Goal: Task Accomplishment & Management: Complete application form

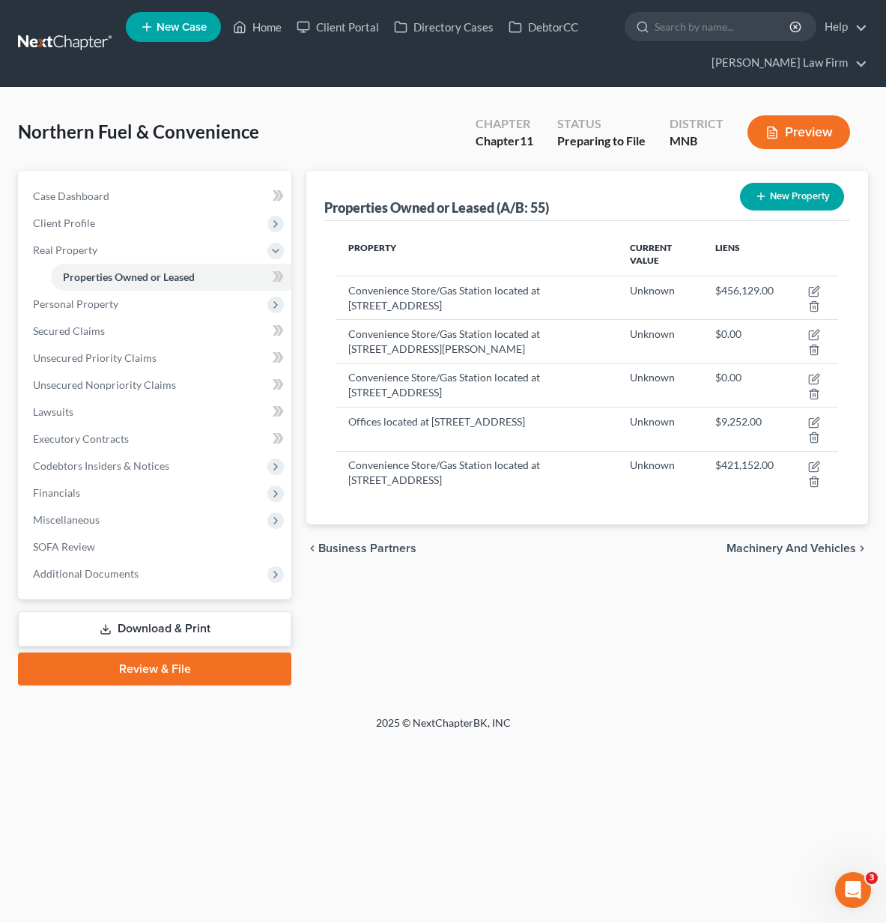
click at [222, 637] on link "Download & Print" at bounding box center [154, 628] width 273 height 35
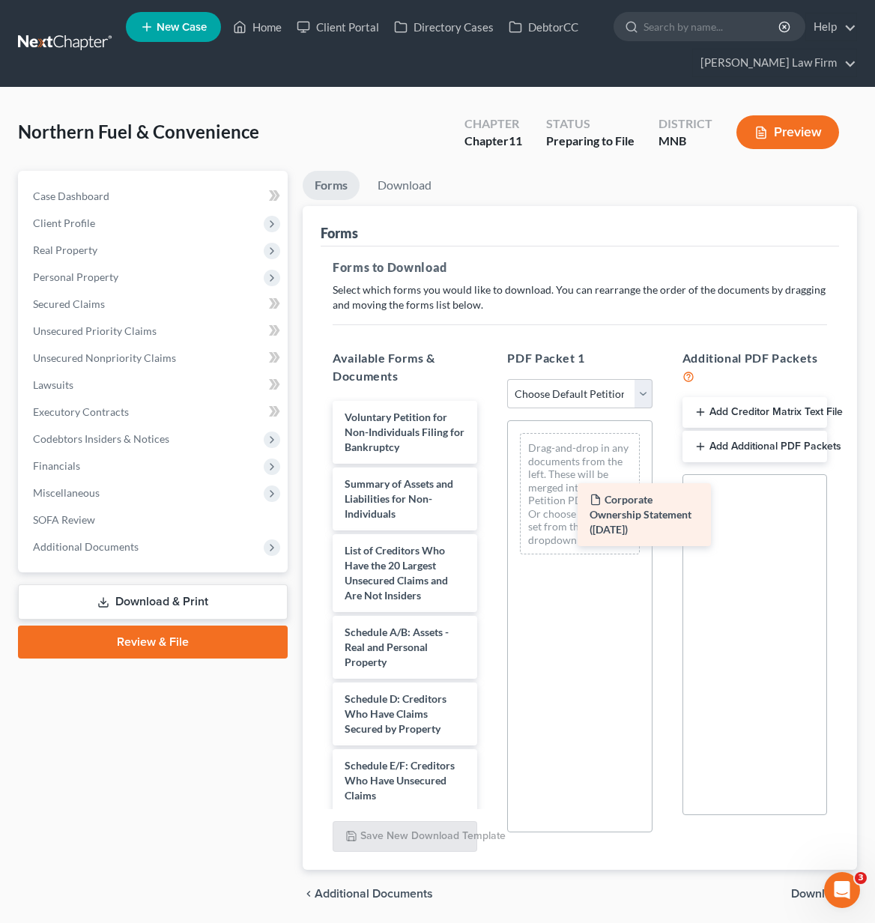
drag, startPoint x: 380, startPoint y: 422, endPoint x: 615, endPoint y: 501, distance: 247.9
click at [489, 503] on div "Corporate Ownership Statement ([DATE]) Corporate Ownership Statement ([DATE]) V…" at bounding box center [405, 828] width 168 height 854
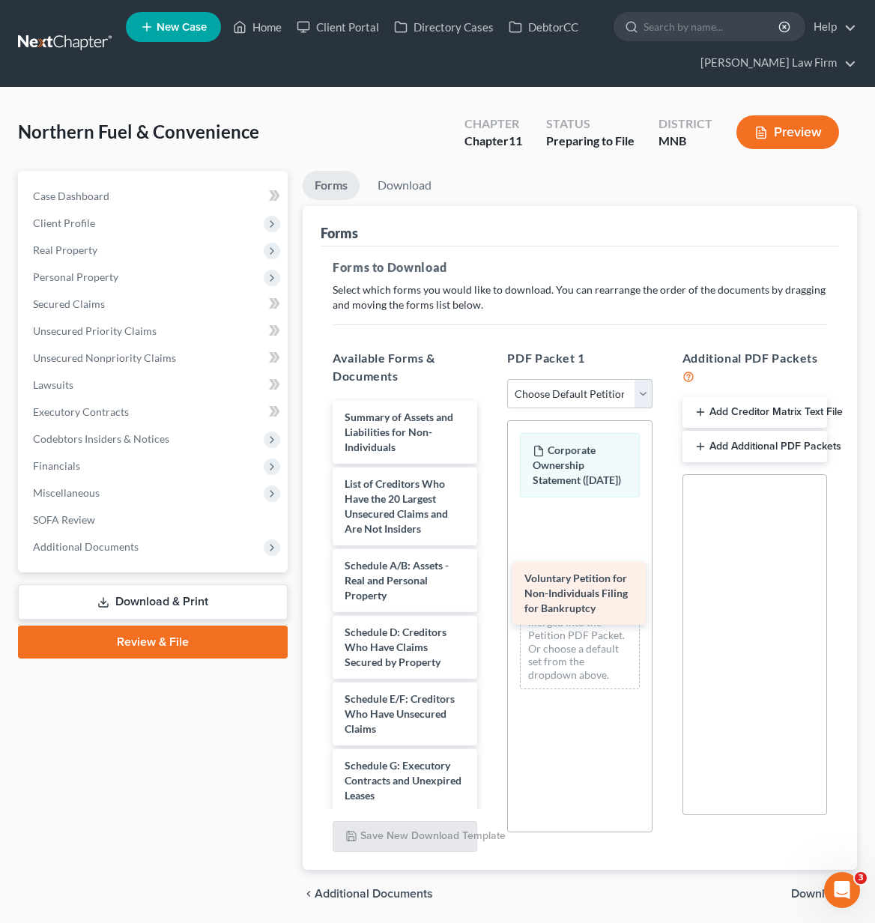
drag, startPoint x: 407, startPoint y: 440, endPoint x: 587, endPoint y: 601, distance: 241.3
click at [489, 601] on div "Voluntary Petition for Non-Individuals Filing for Bankruptcy Voluntary Petition…" at bounding box center [405, 795] width 168 height 788
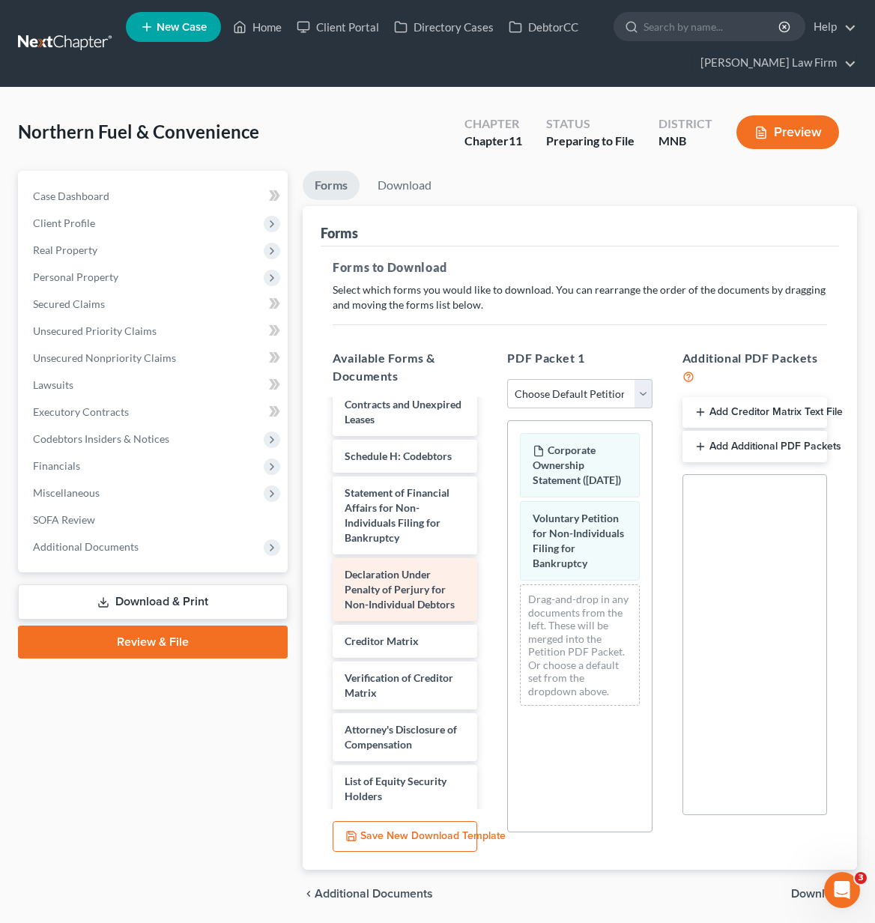
scroll to position [398, 0]
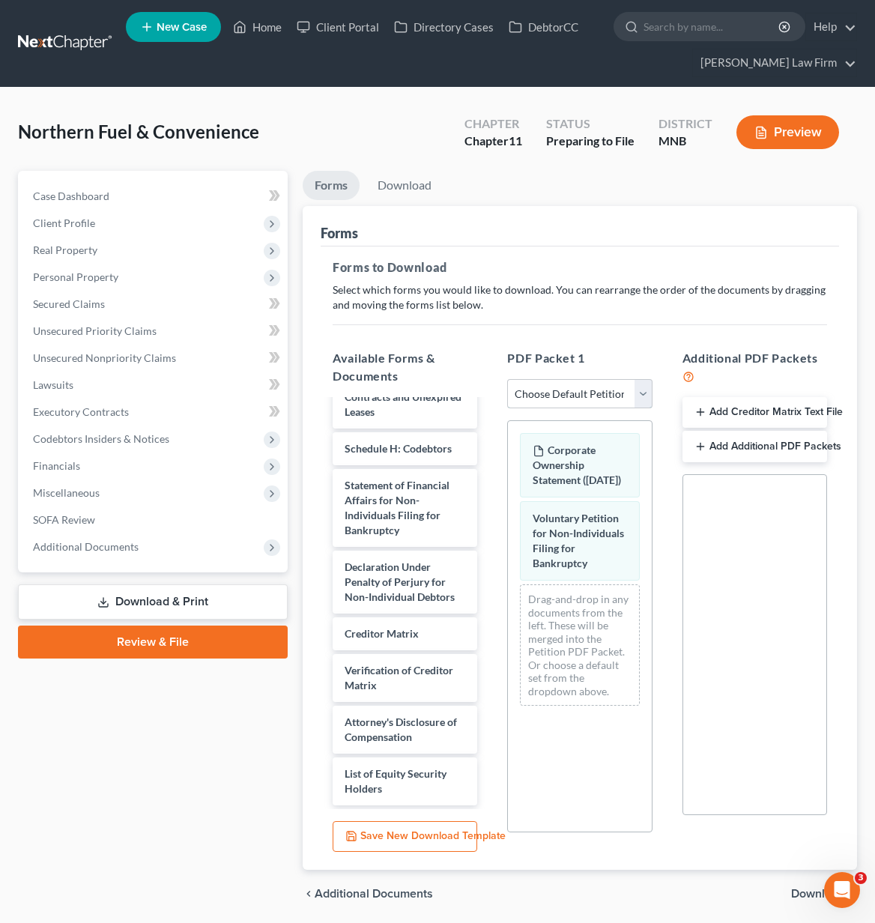
click at [639, 398] on select "Choose Default Petition PDF Packet Complete Bankruptcy Petition (all forms and …" at bounding box center [579, 394] width 145 height 30
select select "0"
click at [507, 379] on select "Choose Default Petition PDF Packet Complete Bankruptcy Petition (all forms and …" at bounding box center [579, 394] width 145 height 30
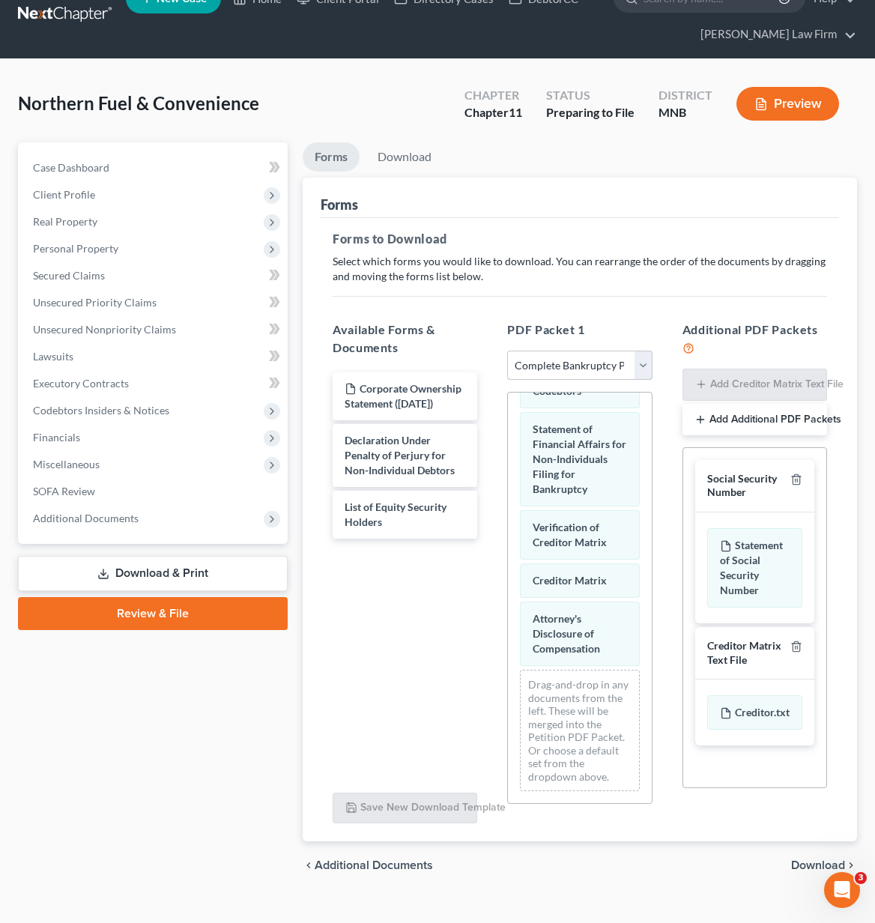
scroll to position [52, 0]
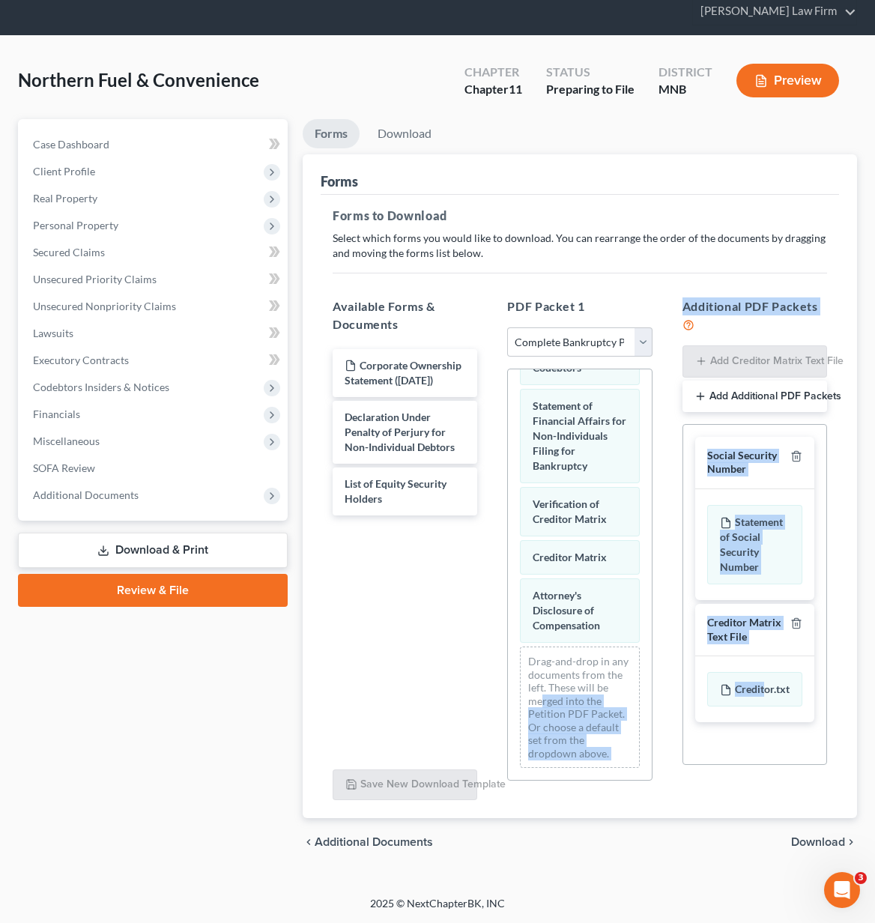
drag, startPoint x: 748, startPoint y: 700, endPoint x: 574, endPoint y: 702, distance: 174.5
click at [574, 702] on div "Available Forms & Documents Corporate Ownership Statement ([DATE]) Declaration …" at bounding box center [580, 542] width 524 height 515
click at [704, 788] on div "Additional PDF Packets Add Creditor Matrix Text File Add Additional PDF Packets…" at bounding box center [754, 542] width 174 height 515
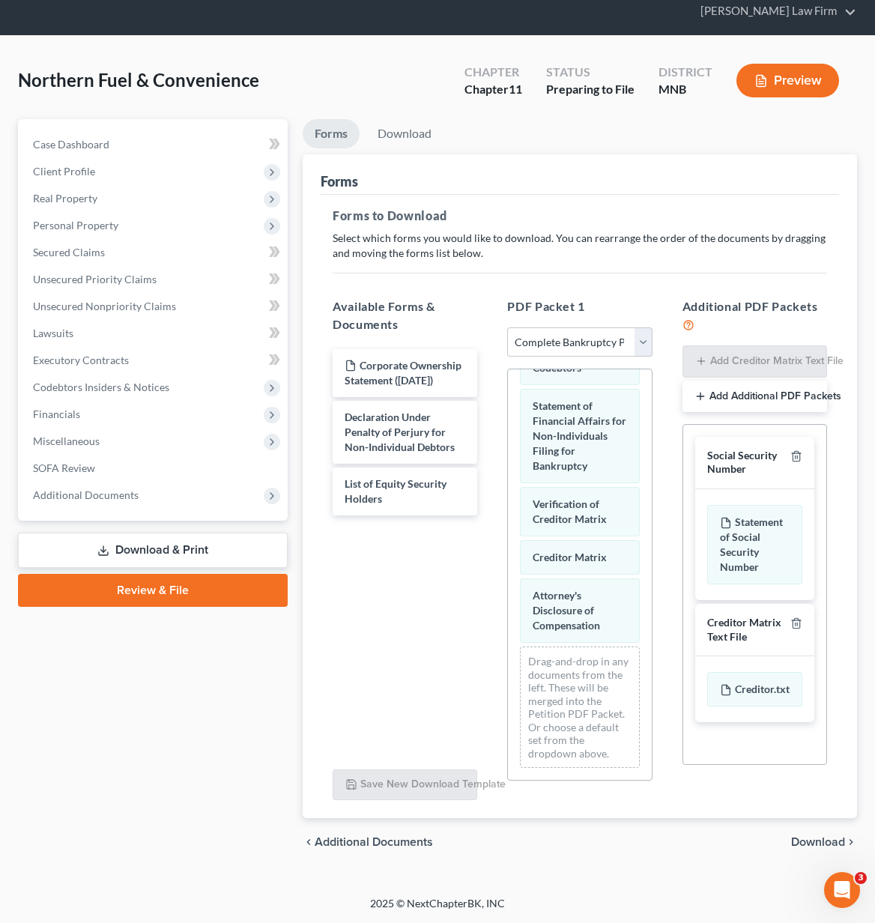
click at [377, 697] on div "Corporate Ownership Statement ([DATE]) Declaration Under Penalty of Perjury for…" at bounding box center [405, 551] width 168 height 412
click at [65, 604] on link "Review & File" at bounding box center [153, 590] width 270 height 33
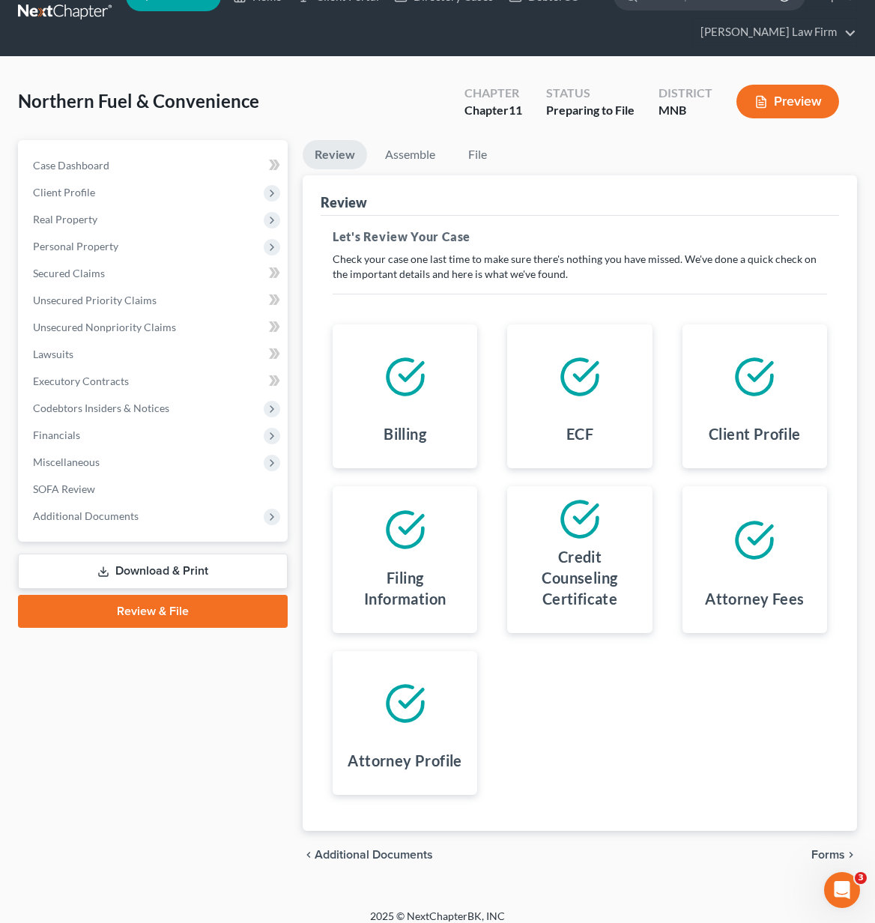
scroll to position [43, 0]
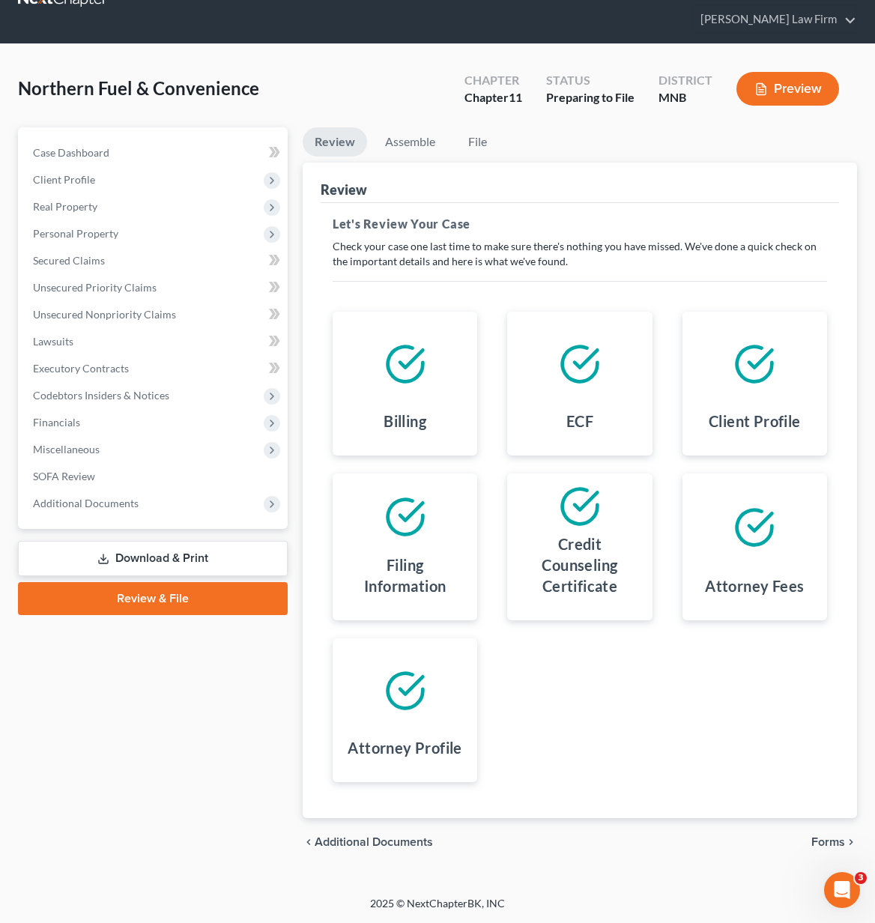
click at [830, 839] on span "Forms" at bounding box center [828, 842] width 34 height 12
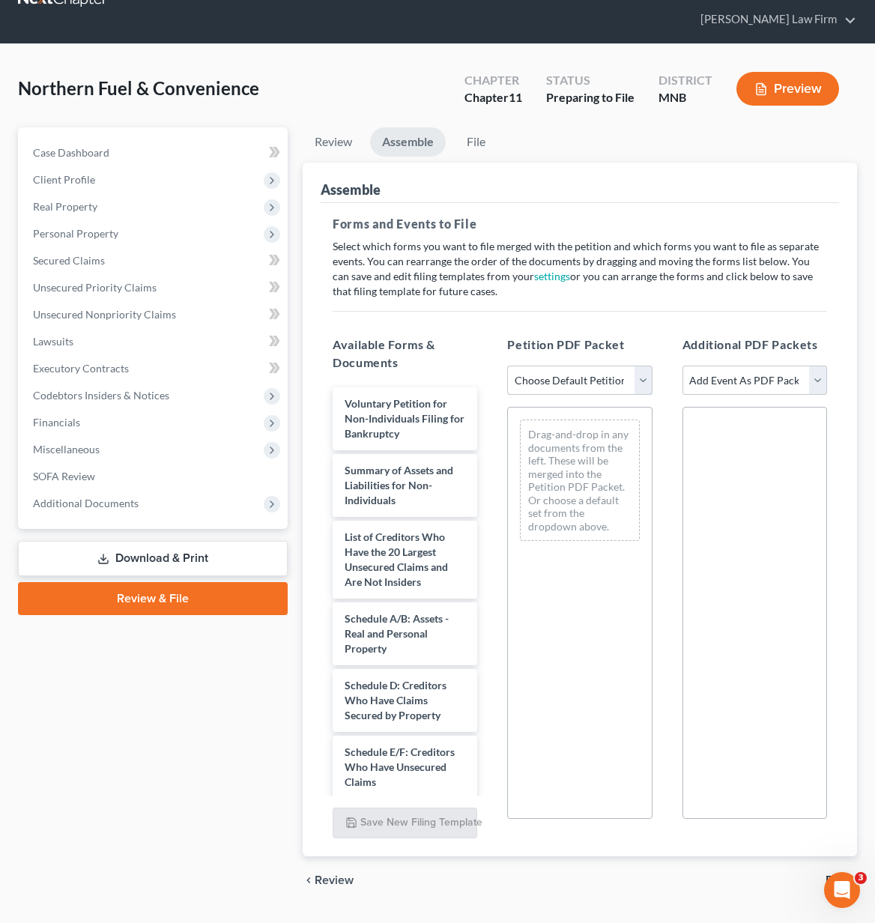
click at [598, 377] on select "Choose Default Petition PDF Packet Complete Bankruptcy Petition (all forms and …" at bounding box center [579, 380] width 145 height 30
select select "0"
click at [507, 365] on select "Choose Default Petition PDF Packet Complete Bankruptcy Petition (all forms and …" at bounding box center [579, 380] width 145 height 30
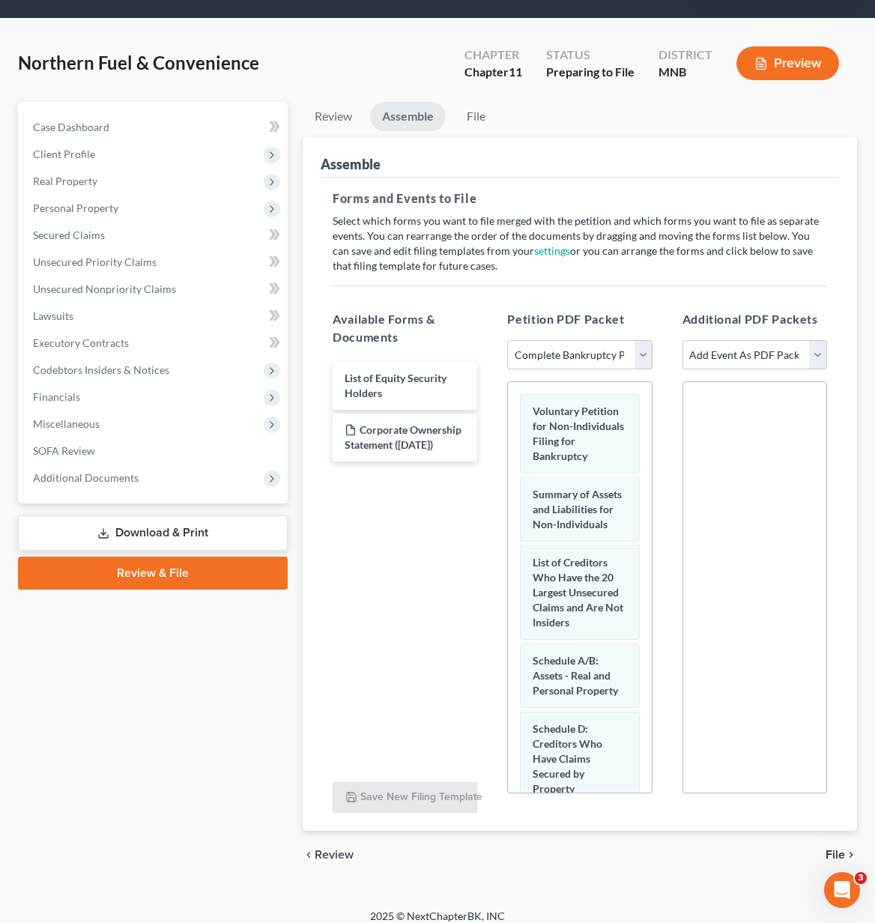
scroll to position [82, 0]
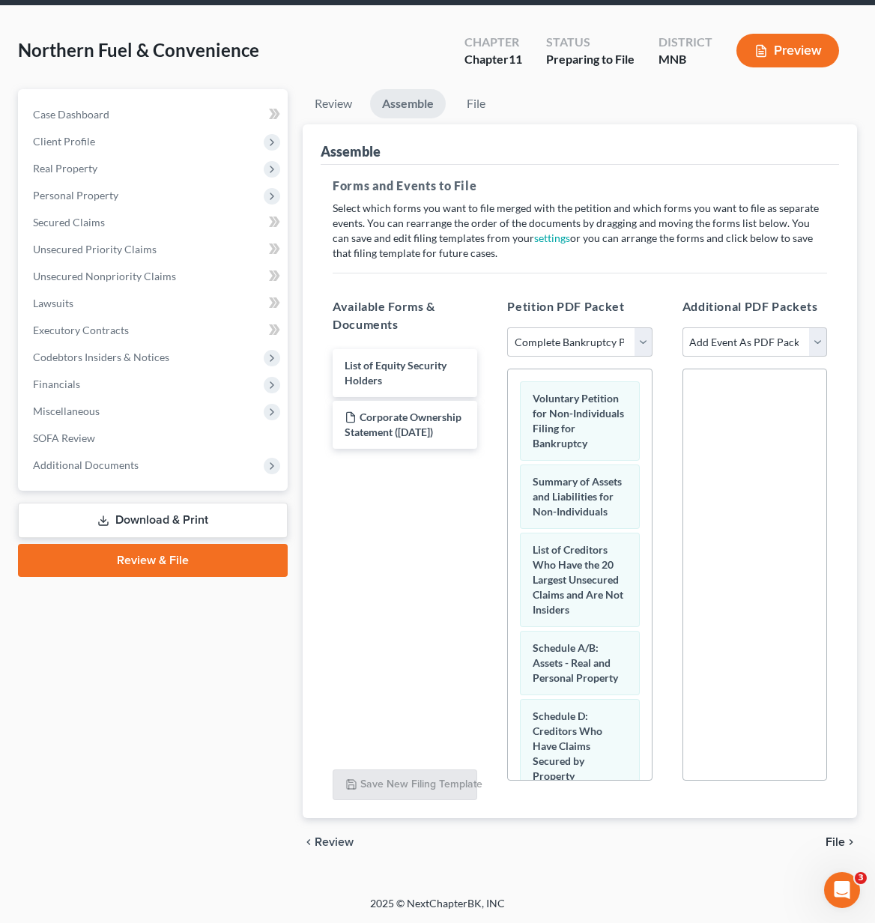
click at [841, 844] on span "File" at bounding box center [834, 842] width 19 height 12
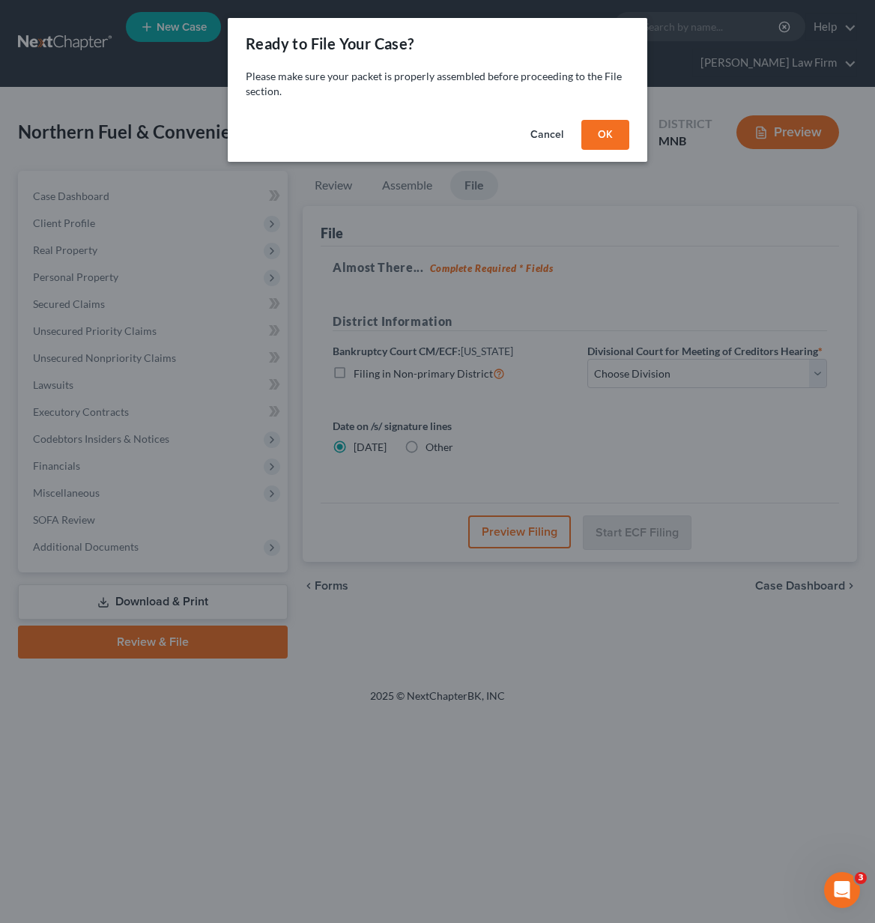
scroll to position [0, 0]
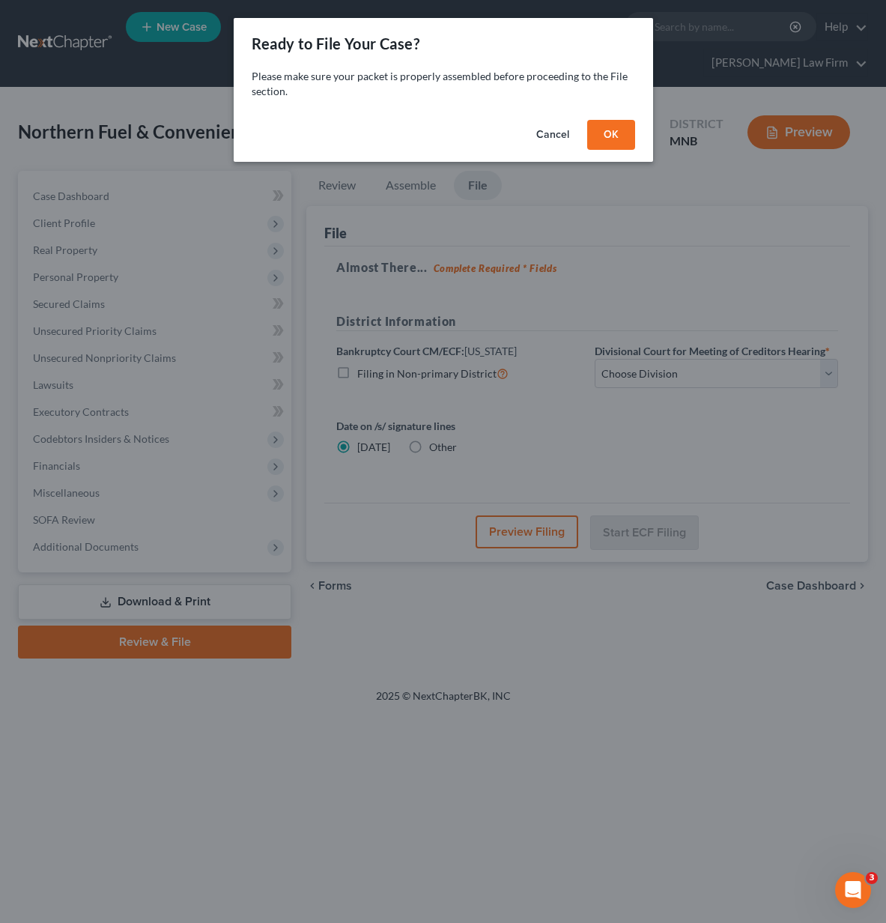
click at [549, 137] on button "Cancel" at bounding box center [552, 135] width 57 height 30
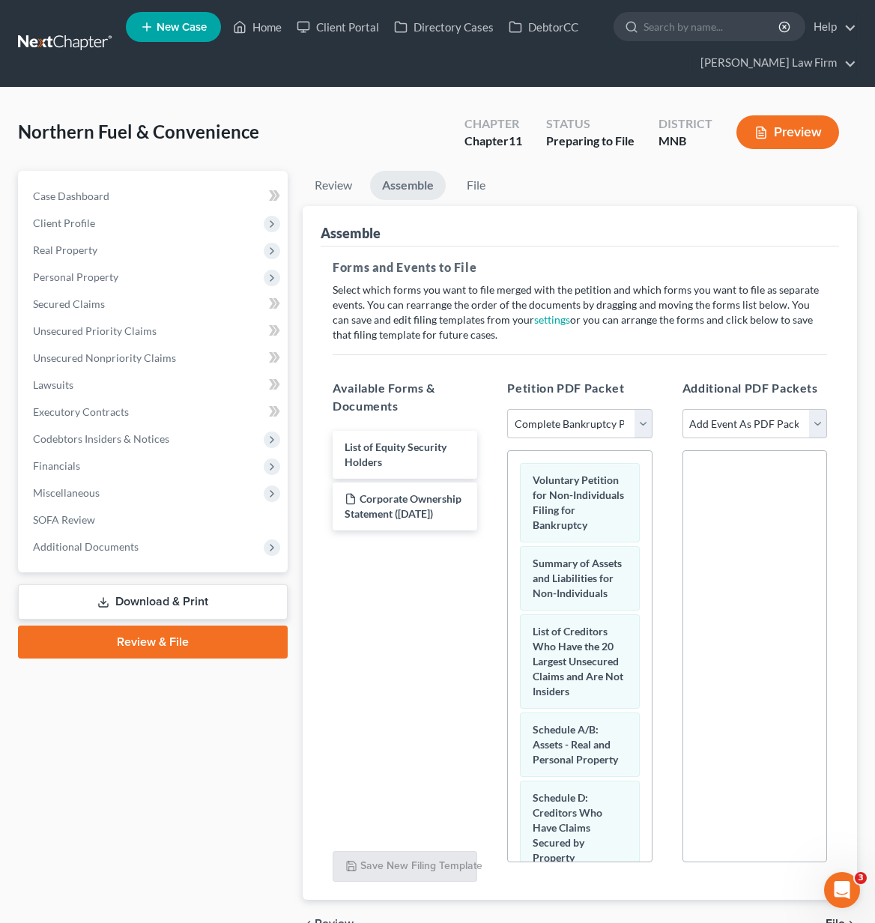
click at [224, 590] on link "Download & Print" at bounding box center [153, 601] width 270 height 35
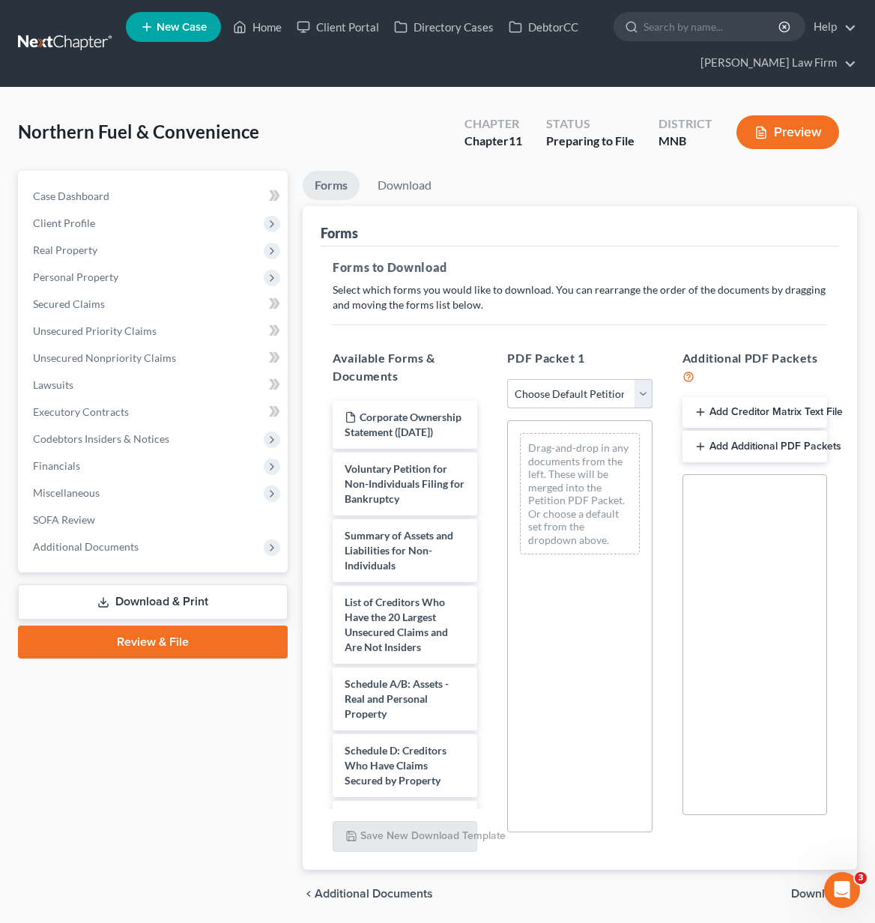
click at [604, 390] on select "Choose Default Petition PDF Packet Complete Bankruptcy Petition (all forms and …" at bounding box center [579, 394] width 145 height 30
select select "0"
click at [507, 379] on select "Choose Default Petition PDF Packet Complete Bankruptcy Petition (all forms and …" at bounding box center [579, 394] width 145 height 30
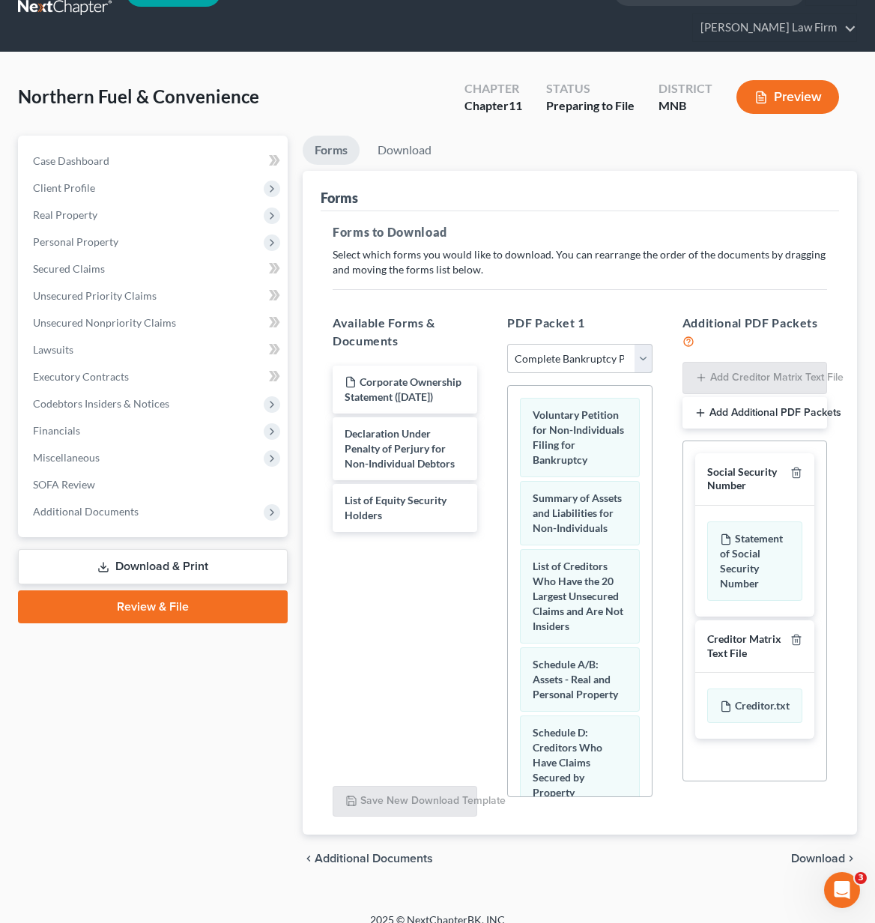
scroll to position [52, 0]
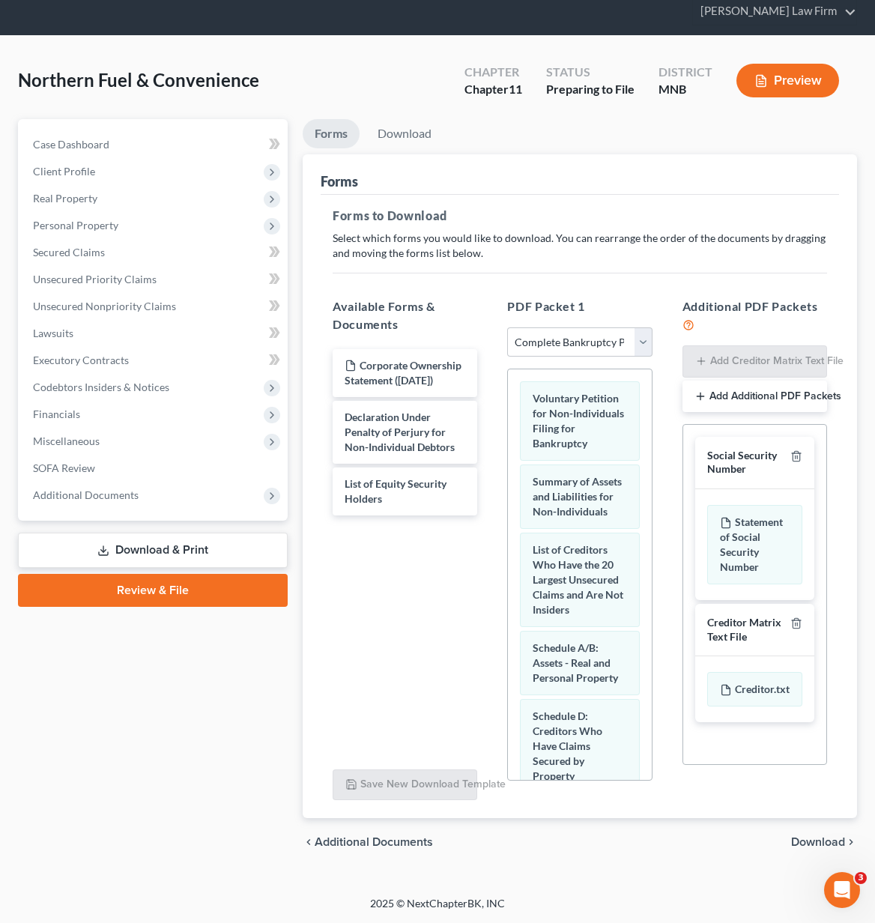
click at [823, 841] on span "Download" at bounding box center [818, 842] width 54 height 12
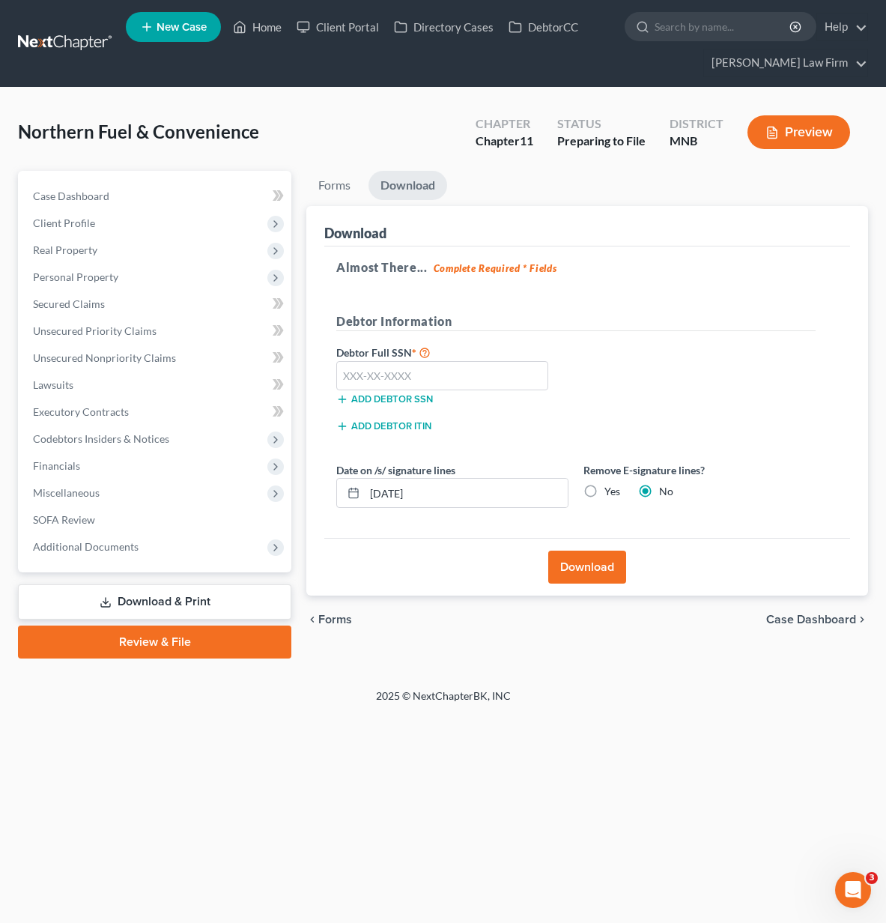
click at [587, 574] on button "Download" at bounding box center [587, 566] width 78 height 33
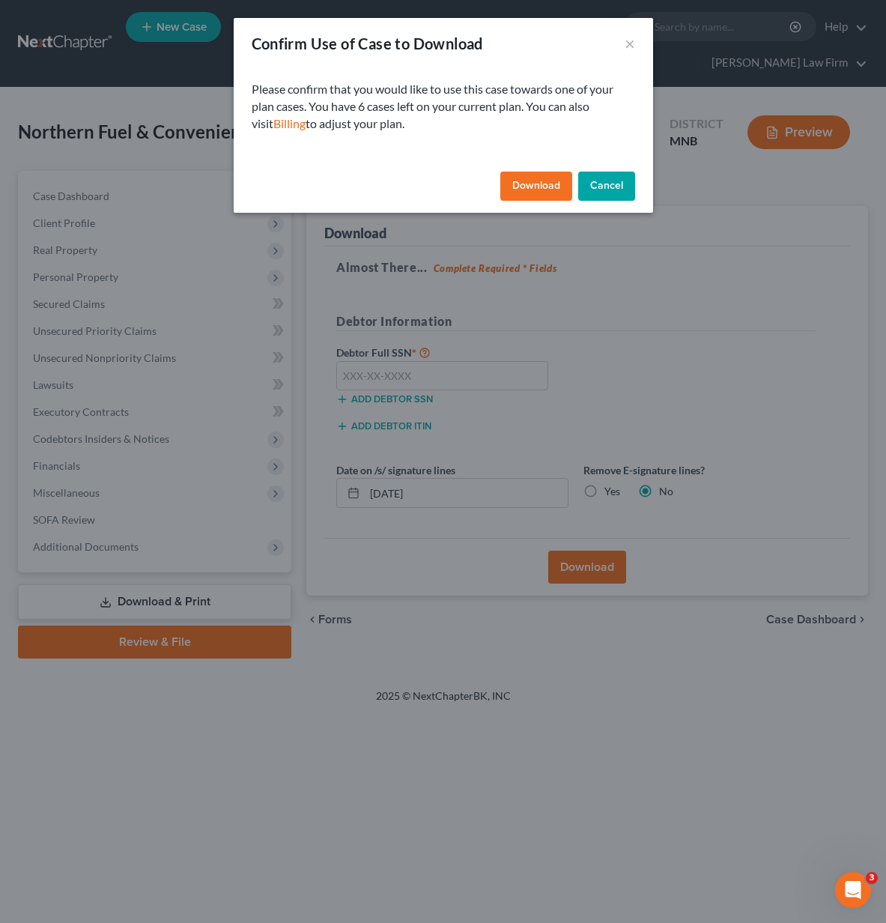
click at [539, 185] on button "Download" at bounding box center [536, 186] width 72 height 30
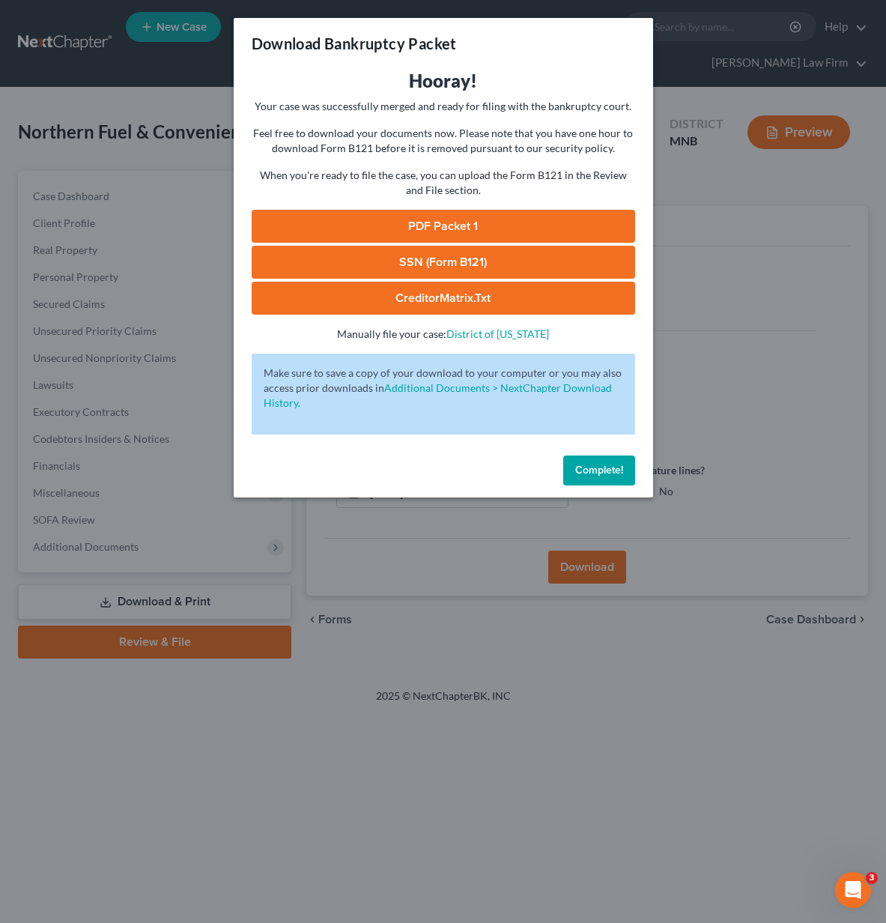
click at [498, 218] on link "PDF Packet 1" at bounding box center [443, 226] width 383 height 33
click at [362, 292] on link "CreditorMatrix.txt" at bounding box center [443, 298] width 383 height 33
click at [628, 470] on button "Complete!" at bounding box center [599, 470] width 72 height 30
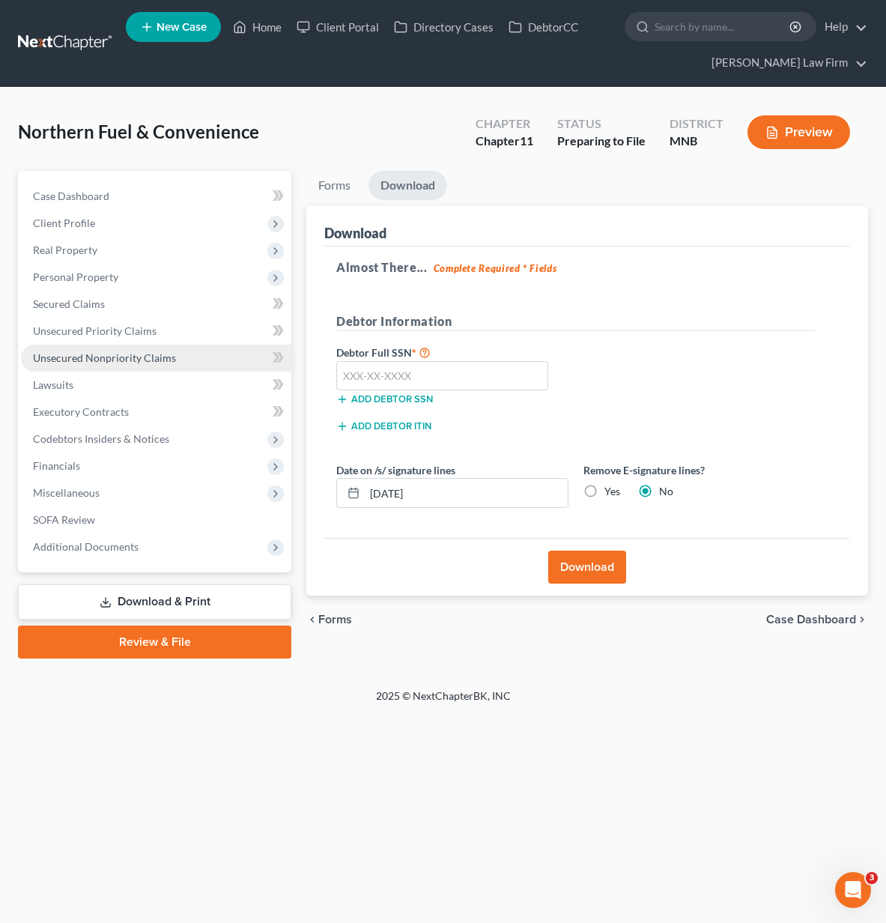
click at [89, 363] on span "Unsecured Nonpriority Claims" at bounding box center [104, 357] width 143 height 13
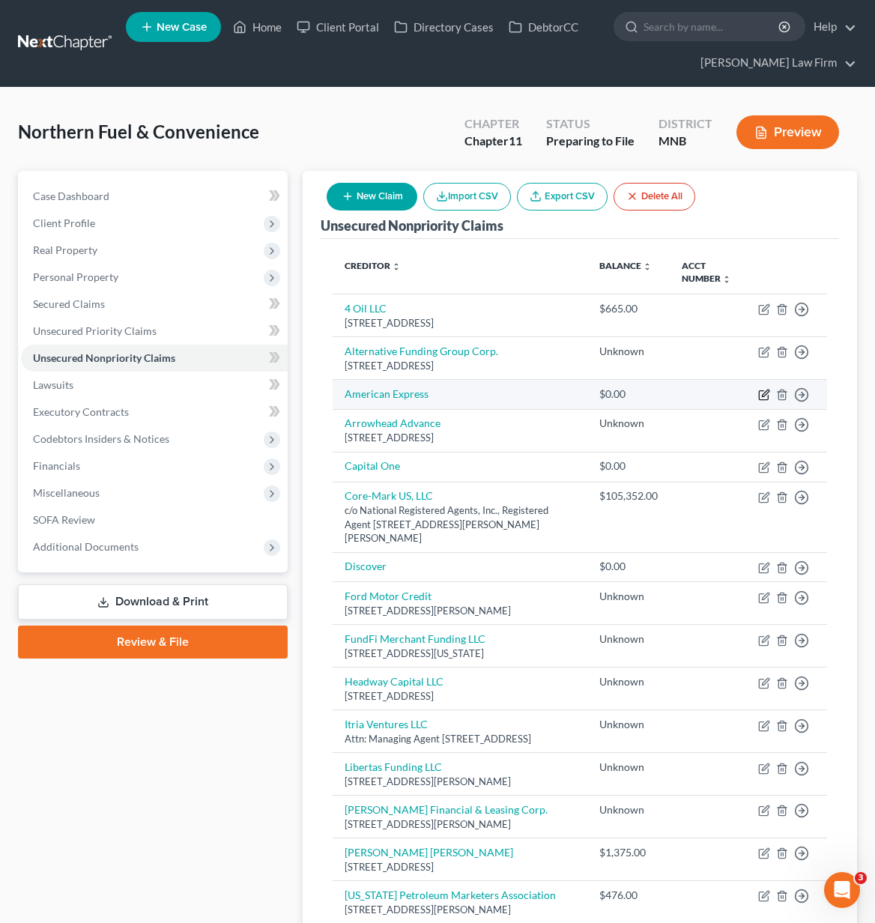
click at [763, 401] on icon "button" at bounding box center [764, 395] width 12 height 12
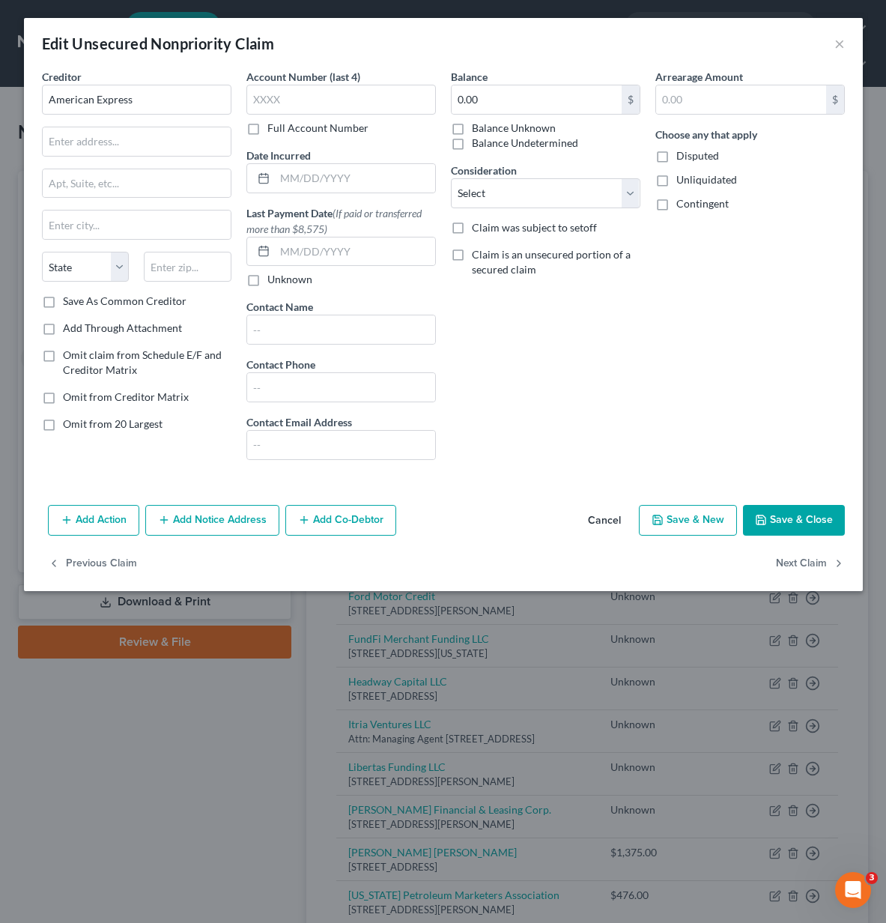
click at [606, 521] on button "Cancel" at bounding box center [604, 521] width 57 height 30
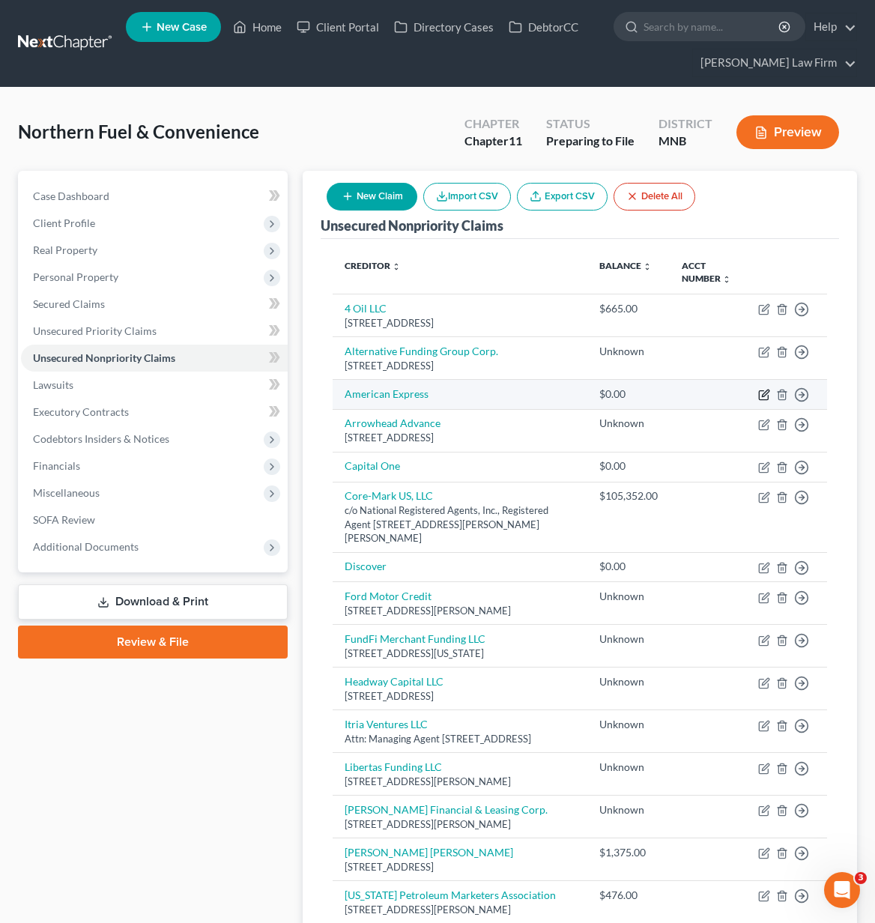
click at [765, 401] on icon "button" at bounding box center [764, 395] width 12 height 12
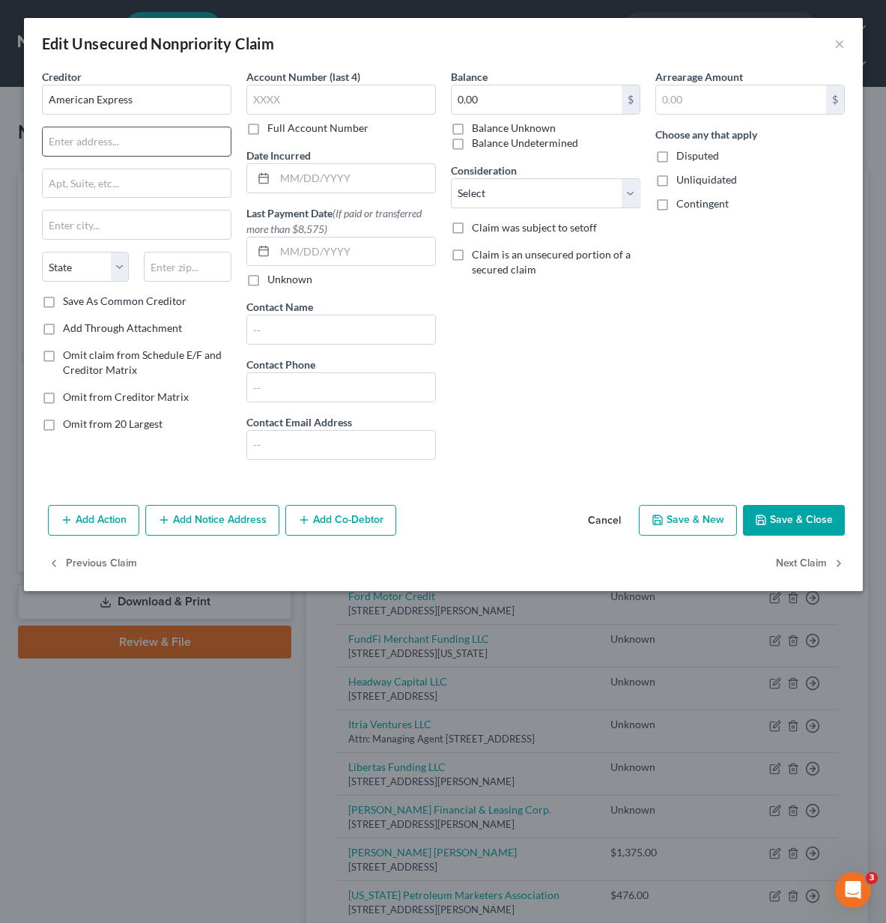
click at [97, 141] on input "text" at bounding box center [137, 141] width 188 height 28
type input "Garnishment Levy Unit"
type input "[STREET_ADDRESS][PERSON_NAME]"
type input "[GEOGRAPHIC_DATA]"
select select "45"
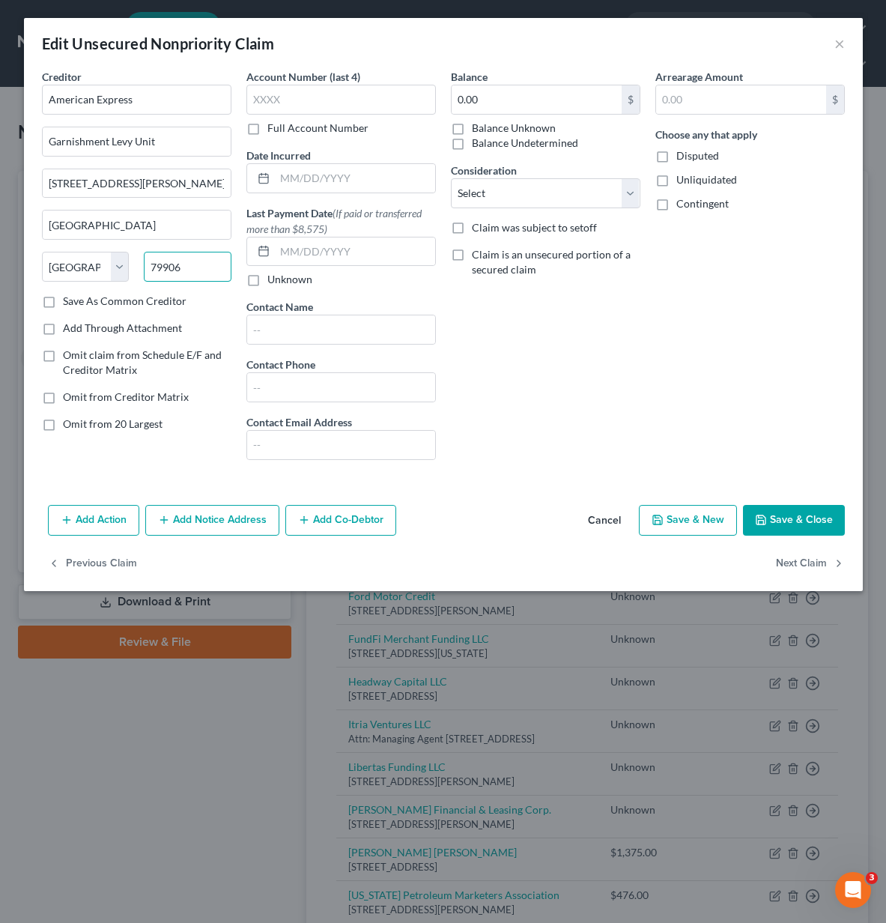
type input "79906"
click at [63, 300] on label "Save As Common Creditor" at bounding box center [125, 301] width 124 height 15
click at [69, 300] on input "Save As Common Creditor" at bounding box center [74, 299] width 10 height 10
checkbox input "true"
click at [472, 129] on label "Balance Unknown" at bounding box center [514, 128] width 84 height 15
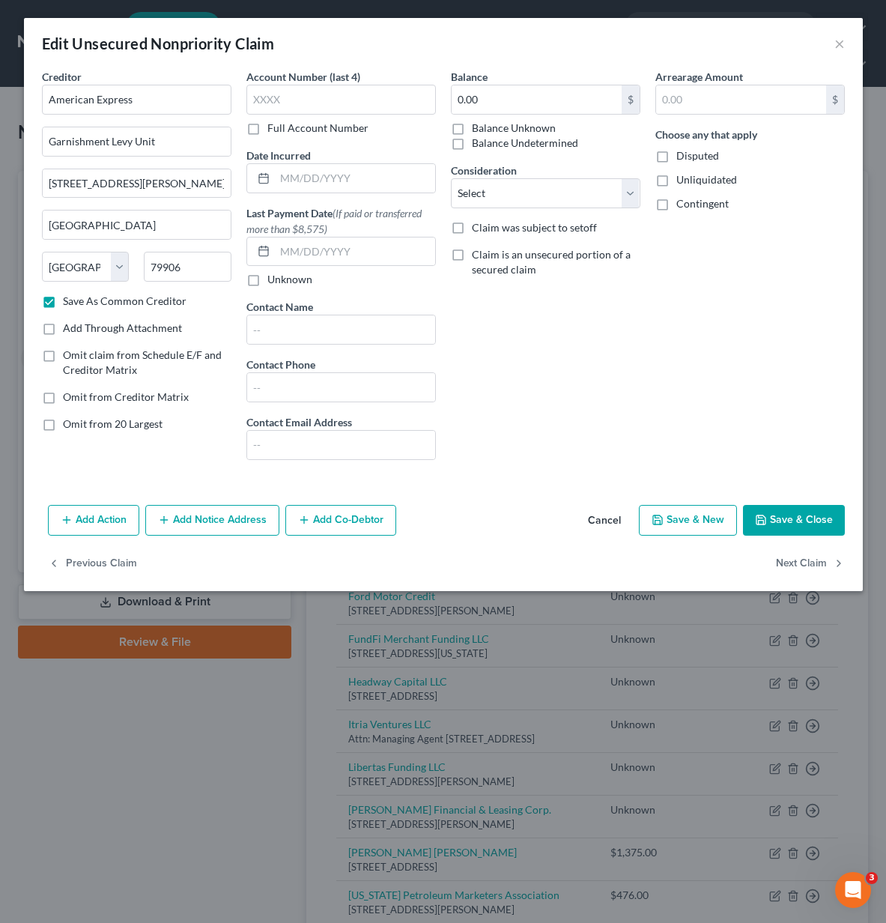
click at [478, 129] on input "Balance Unknown" at bounding box center [483, 126] width 10 height 10
checkbox input "true"
click at [809, 523] on button "Save & Close" at bounding box center [794, 520] width 102 height 31
checkbox input "false"
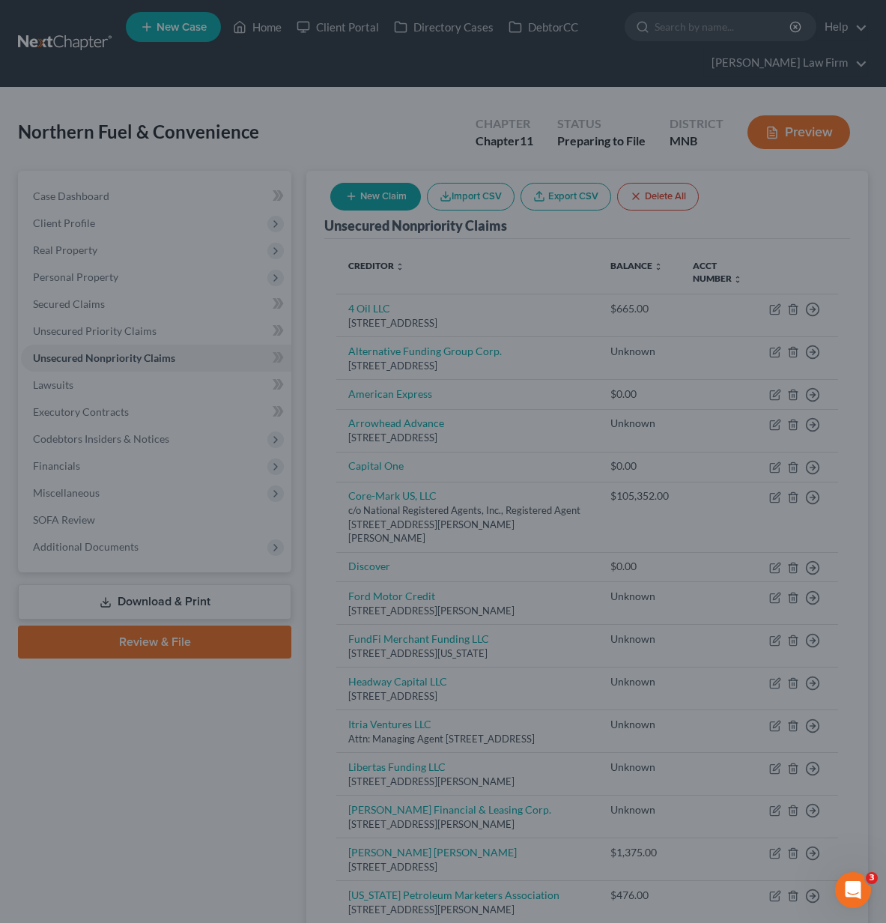
type input "0"
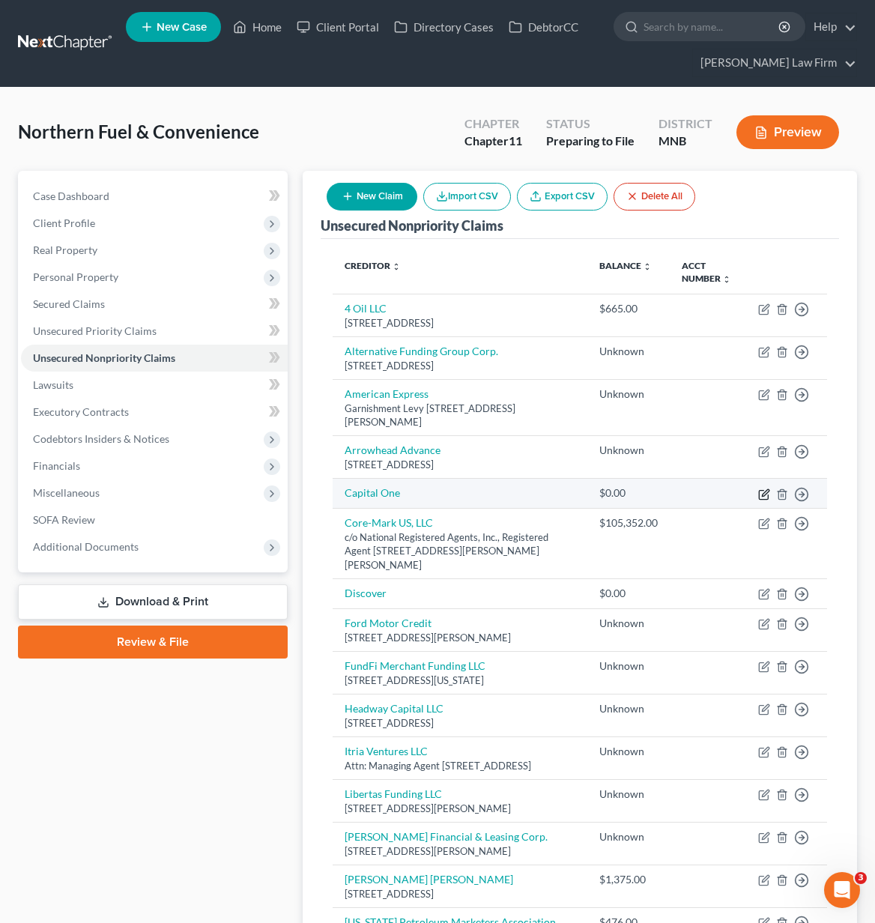
click at [764, 496] on icon "button" at bounding box center [765, 492] width 7 height 7
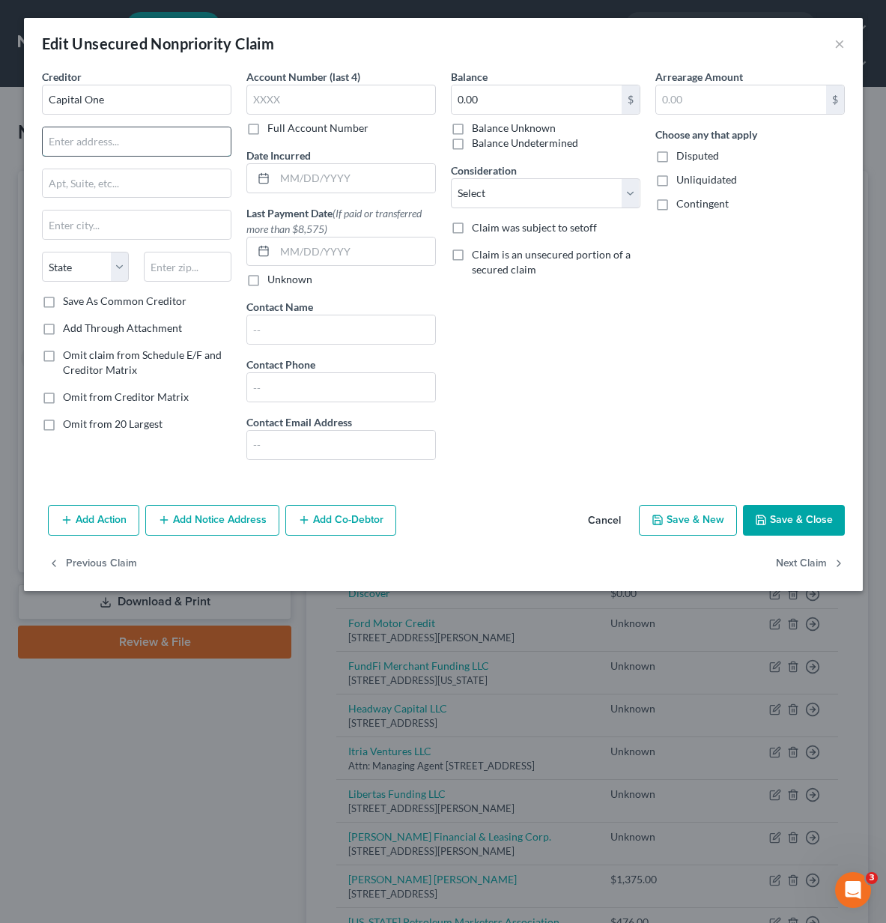
click at [61, 145] on input "text" at bounding box center [137, 141] width 188 height 28
click at [119, 142] on input "PO" at bounding box center [137, 141] width 188 height 28
type input "PO 30285"
type input "[GEOGRAPHIC_DATA]"
select select "46"
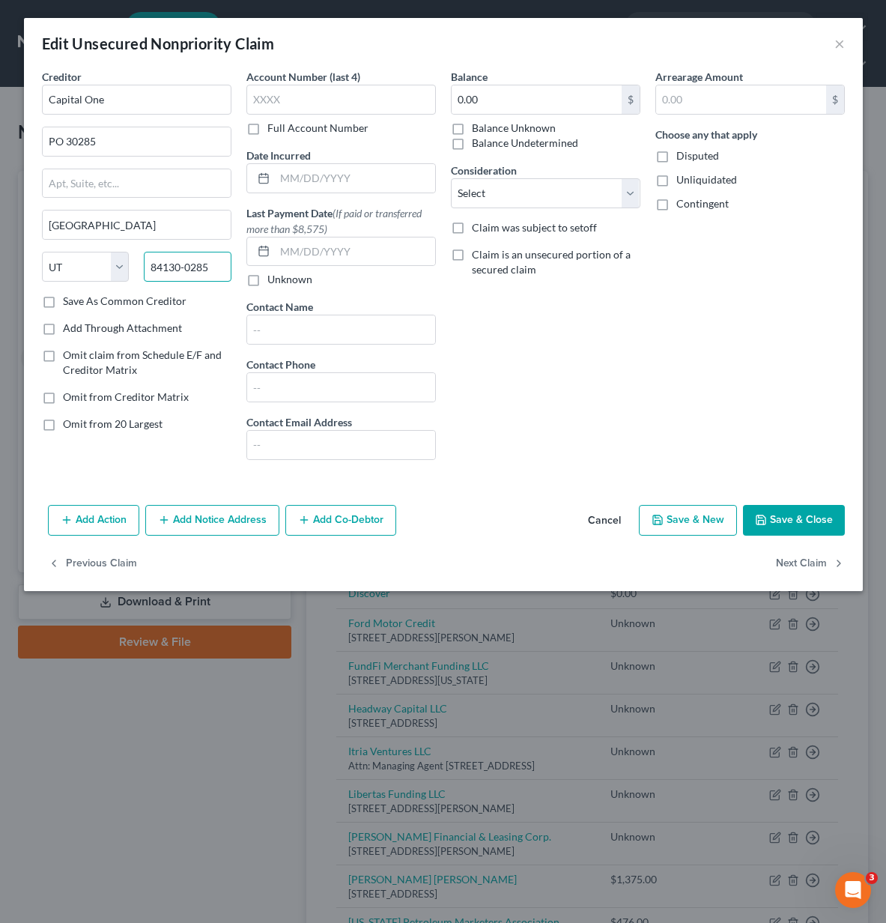
type input "84130-0285"
click at [63, 300] on label "Save As Common Creditor" at bounding box center [125, 301] width 124 height 15
click at [69, 300] on input "Save As Common Creditor" at bounding box center [74, 299] width 10 height 10
checkbox input "true"
click at [472, 130] on label "Balance Unknown" at bounding box center [514, 128] width 84 height 15
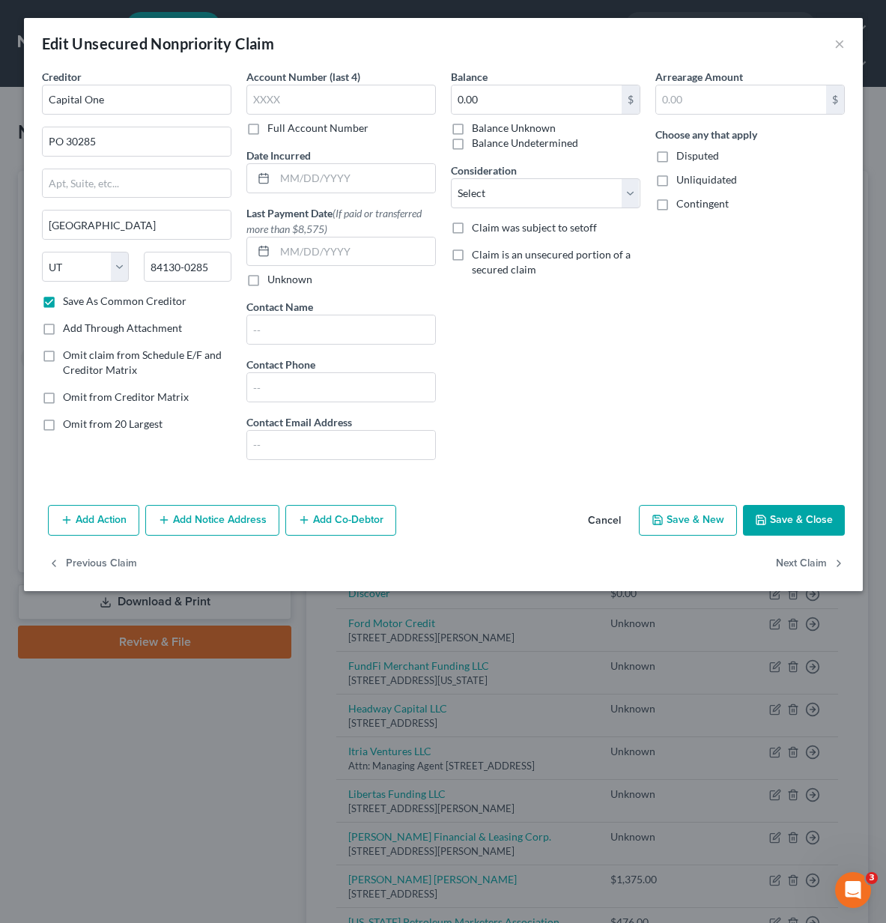
click at [478, 130] on input "Balance Unknown" at bounding box center [483, 126] width 10 height 10
checkbox input "true"
click at [827, 525] on button "Save & Close" at bounding box center [794, 520] width 102 height 31
checkbox input "false"
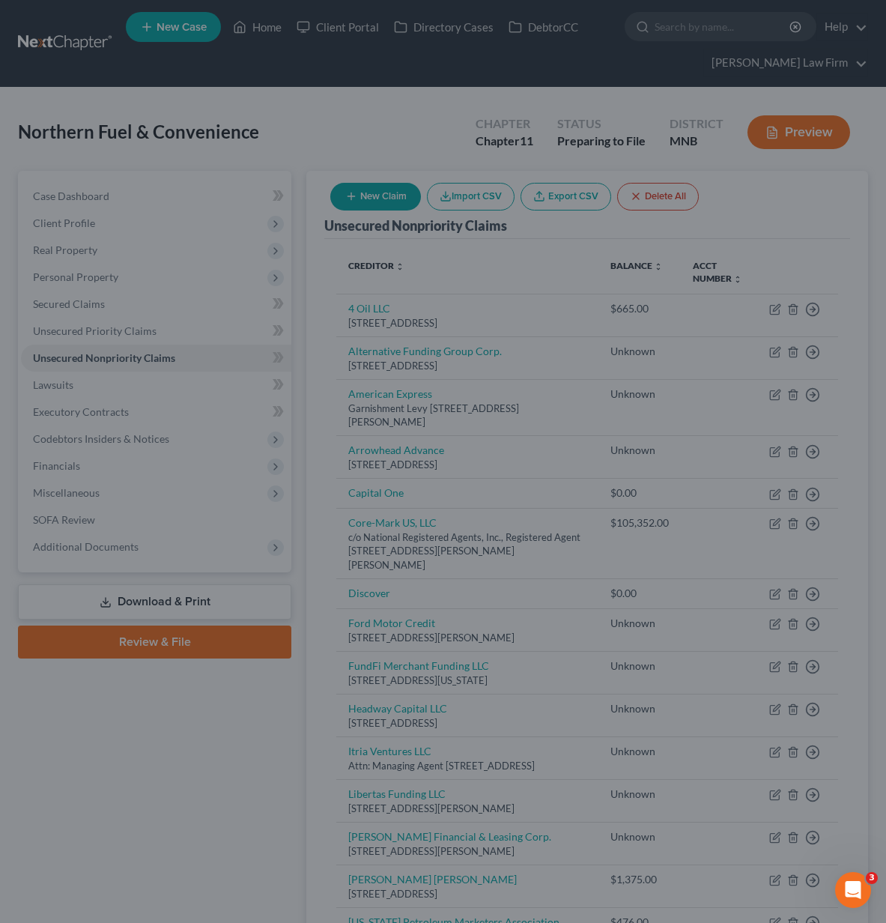
type input "0"
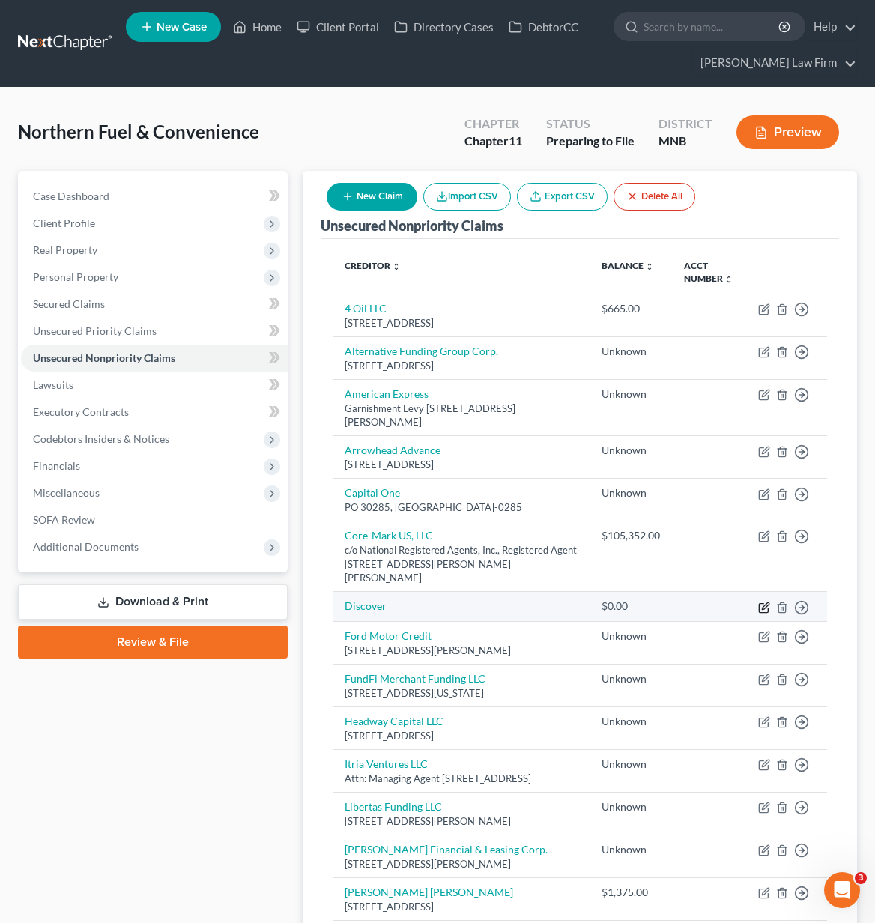
click at [763, 607] on icon "button" at bounding box center [764, 607] width 12 height 12
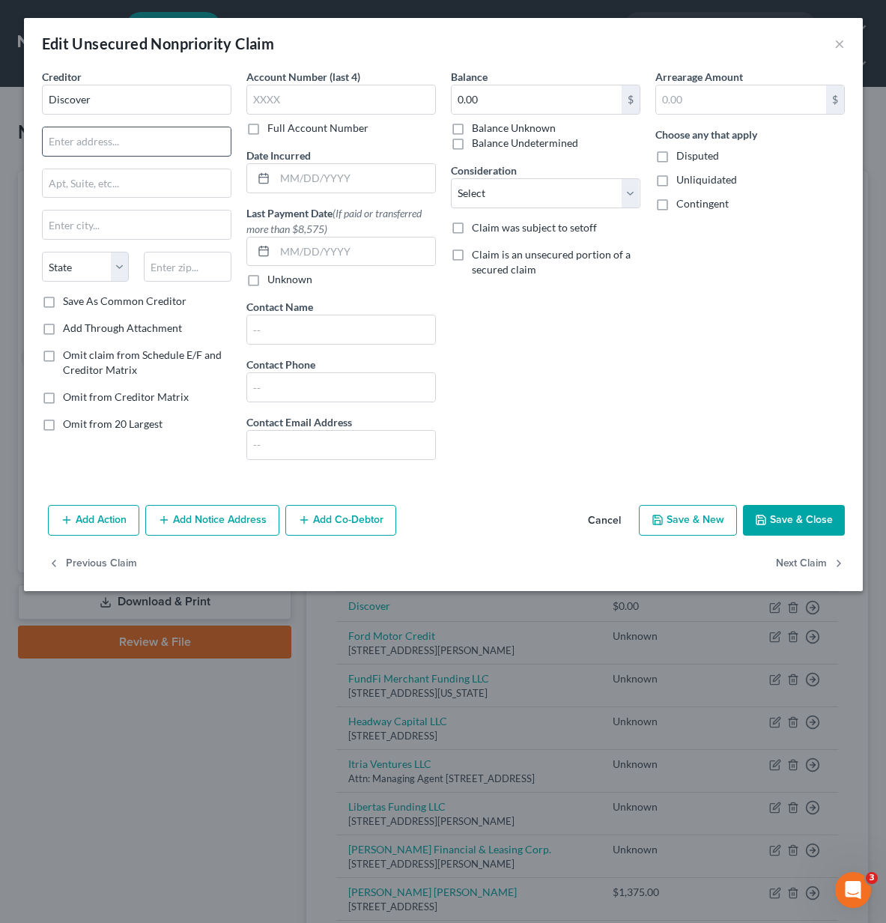
click at [102, 151] on input "text" at bounding box center [137, 141] width 188 height 28
type input "PO 3025"
type input "[GEOGRAPHIC_DATA]"
select select "36"
type input "43054-3025"
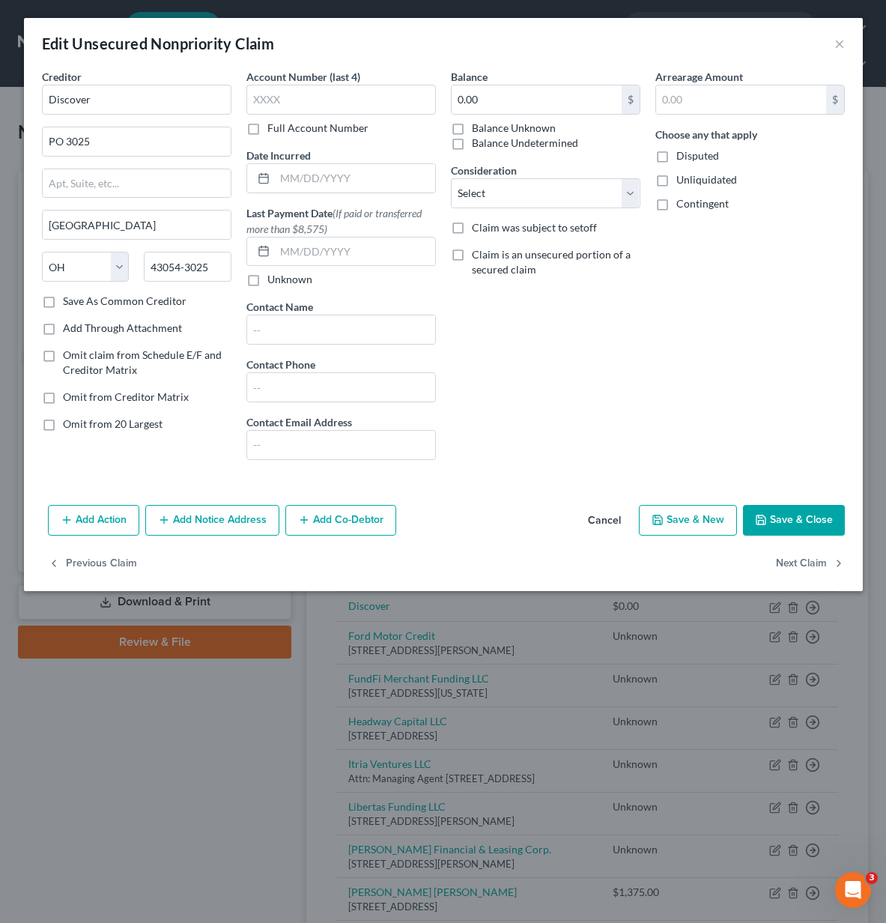
click at [63, 302] on label "Save As Common Creditor" at bounding box center [125, 301] width 124 height 15
click at [69, 302] on input "Save As Common Creditor" at bounding box center [74, 299] width 10 height 10
checkbox input "true"
click at [472, 124] on label "Balance Unknown" at bounding box center [514, 128] width 84 height 15
click at [478, 124] on input "Balance Unknown" at bounding box center [483, 126] width 10 height 10
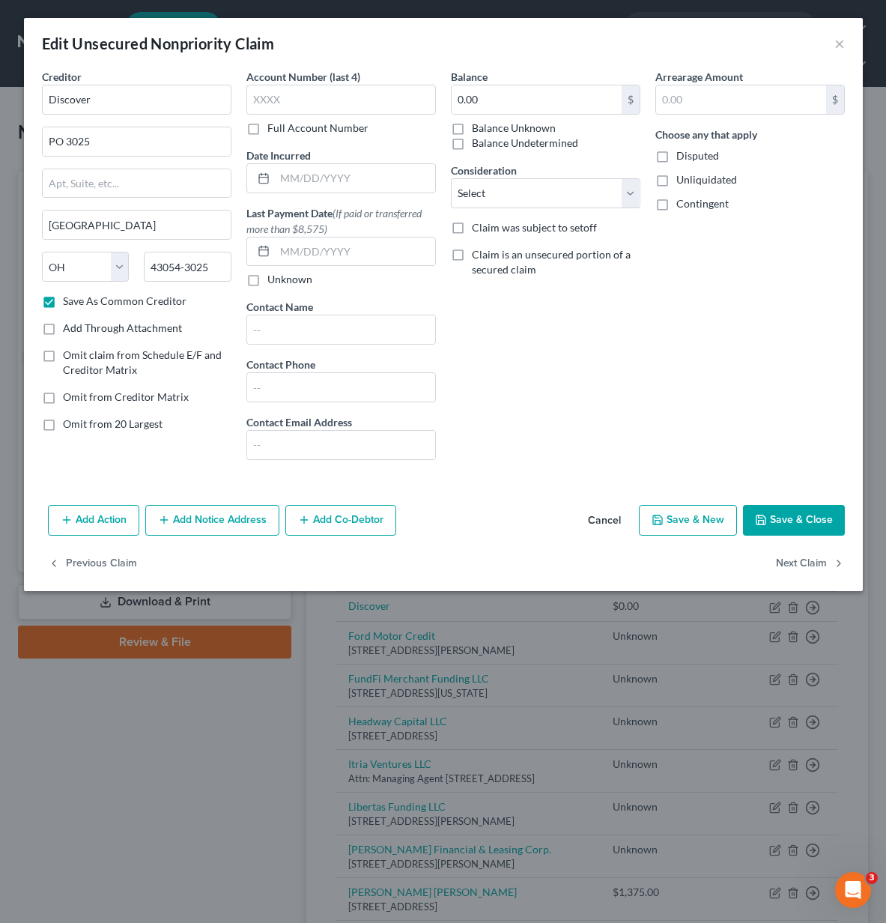
checkbox input "true"
click at [792, 521] on button "Save & Close" at bounding box center [794, 520] width 102 height 31
checkbox input "false"
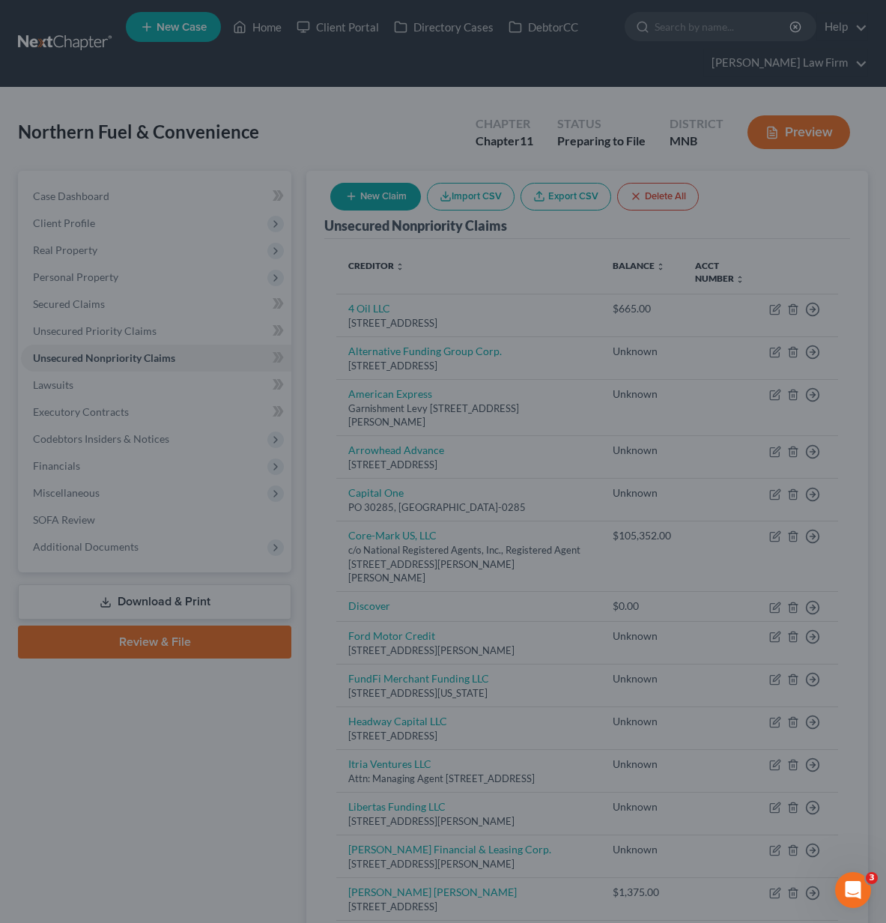
type input "0"
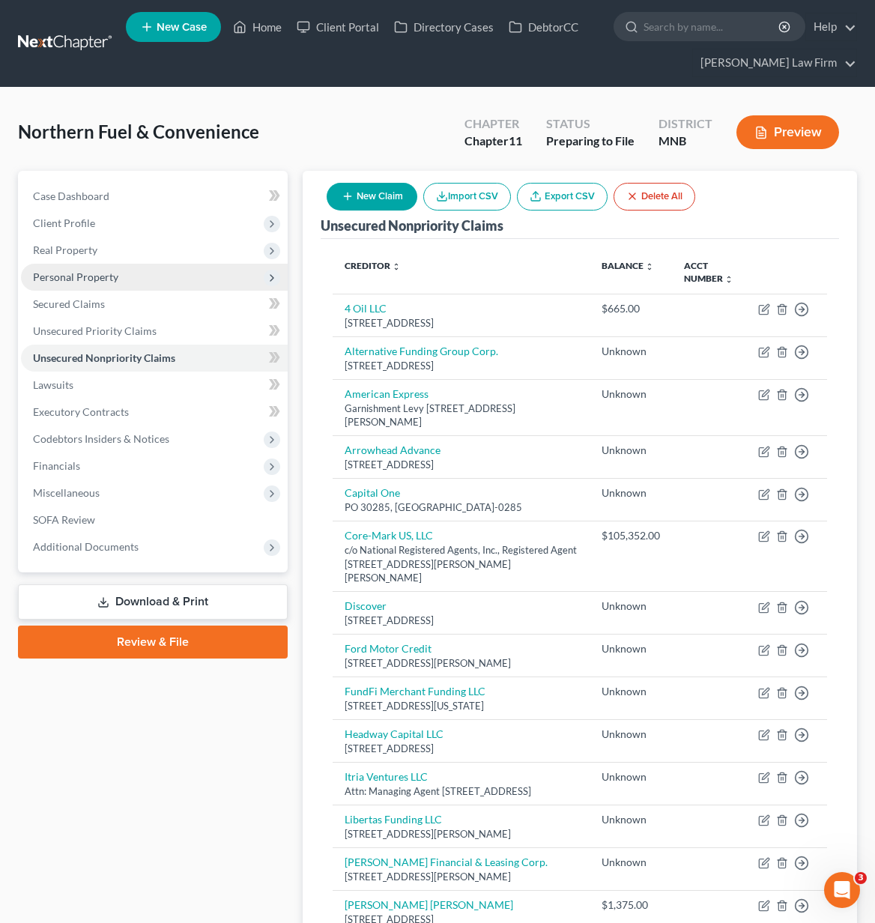
click at [107, 273] on span "Personal Property" at bounding box center [75, 276] width 85 height 13
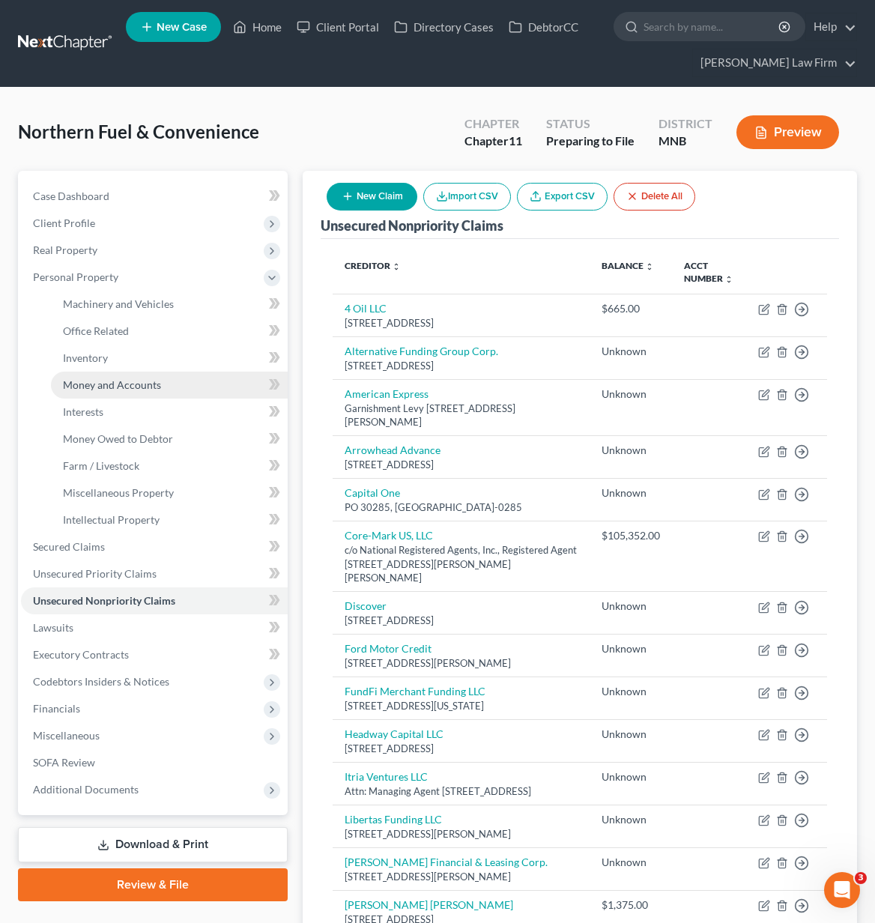
click at [88, 387] on span "Money and Accounts" at bounding box center [112, 384] width 98 height 13
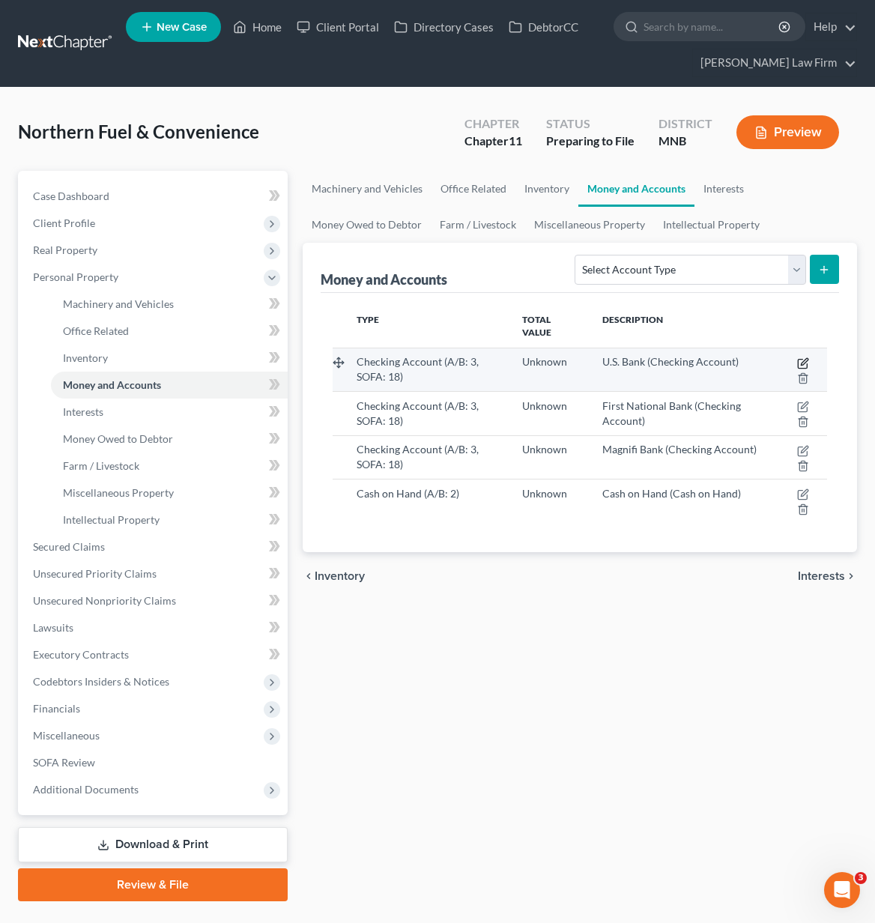
click at [803, 357] on icon "button" at bounding box center [803, 363] width 12 height 12
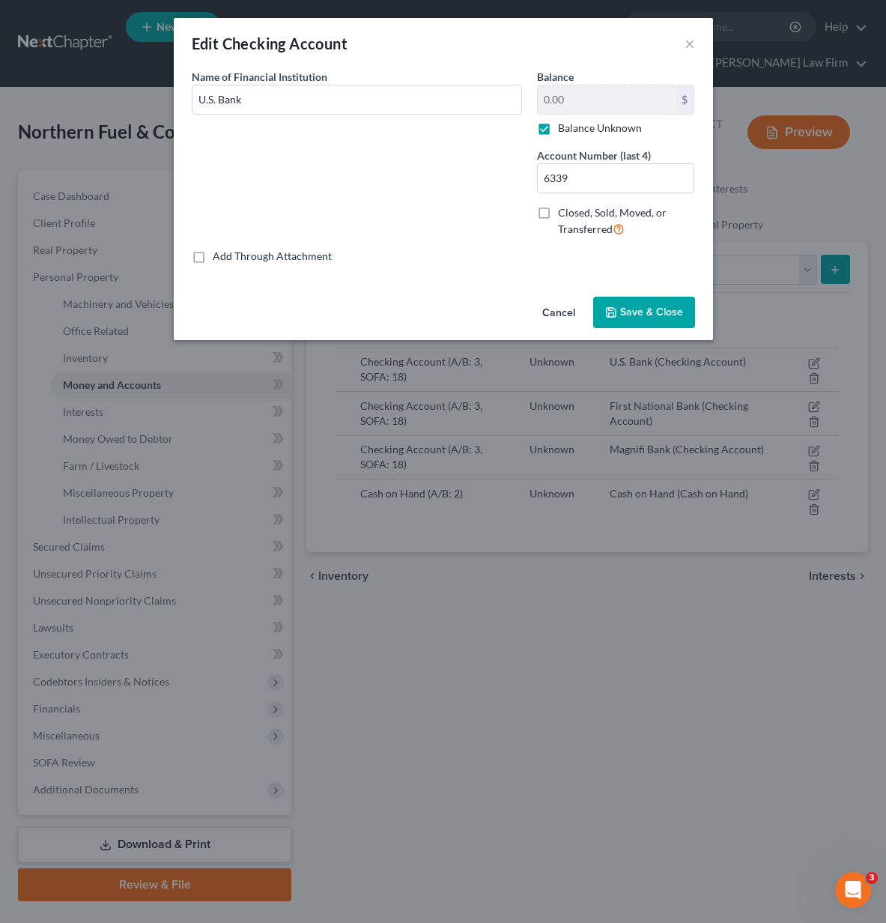
click at [647, 320] on button "Save & Close" at bounding box center [644, 312] width 102 height 31
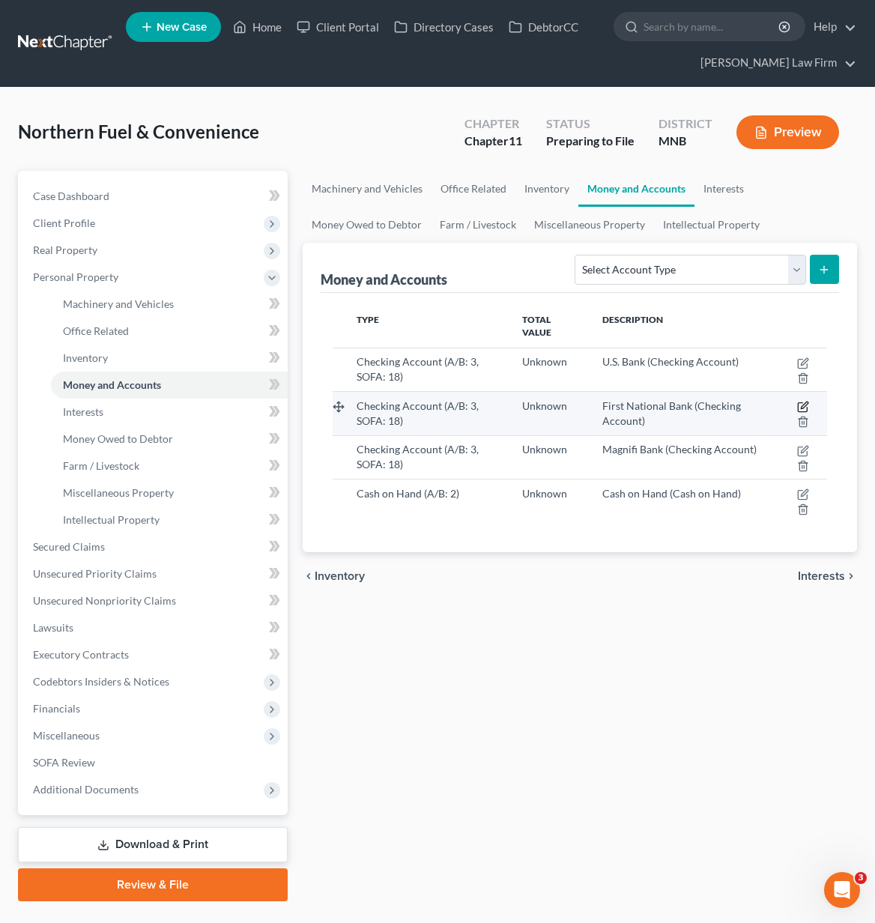
click at [804, 404] on icon "button" at bounding box center [803, 407] width 12 height 12
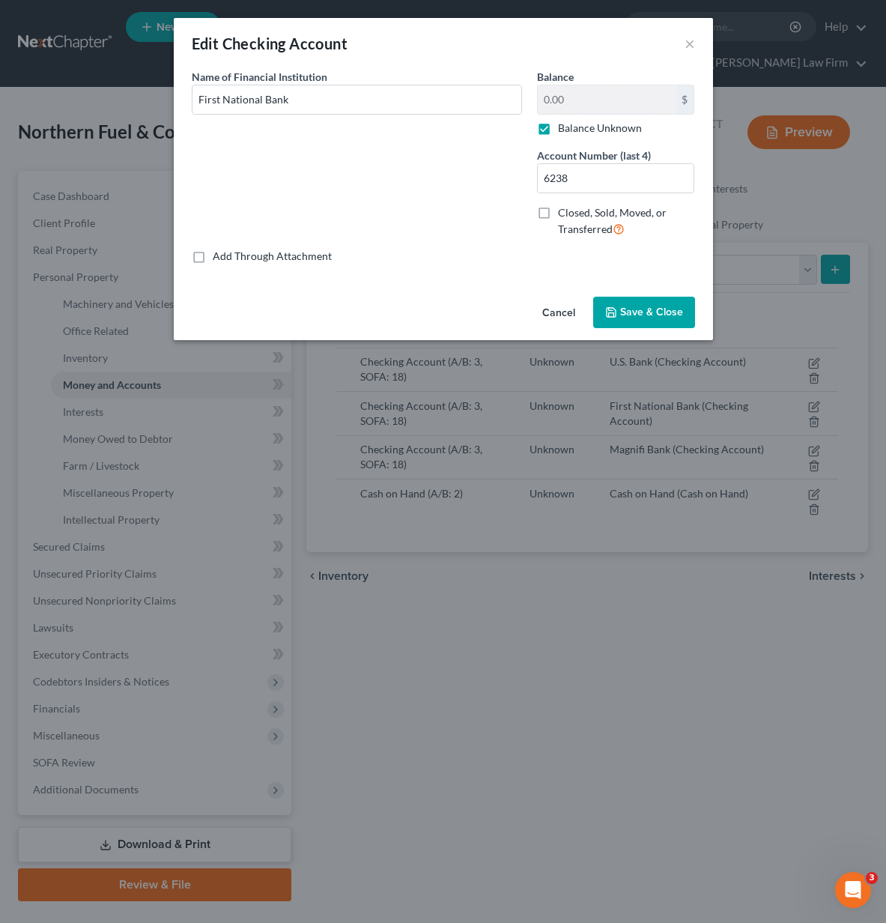
click at [558, 215] on label "Closed, Sold, Moved, or Transferred" at bounding box center [626, 221] width 137 height 32
click at [564, 215] on input "Closed, Sold, Moved, or Transferred" at bounding box center [569, 210] width 10 height 10
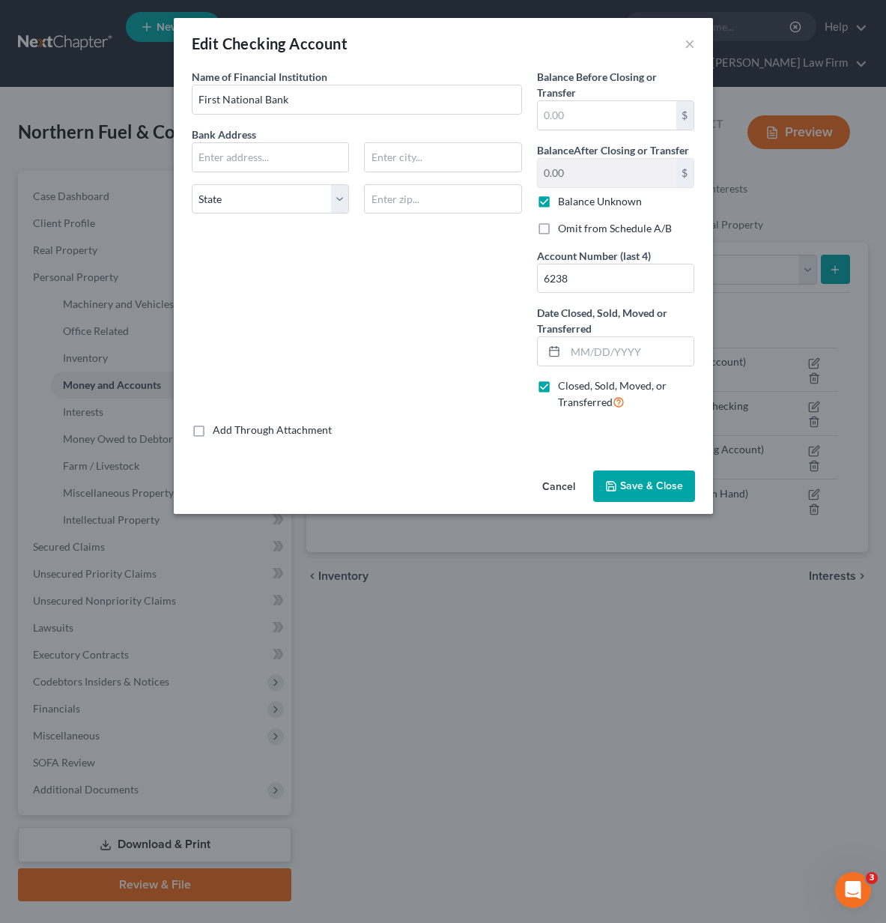
click at [662, 476] on button "Save & Close" at bounding box center [644, 485] width 102 height 31
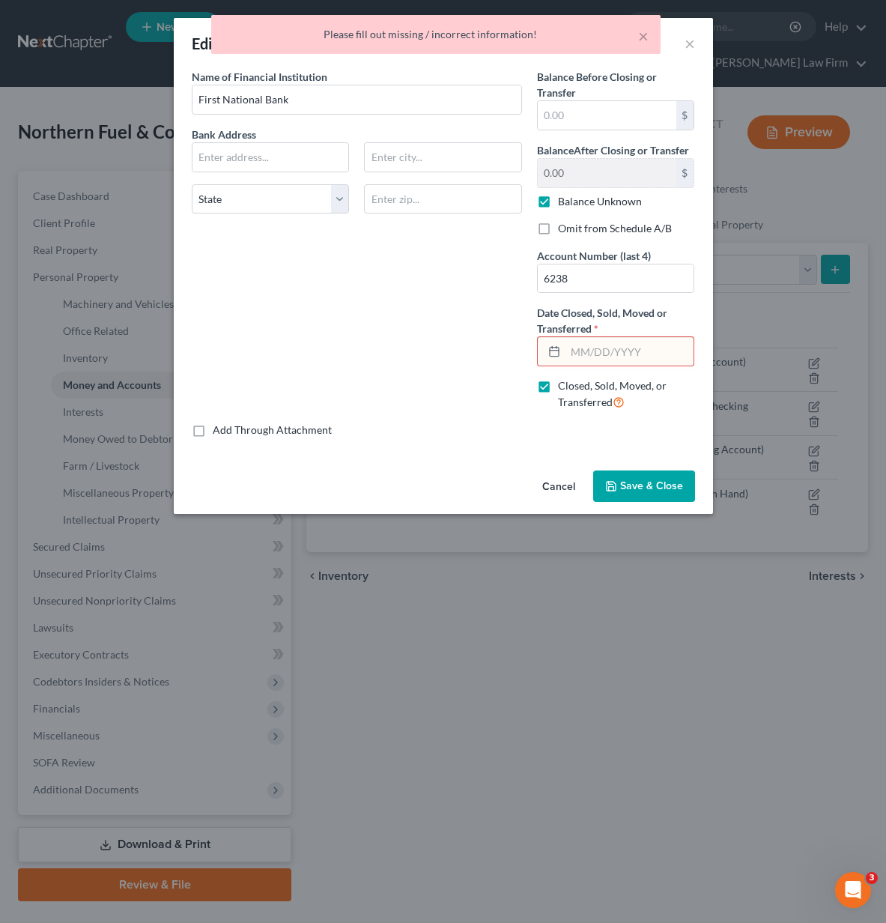
click at [558, 388] on label "Closed, Sold, Moved, or Transferred" at bounding box center [626, 394] width 137 height 32
click at [564, 388] on input "Closed, Sold, Moved, or Transferred" at bounding box center [569, 383] width 10 height 10
checkbox input "false"
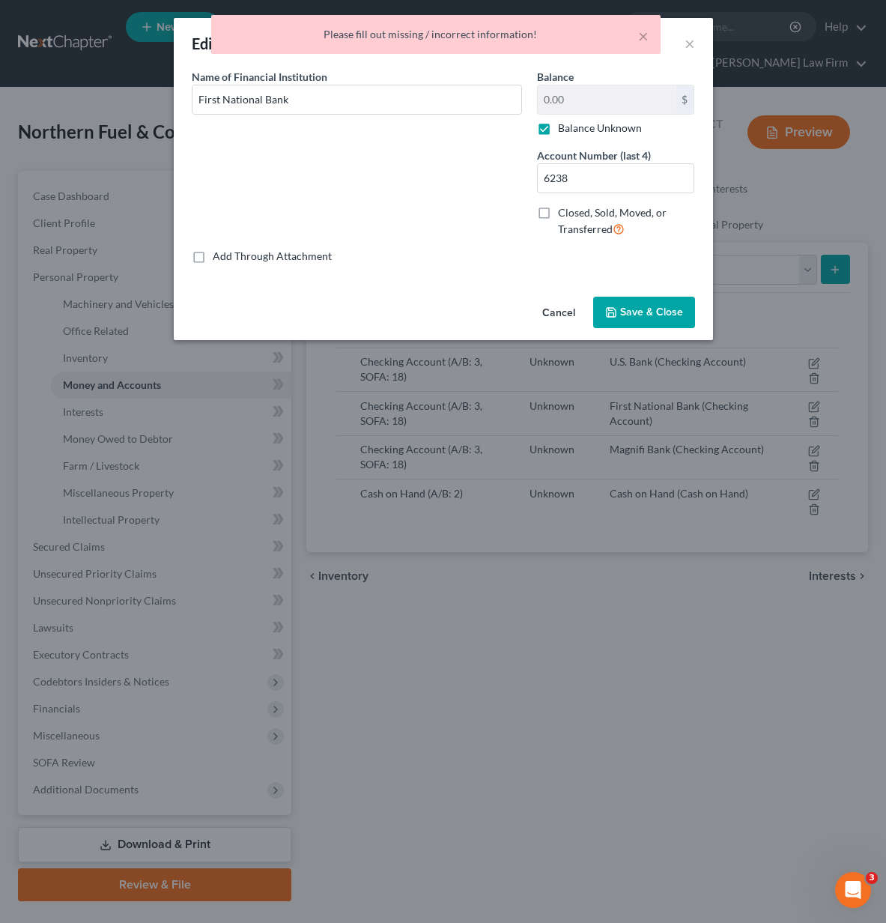
click at [639, 318] on span "Save & Close" at bounding box center [651, 312] width 63 height 13
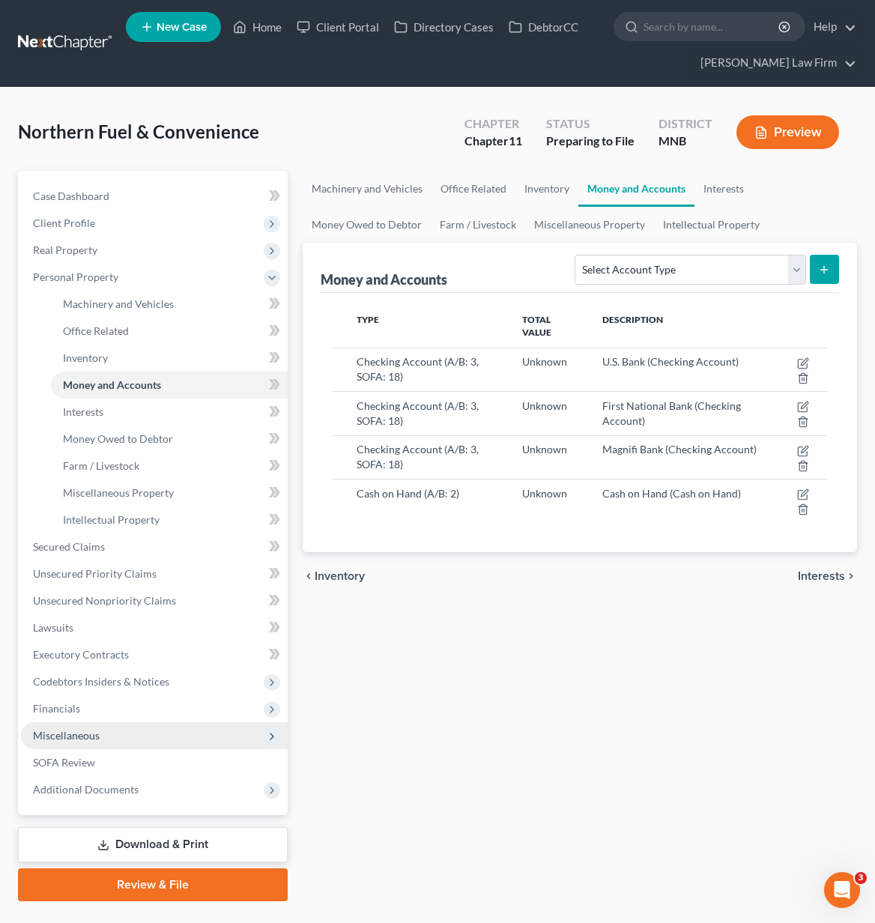
click at [121, 738] on span "Miscellaneous" at bounding box center [154, 735] width 267 height 27
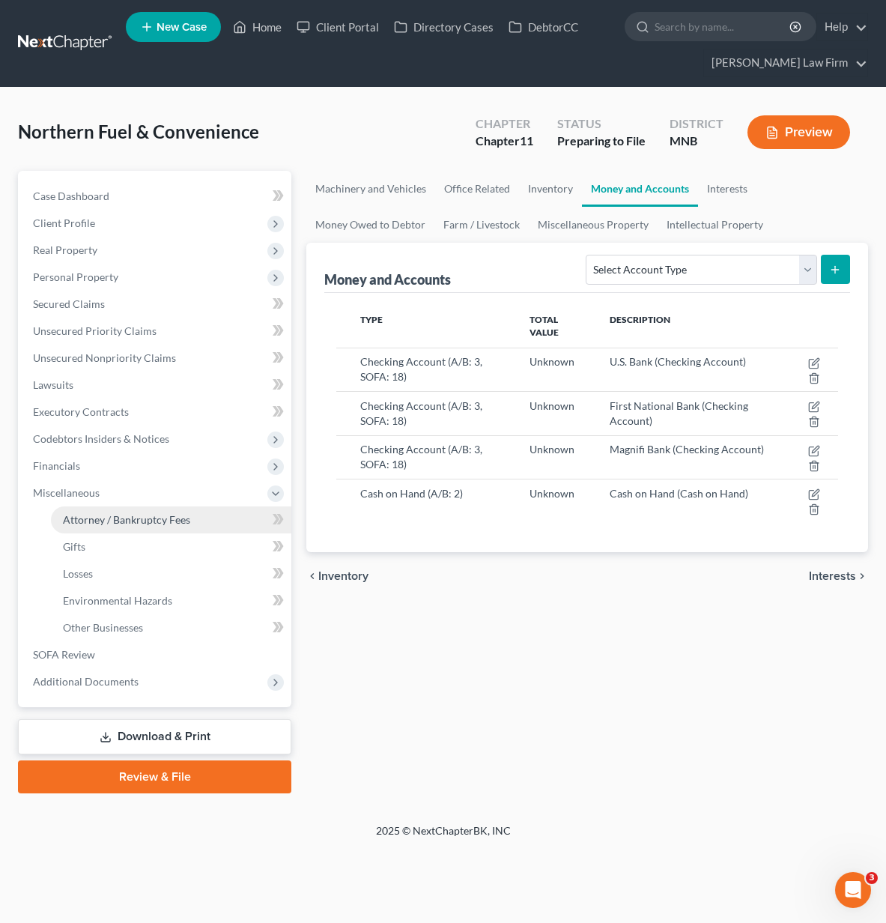
click at [121, 521] on span "Attorney / Bankruptcy Fees" at bounding box center [126, 519] width 127 height 13
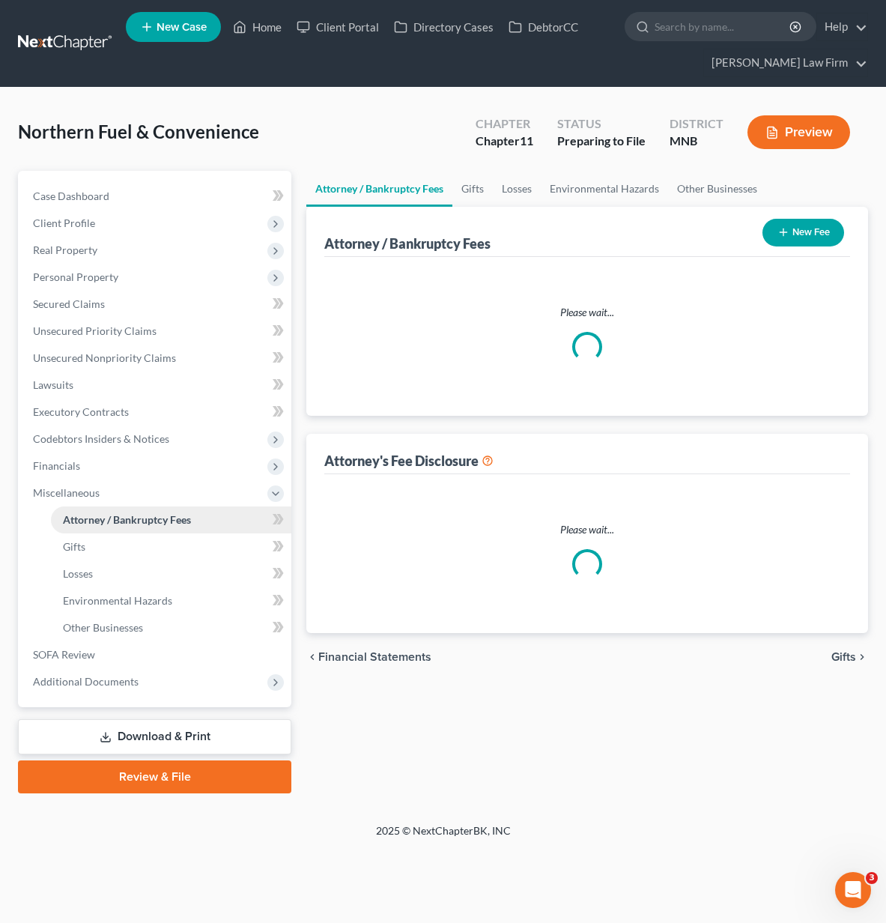
select select "0"
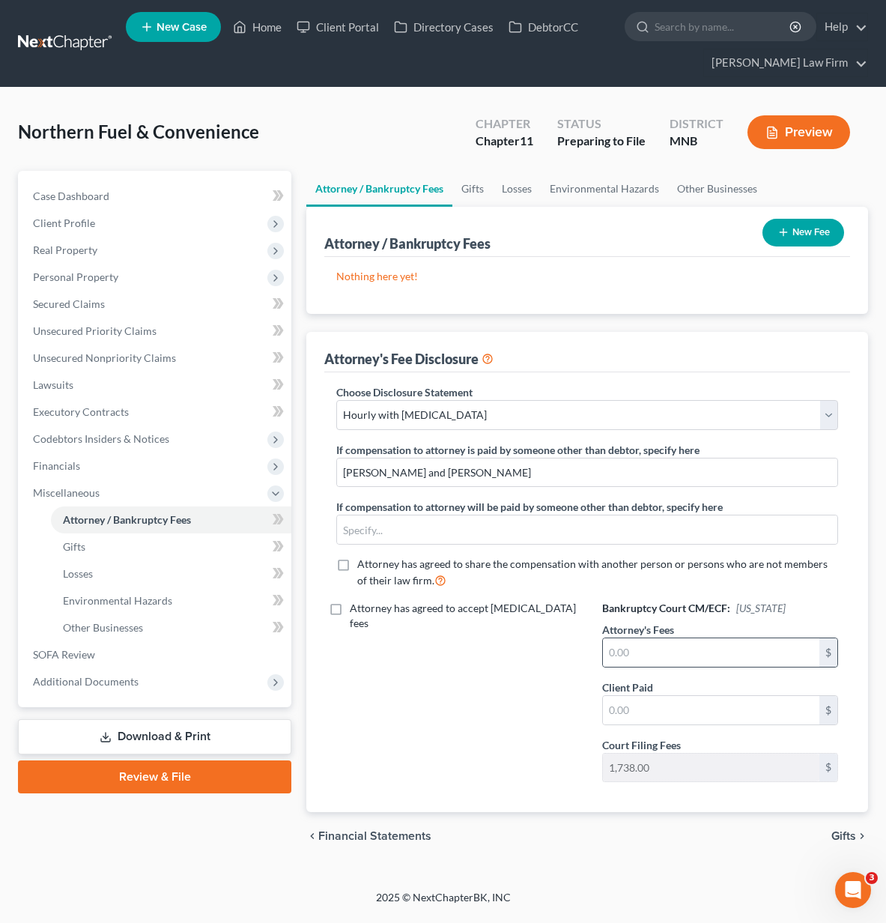
click at [694, 637] on div "$" at bounding box center [720, 652] width 236 height 30
click at [690, 643] on input "text" at bounding box center [711, 652] width 216 height 28
type input "20,000"
click at [854, 830] on span "Gifts" at bounding box center [843, 836] width 25 height 12
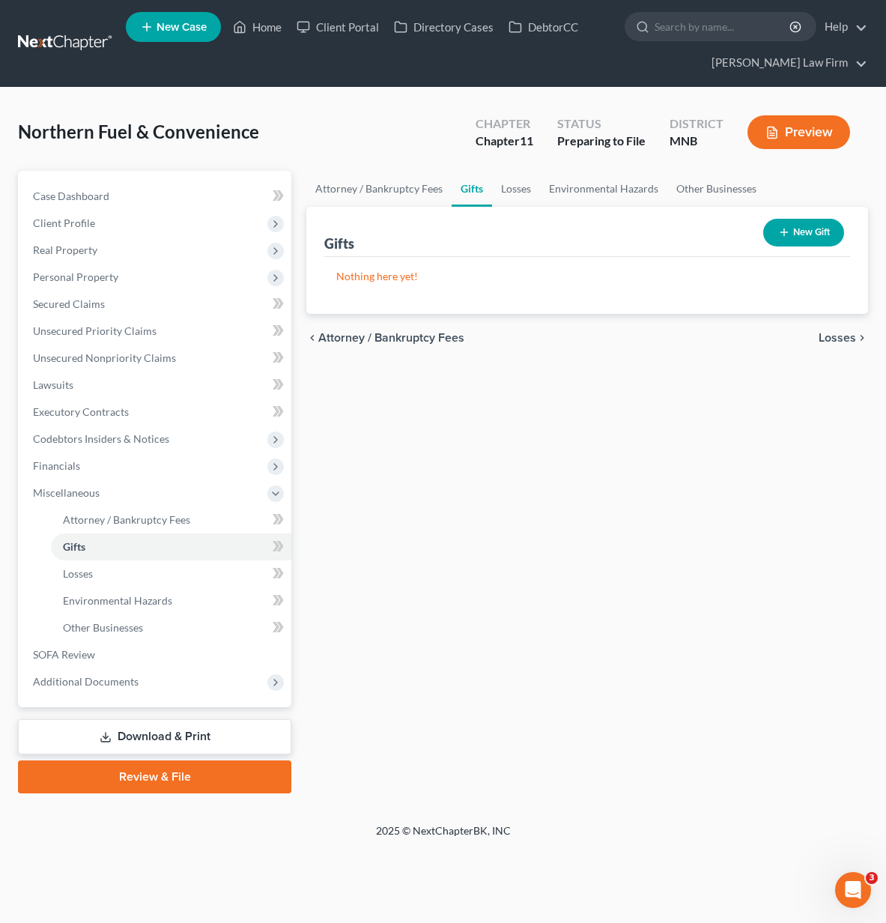
click at [841, 332] on span "Losses" at bounding box center [836, 338] width 37 height 12
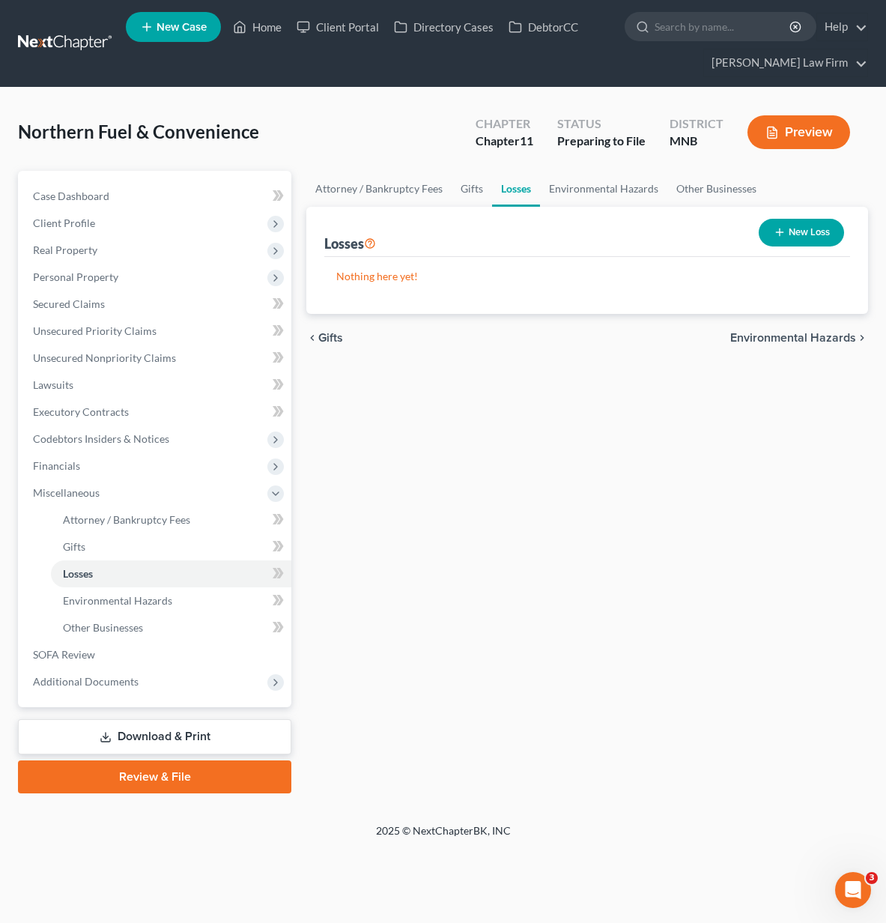
click at [841, 332] on span "Environmental Hazards" at bounding box center [793, 338] width 126 height 12
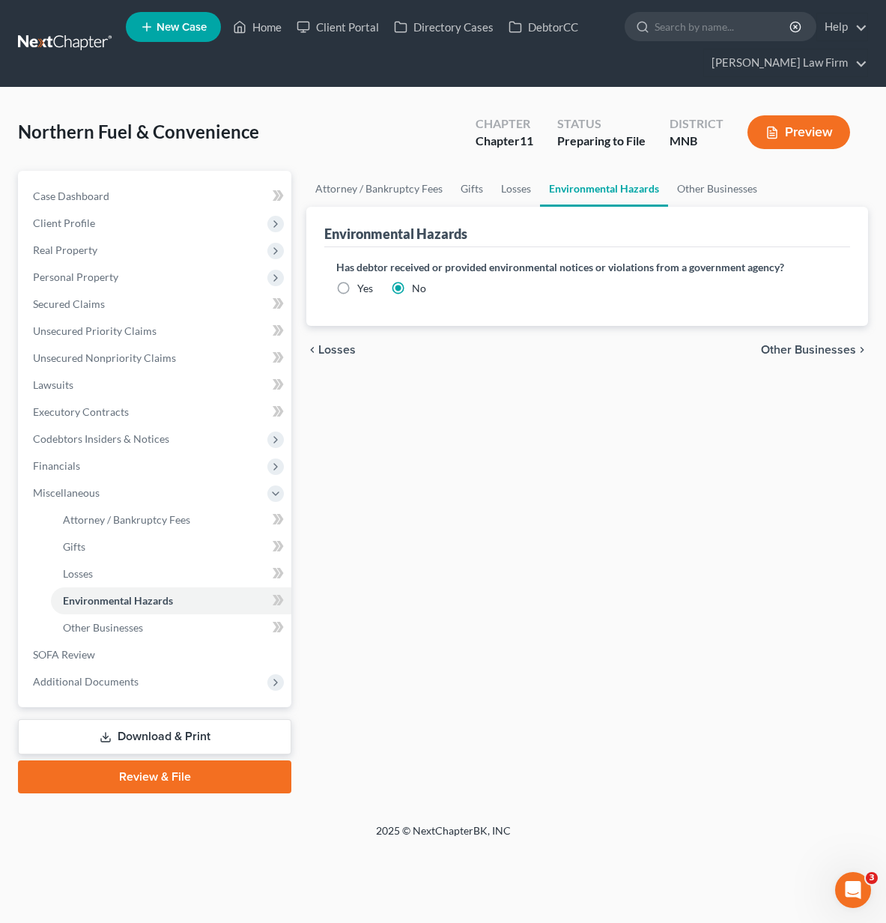
click at [842, 348] on span "Other Businesses" at bounding box center [808, 350] width 95 height 12
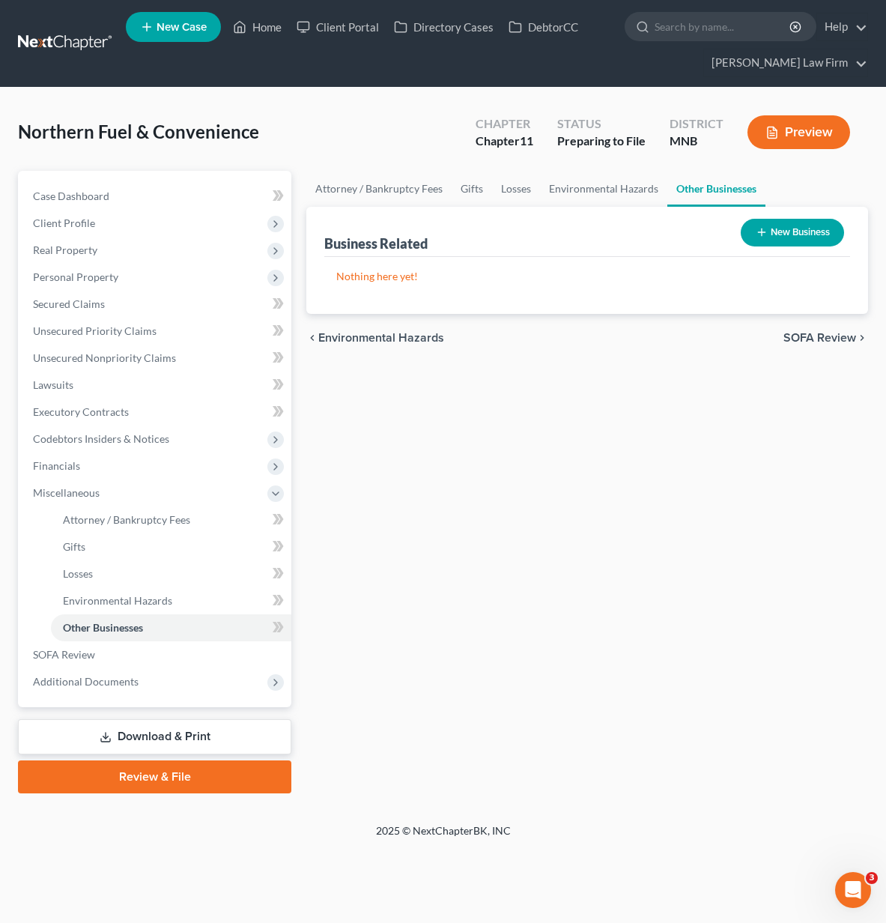
click at [204, 778] on link "Review & File" at bounding box center [154, 776] width 273 height 33
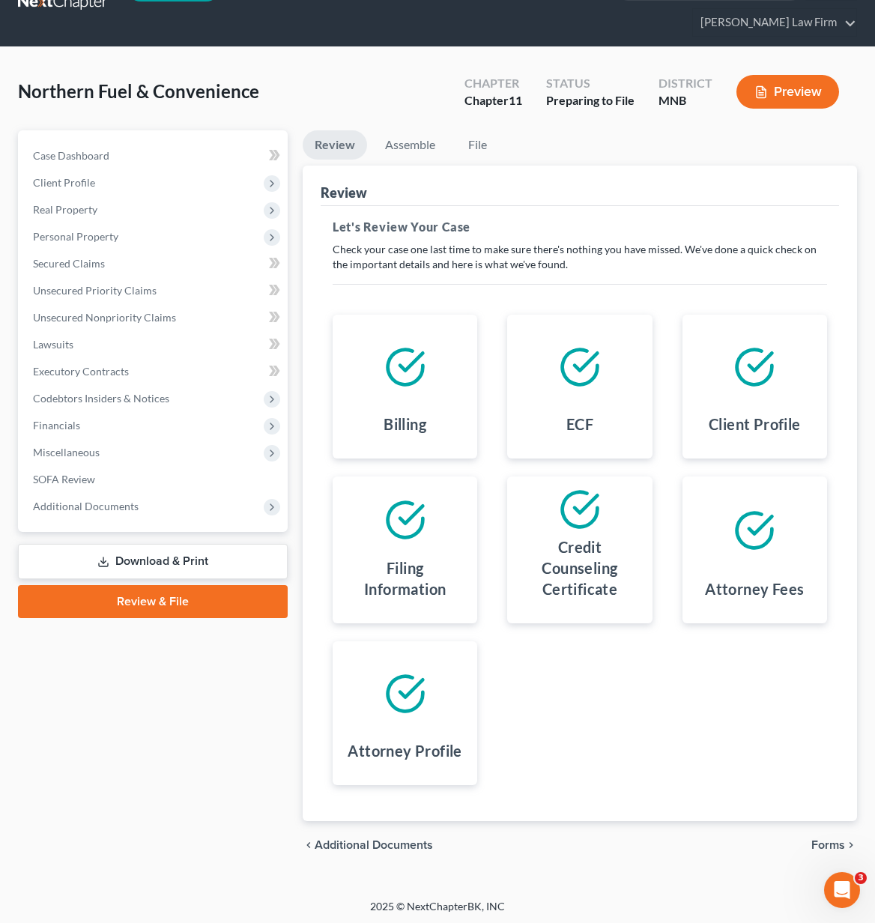
scroll to position [43, 0]
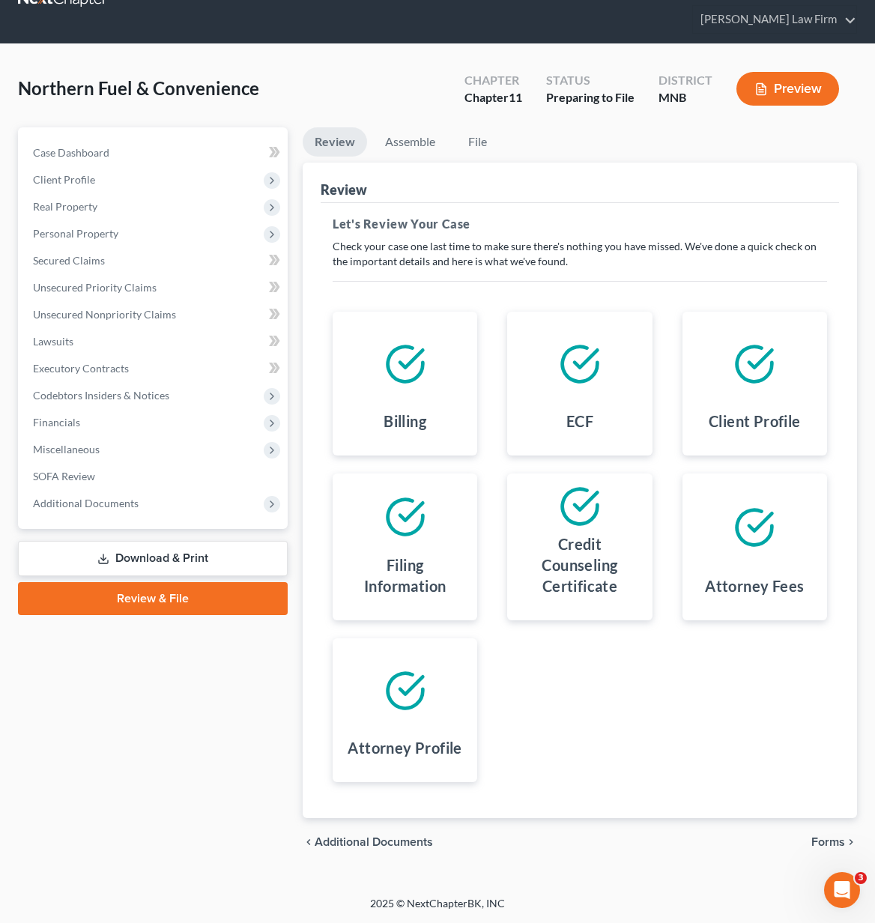
click at [827, 846] on span "Forms" at bounding box center [828, 842] width 34 height 12
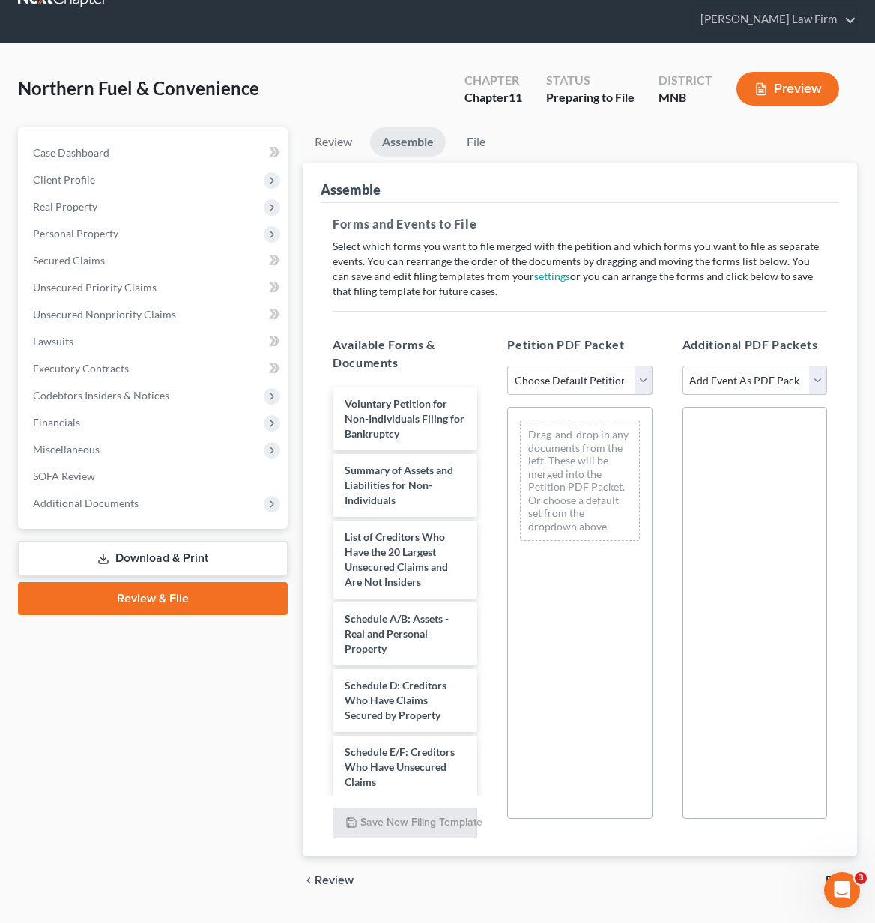
click at [566, 374] on select "Choose Default Petition PDF Packet Complete Bankruptcy Petition (all forms and …" at bounding box center [579, 380] width 145 height 30
select select "0"
click at [507, 365] on select "Choose Default Petition PDF Packet Complete Bankruptcy Petition (all forms and …" at bounding box center [579, 380] width 145 height 30
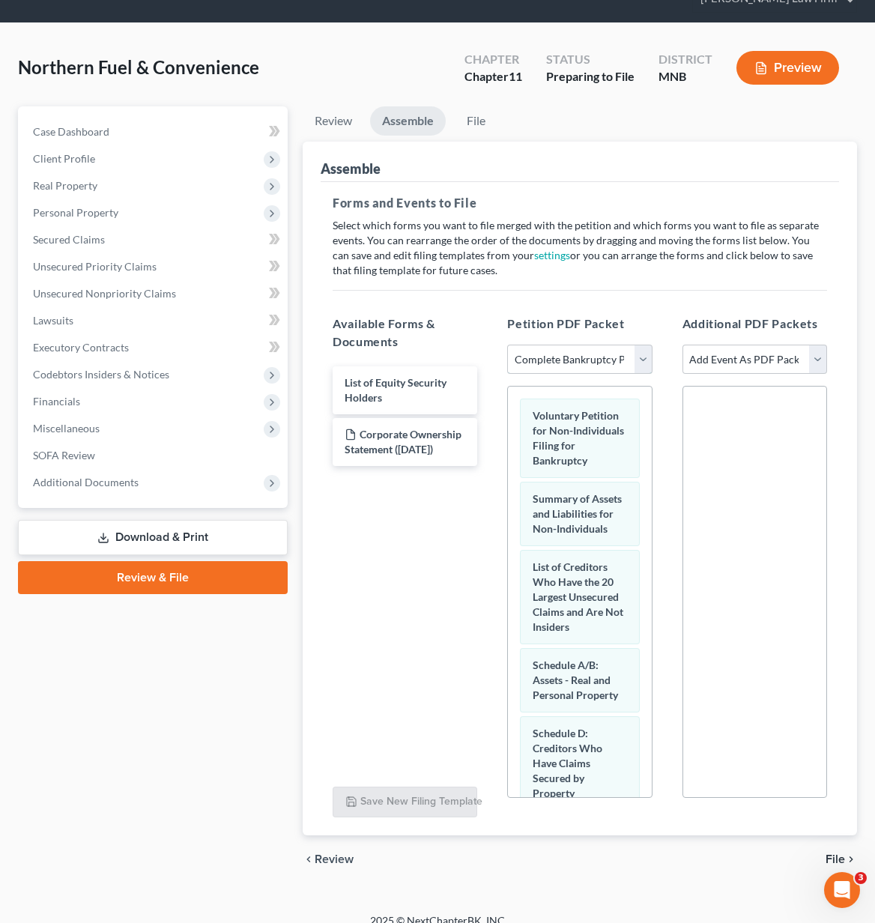
scroll to position [82, 0]
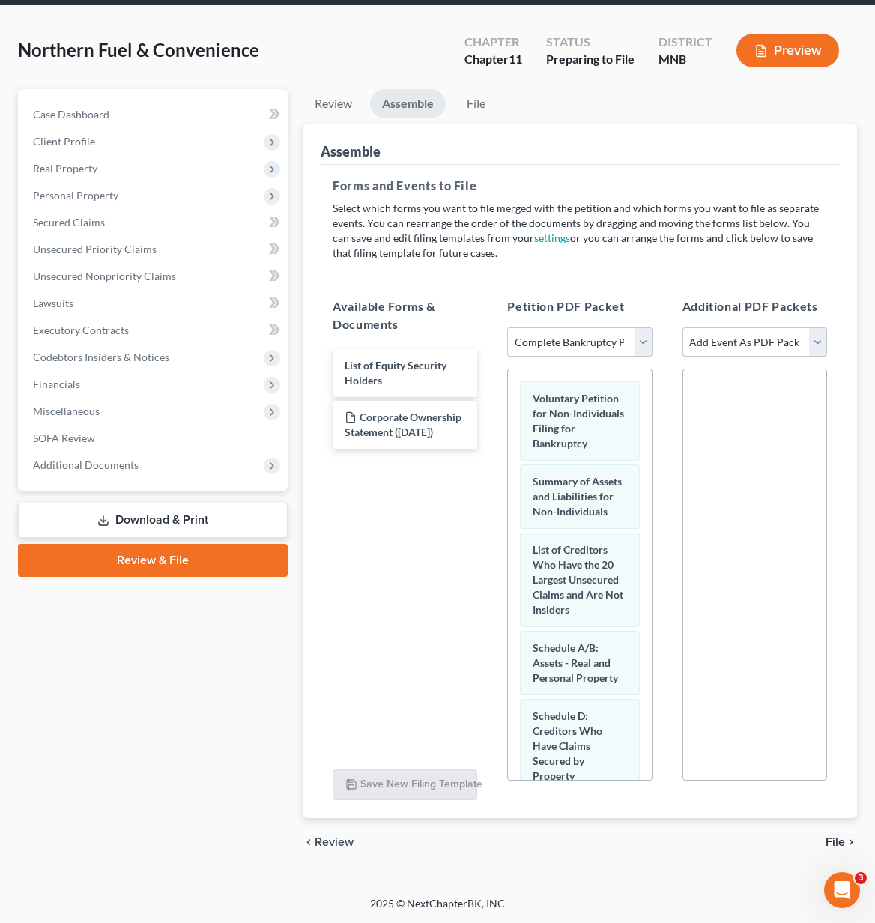
click at [771, 345] on select "Add Event As PDF Packet Credit Counseling Certificate Disclosure of Compensatio…" at bounding box center [754, 342] width 145 height 30
click at [759, 339] on select "Add Event As PDF Packet Credit Counseling Certificate Disclosure of Compensatio…" at bounding box center [754, 342] width 145 height 30
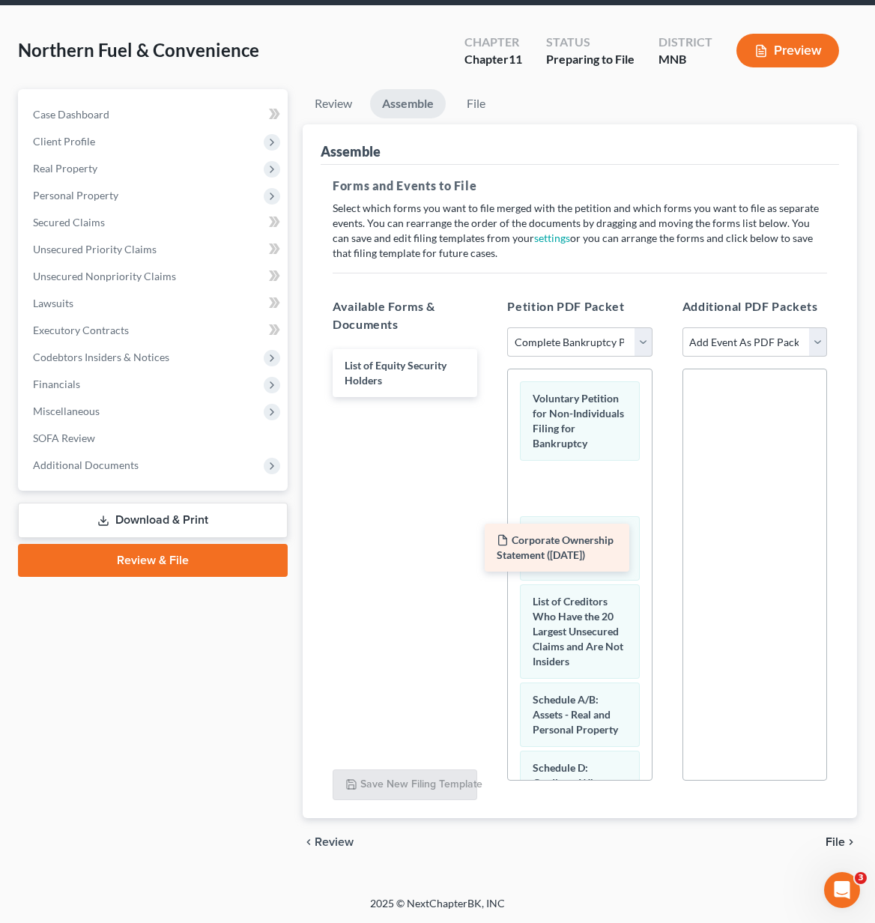
drag, startPoint x: 413, startPoint y: 432, endPoint x: 568, endPoint y: 554, distance: 197.3
click at [489, 397] on div "Corporate Ownership Statement ([DATE]) List of Equity Security Holders Corporat…" at bounding box center [405, 373] width 168 height 48
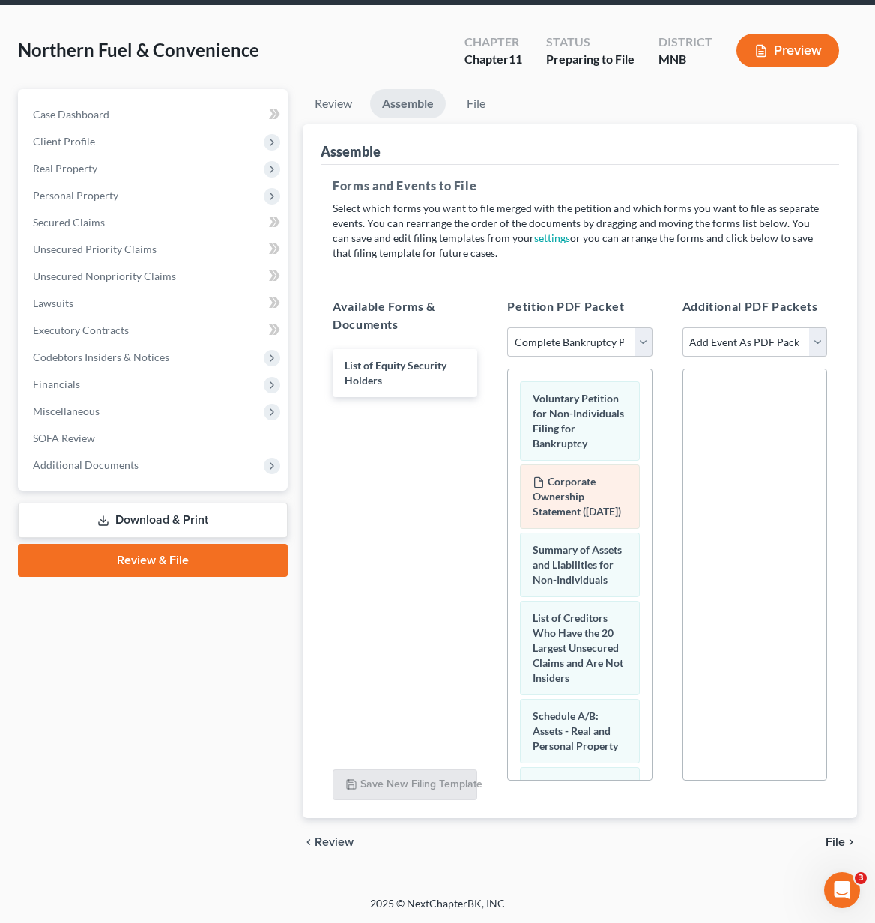
click at [566, 489] on div "Corporate Ownership Statement ([DATE])" at bounding box center [579, 496] width 119 height 64
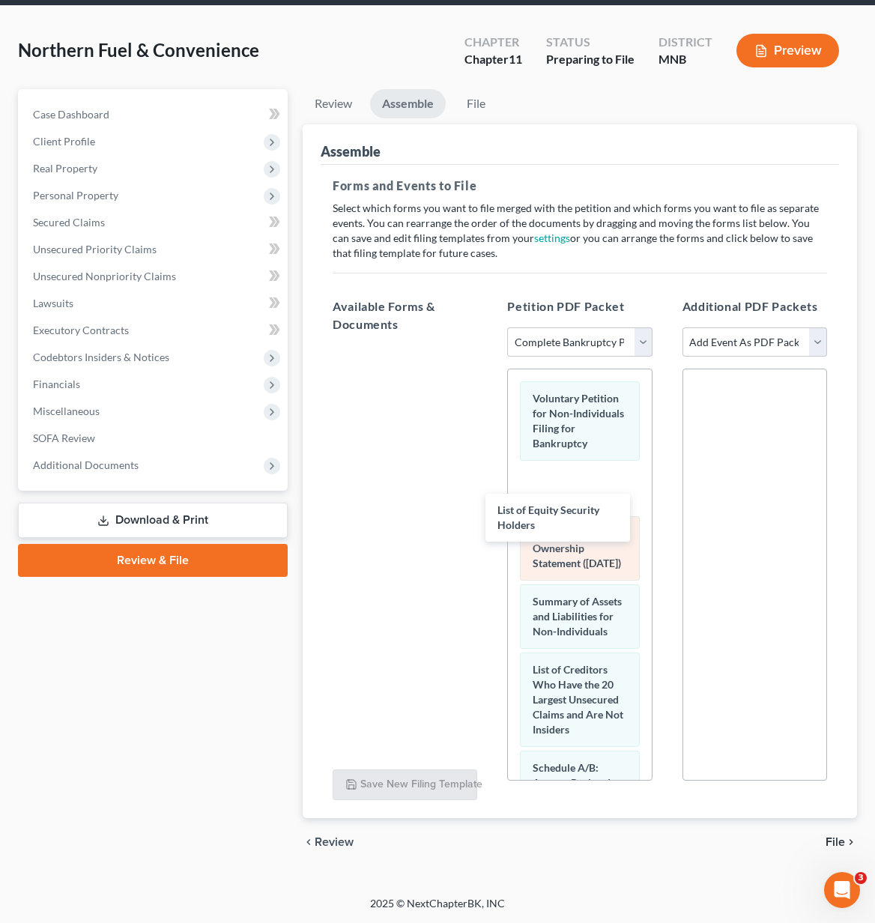
drag, startPoint x: 382, startPoint y: 371, endPoint x: 550, endPoint y: 531, distance: 232.0
click at [489, 345] on div "List of Equity Security Holders List of Equity Security Holders" at bounding box center [405, 345] width 168 height 0
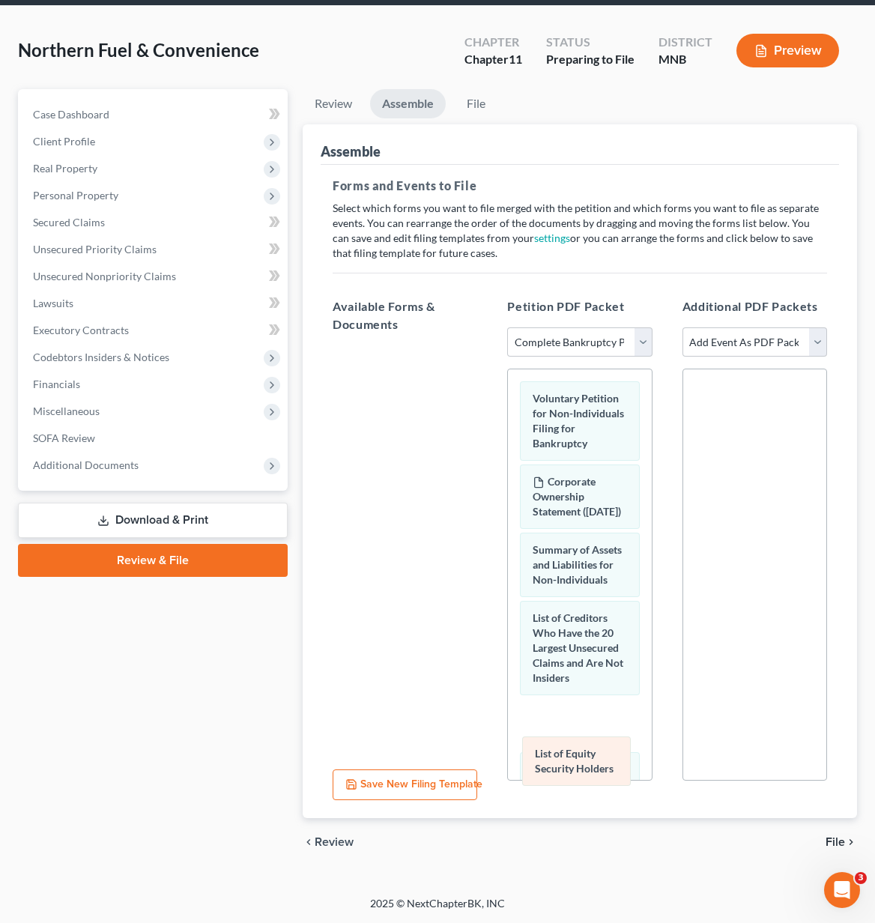
drag, startPoint x: 551, startPoint y: 489, endPoint x: 553, endPoint y: 761, distance: 271.8
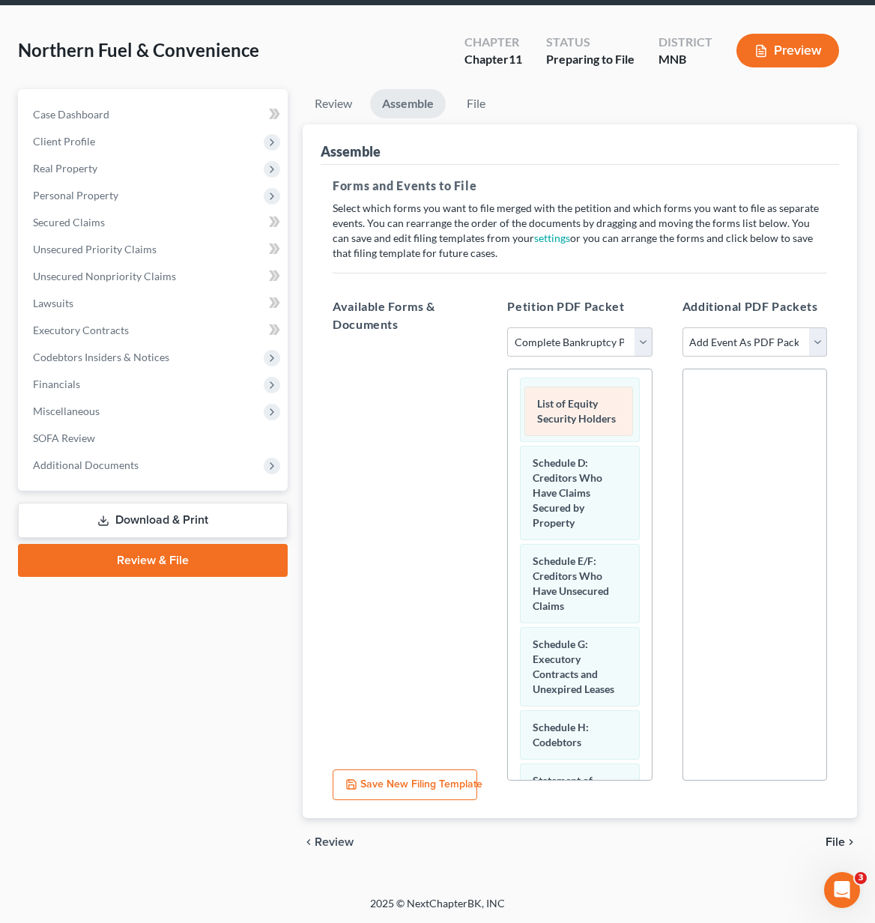
scroll to position [321, 0]
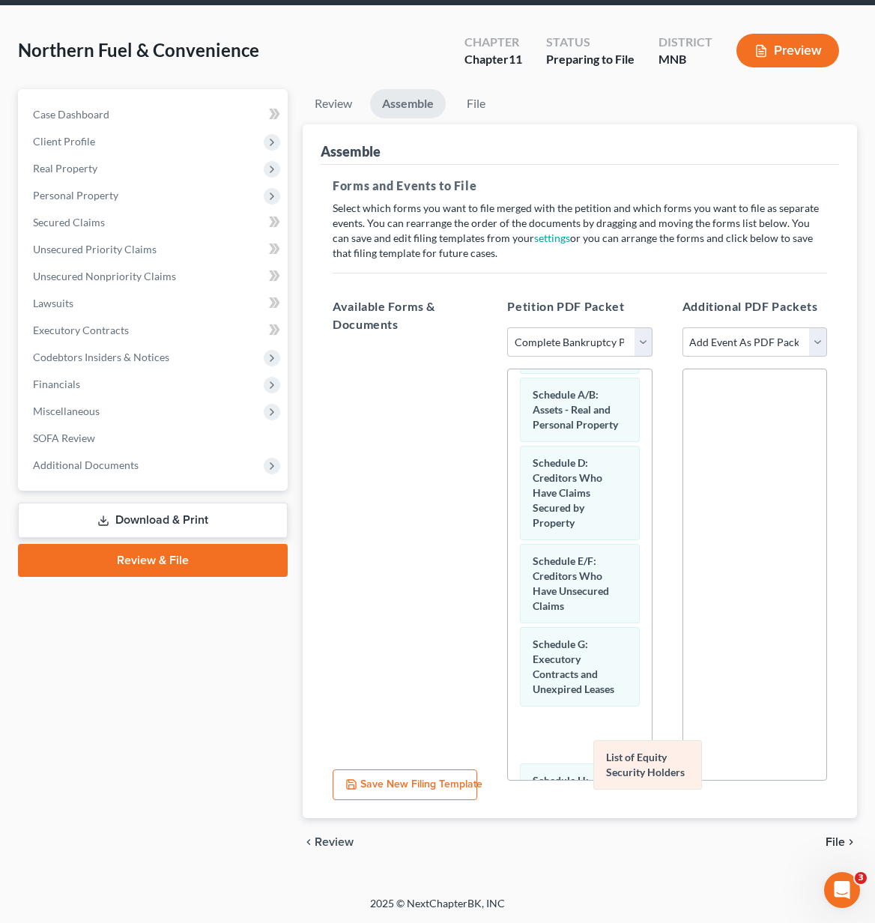
drag, startPoint x: 559, startPoint y: 396, endPoint x: 632, endPoint y: 767, distance: 377.9
click at [632, 767] on div "List of Equity Security Holders Voluntary Petition for Non-Individuals Filing f…" at bounding box center [579, 669] width 143 height 1242
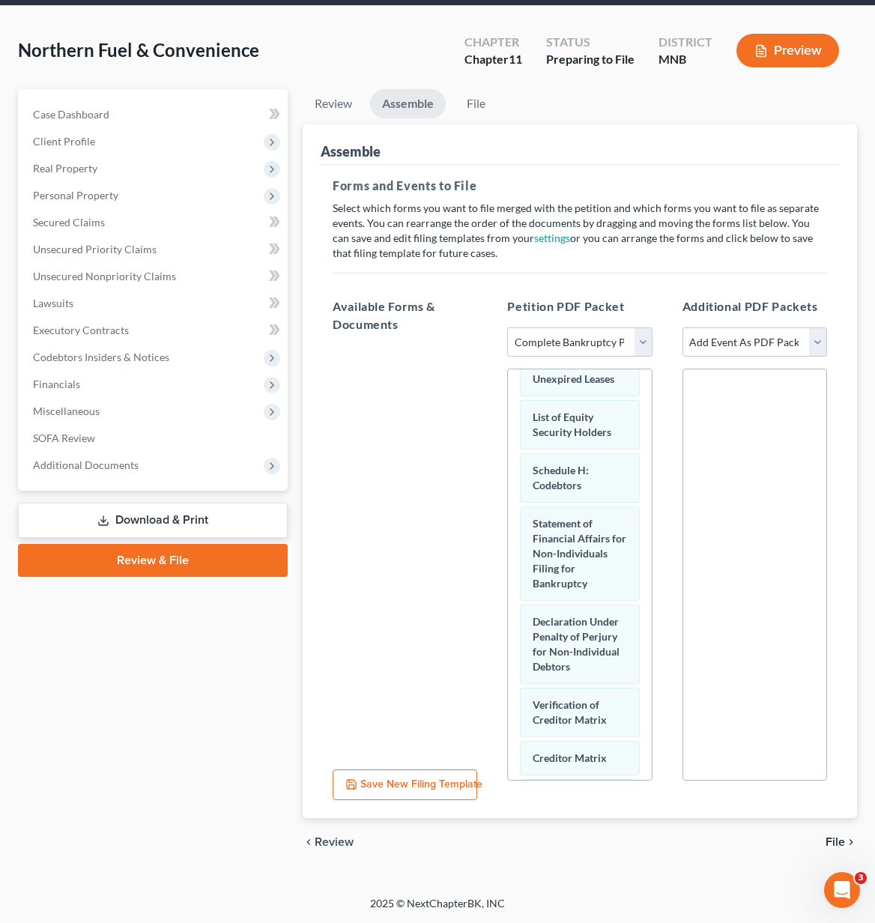
scroll to position [651, 0]
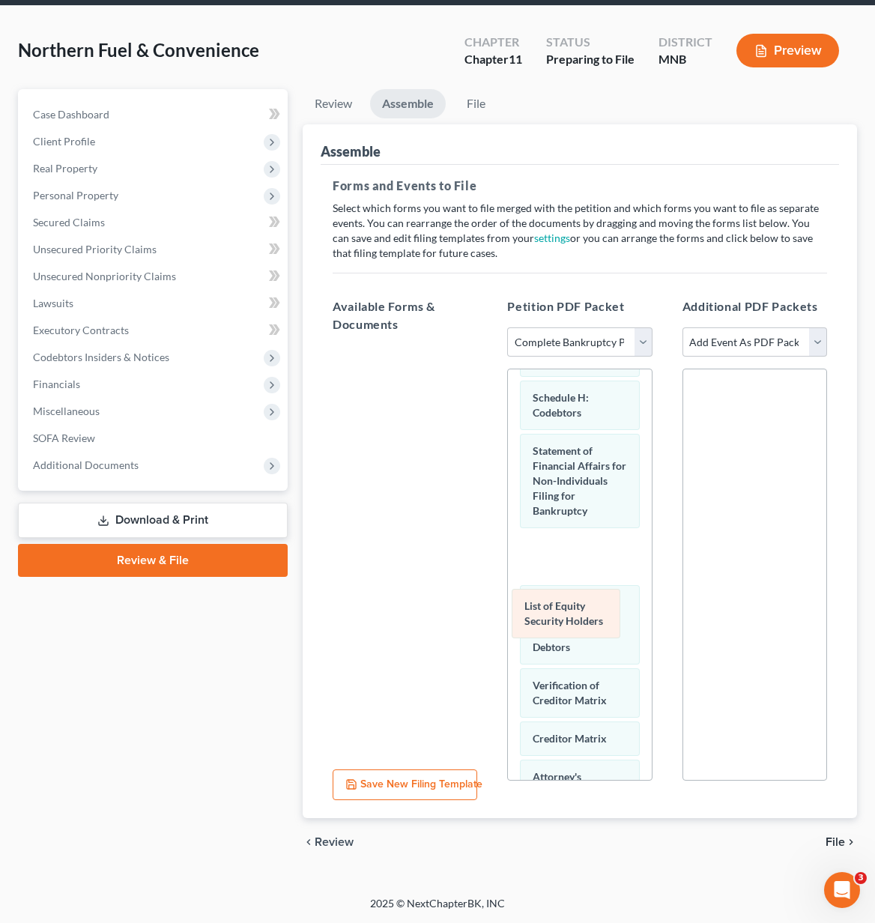
drag, startPoint x: 575, startPoint y: 457, endPoint x: 567, endPoint y: 605, distance: 148.5
click at [567, 605] on div "List of Equity Security Holders Voluntary Petition for Non-Individuals Filing f…" at bounding box center [579, 339] width 143 height 1242
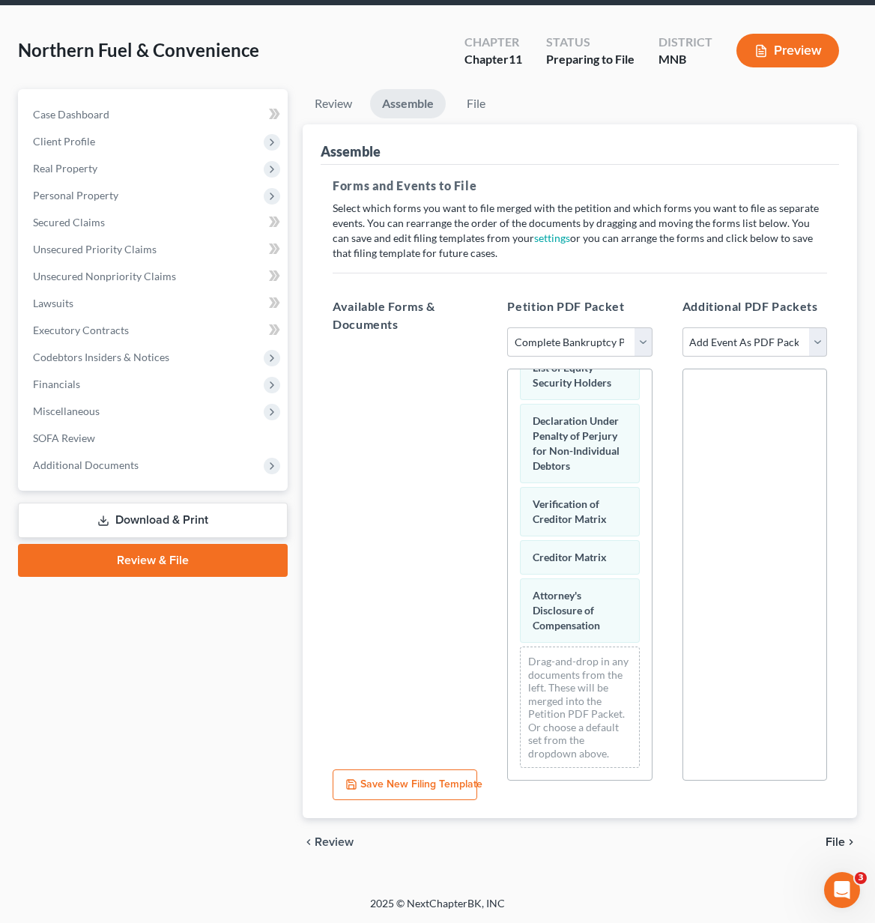
scroll to position [907, 0]
click at [845, 839] on icon "chevron_right" at bounding box center [851, 842] width 12 height 12
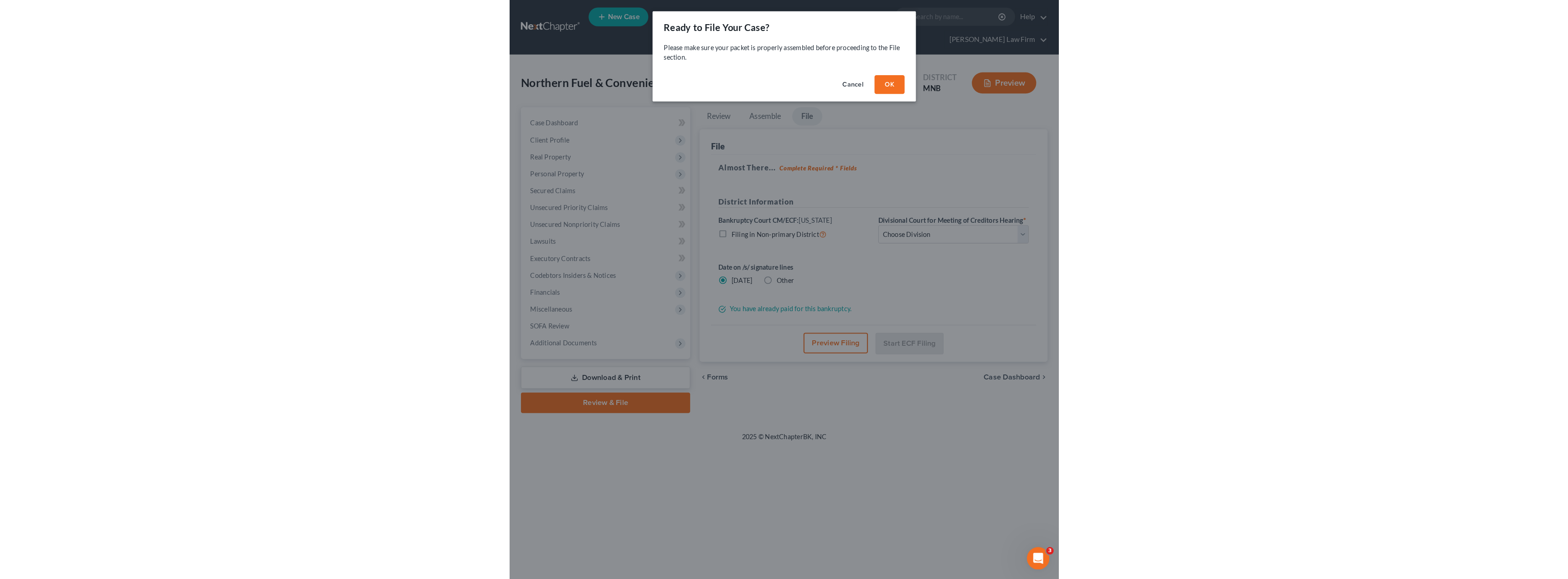
scroll to position [0, 0]
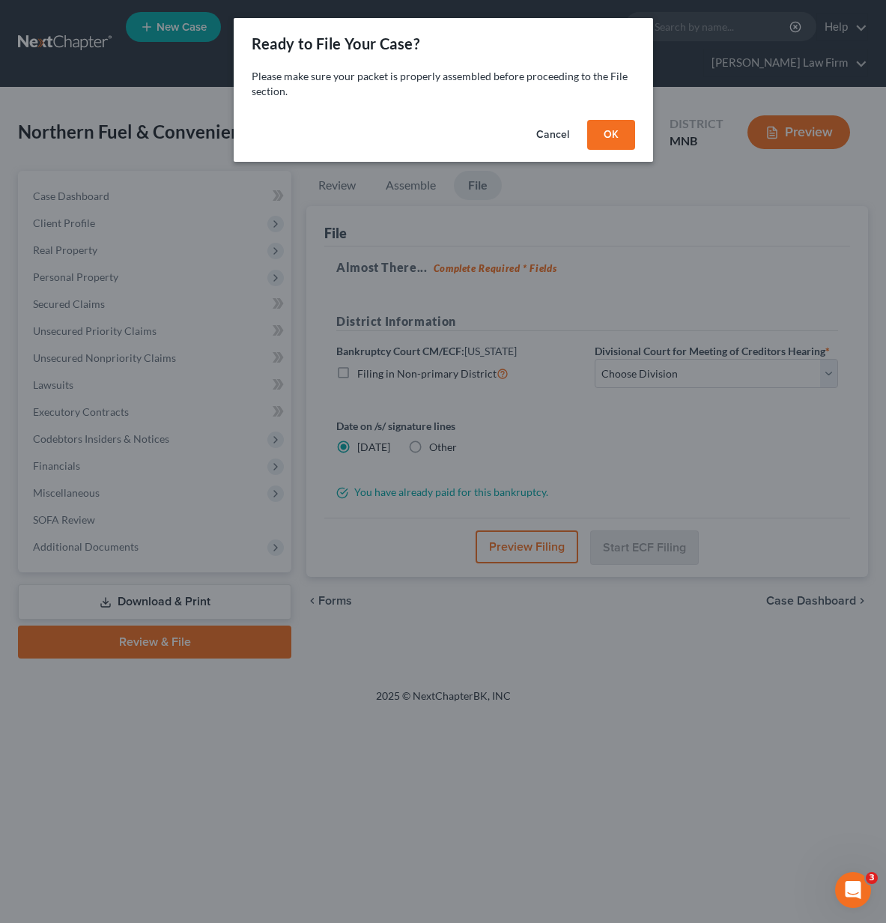
click at [607, 142] on button "OK" at bounding box center [611, 135] width 48 height 30
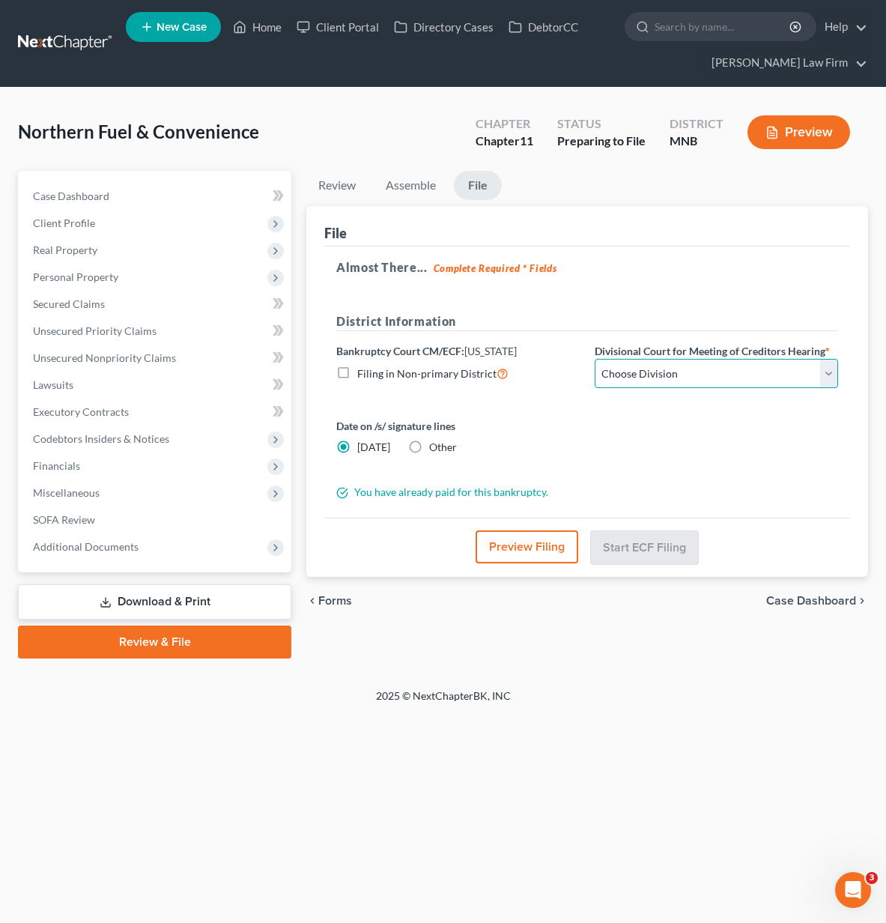
click at [717, 367] on select "Choose Division Duluth Duluth/ [GEOGRAPHIC_DATA][PERSON_NAME]* [GEOGRAPHIC_DATA…" at bounding box center [716, 374] width 243 height 30
select select "2"
click at [595, 359] on select "Choose Division Duluth Duluth/ [GEOGRAPHIC_DATA][PERSON_NAME]* [GEOGRAPHIC_DATA…" at bounding box center [716, 374] width 243 height 30
click at [511, 546] on button "Preview Filing" at bounding box center [527, 546] width 103 height 33
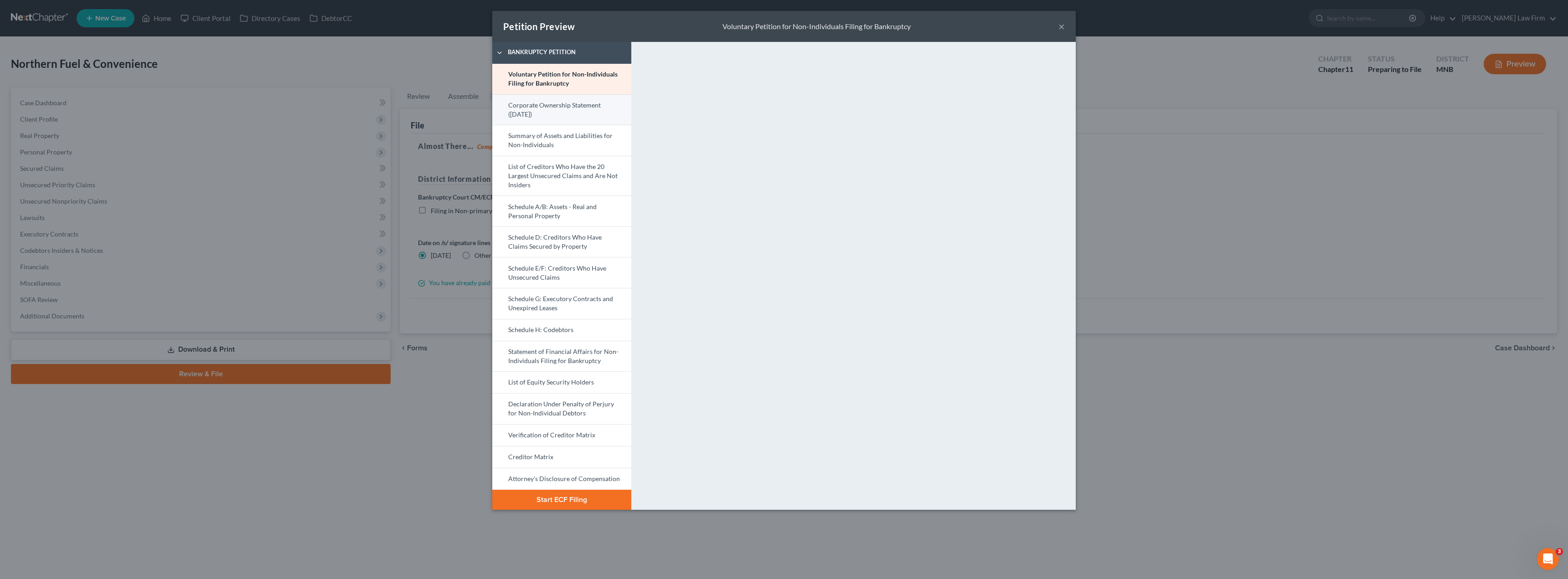
click at [527, 108] on link "Corporate Ownership Statement ([DATE])" at bounding box center [562, 109] width 139 height 31
click at [539, 26] on button "×" at bounding box center [1062, 26] width 6 height 11
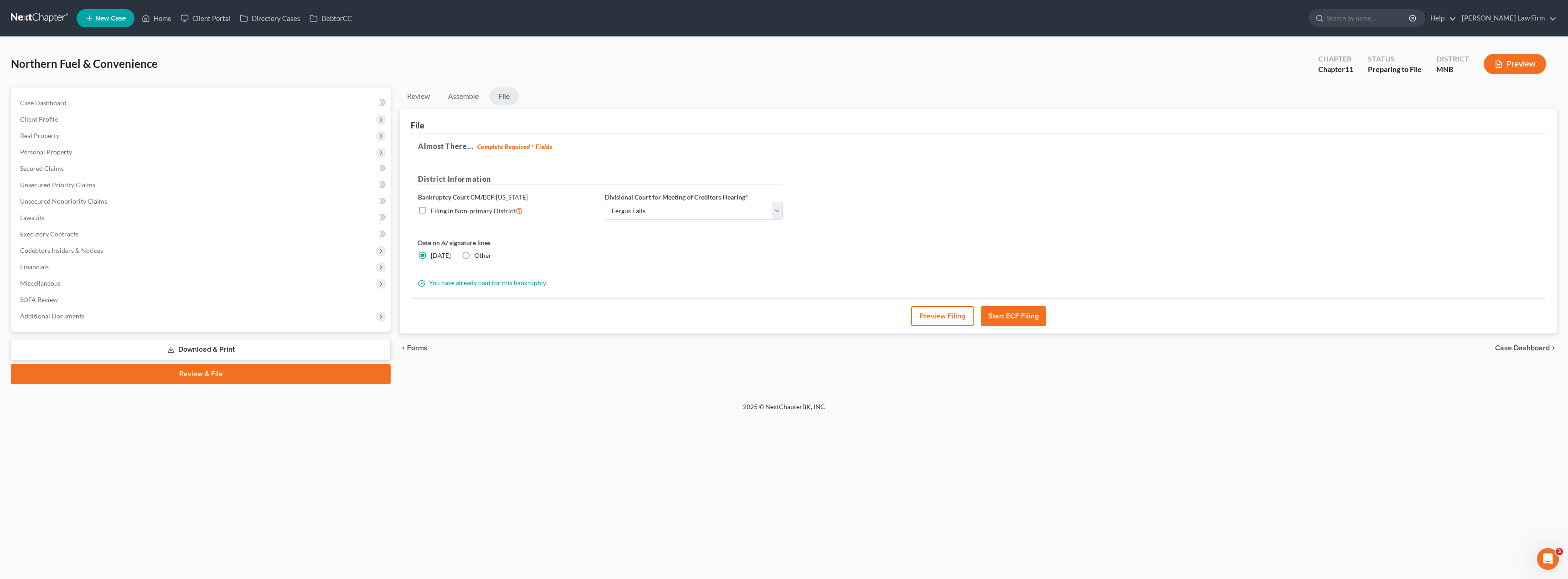
click at [405, 349] on icon "chevron_left" at bounding box center [404, 348] width 7 height 7
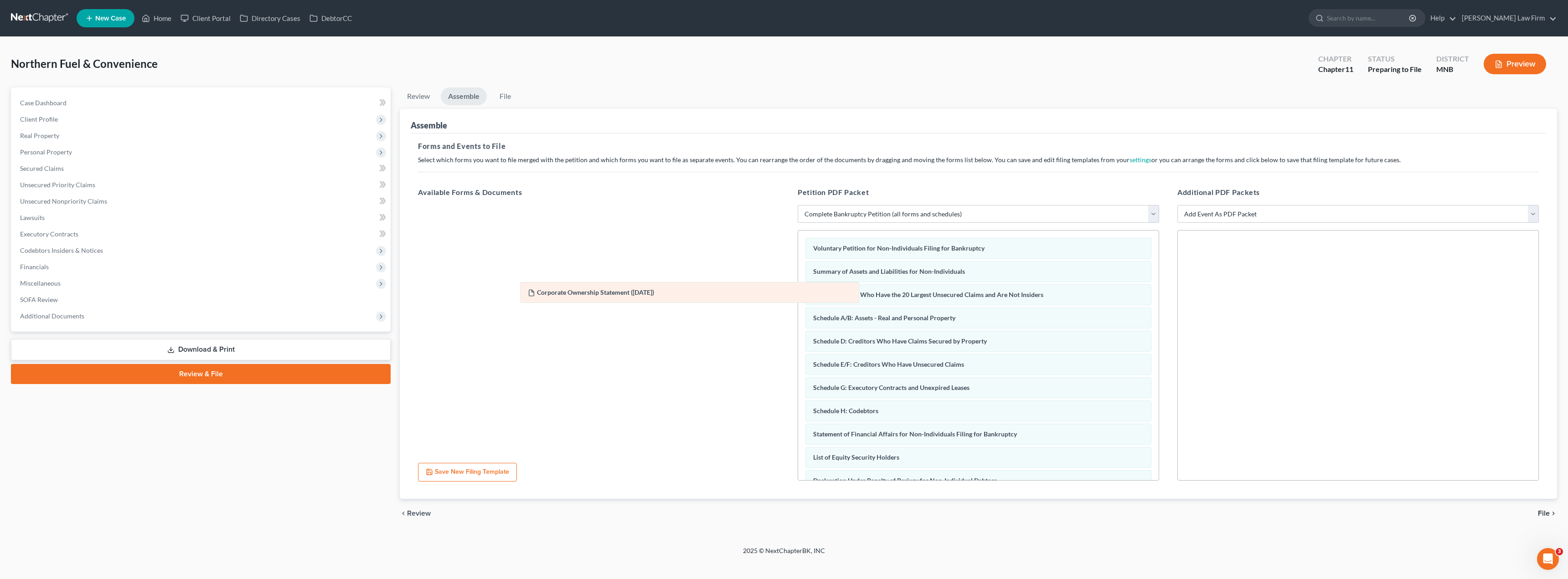
drag, startPoint x: 853, startPoint y: 277, endPoint x: 516, endPoint y: 294, distance: 337.4
click at [539, 294] on div "Corporate Ownership Statement ([DATE]) Voluntary Petition for Non-Individuals F…" at bounding box center [978, 413] width 360 height 366
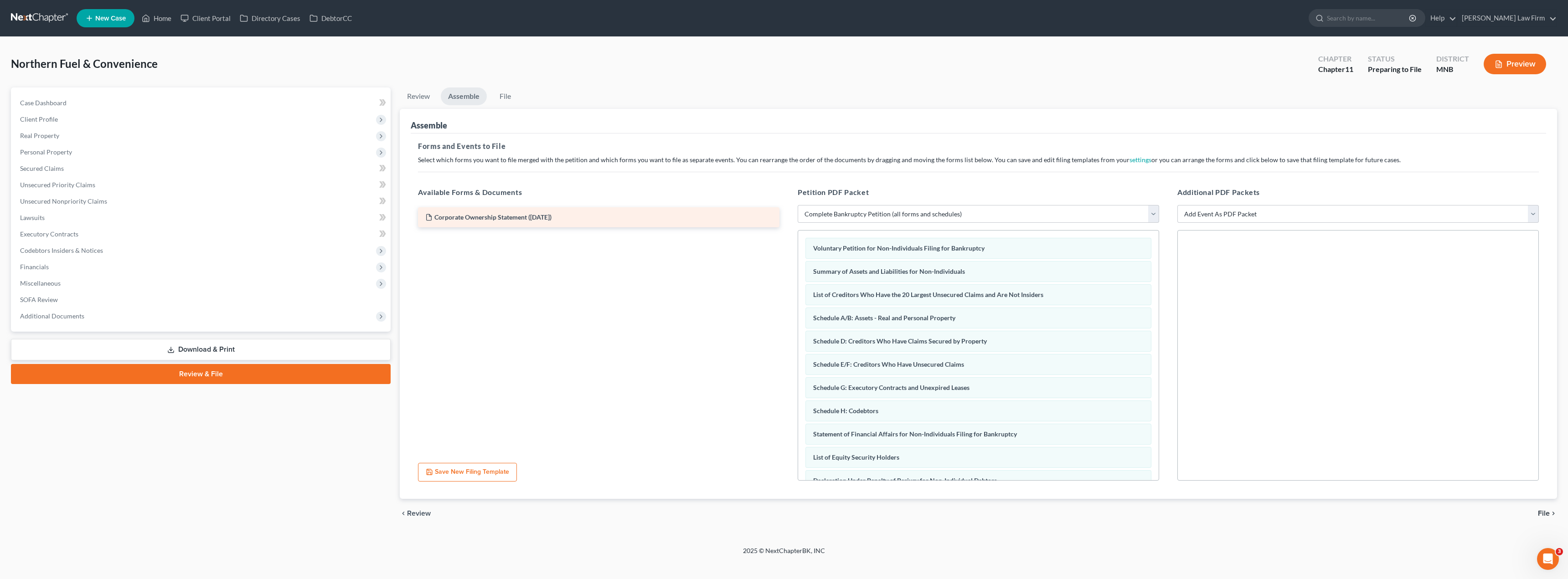
click at [494, 222] on div "Corporate Ownership Statement ([DATE])" at bounding box center [599, 217] width 362 height 20
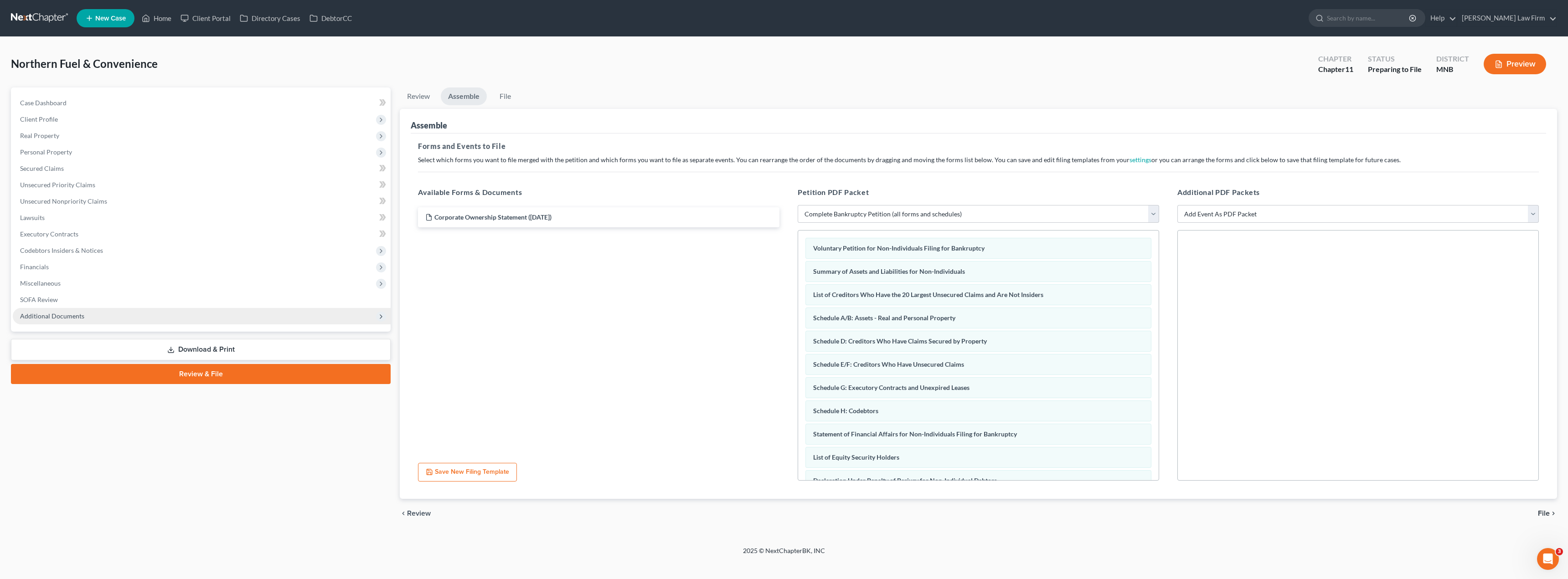
click at [86, 321] on span "Additional Documents" at bounding box center [201, 316] width 378 height 16
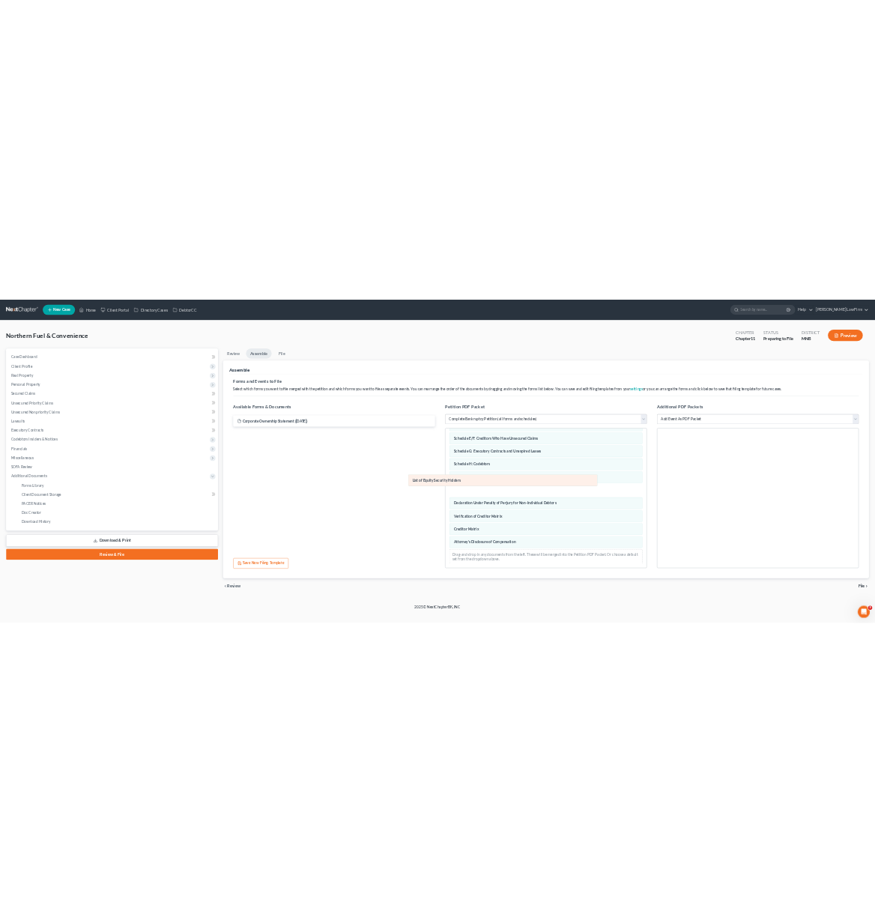
scroll to position [153, 0]
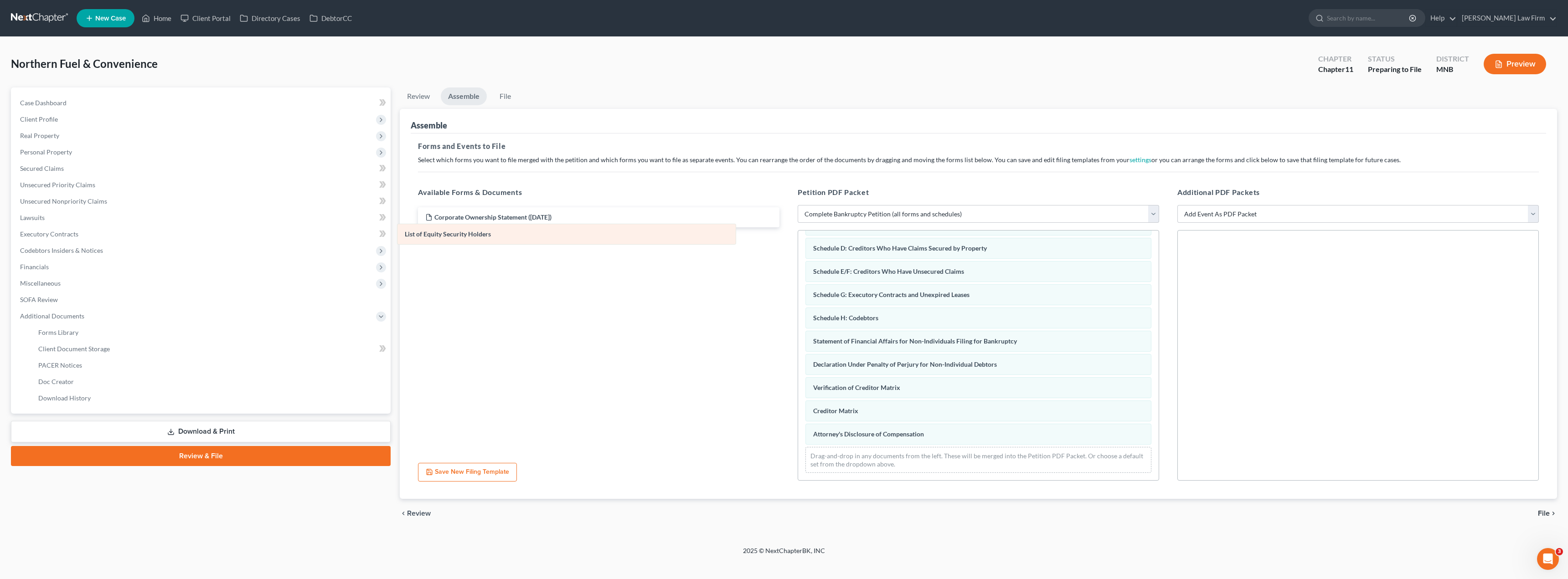
drag, startPoint x: 847, startPoint y: 342, endPoint x: 438, endPoint y: 235, distance: 422.8
click at [539, 235] on div "List of Equity Security Holders Voluntary Petition for Non-Individuals Filing f…" at bounding box center [978, 308] width 360 height 342
click at [539, 510] on span "File" at bounding box center [1544, 513] width 12 height 7
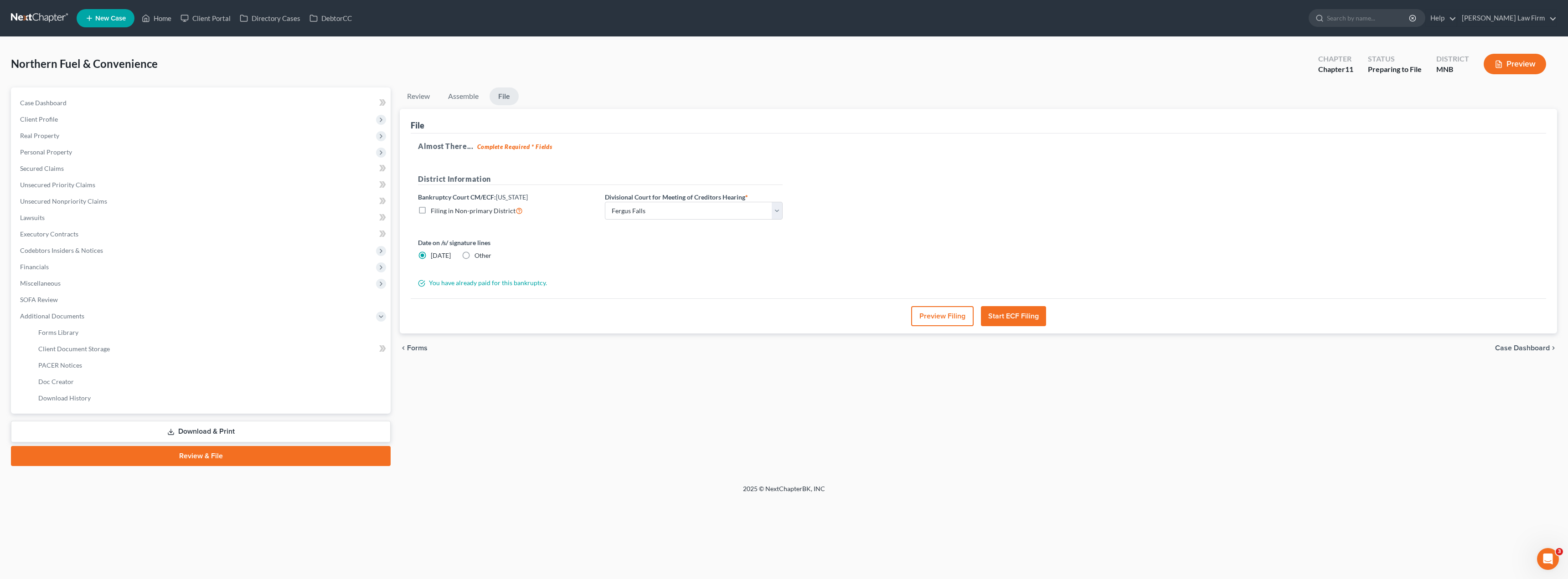
click at [539, 305] on div "Preview Filing Start ECF Filing" at bounding box center [978, 316] width 1135 height 35
click at [539, 310] on button "Preview Filing" at bounding box center [942, 316] width 63 height 20
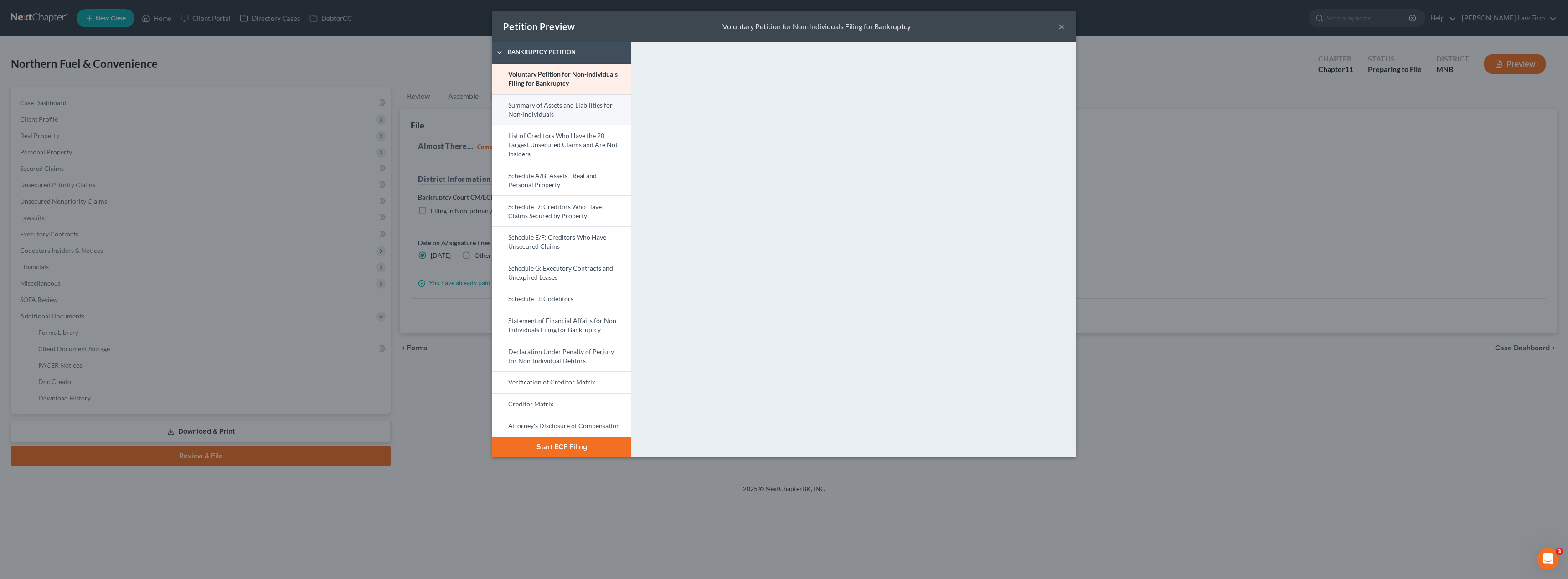
click at [539, 111] on link "Summary of Assets and Liabilities for Non-Individuals" at bounding box center [562, 109] width 139 height 31
click at [539, 148] on link "List of Creditors Who Have the 20 Largest Unsecured Claims and Are Not Insiders" at bounding box center [562, 145] width 139 height 40
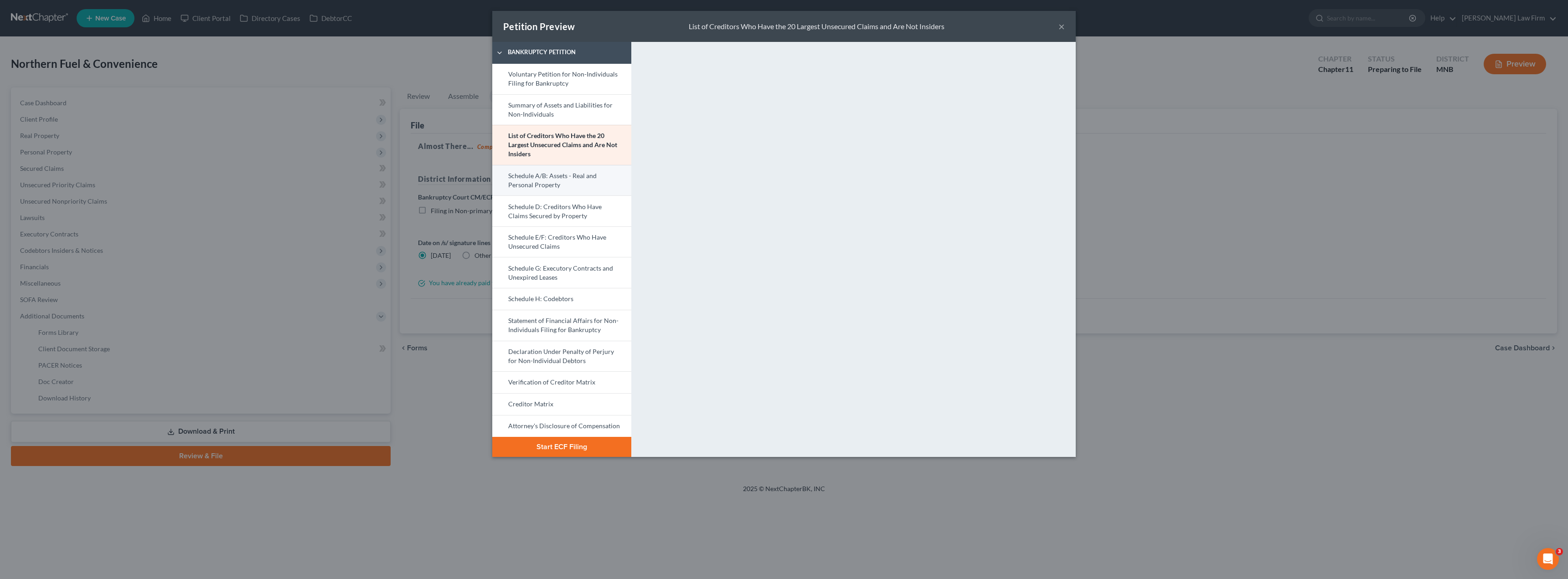
click at [539, 190] on link "Schedule A/B: Assets - Real and Personal Property" at bounding box center [562, 180] width 139 height 31
click at [539, 209] on link "Schedule D: Creditors Who Have Claims Secured by Property" at bounding box center [562, 210] width 139 height 31
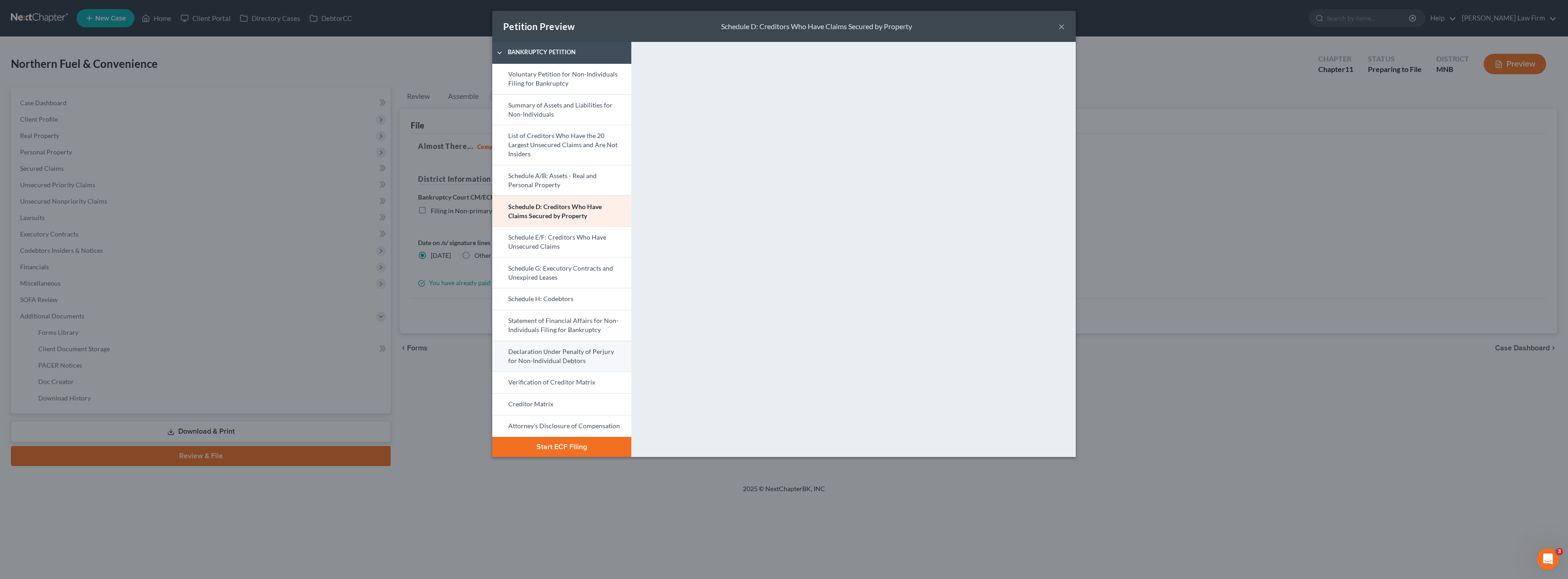
click at [539, 360] on link "Declaration Under Penalty of Perjury for Non-Individual Debtors" at bounding box center [562, 356] width 139 height 31
click at [539, 389] on link "Verification of Creditor Matrix" at bounding box center [562, 382] width 139 height 22
click at [539, 403] on link "Creditor Matrix" at bounding box center [562, 404] width 139 height 22
click at [539, 429] on link "Attorney's Disclosure of Compensation" at bounding box center [562, 426] width 139 height 22
click at [539, 86] on link "Voluntary Petition for Non-Individuals Filing for Bankruptcy" at bounding box center [562, 79] width 139 height 30
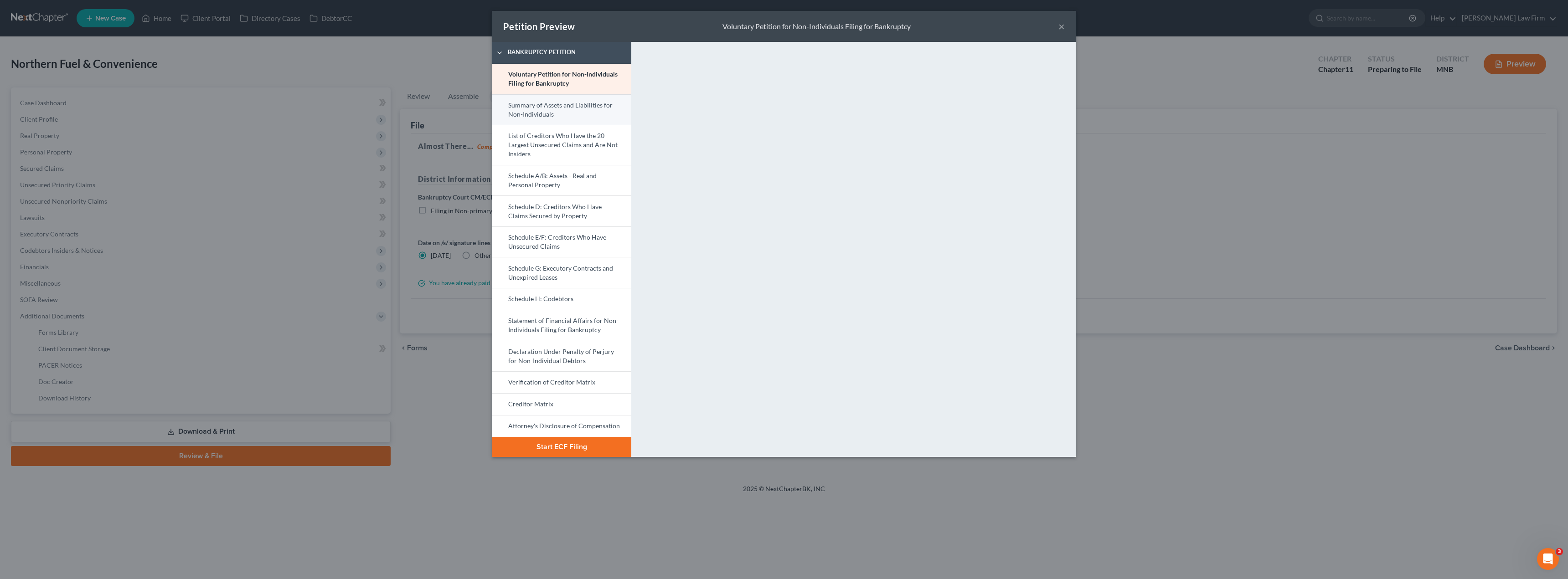
click at [539, 108] on link "Summary of Assets and Liabilities for Non-Individuals" at bounding box center [562, 109] width 139 height 31
click at [539, 87] on link "Voluntary Petition for Non-Individuals Filing for Bankruptcy" at bounding box center [562, 79] width 139 height 30
click at [539, 446] on button "Start ECF Filing" at bounding box center [562, 446] width 139 height 20
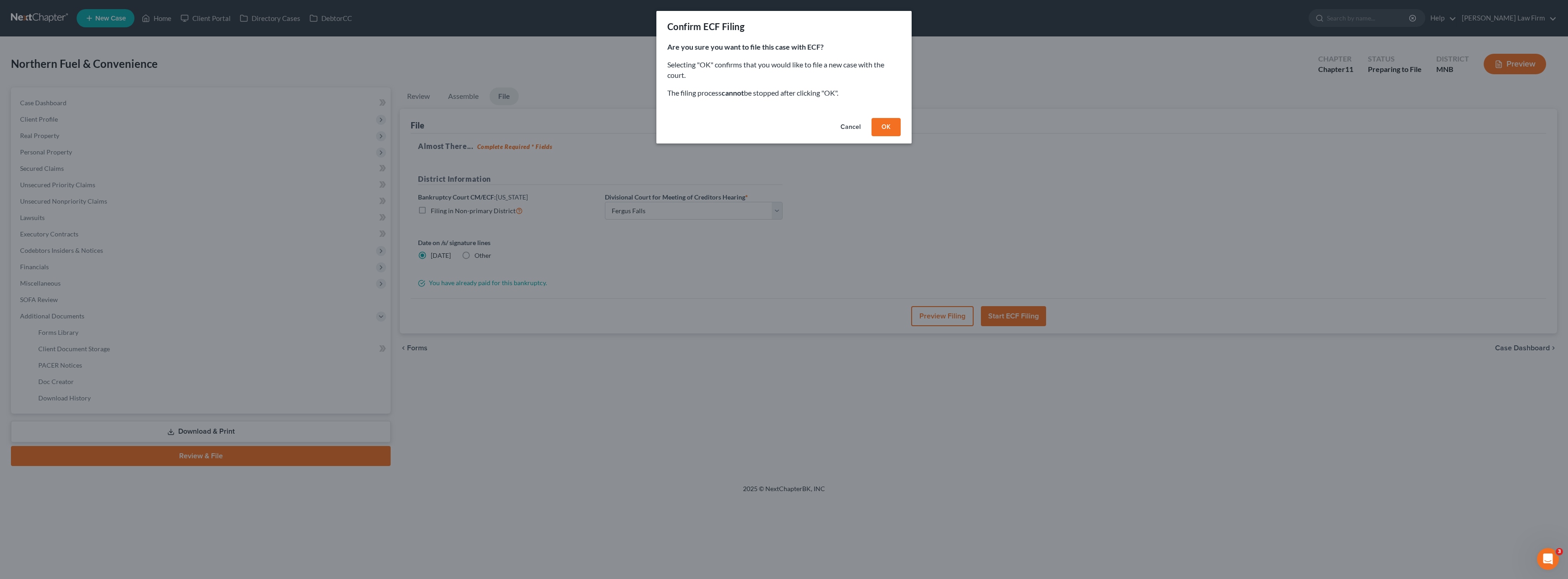
click at [539, 130] on button "OK" at bounding box center [886, 127] width 29 height 18
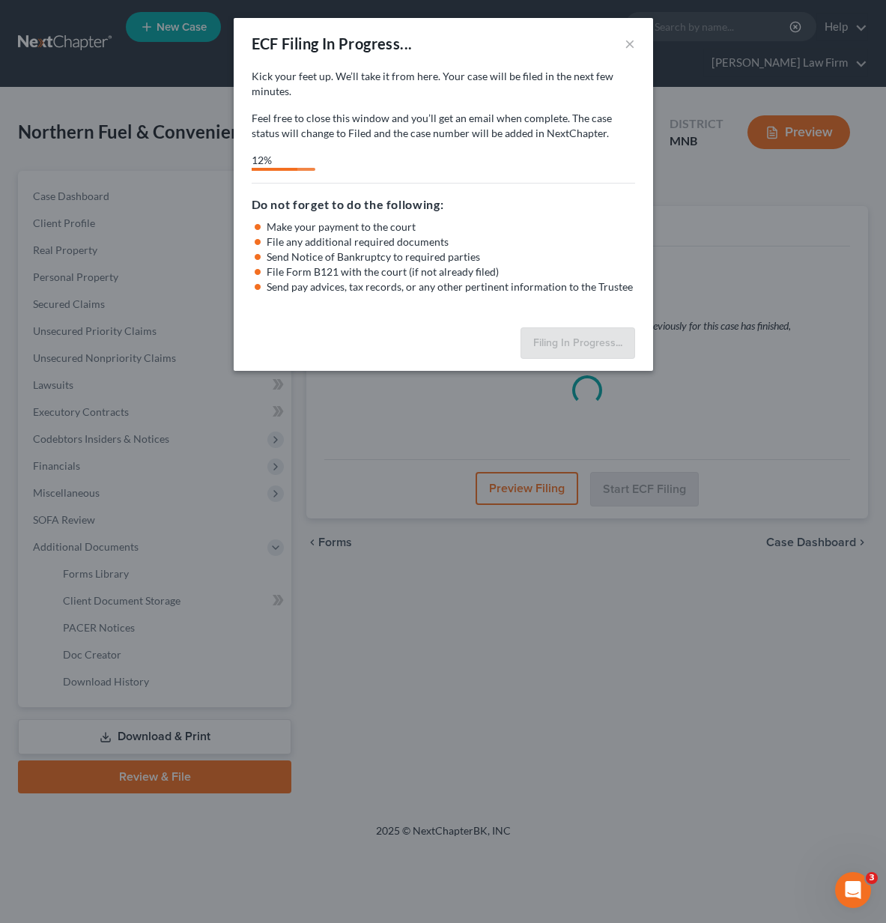
select select "2"
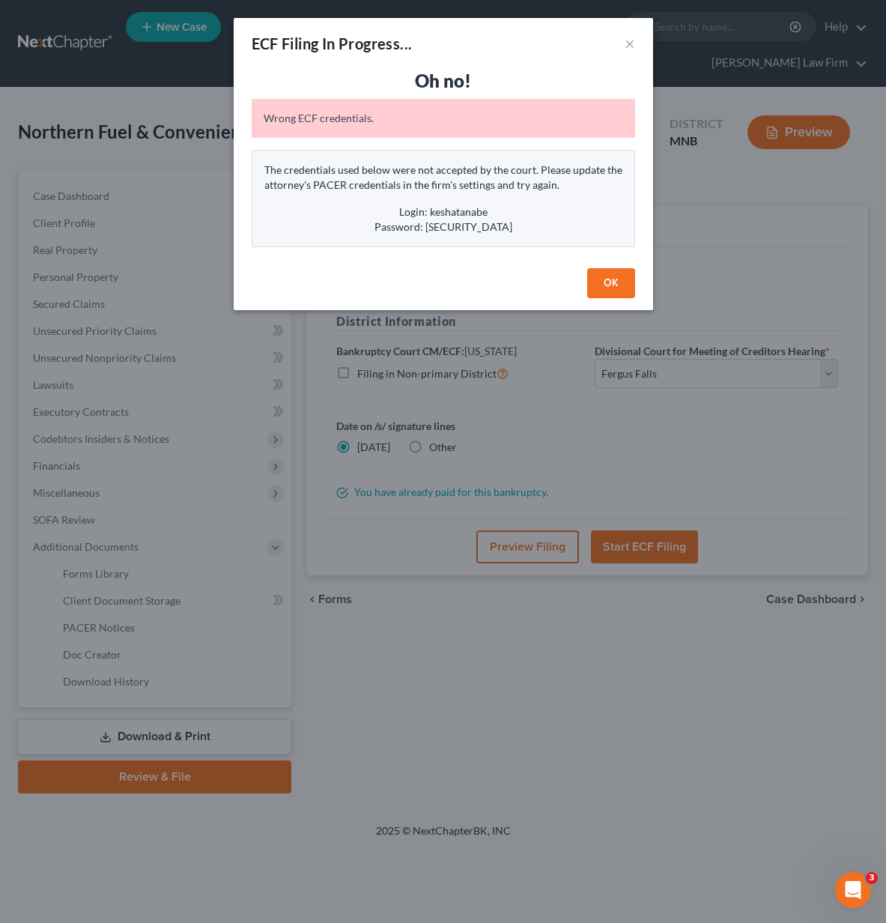
click at [601, 291] on button "OK" at bounding box center [611, 283] width 48 height 30
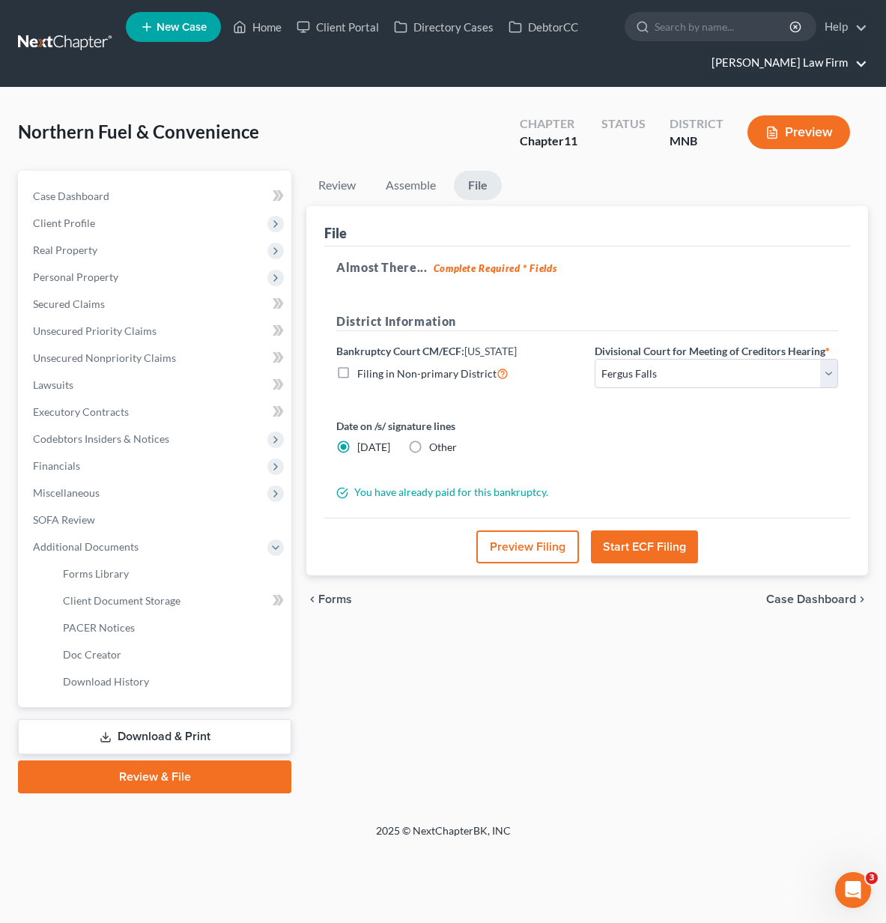
click at [853, 64] on link "[PERSON_NAME] Law Firm" at bounding box center [785, 62] width 163 height 27
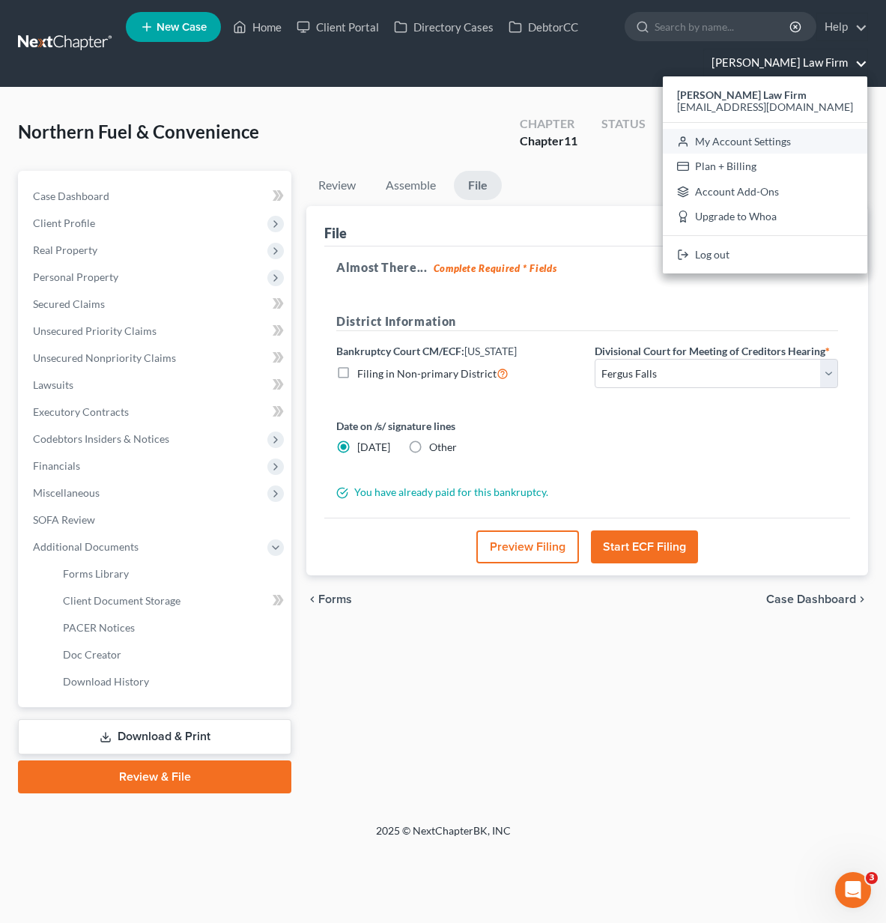
click at [809, 132] on link "My Account Settings" at bounding box center [765, 141] width 204 height 25
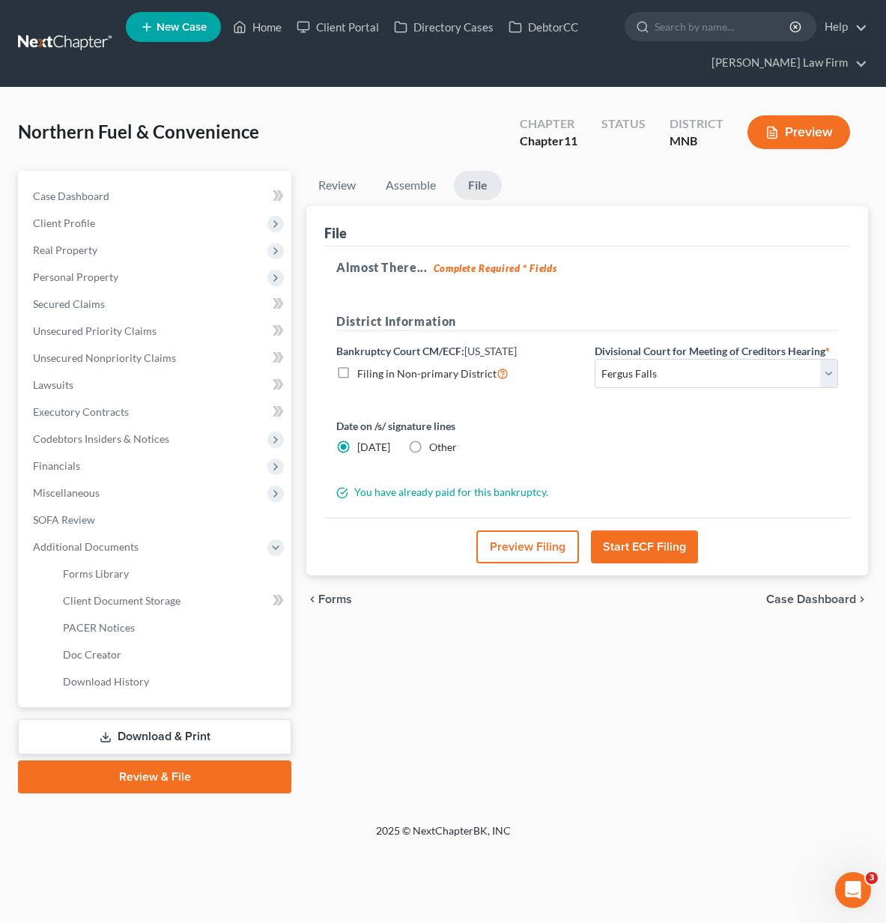
select select "23"
select select "29"
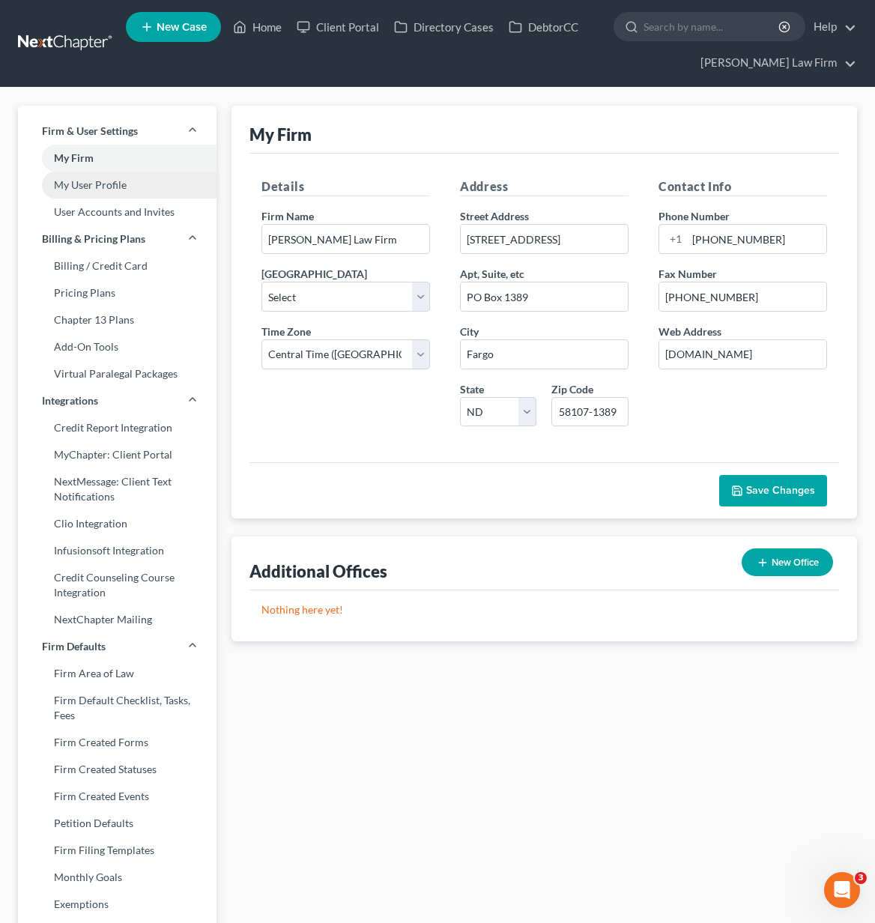
click at [103, 192] on link "My User Profile" at bounding box center [117, 184] width 198 height 27
select select "24"
select select "42"
select select "attorney"
select select "0"
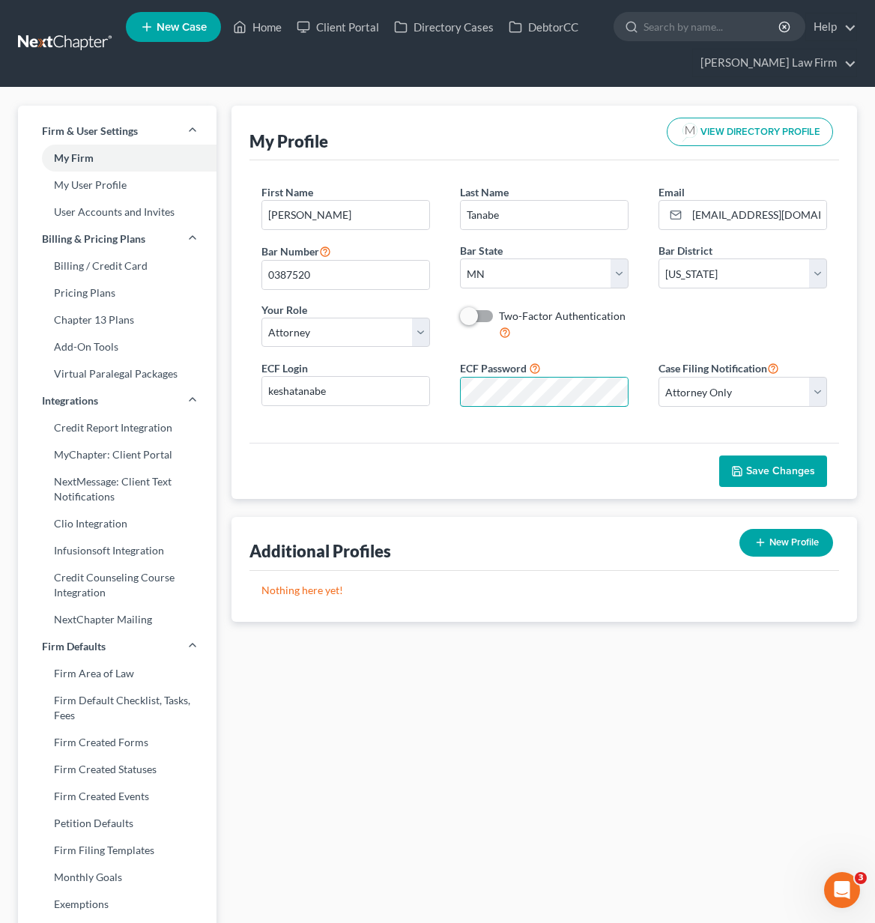
scroll to position [0, 113]
click at [255, 22] on link "Home" at bounding box center [257, 26] width 64 height 27
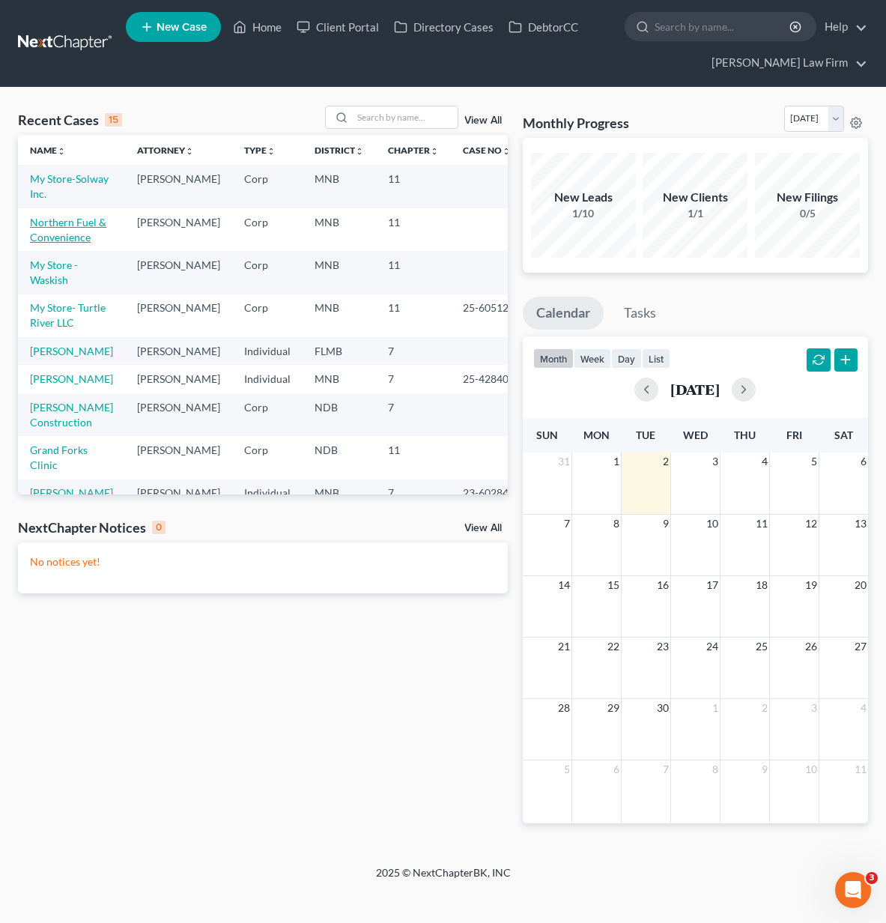
click at [69, 225] on link "Northern Fuel & Convenience" at bounding box center [68, 230] width 76 height 28
select select "17"
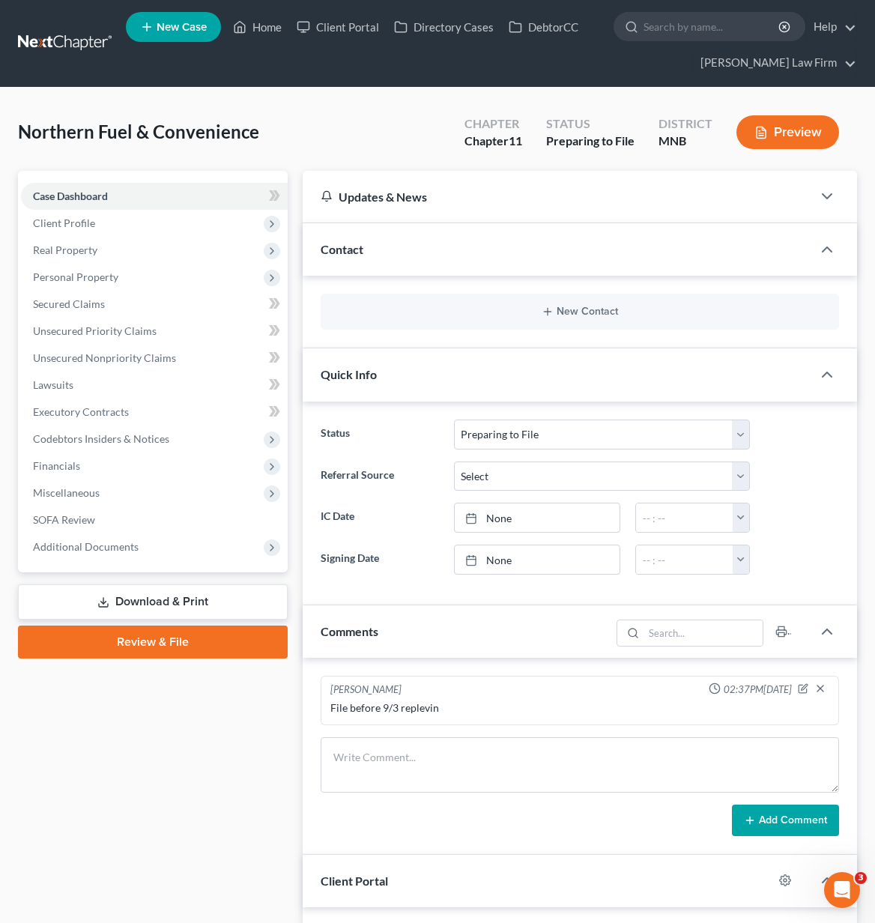
click at [177, 592] on link "Download & Print" at bounding box center [153, 601] width 270 height 35
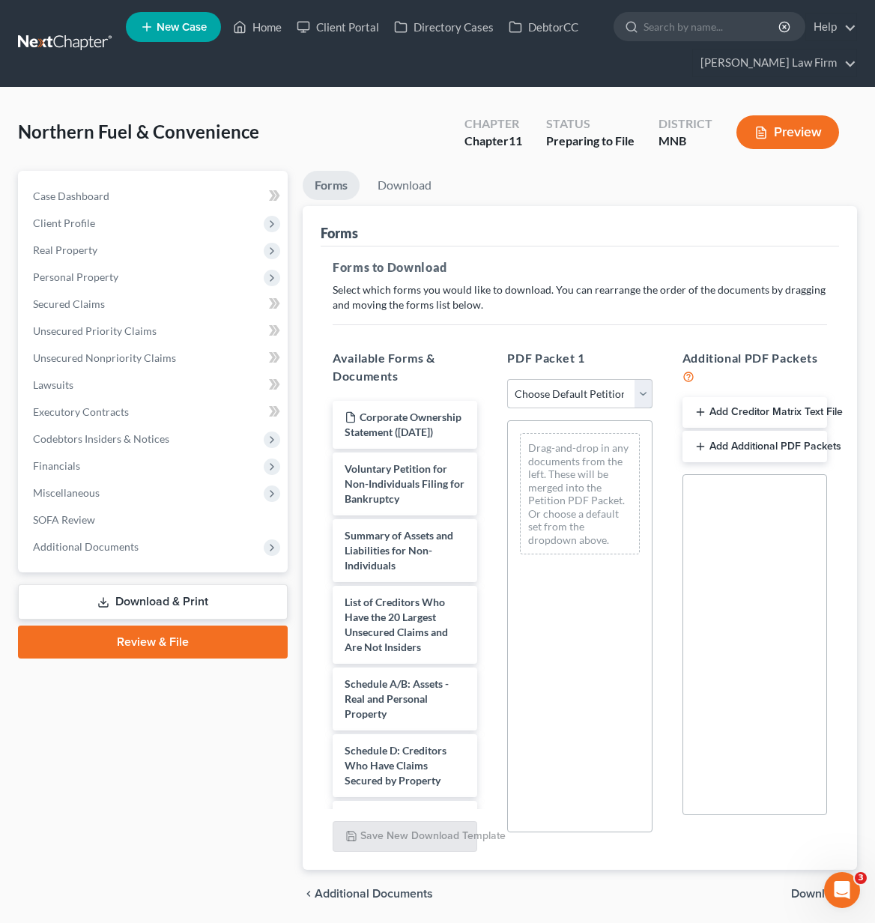
click at [598, 397] on select "Choose Default Petition PDF Packet Complete Bankruptcy Petition (all forms and …" at bounding box center [579, 394] width 145 height 30
select select "0"
click at [507, 379] on select "Choose Default Petition PDF Packet Complete Bankruptcy Petition (all forms and …" at bounding box center [579, 394] width 145 height 30
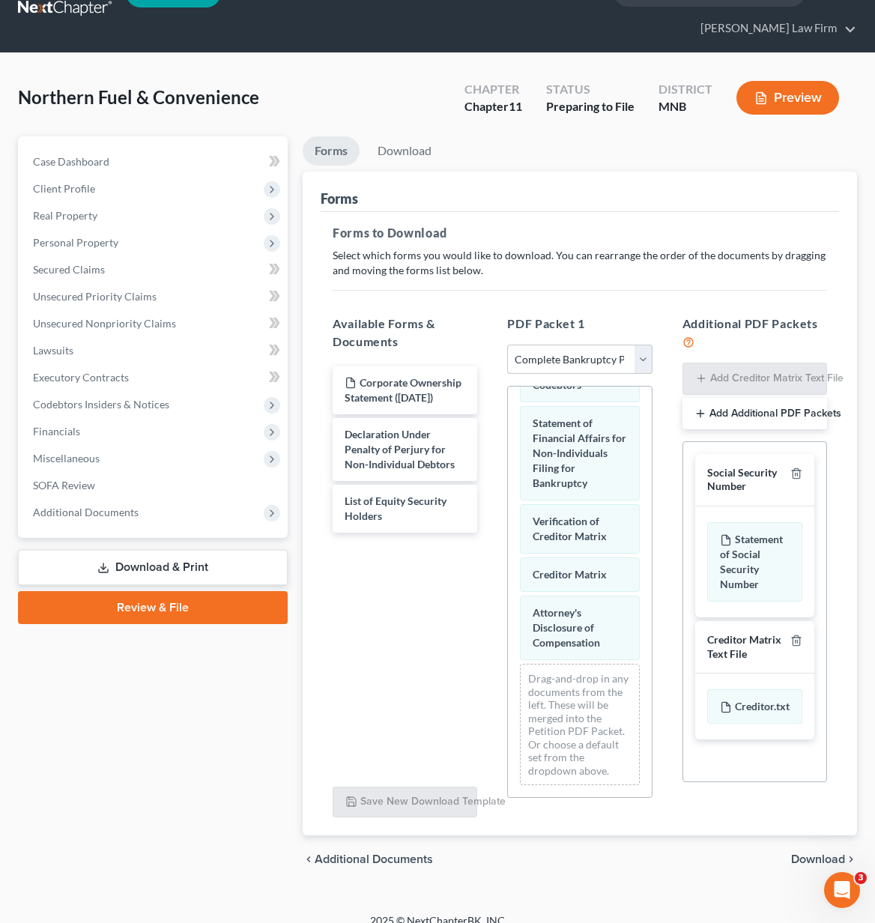
scroll to position [52, 0]
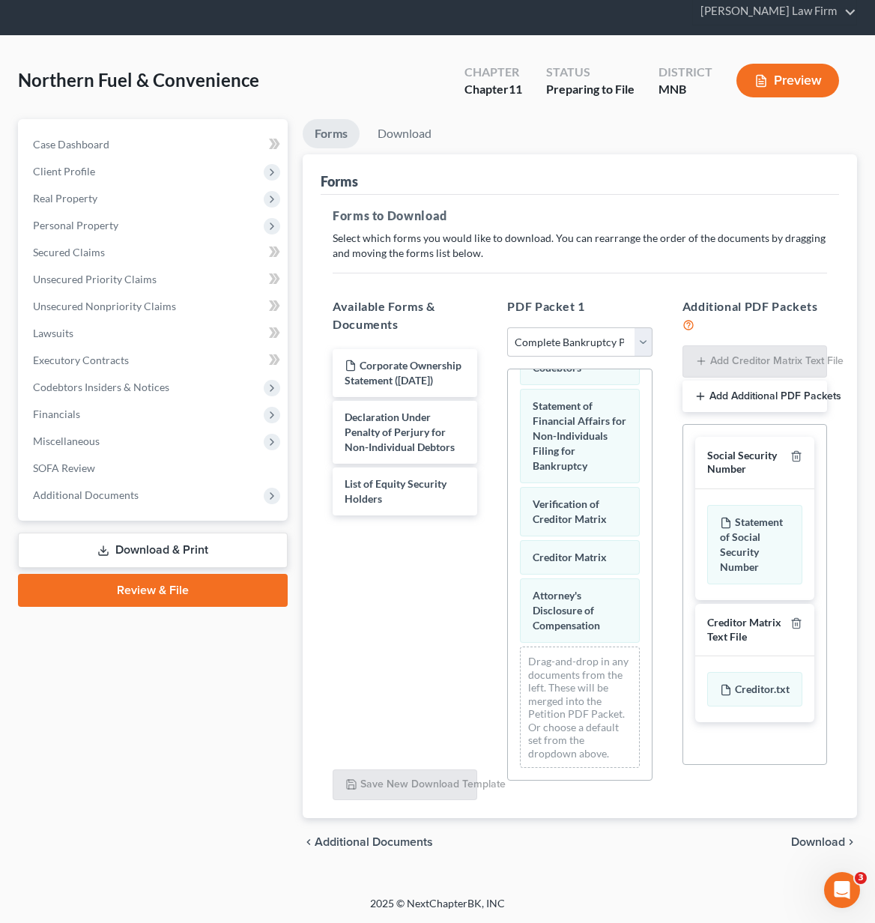
click at [830, 836] on span "Download" at bounding box center [818, 842] width 54 height 12
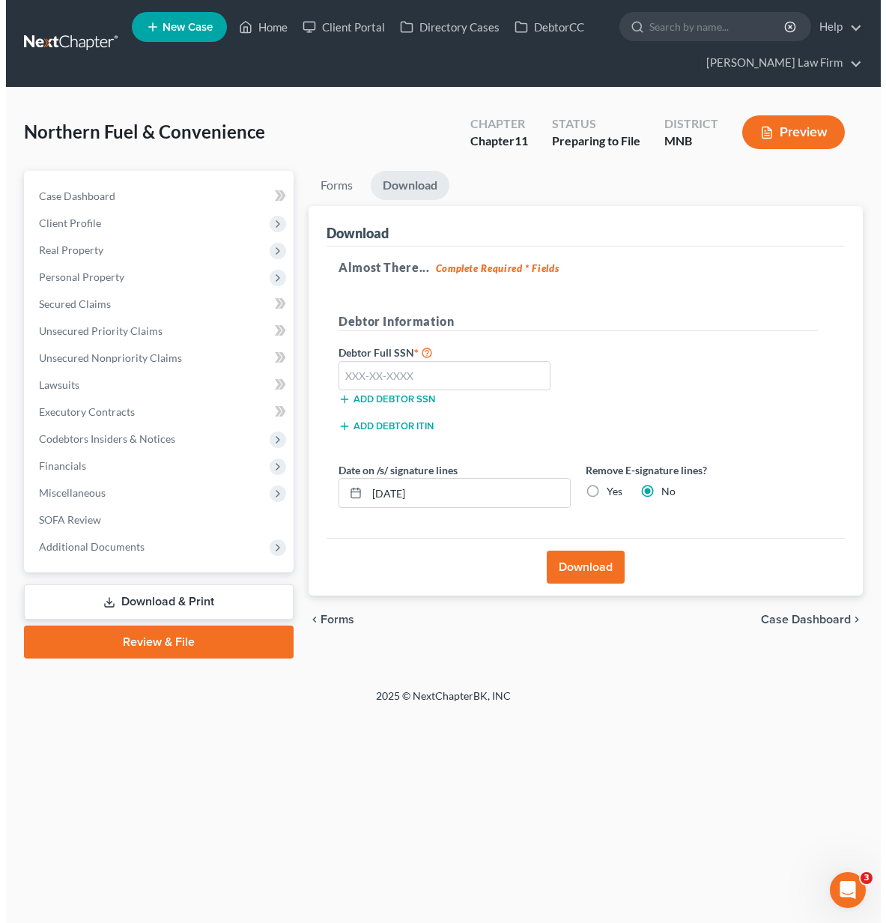
scroll to position [0, 0]
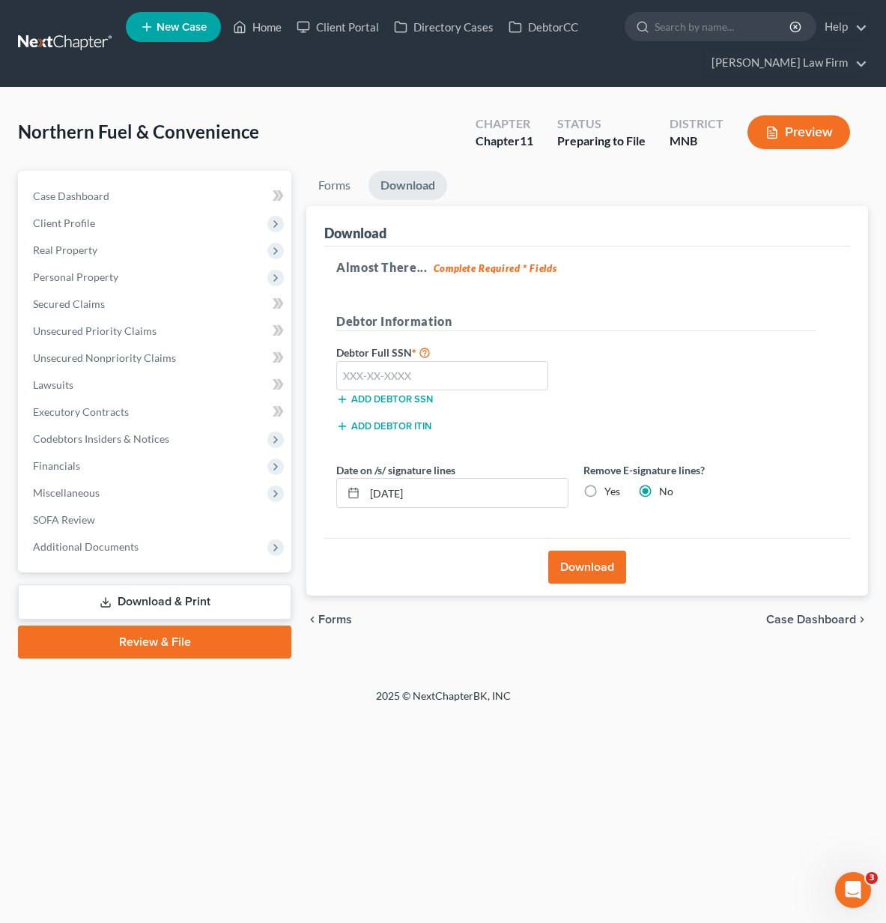
click at [340, 614] on span "Forms" at bounding box center [335, 619] width 34 height 12
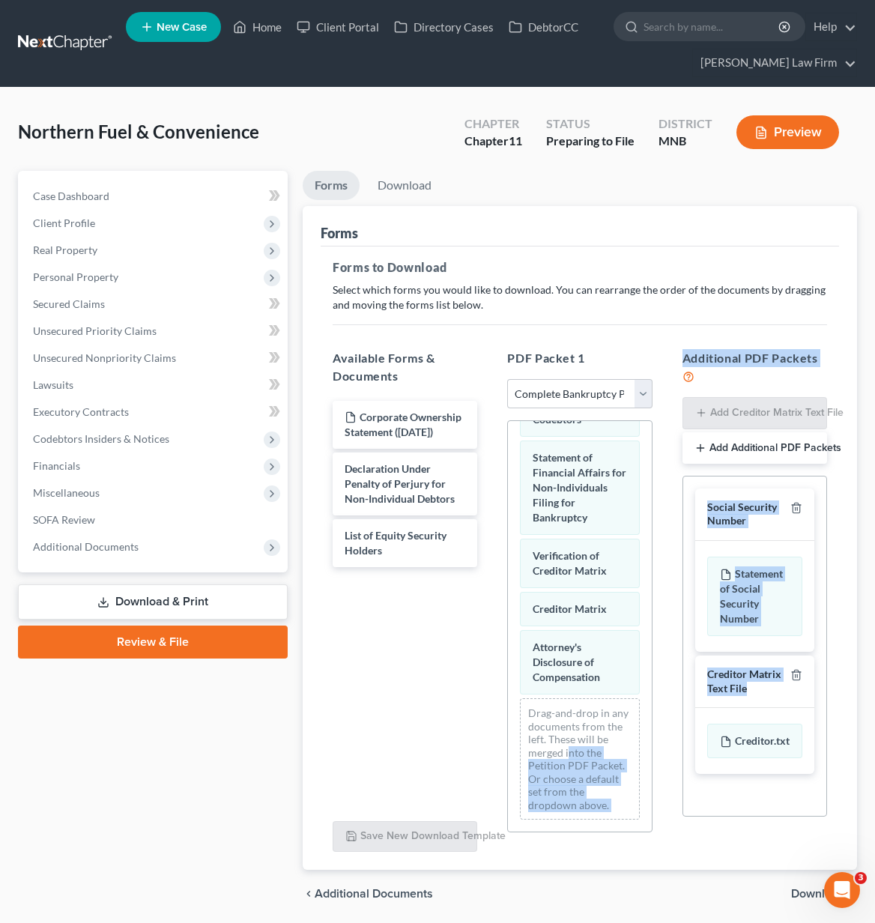
drag, startPoint x: 723, startPoint y: 748, endPoint x: 601, endPoint y: 753, distance: 122.9
click at [601, 753] on div "Available Forms & Documents Corporate Ownership Statement ([DATE]) Declaration …" at bounding box center [580, 594] width 524 height 515
click at [728, 747] on div "Creditor.txt" at bounding box center [754, 740] width 95 height 34
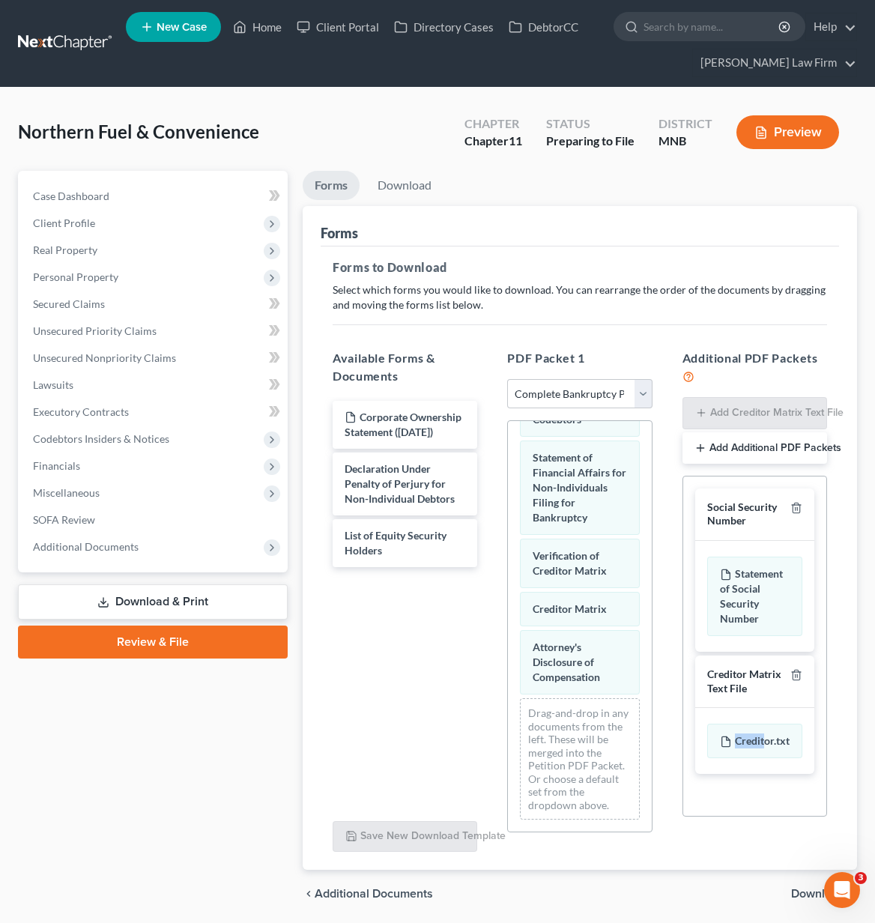
drag, startPoint x: 751, startPoint y: 753, endPoint x: 693, endPoint y: 731, distance: 62.3
click at [693, 731] on div "Social Security Number Statement of Social Security Number Creditor Matrix Text…" at bounding box center [754, 631] width 143 height 310
click at [732, 678] on div "Creditor Matrix Text File" at bounding box center [745, 681] width 77 height 28
click at [798, 894] on span "Download" at bounding box center [818, 893] width 54 height 12
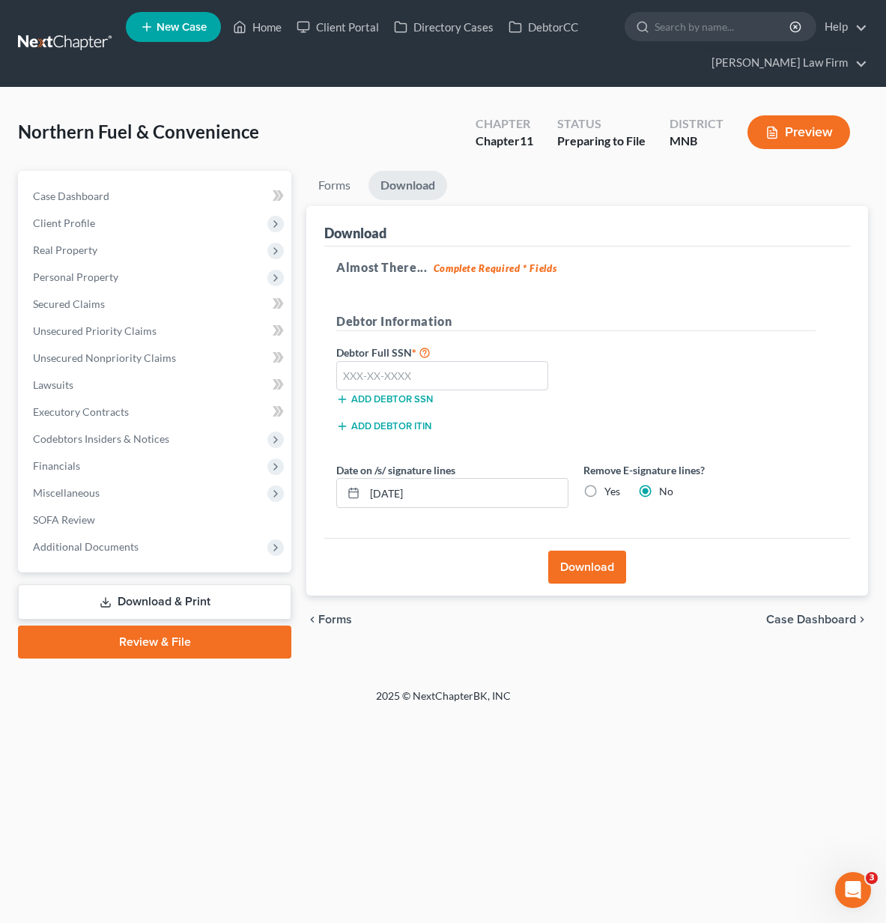
click at [584, 577] on button "Download" at bounding box center [587, 566] width 78 height 33
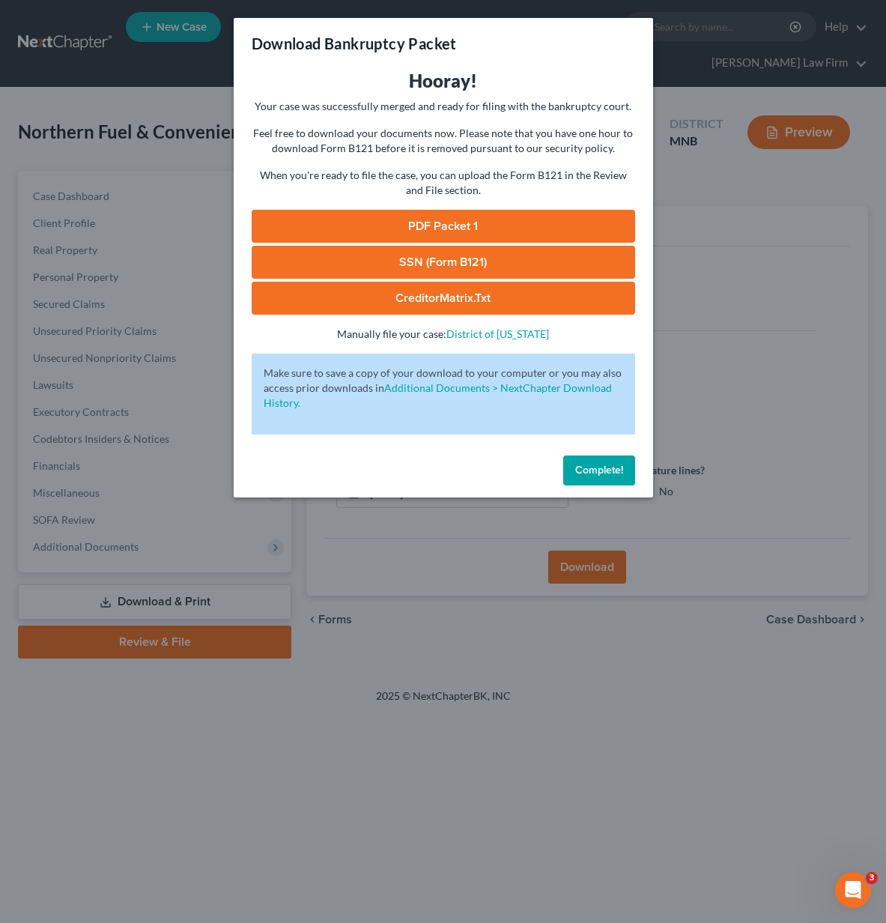
click at [342, 219] on link "PDF Packet 1" at bounding box center [443, 226] width 383 height 33
click at [579, 462] on button "Complete!" at bounding box center [599, 470] width 72 height 30
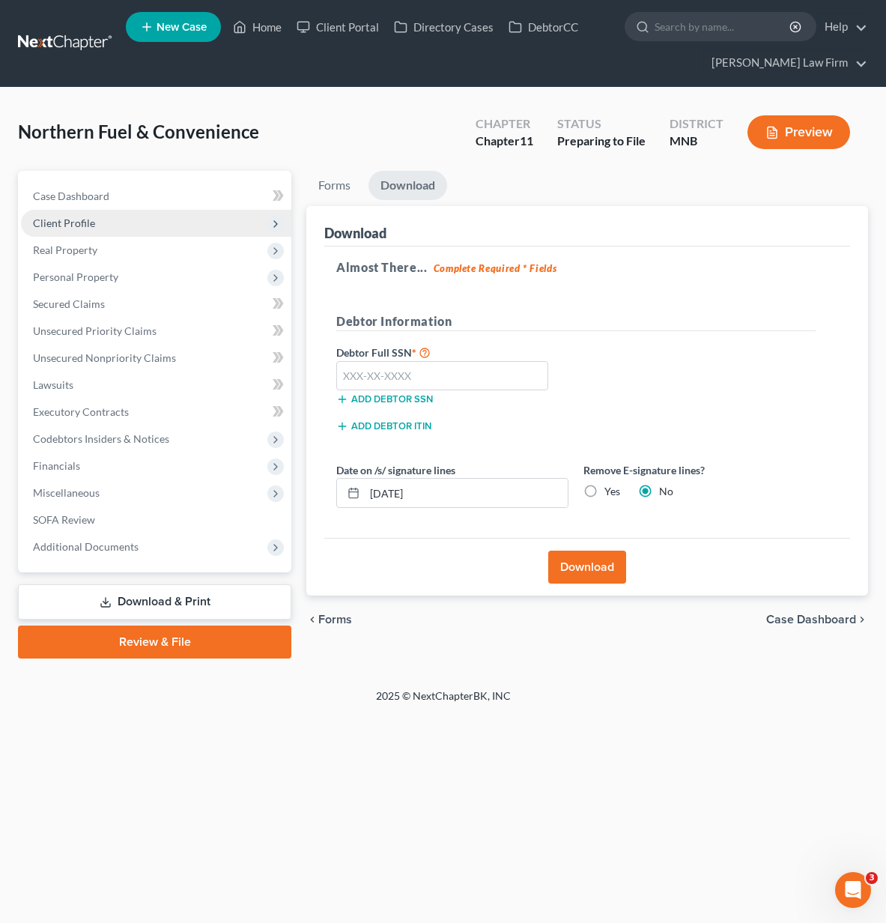
click at [148, 225] on span "Client Profile" at bounding box center [156, 223] width 270 height 27
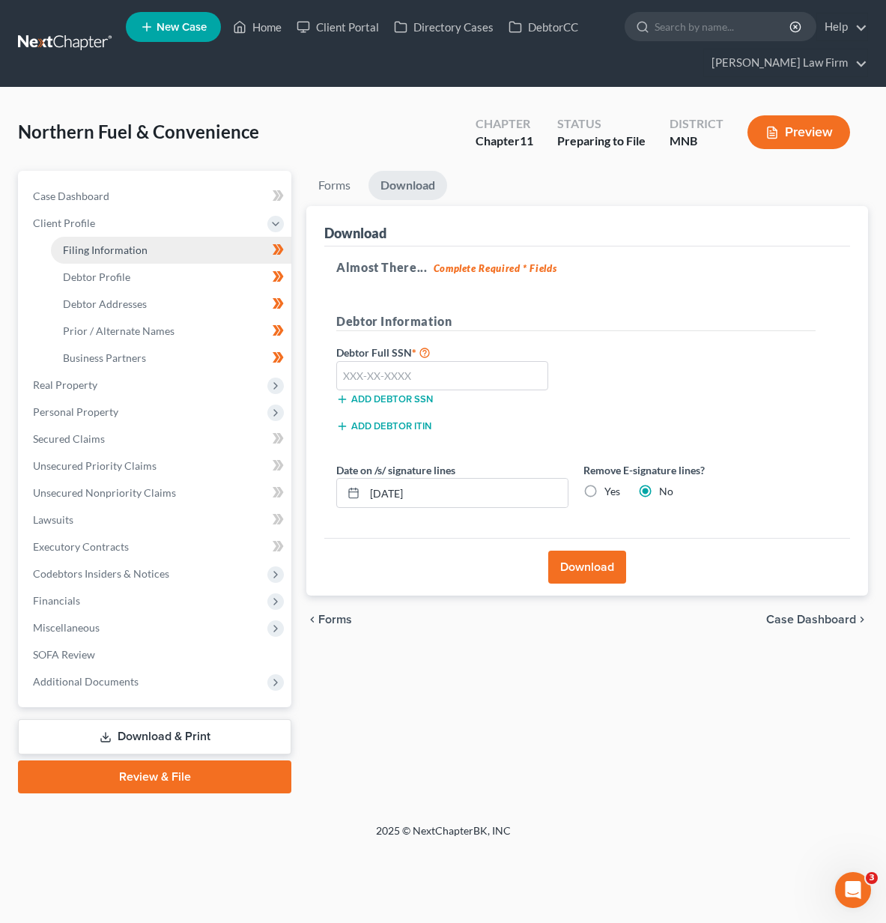
click at [145, 246] on link "Filing Information" at bounding box center [171, 250] width 240 height 27
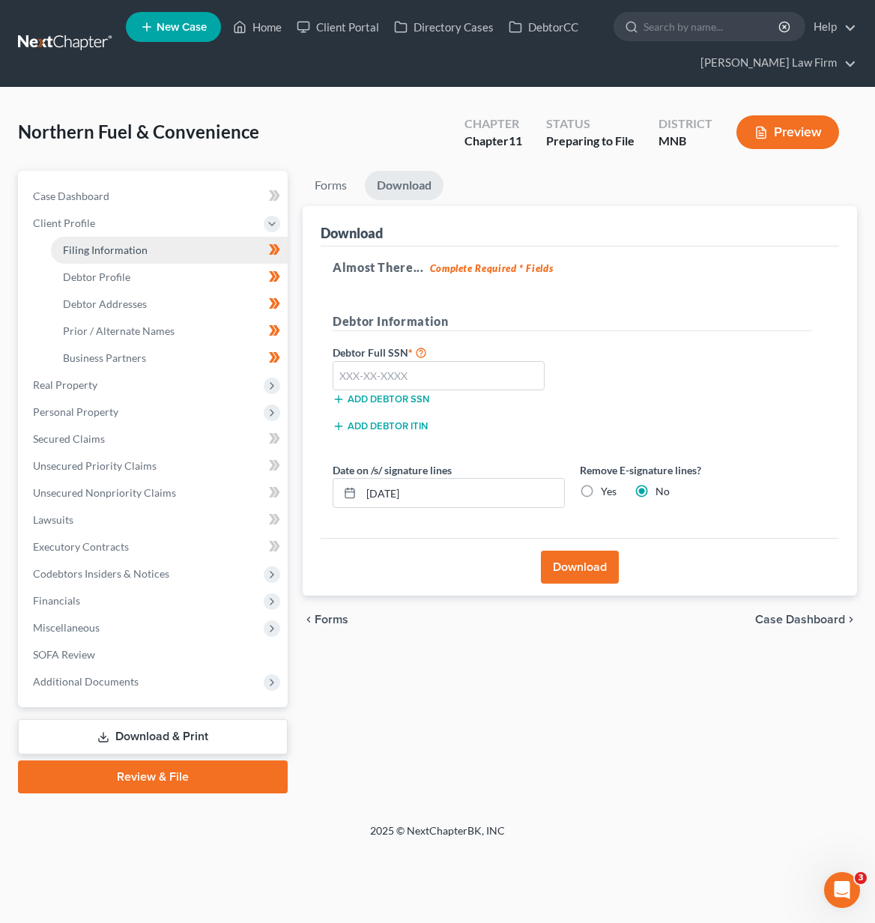
select select "3"
select select "1"
select select "42"
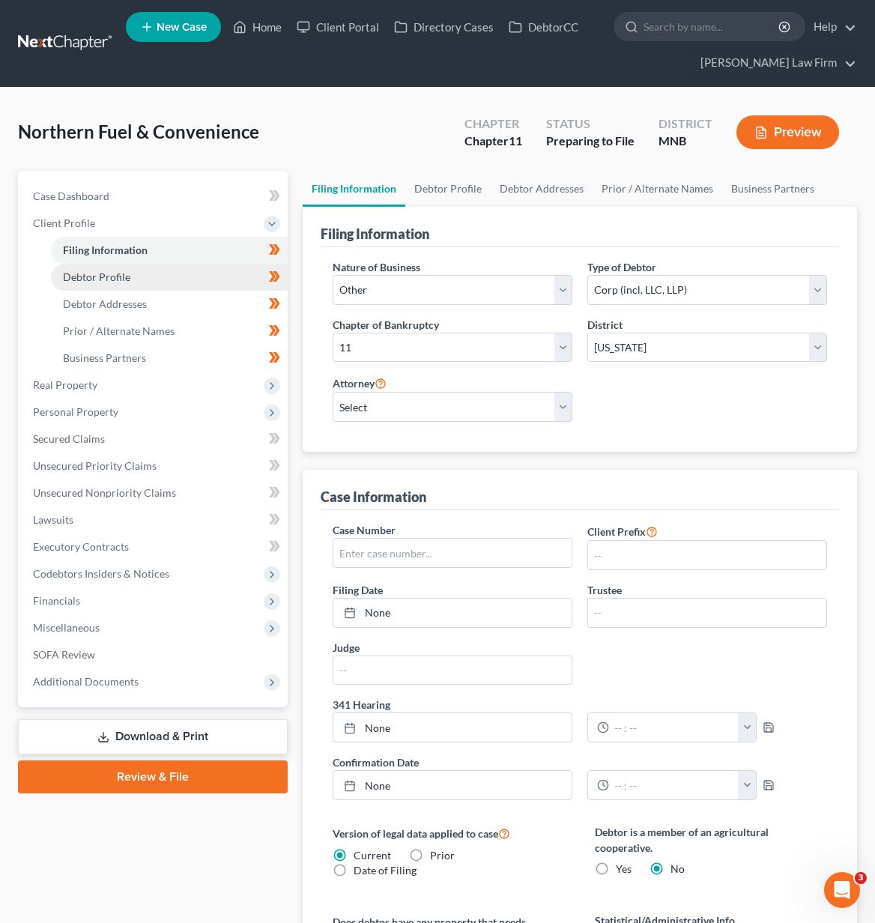
click at [136, 267] on link "Debtor Profile" at bounding box center [169, 277] width 237 height 27
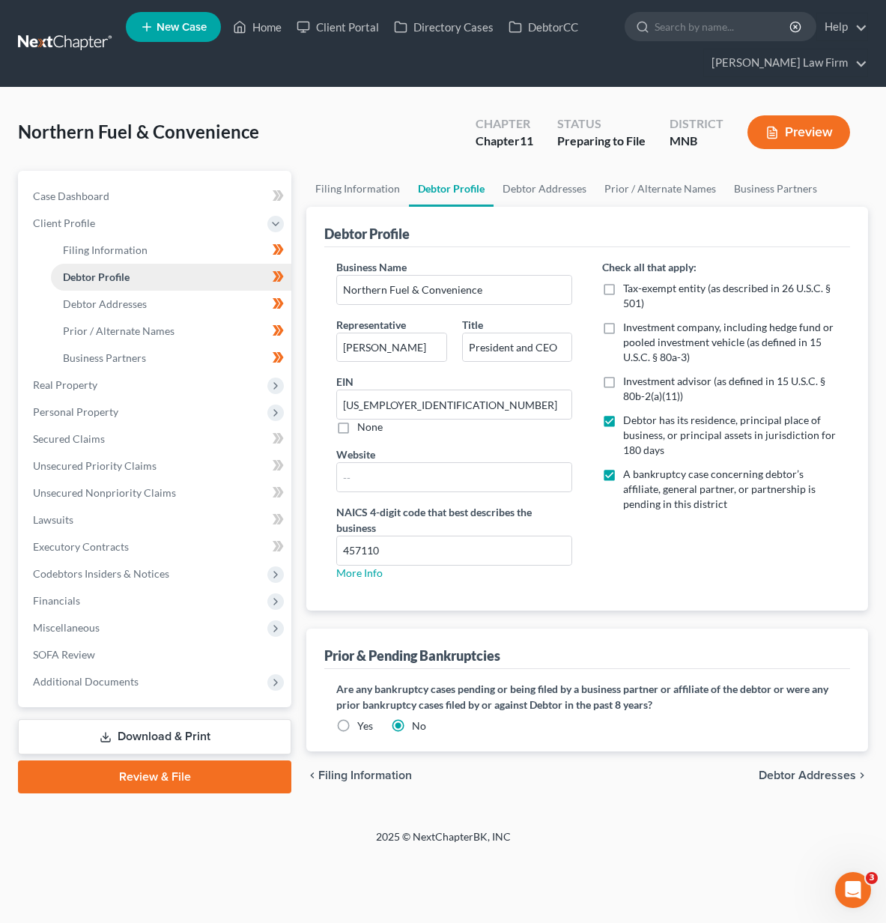
radio input "true"
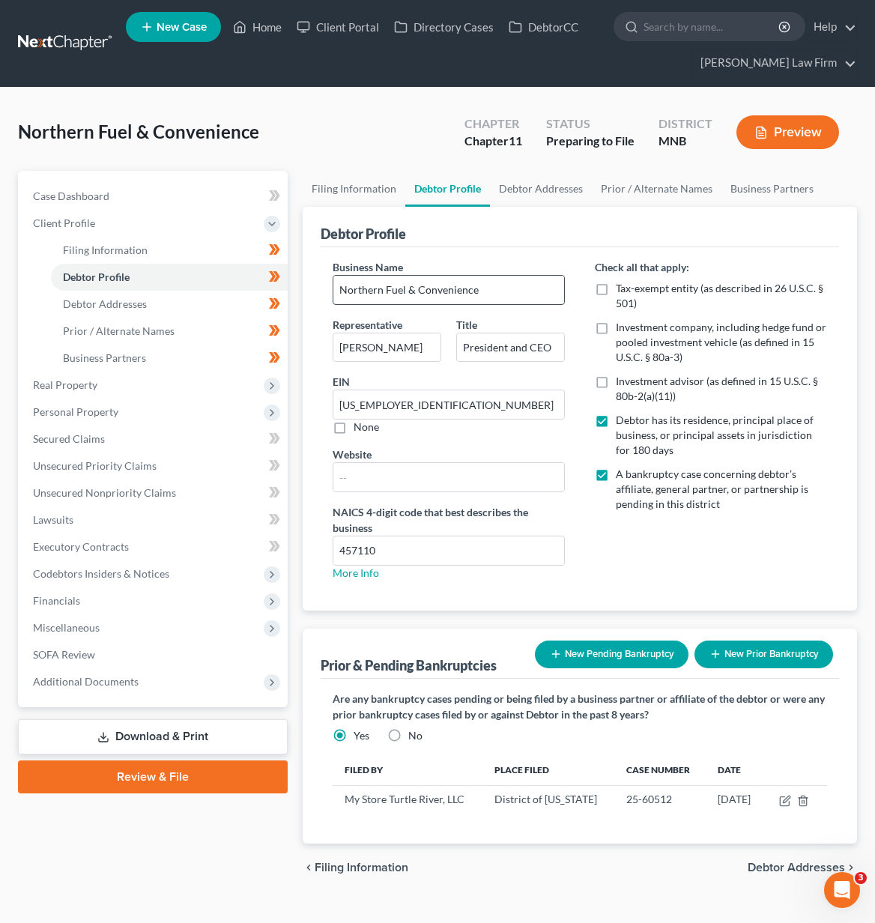
click at [515, 294] on input "Northern Fuel & Convenience" at bounding box center [448, 290] width 231 height 28
type input "Northern Fuel & Convenience, Inc."
click at [798, 861] on span "Debtor Addresses" at bounding box center [795, 867] width 97 height 12
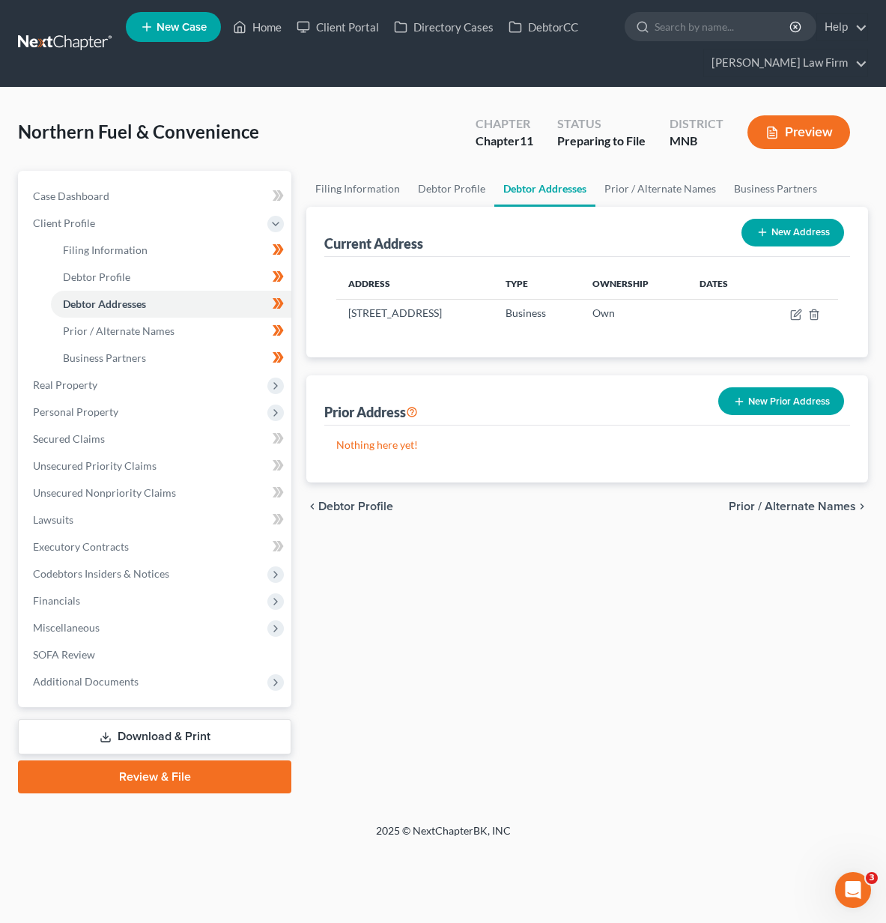
click at [102, 735] on icon at bounding box center [106, 737] width 12 height 12
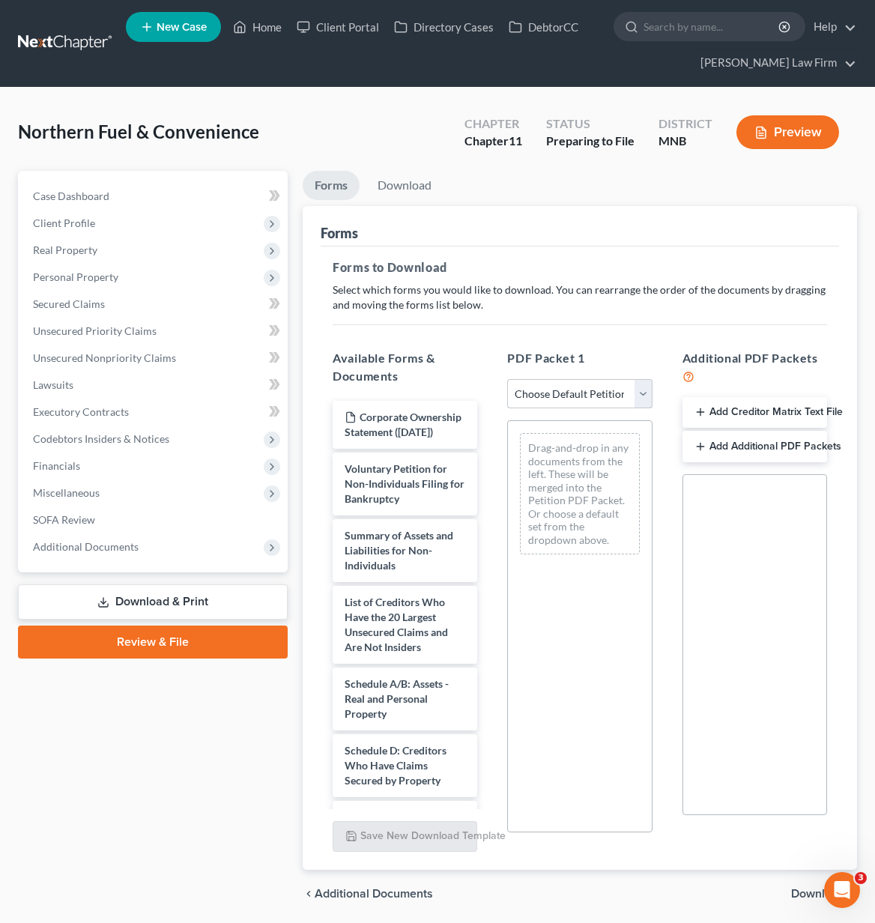
click at [567, 395] on select "Choose Default Petition PDF Packet Complete Bankruptcy Petition (all forms and …" at bounding box center [579, 394] width 145 height 30
click at [507, 379] on select "Choose Default Petition PDF Packet Complete Bankruptcy Petition (all forms and …" at bounding box center [579, 394] width 145 height 30
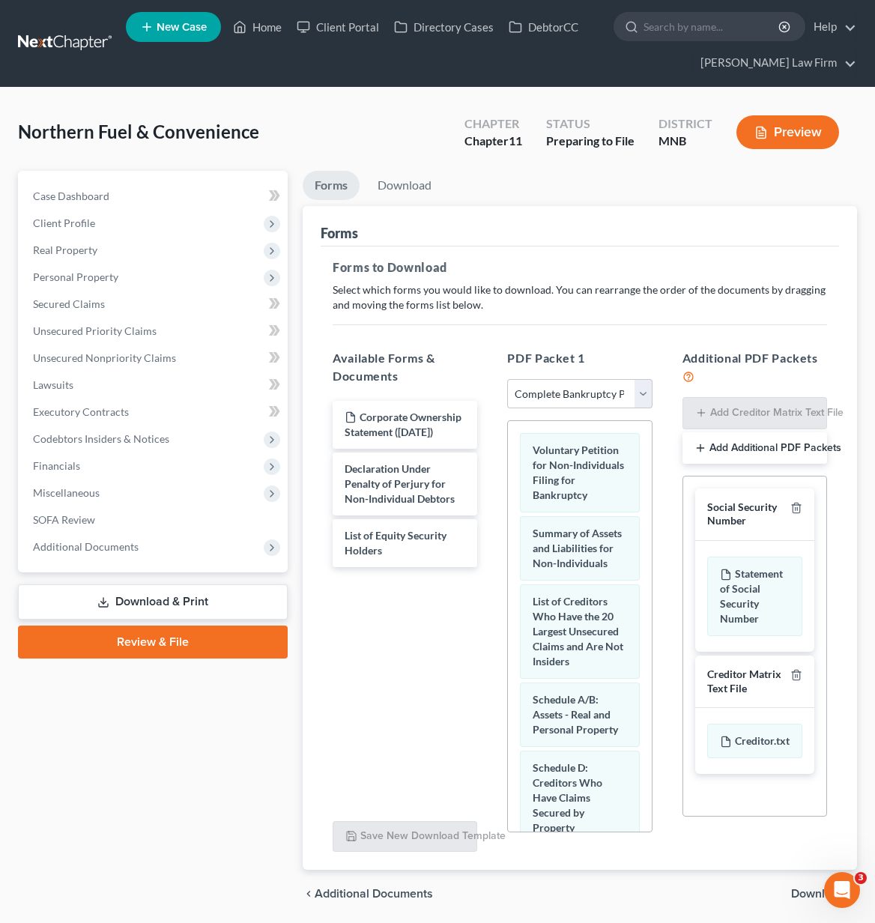
click at [801, 892] on span "Download" at bounding box center [818, 893] width 54 height 12
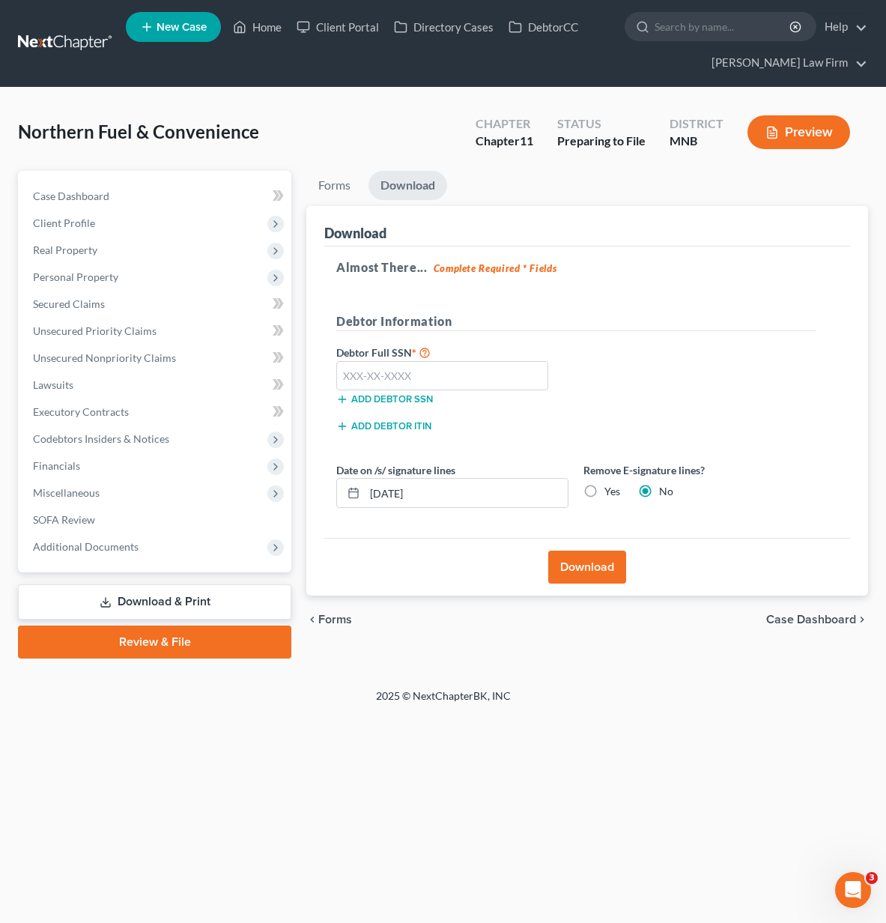
click at [569, 572] on button "Download" at bounding box center [587, 566] width 78 height 33
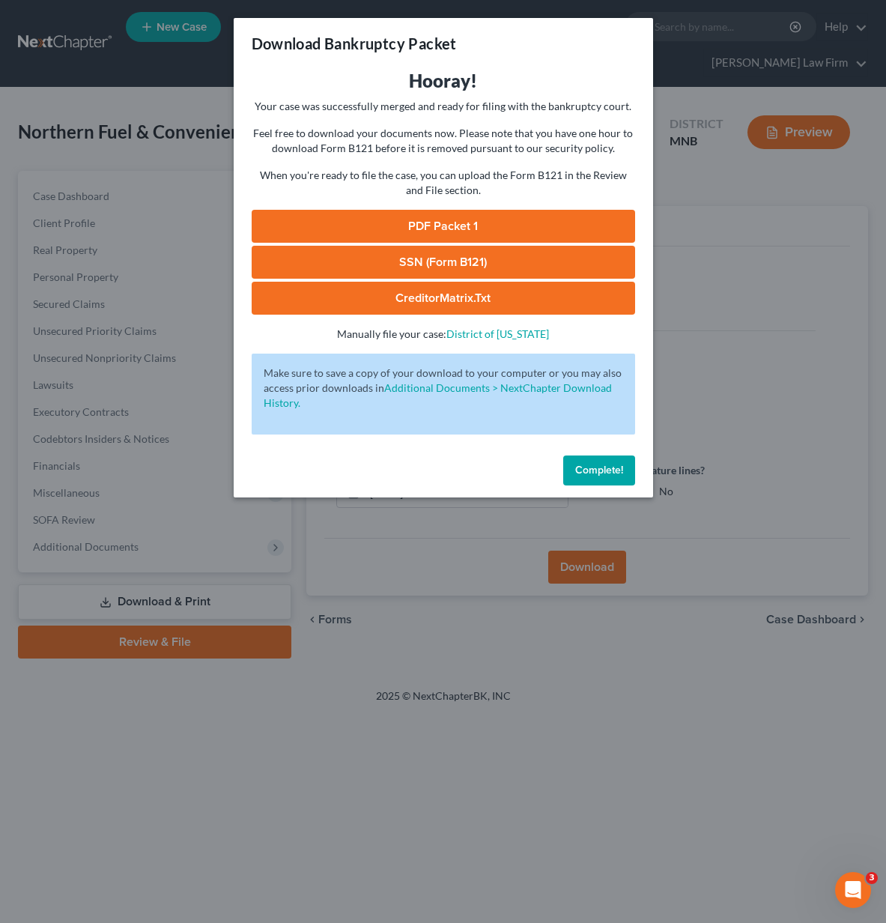
click at [393, 228] on link "PDF Packet 1" at bounding box center [443, 226] width 383 height 33
click at [598, 480] on button "Complete!" at bounding box center [599, 470] width 72 height 30
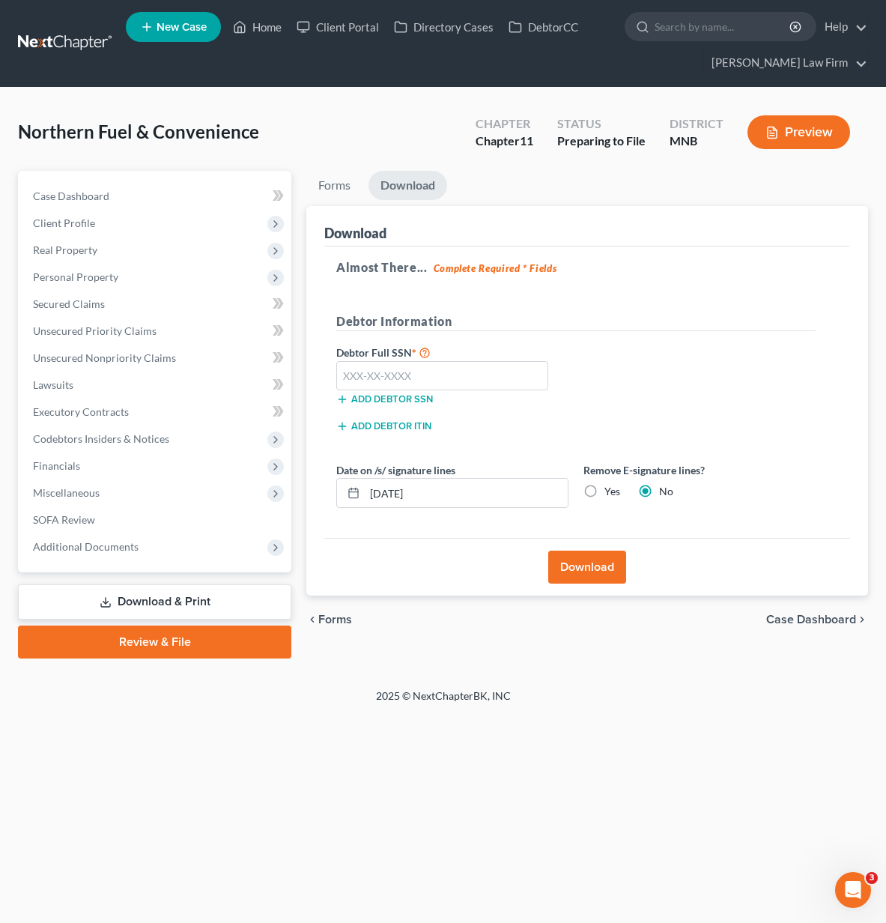
click at [319, 624] on span "Forms" at bounding box center [335, 619] width 34 height 12
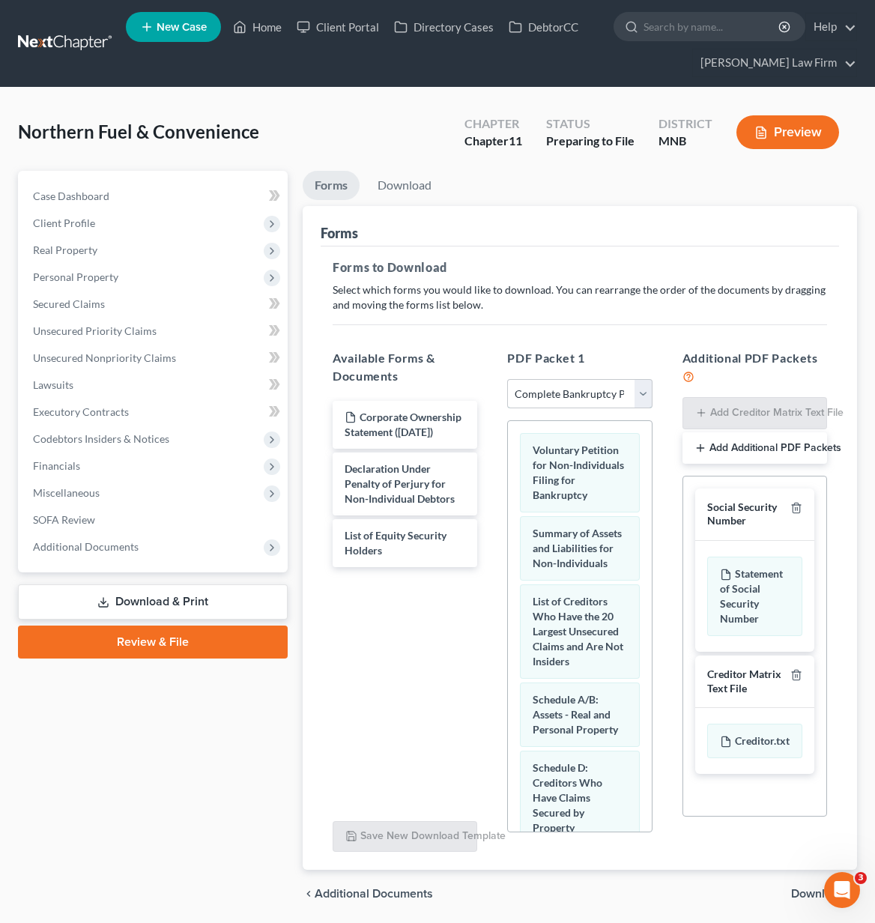
click at [574, 392] on select "Choose Default Petition PDF Packet Complete Bankruptcy Petition (all forms and …" at bounding box center [579, 394] width 145 height 30
select select "1"
click at [513, 379] on select "Choose Default Petition PDF Packet Complete Bankruptcy Petition (all forms and …" at bounding box center [579, 394] width 145 height 30
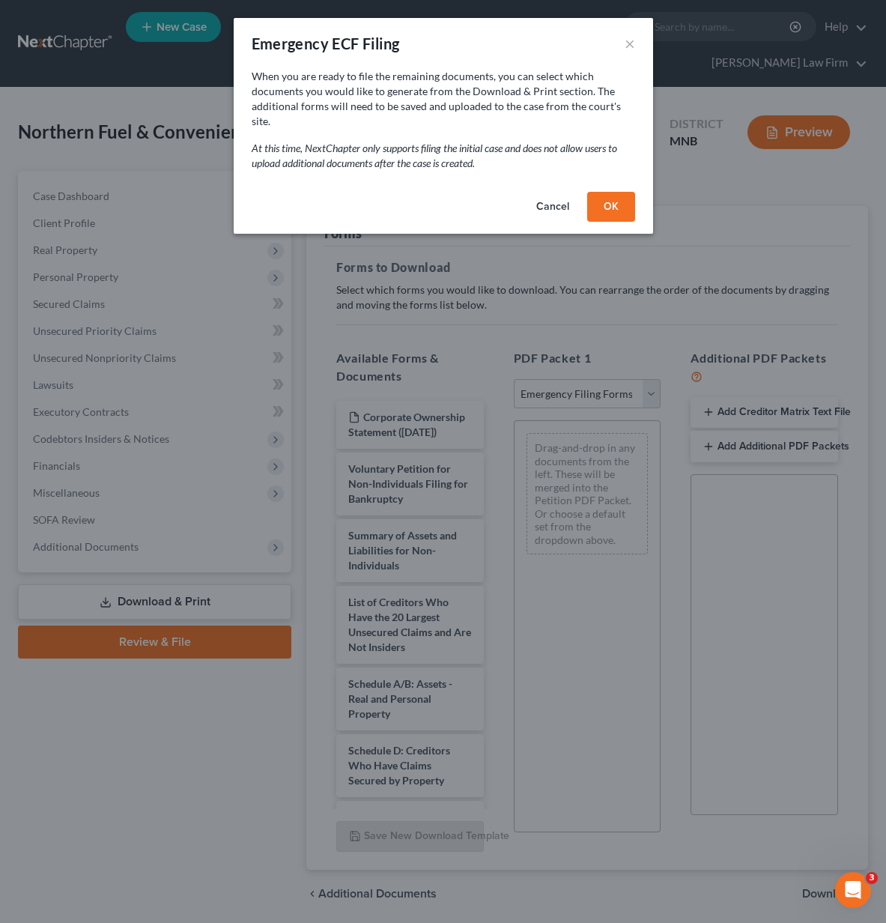
click at [602, 197] on button "OK" at bounding box center [611, 207] width 48 height 30
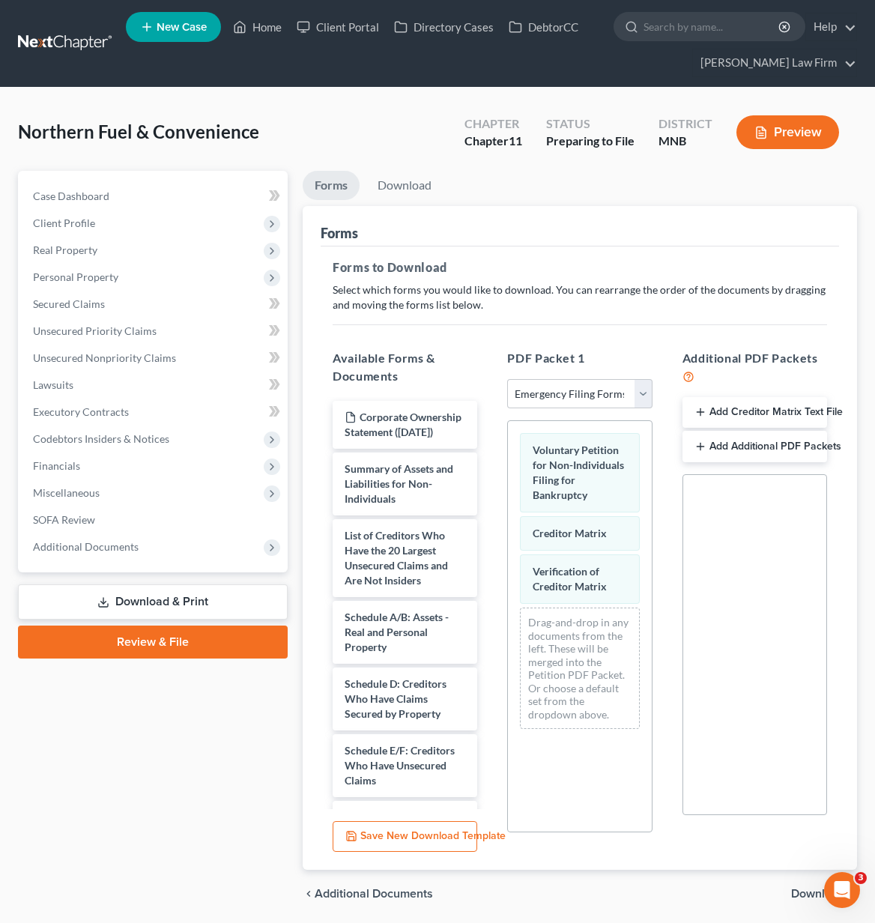
click at [812, 896] on span "Download" at bounding box center [818, 893] width 54 height 12
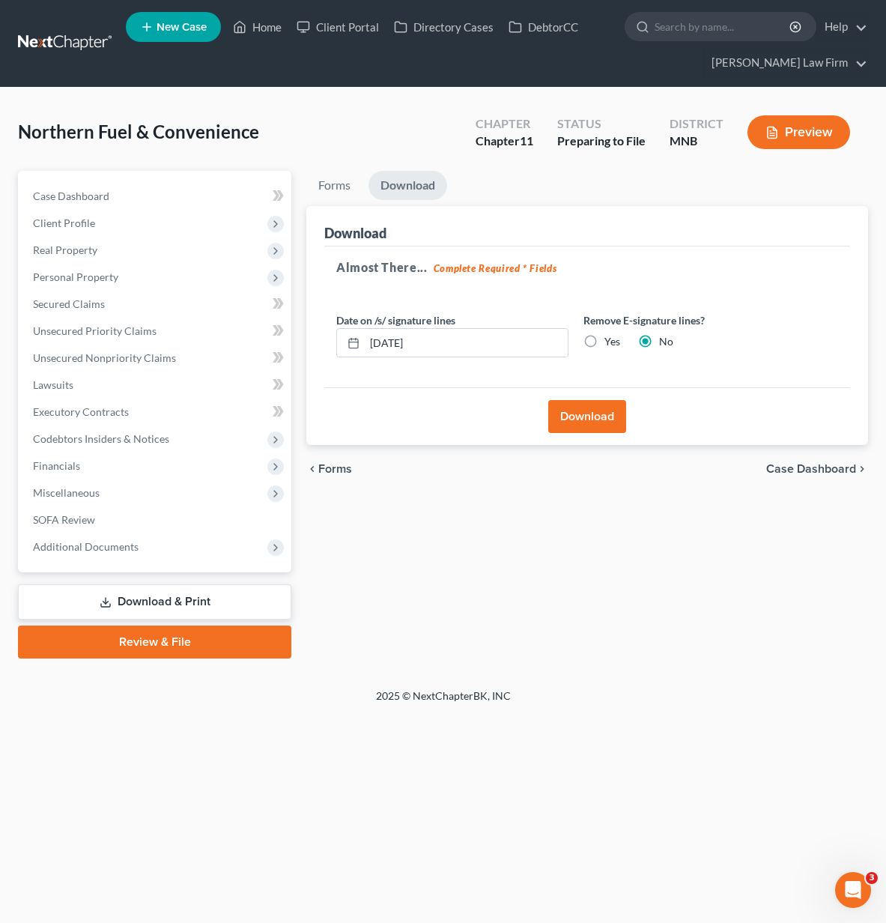
click at [167, 599] on link "Download & Print" at bounding box center [154, 601] width 273 height 35
click at [115, 552] on span "Additional Documents" at bounding box center [86, 546] width 106 height 13
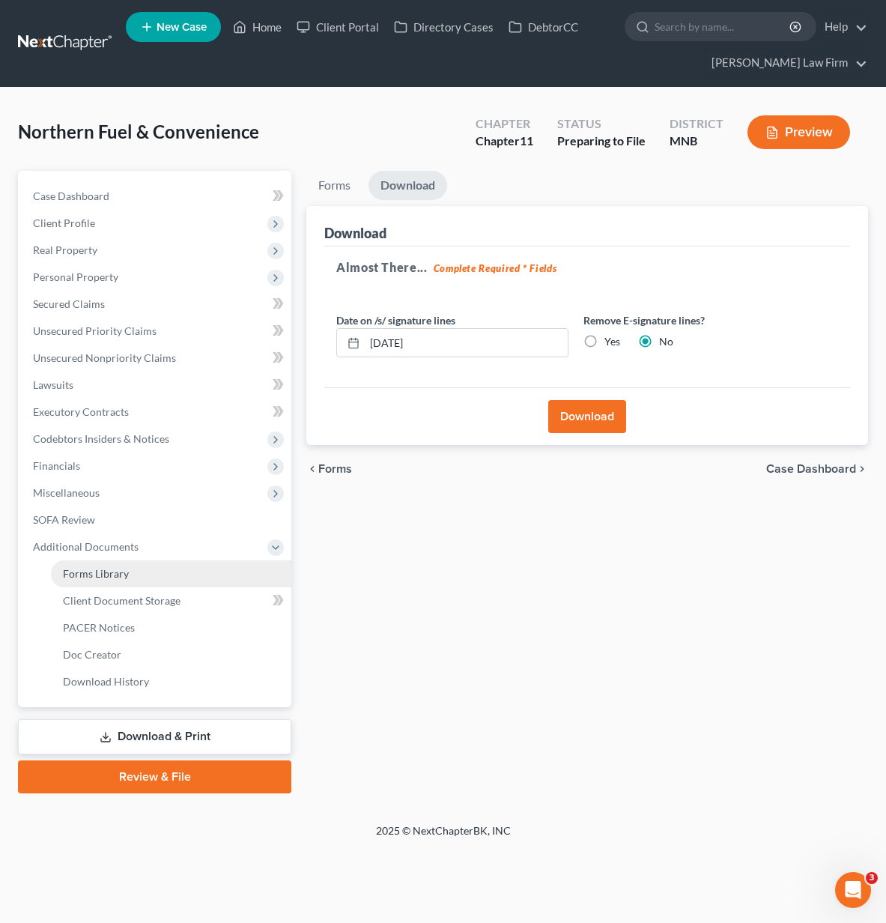
click at [115, 567] on span "Forms Library" at bounding box center [96, 573] width 66 height 13
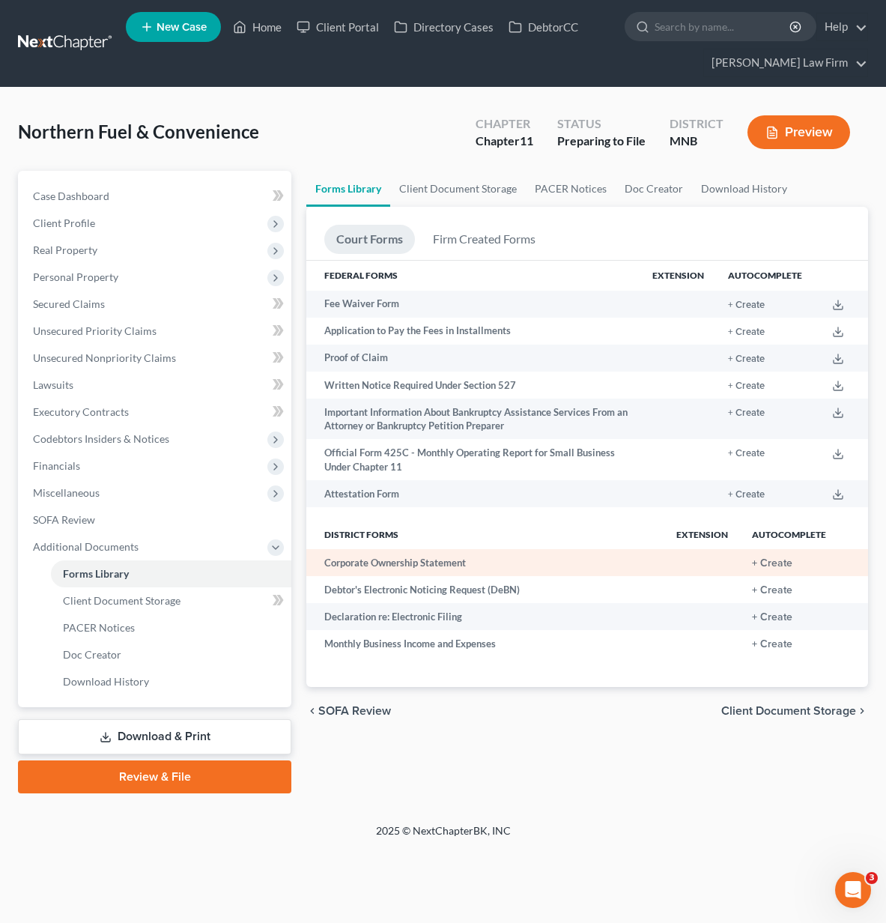
click at [785, 551] on td "+ Create" at bounding box center [789, 562] width 98 height 27
click at [783, 563] on button "+ Create" at bounding box center [772, 563] width 40 height 10
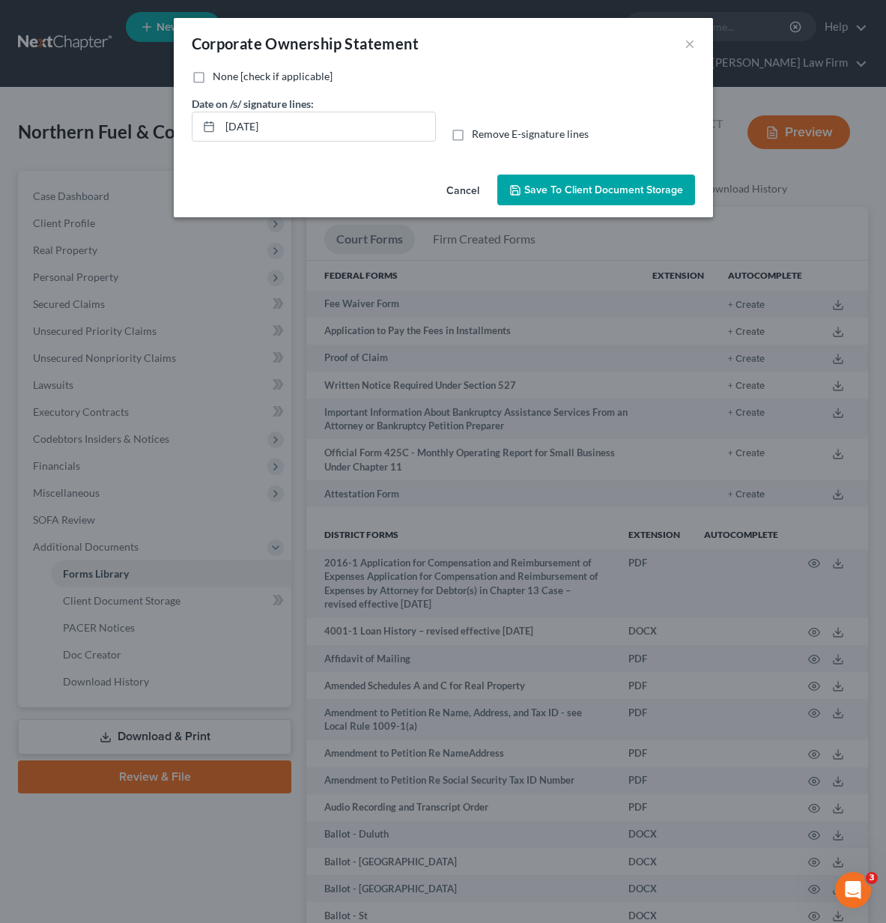
click at [213, 78] on label "None [check if applicable]" at bounding box center [273, 76] width 120 height 15
click at [219, 78] on input "None [check if applicable]" at bounding box center [224, 74] width 10 height 10
checkbox input "true"
click at [595, 195] on span "Save to Client Document Storage" at bounding box center [603, 189] width 159 height 13
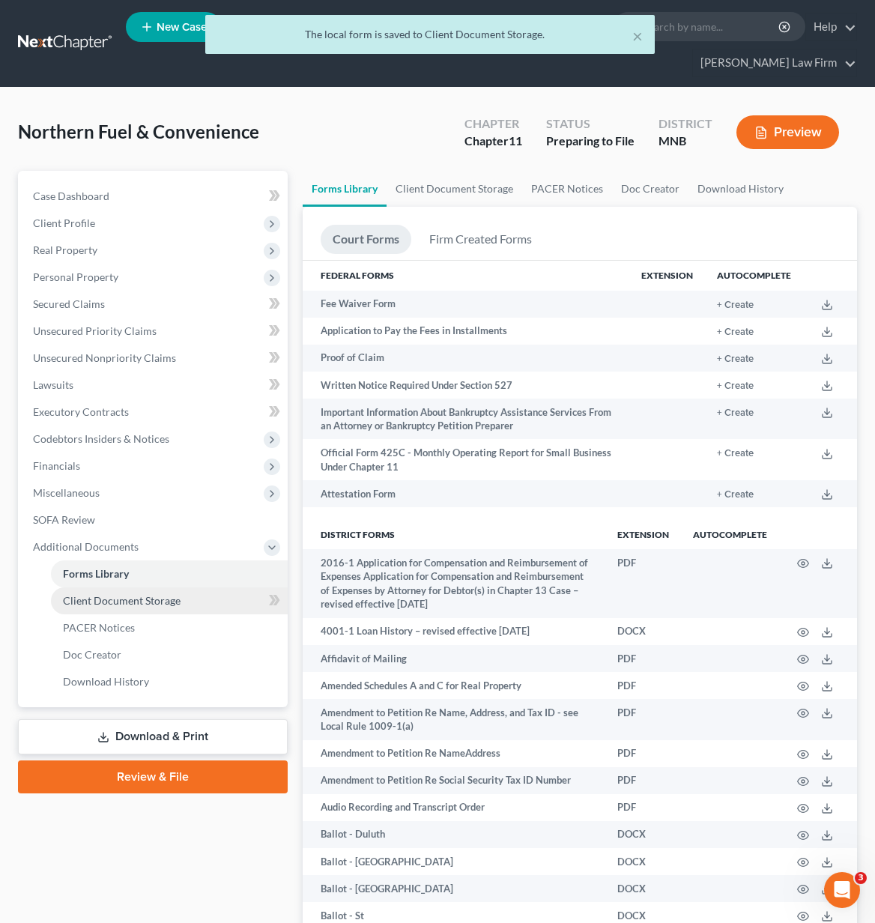
click at [106, 601] on span "Client Document Storage" at bounding box center [122, 600] width 118 height 13
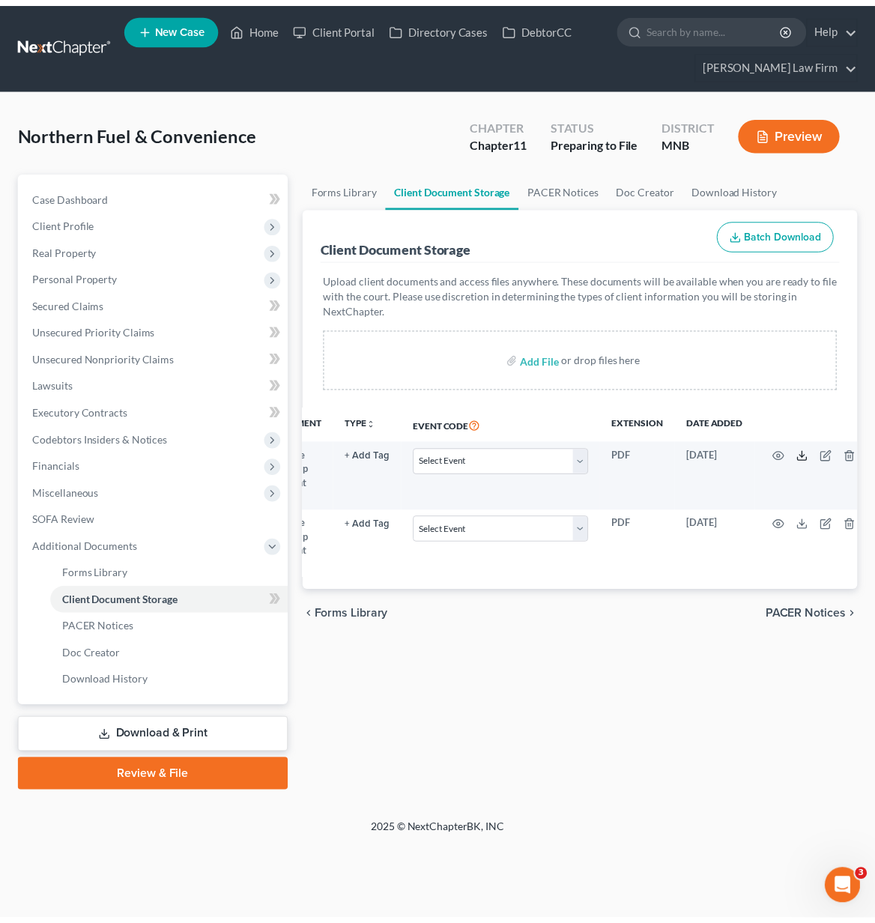
scroll to position [0, 79]
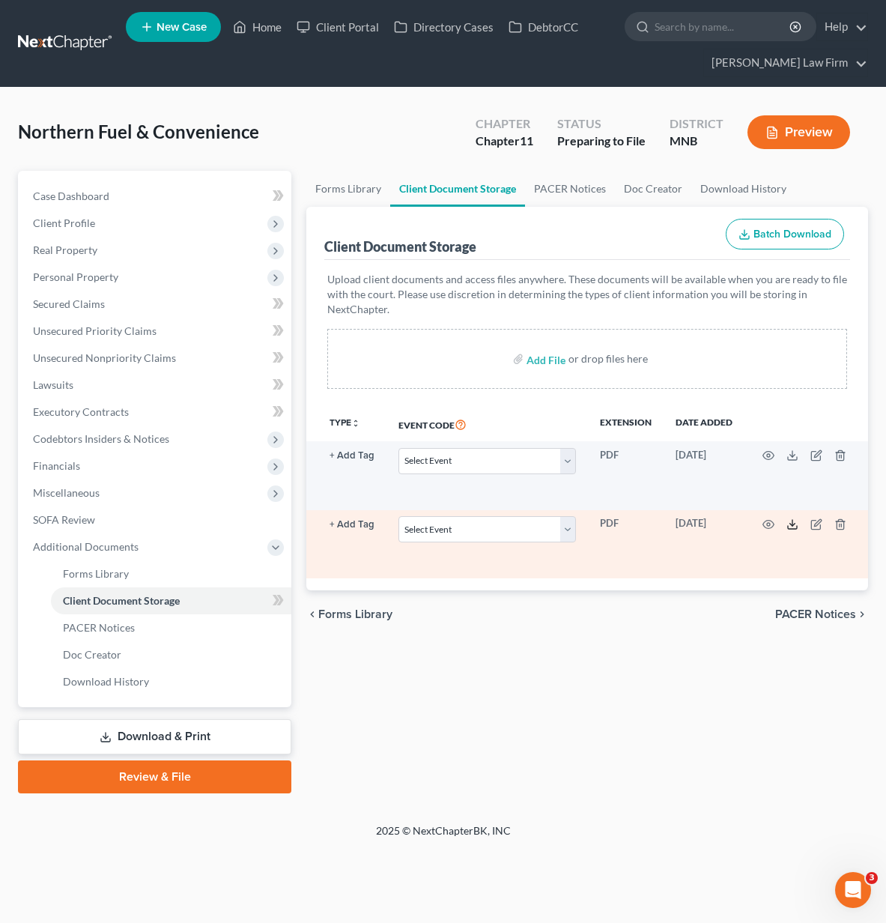
click at [789, 526] on icon at bounding box center [792, 524] width 12 height 12
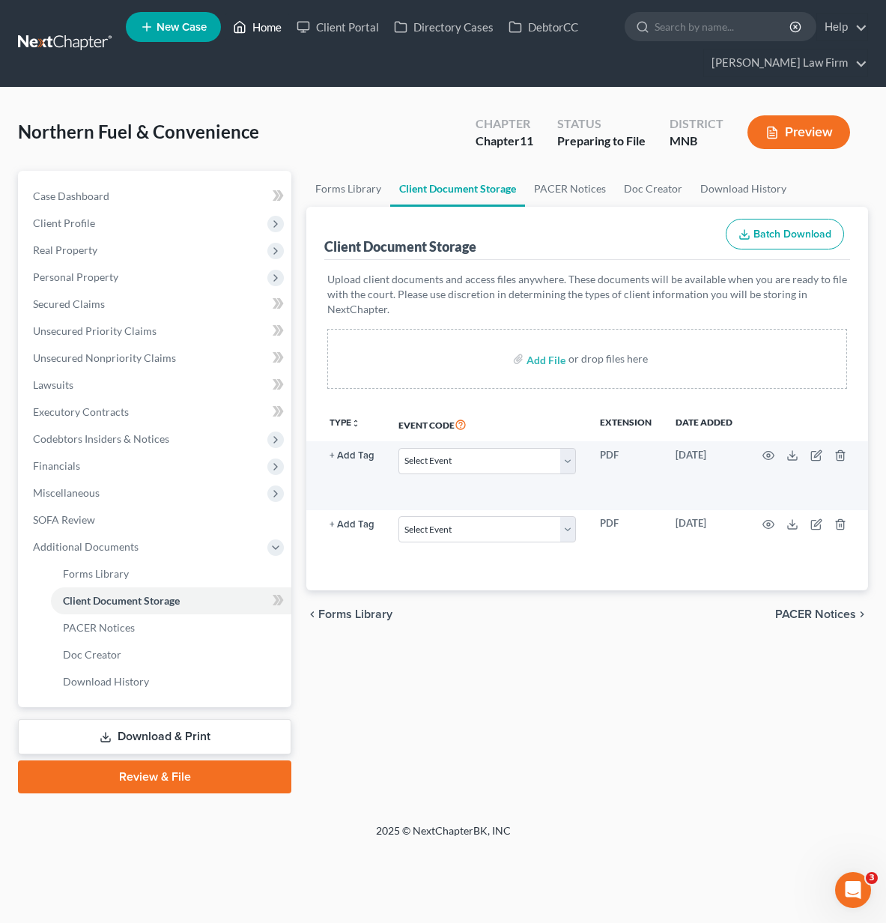
click at [276, 28] on link "Home" at bounding box center [257, 26] width 64 height 27
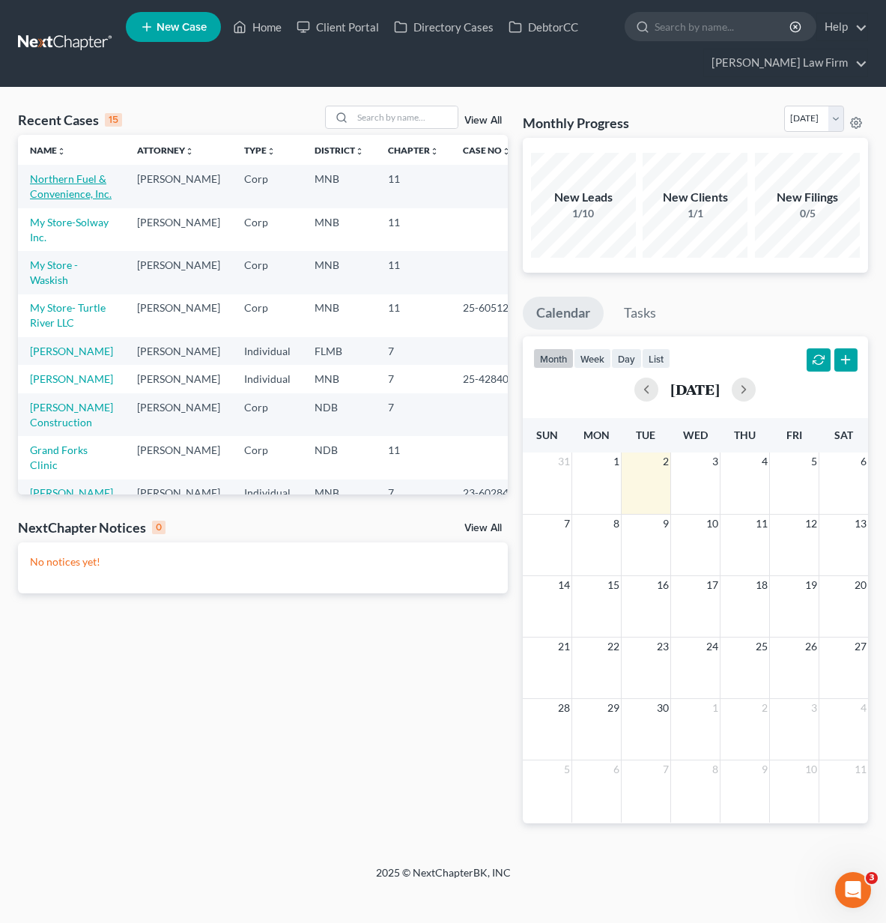
click at [82, 180] on link "Northern Fuel & Convenience, Inc." at bounding box center [71, 186] width 82 height 28
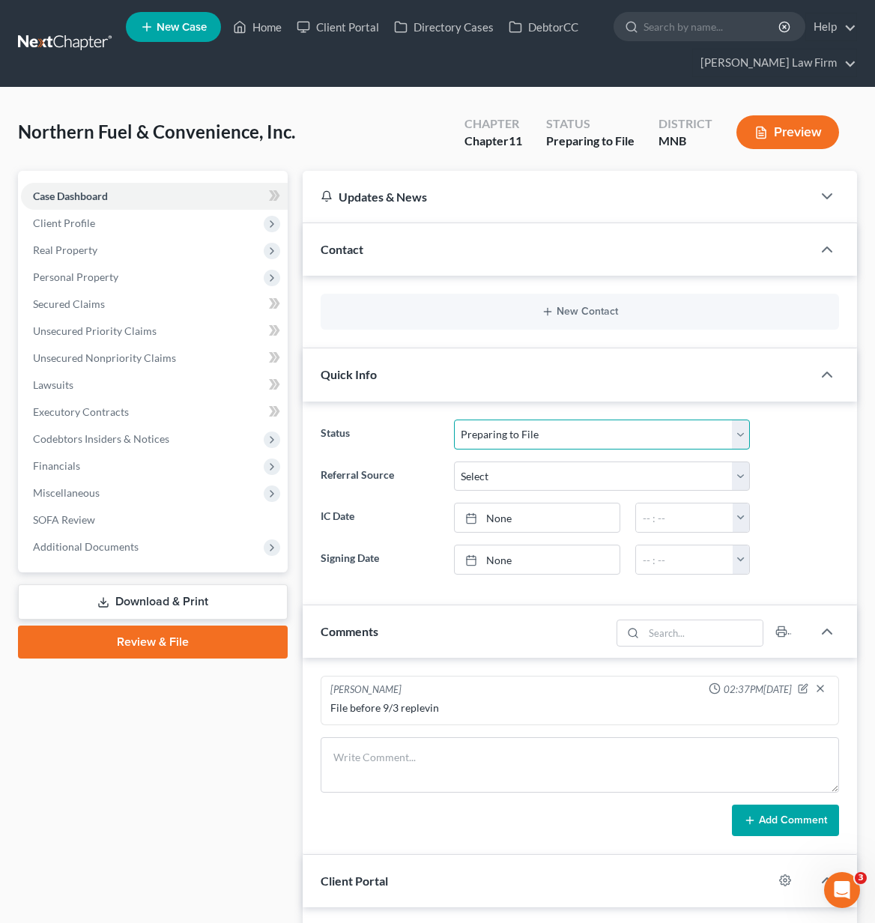
click at [514, 437] on select "Discharged Discharged & Reported Discharge Litigation Dismissal Notice Dismisse…" at bounding box center [602, 434] width 296 height 30
click at [454, 419] on select "Discharged Discharged & Reported Discharge Litigation Dismissal Notice Dismisse…" at bounding box center [602, 434] width 296 height 30
drag, startPoint x: 474, startPoint y: 438, endPoint x: 474, endPoint y: 447, distance: 9.0
click at [474, 438] on select "Discharged Discharged & Reported Discharge Litigation Dismissal Notice Dismisse…" at bounding box center [602, 434] width 296 height 30
select select "7"
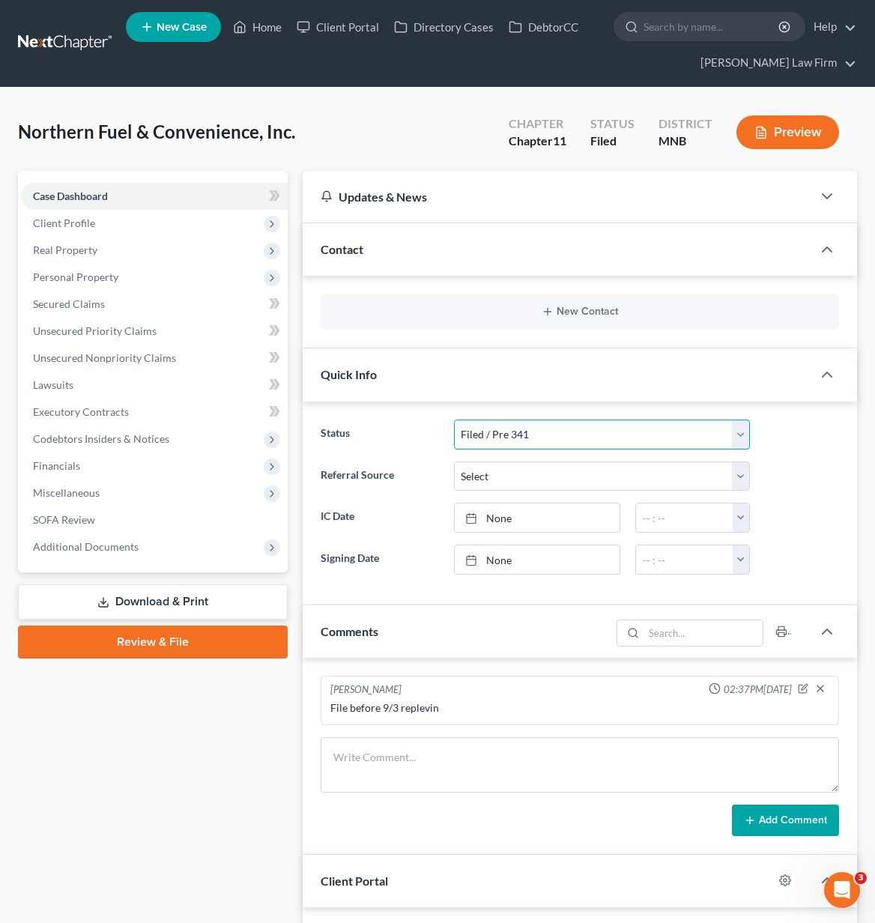
click at [454, 419] on select "Discharged Discharged & Reported Discharge Litigation Dismissal Notice Dismisse…" at bounding box center [602, 434] width 296 height 30
click at [255, 28] on link "Home" at bounding box center [257, 26] width 64 height 27
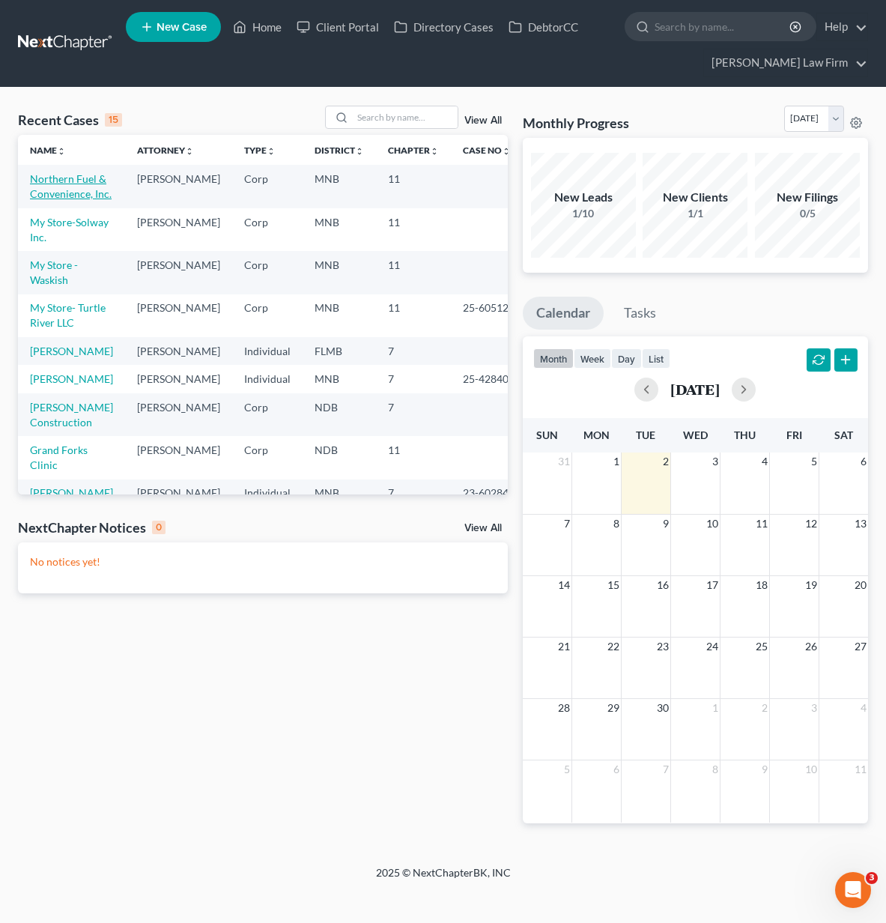
click at [67, 185] on link "Northern Fuel & Convenience, Inc." at bounding box center [71, 186] width 82 height 28
select select "7"
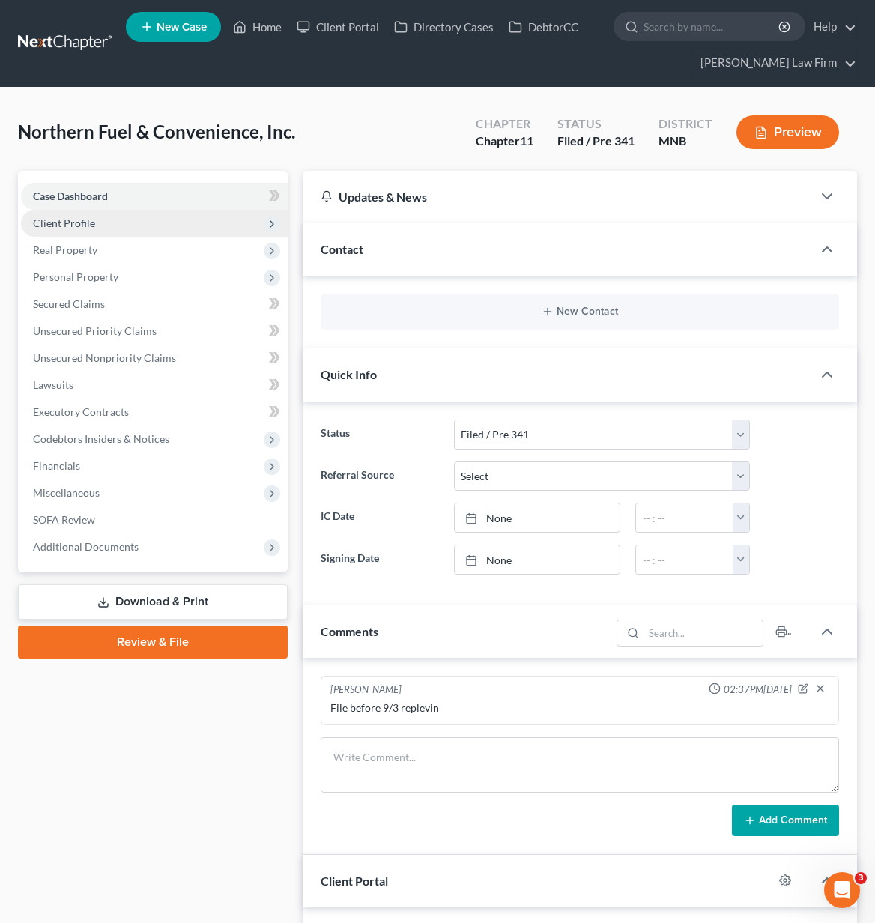
click at [142, 222] on span "Client Profile" at bounding box center [154, 223] width 267 height 27
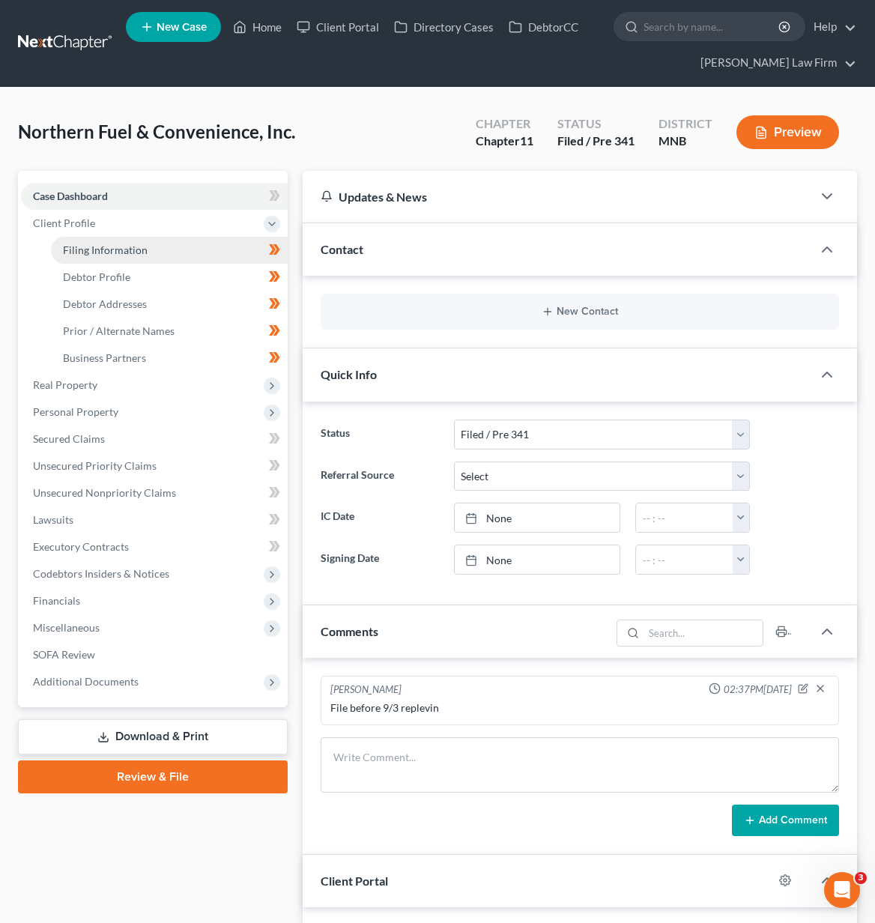
click at [133, 250] on span "Filing Information" at bounding box center [105, 249] width 85 height 13
select select "3"
select select "1"
select select "42"
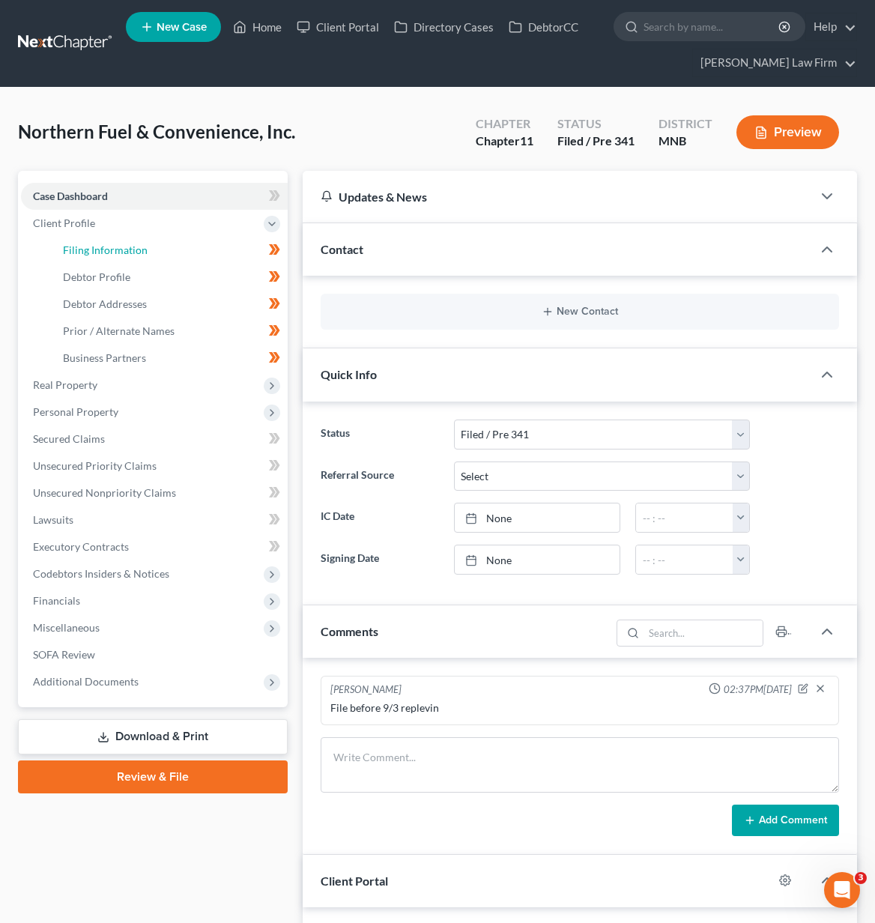
select select "1"
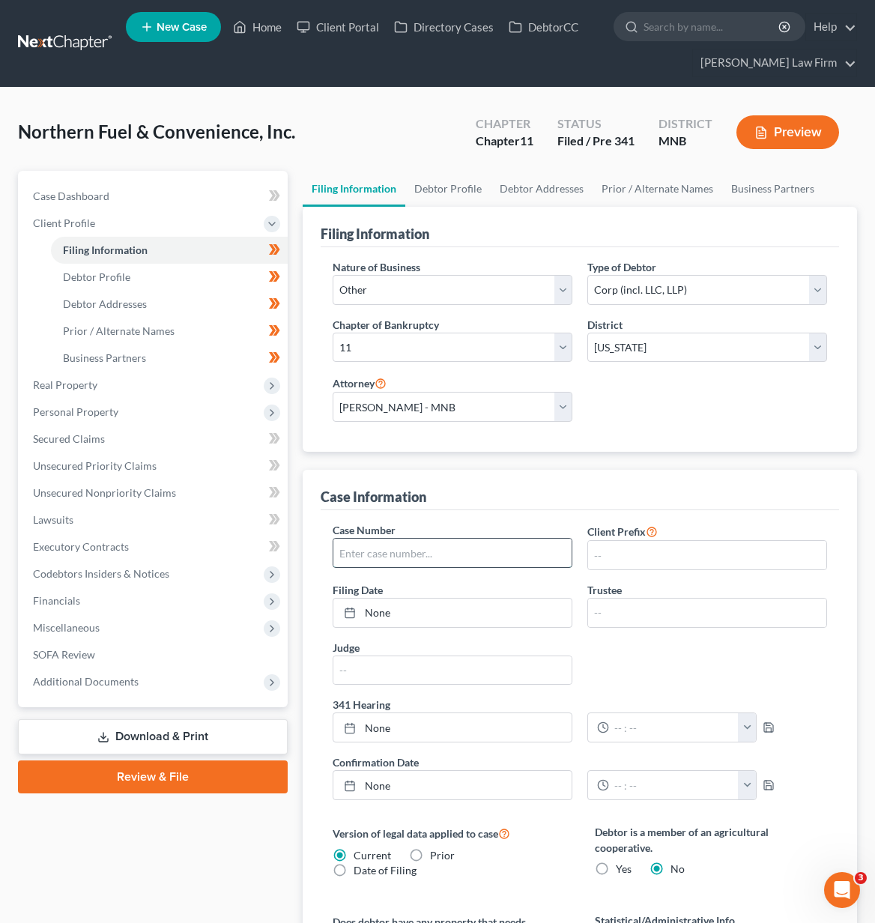
click at [426, 560] on input "text" at bounding box center [452, 552] width 238 height 28
paste input "25-60536"
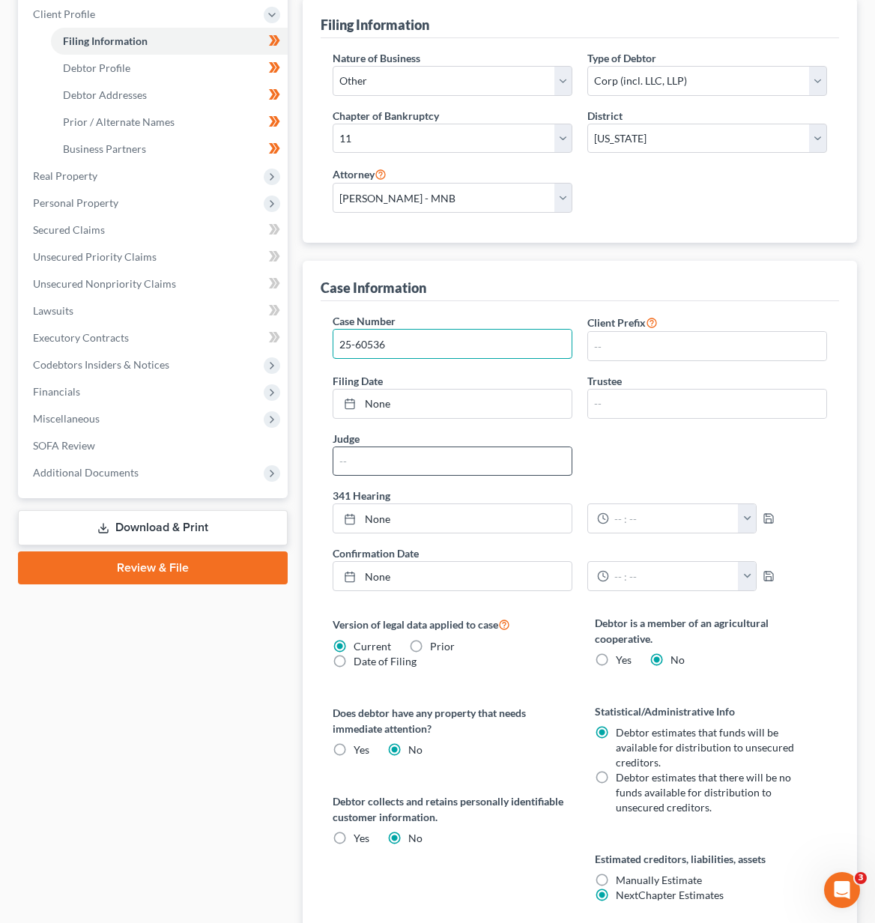
scroll to position [225, 0]
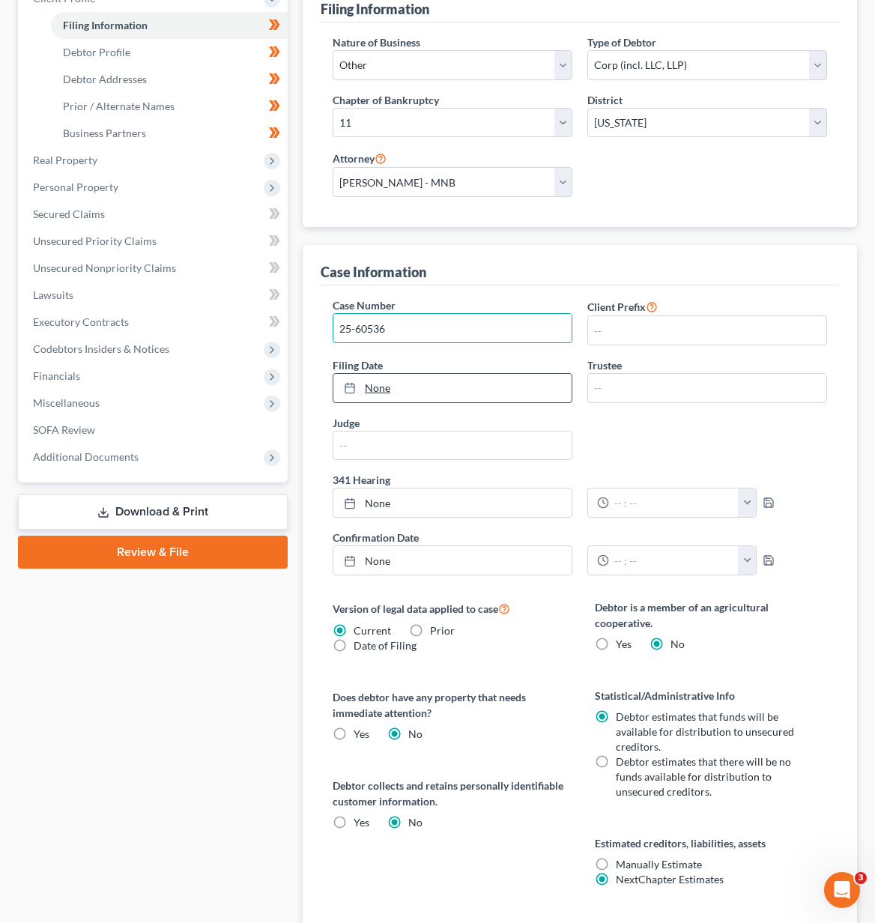
type input "25-60536"
click at [453, 392] on link "None" at bounding box center [452, 388] width 238 height 28
type input "[DATE]"
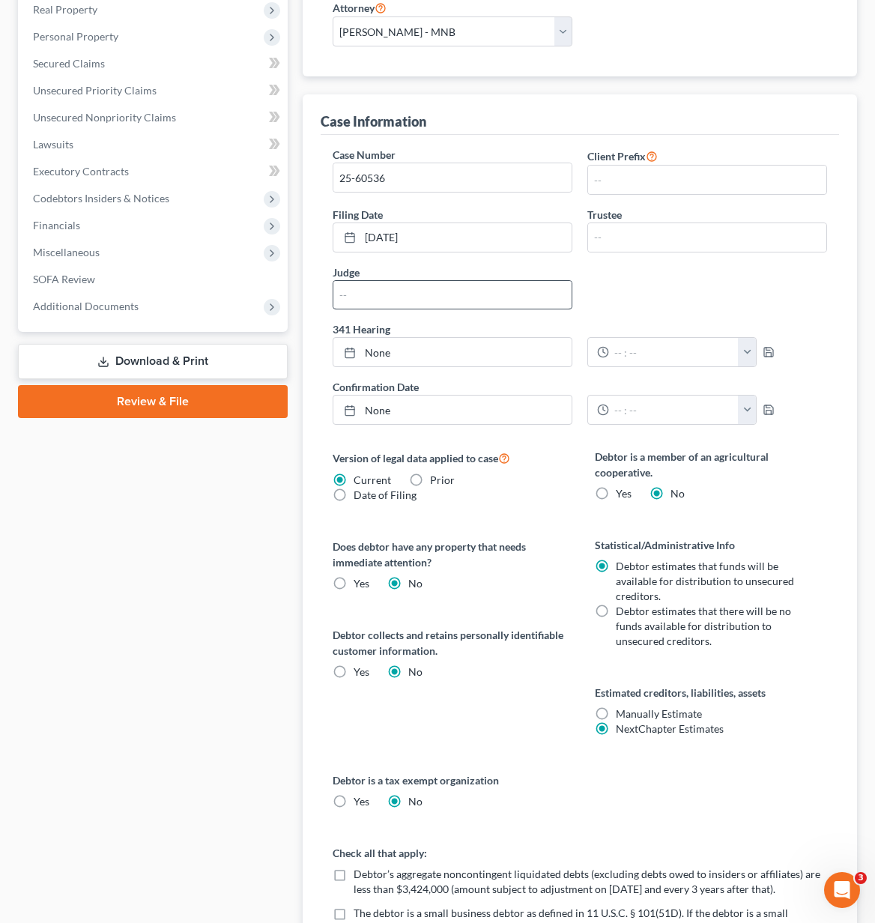
scroll to position [374, 0]
click at [426, 294] on input "text" at bounding box center [452, 296] width 238 height 28
type input "[PERSON_NAME]"
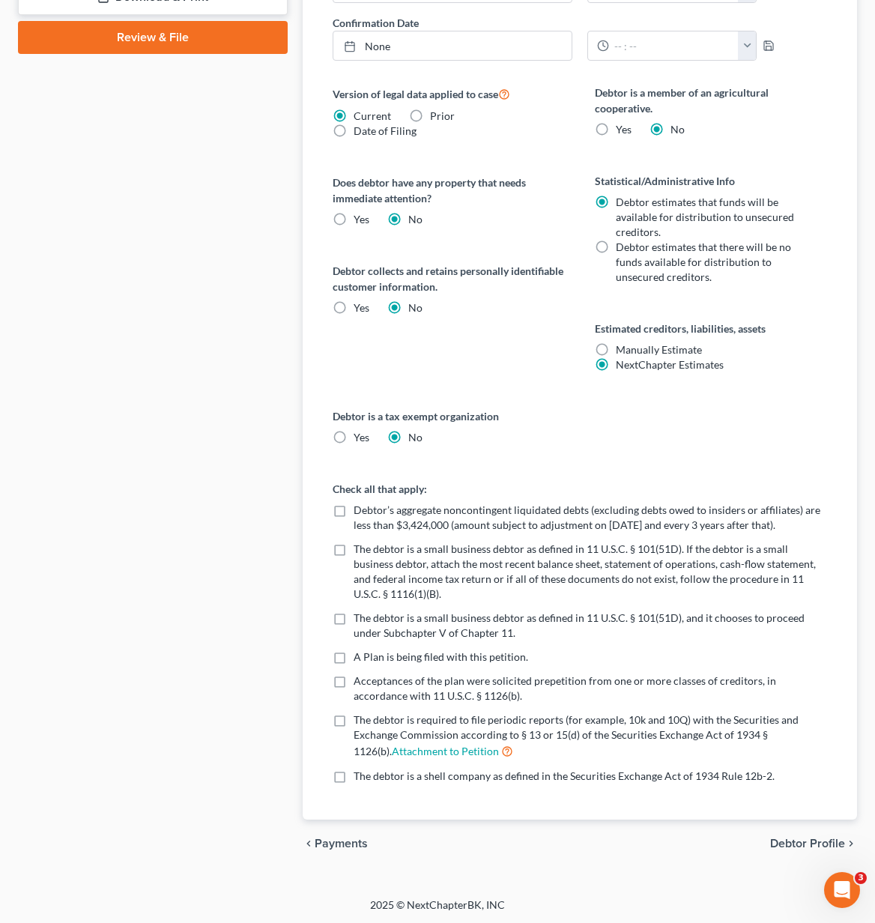
scroll to position [741, 0]
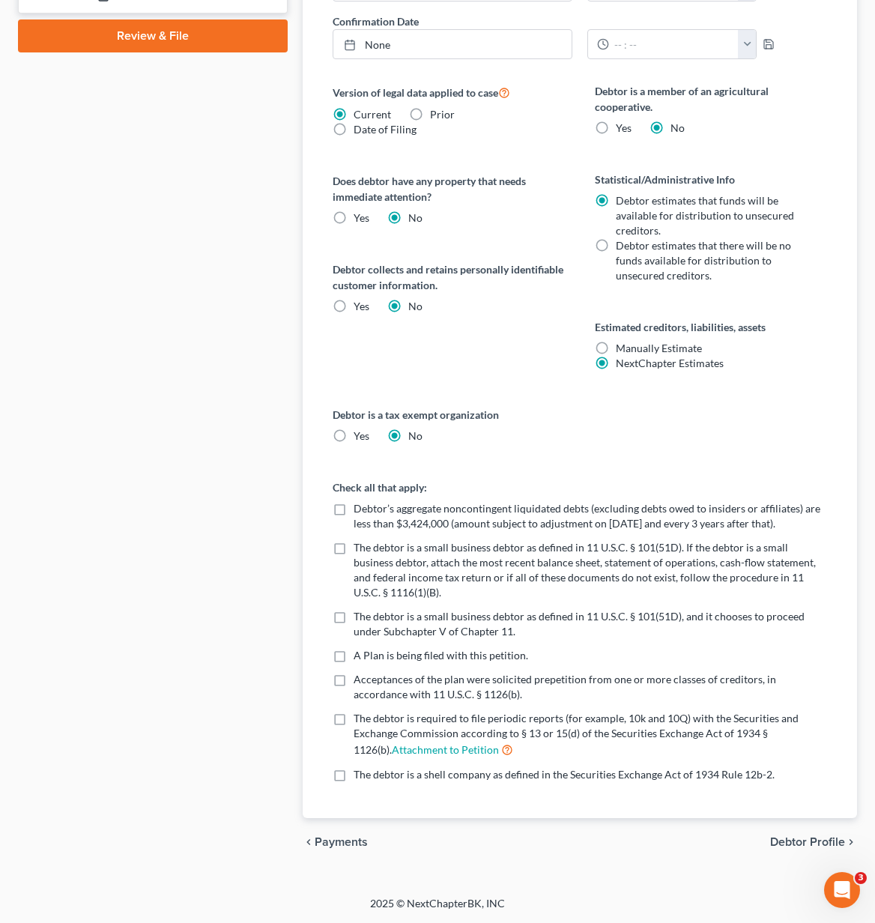
click at [794, 836] on span "Debtor Profile" at bounding box center [807, 842] width 75 height 12
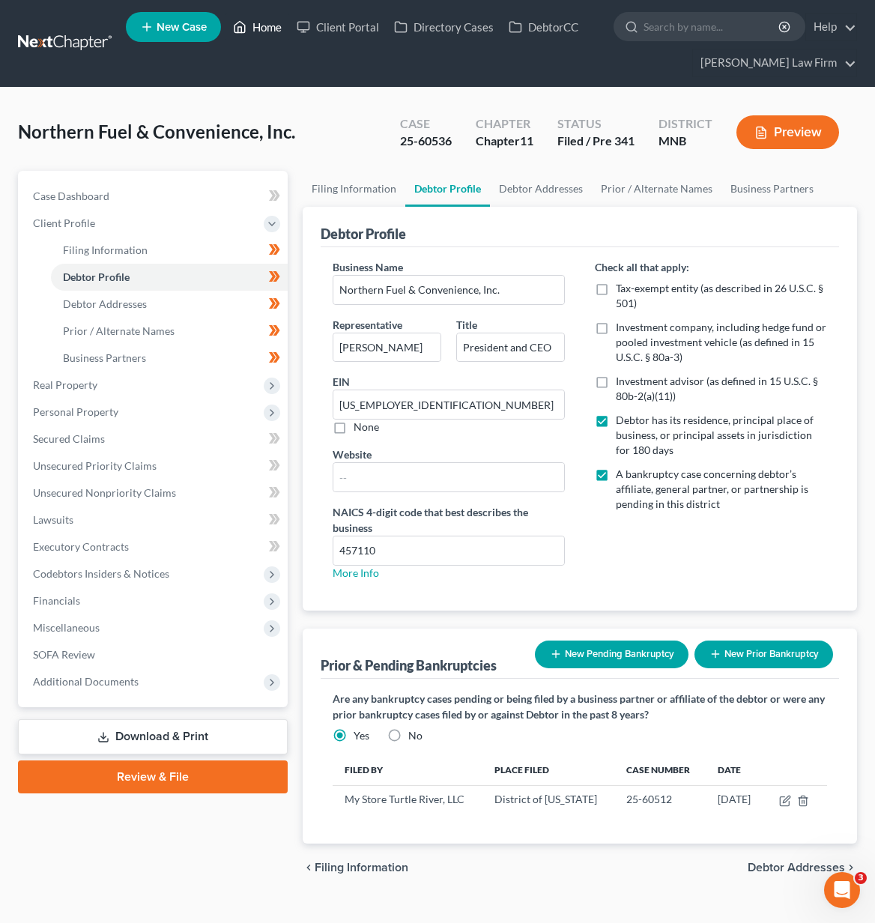
click at [261, 25] on link "Home" at bounding box center [257, 26] width 64 height 27
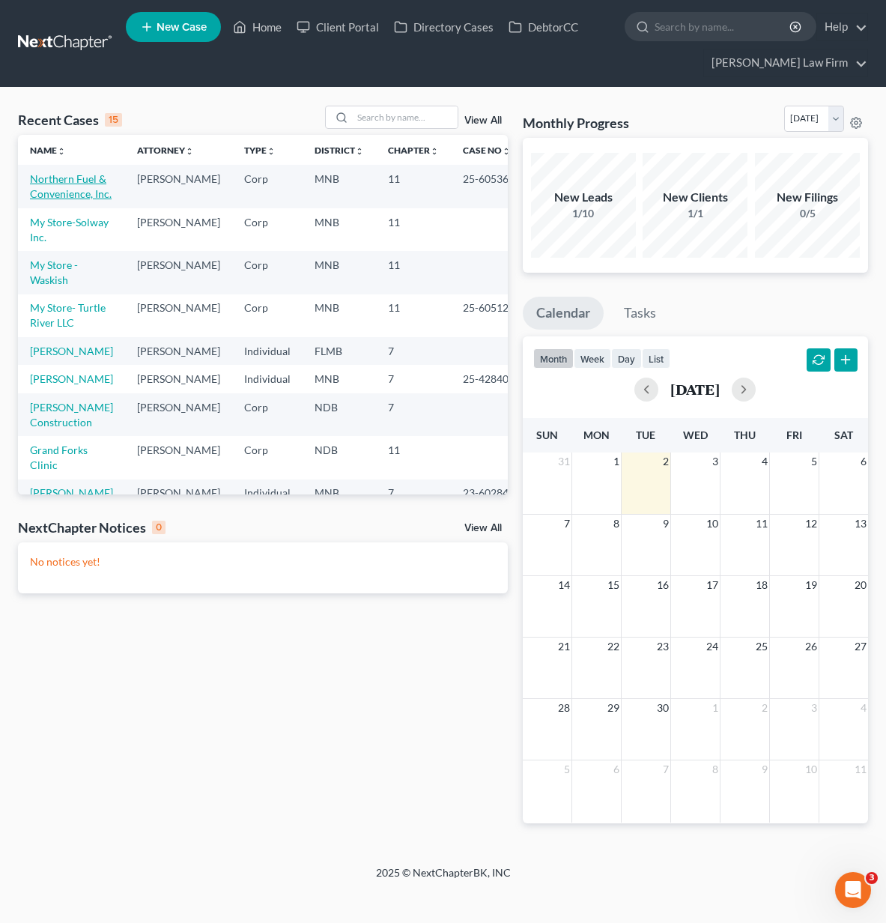
drag, startPoint x: 70, startPoint y: 201, endPoint x: 70, endPoint y: 192, distance: 9.7
click at [70, 201] on td "Northern Fuel & Convenience, Inc." at bounding box center [71, 186] width 107 height 43
click at [70, 191] on link "Northern Fuel & Convenience, Inc." at bounding box center [71, 186] width 82 height 28
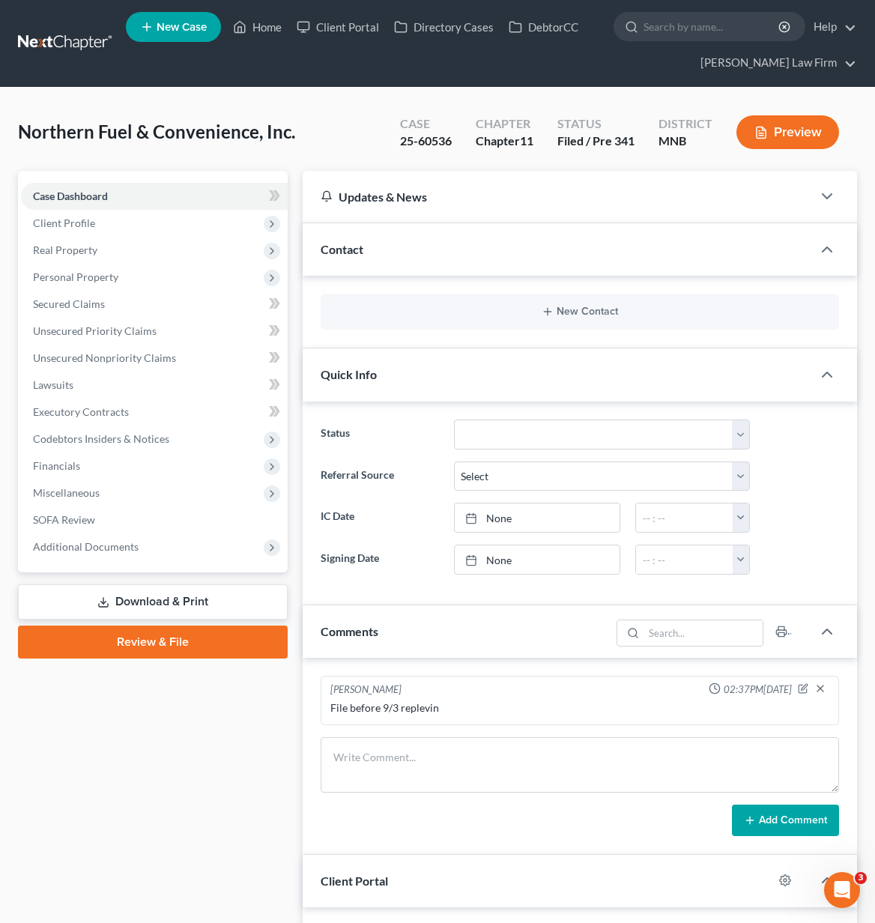
click at [88, 597] on link "Download & Print" at bounding box center [153, 601] width 270 height 35
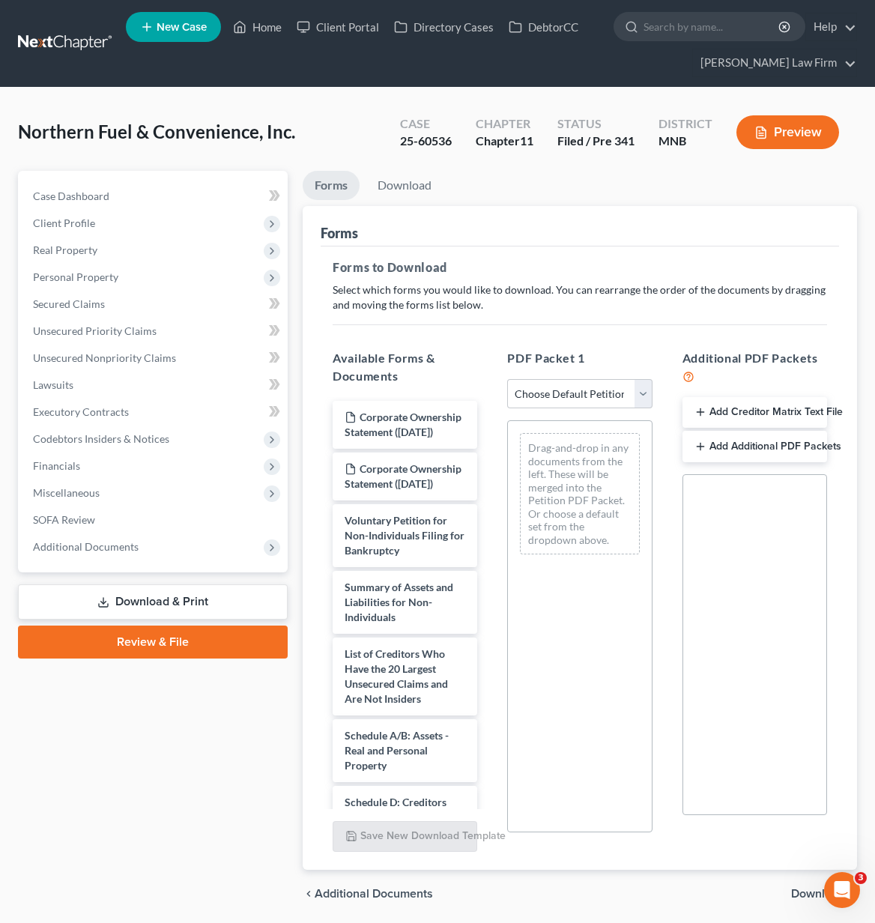
click at [792, 411] on button "Add Creditor Matrix Text File" at bounding box center [754, 412] width 145 height 31
click at [804, 891] on span "Download" at bounding box center [818, 893] width 54 height 12
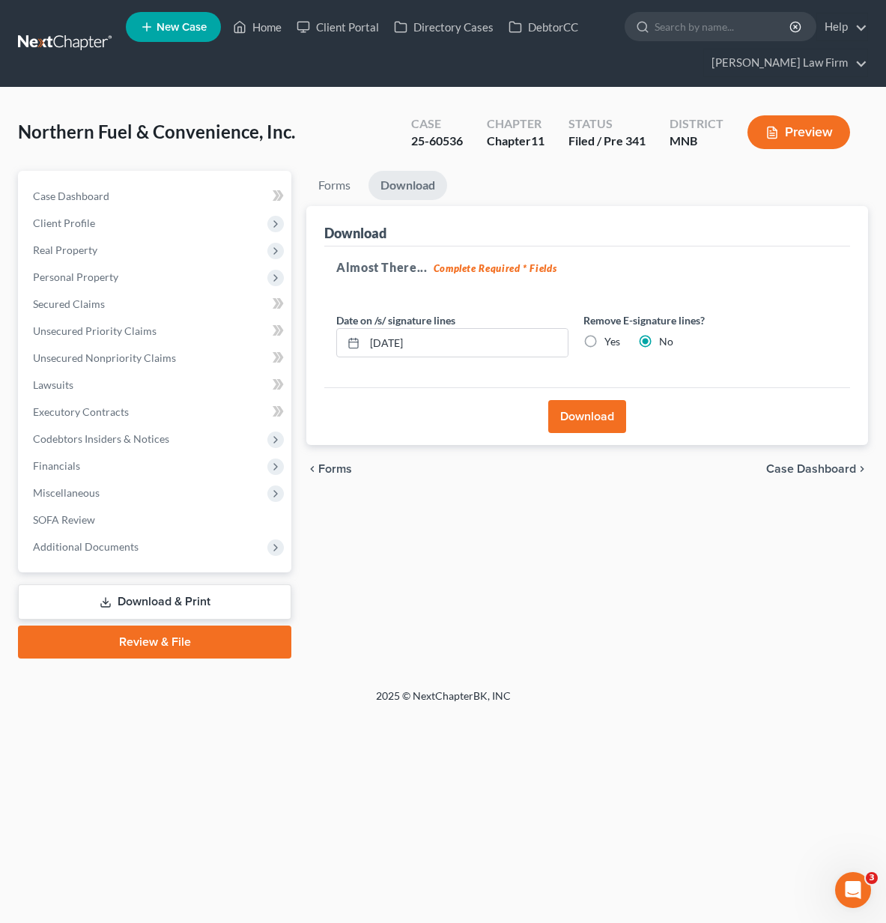
click at [580, 418] on button "Download" at bounding box center [587, 416] width 78 height 33
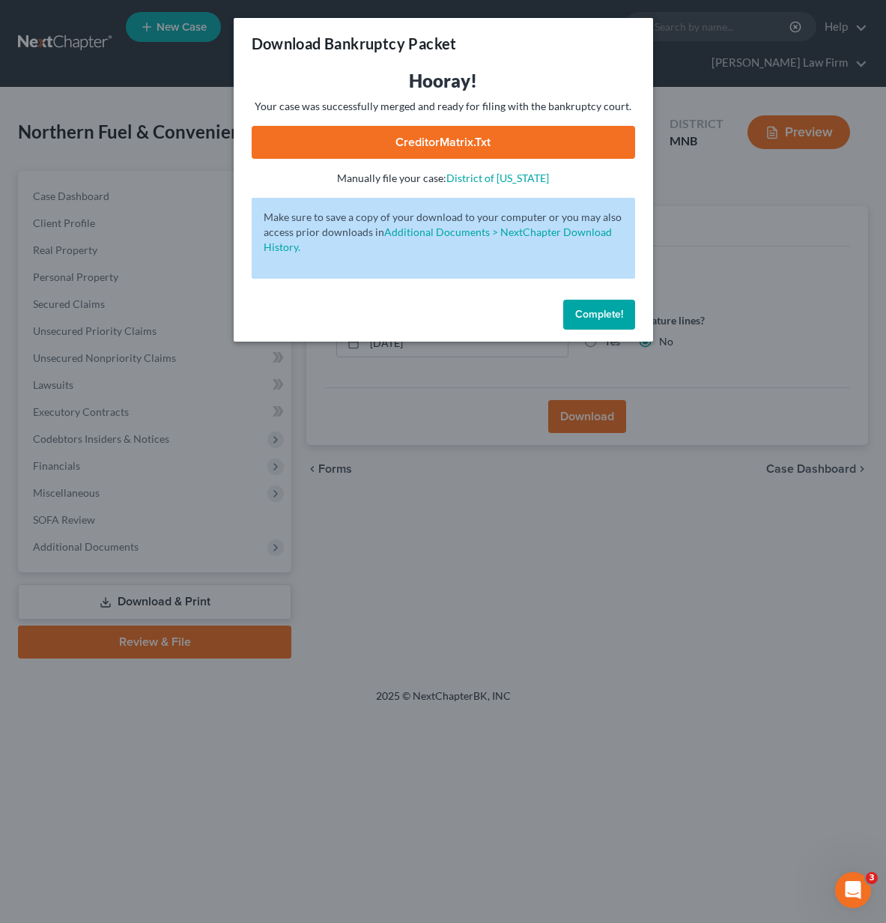
click at [527, 145] on link "CreditorMatrix.txt" at bounding box center [443, 142] width 383 height 33
click at [623, 310] on button "Complete!" at bounding box center [599, 315] width 72 height 30
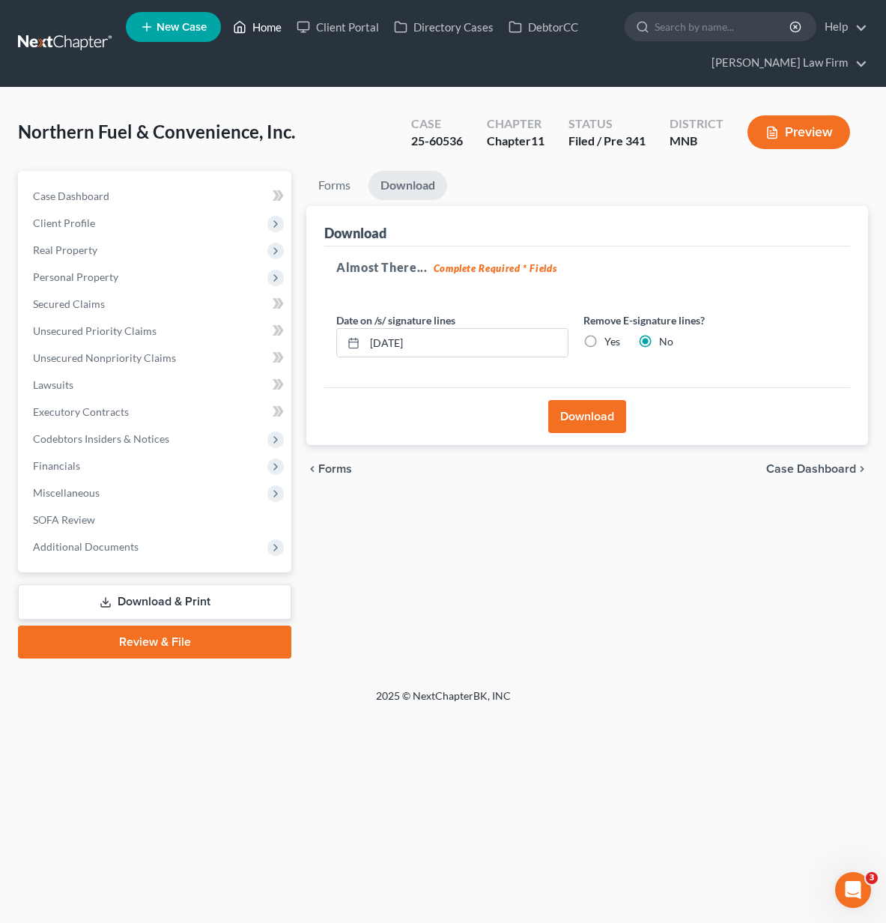
click at [268, 28] on link "Home" at bounding box center [257, 26] width 64 height 27
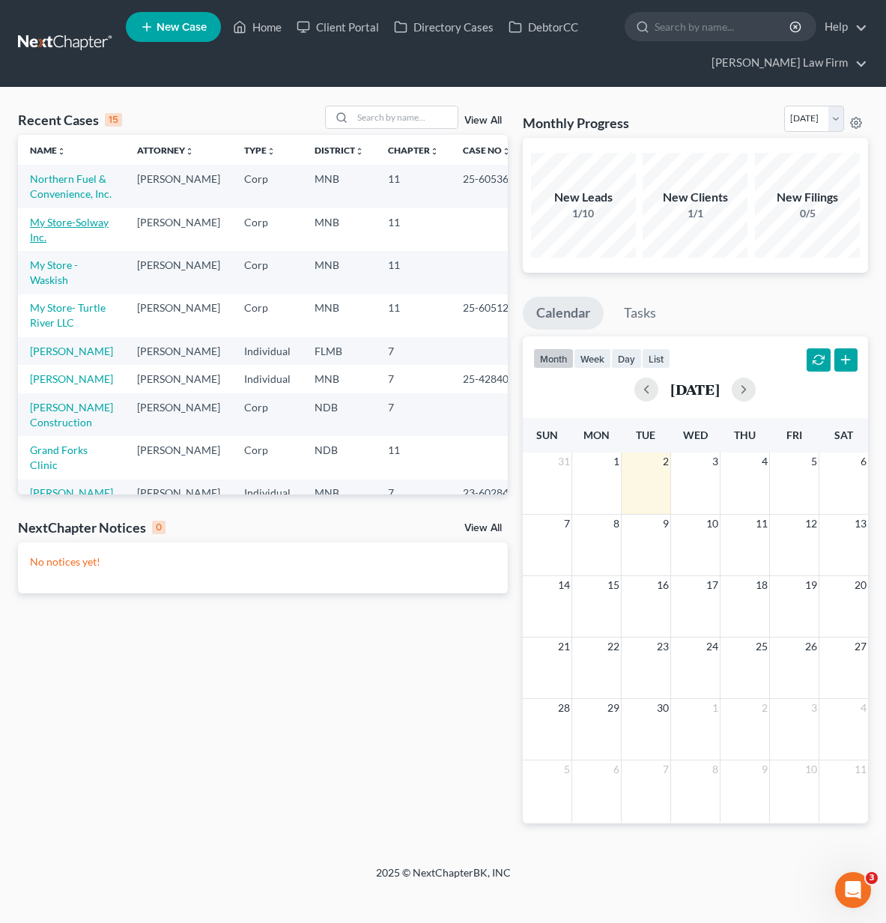
click at [82, 237] on link "My Store-Solway Inc." at bounding box center [69, 230] width 79 height 28
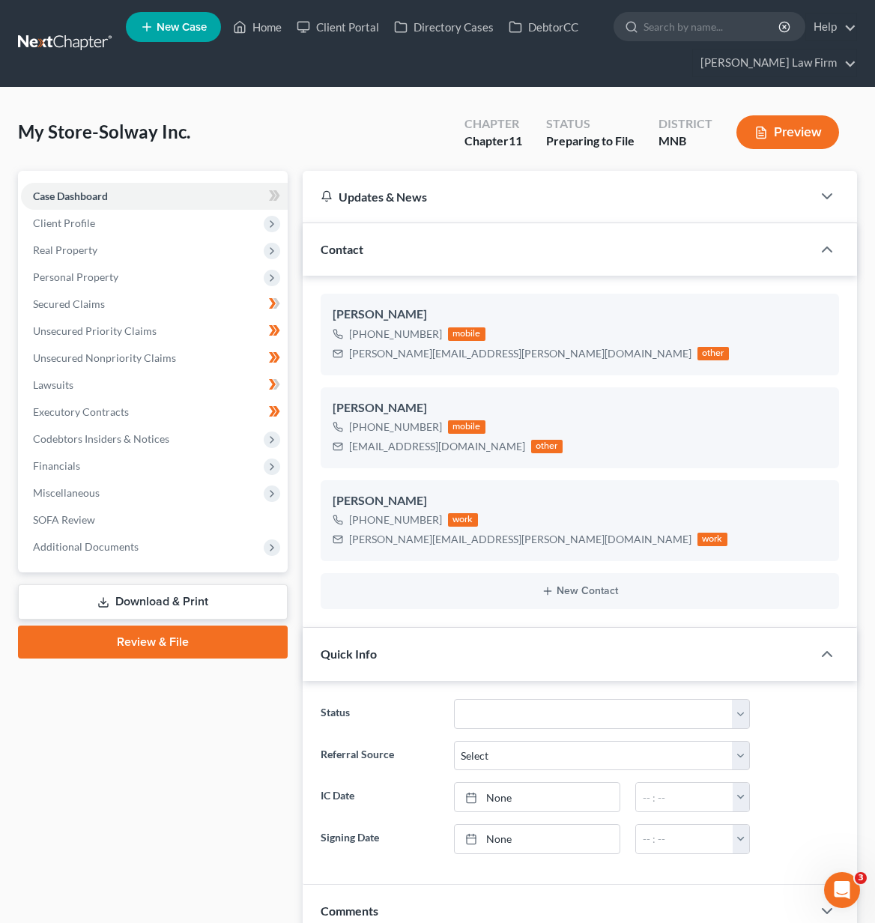
click at [157, 647] on link "Review & File" at bounding box center [153, 641] width 270 height 33
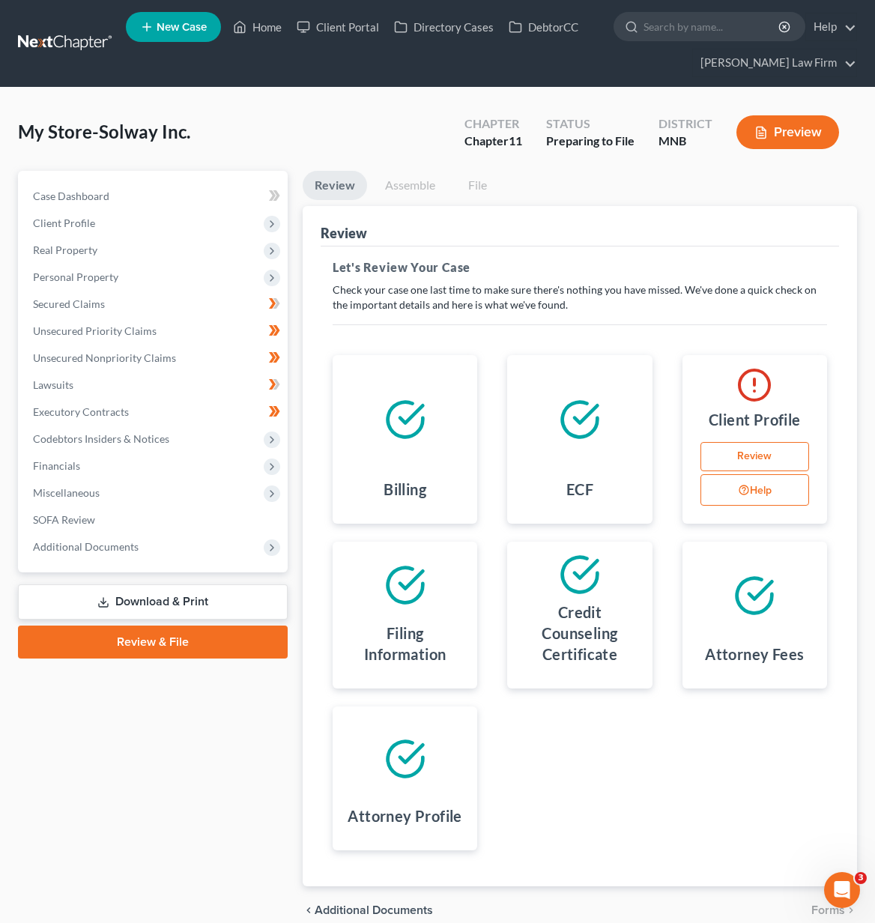
click at [750, 457] on link "Review" at bounding box center [754, 457] width 109 height 30
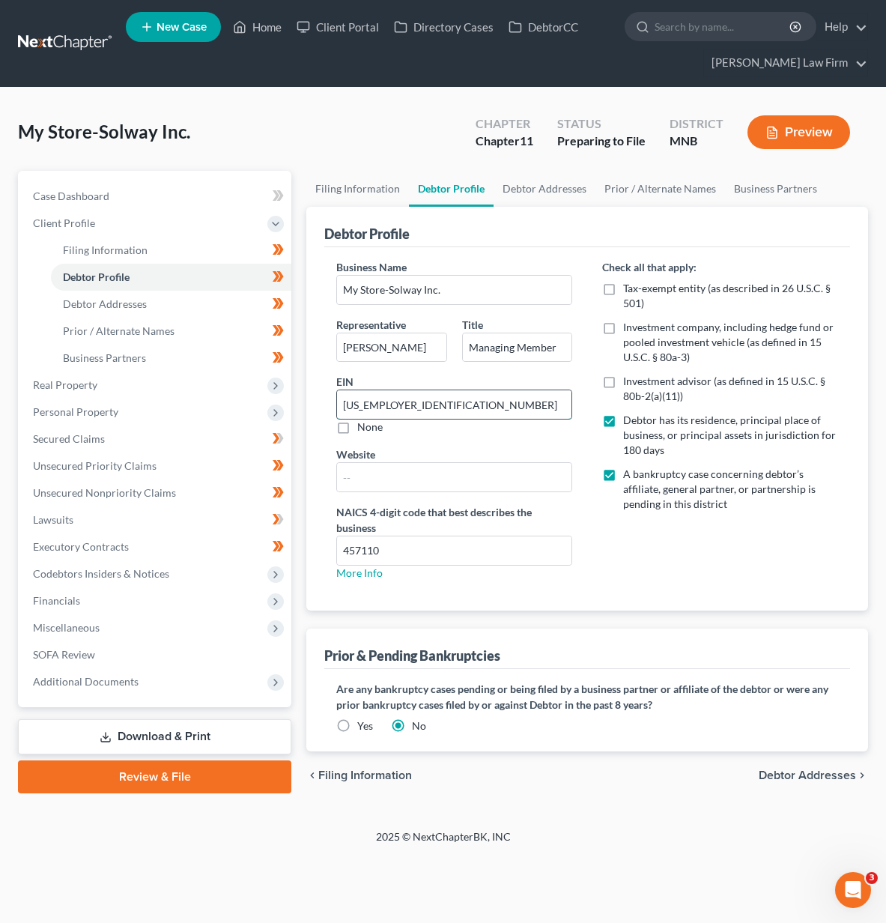
click at [412, 414] on input "[US_EMPLOYER_IDENTIFICATION_NUMBER]" at bounding box center [454, 404] width 234 height 28
drag, startPoint x: 403, startPoint y: 403, endPoint x: 324, endPoint y: 399, distance: 78.7
click at [324, 399] on div "Business Name My Store-Solway Inc. Representative [PERSON_NAME] Title Managing …" at bounding box center [454, 425] width 266 height 333
click at [520, 843] on div "2025 © NextChapterBK, INC" at bounding box center [443, 842] width 719 height 27
click at [235, 774] on link "Review & File" at bounding box center [154, 776] width 273 height 33
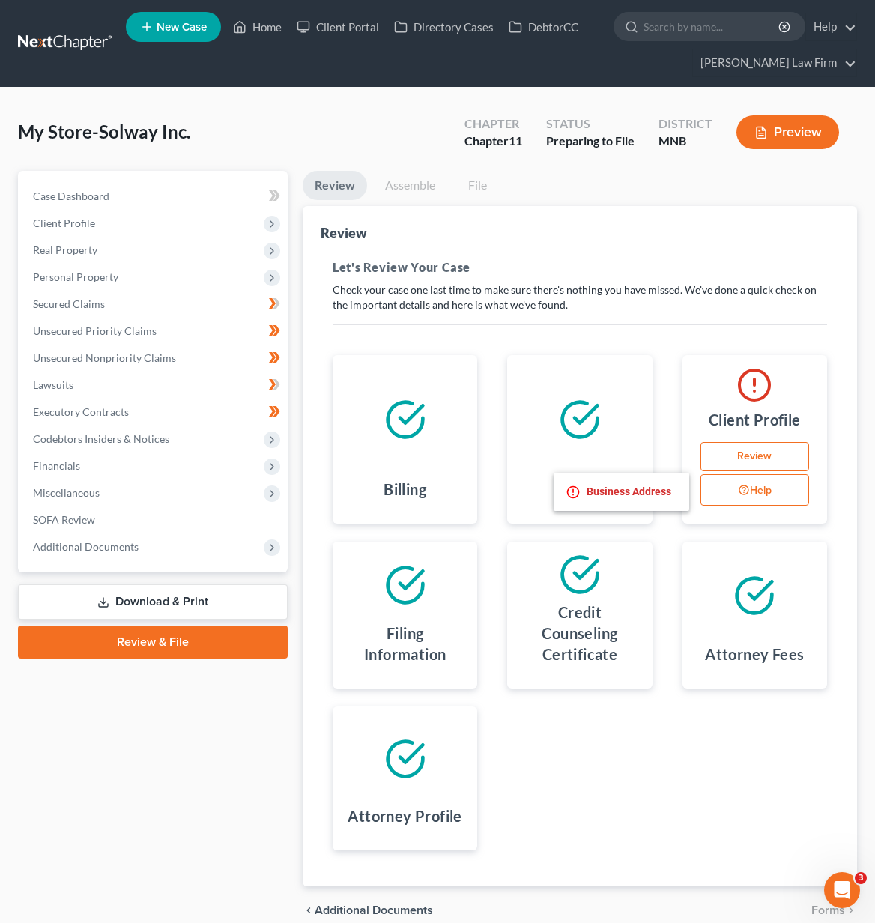
click at [768, 485] on button "Help" at bounding box center [754, 489] width 109 height 31
click at [655, 484] on li "Business Address" at bounding box center [621, 492] width 112 height 20
click at [720, 452] on link "Review" at bounding box center [754, 457] width 109 height 30
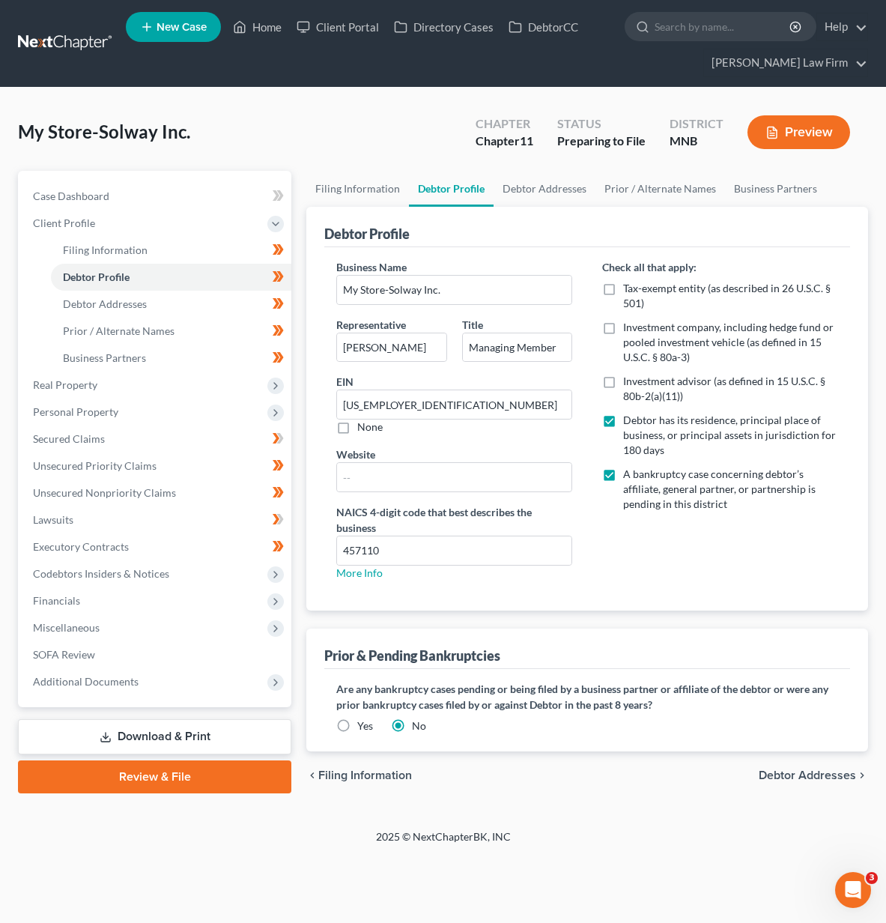
click at [797, 772] on span "Debtor Addresses" at bounding box center [807, 775] width 97 height 12
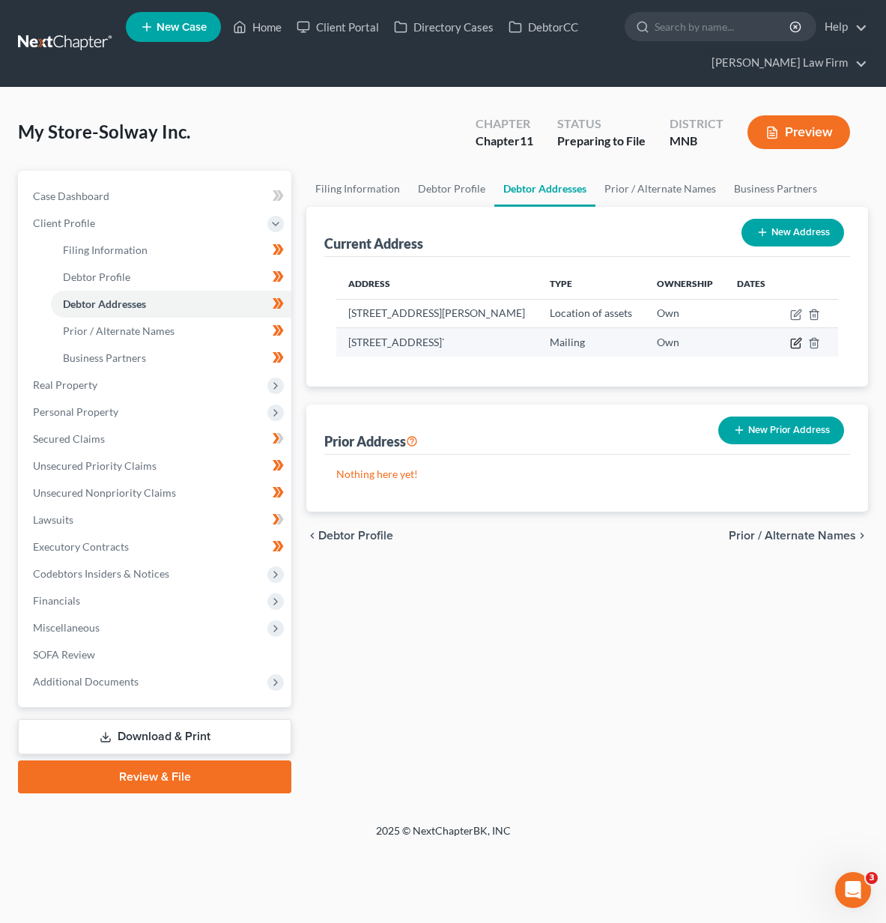
click at [801, 345] on icon "button" at bounding box center [797, 341] width 7 height 7
select select "24"
select select "1"
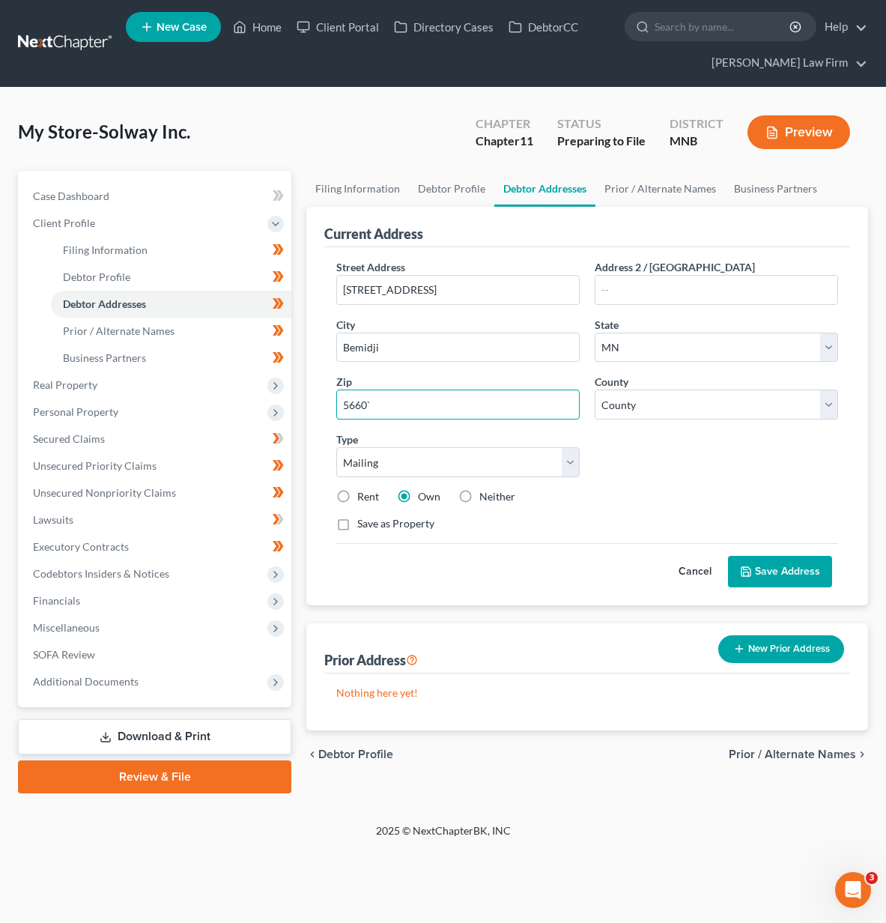
click at [408, 410] on input "5660`" at bounding box center [457, 404] width 243 height 30
type input "56601"
click at [811, 576] on button "Save Address" at bounding box center [780, 571] width 104 height 31
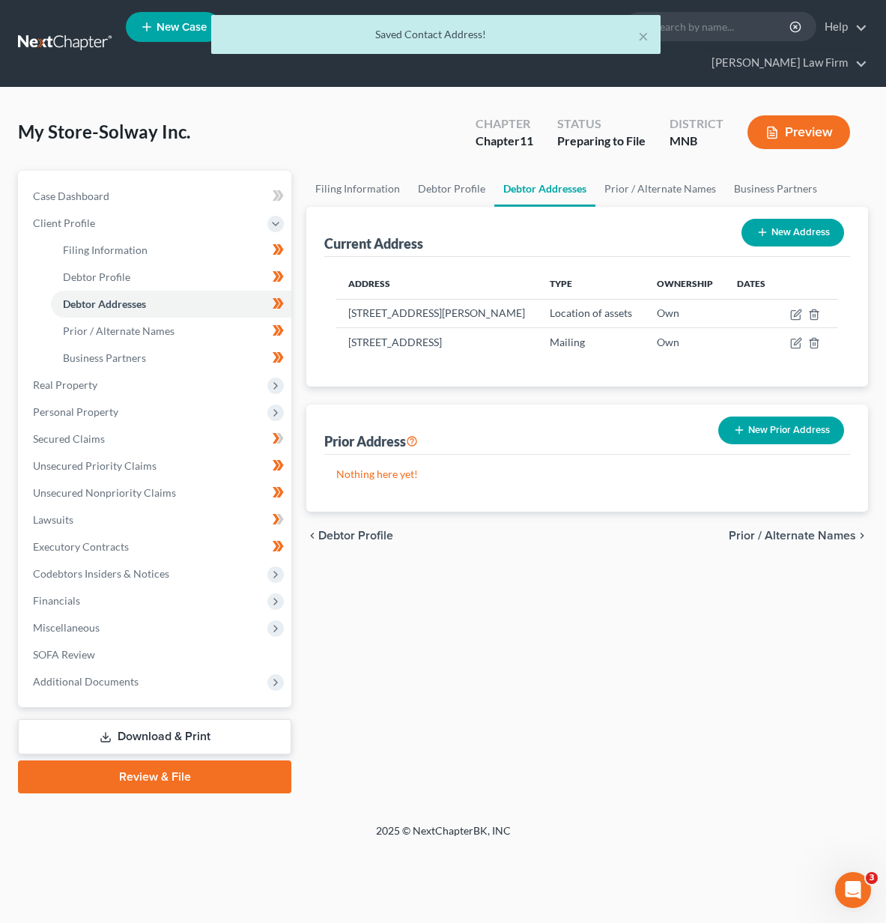
click at [132, 777] on link "Review & File" at bounding box center [154, 776] width 273 height 33
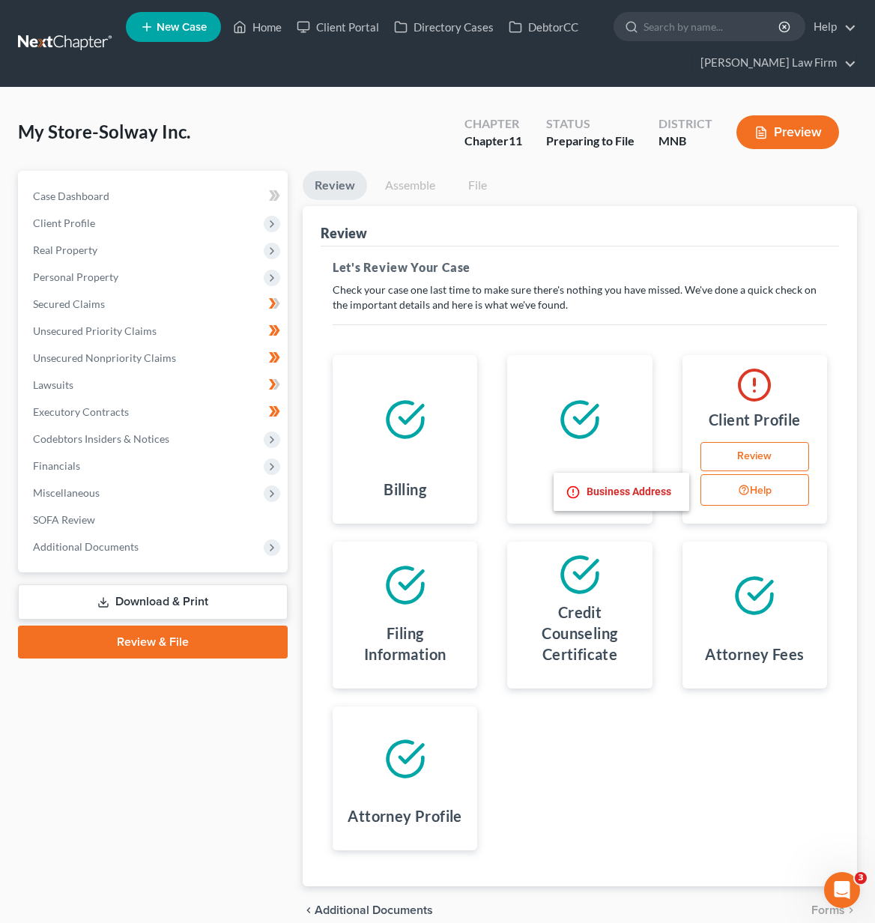
click at [795, 497] on button "Help" at bounding box center [754, 489] width 109 height 31
click at [594, 491] on li "Business Address" at bounding box center [621, 492] width 112 height 20
click at [744, 461] on link "Review" at bounding box center [754, 457] width 109 height 30
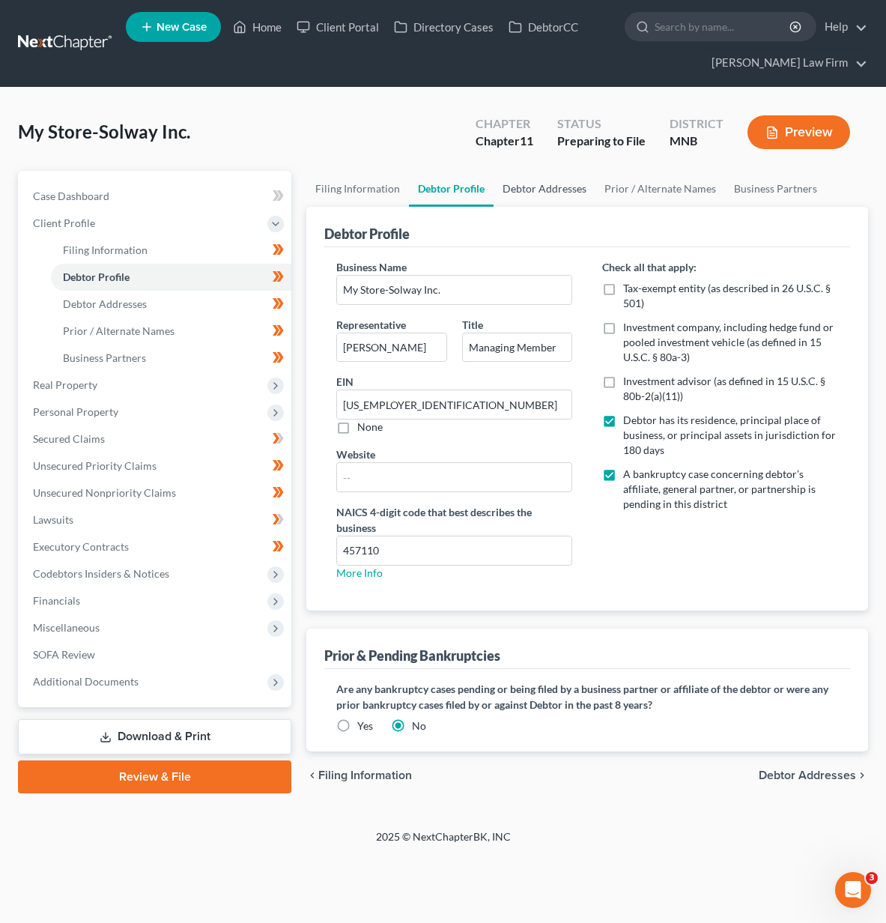
click at [528, 180] on link "Debtor Addresses" at bounding box center [544, 189] width 102 height 36
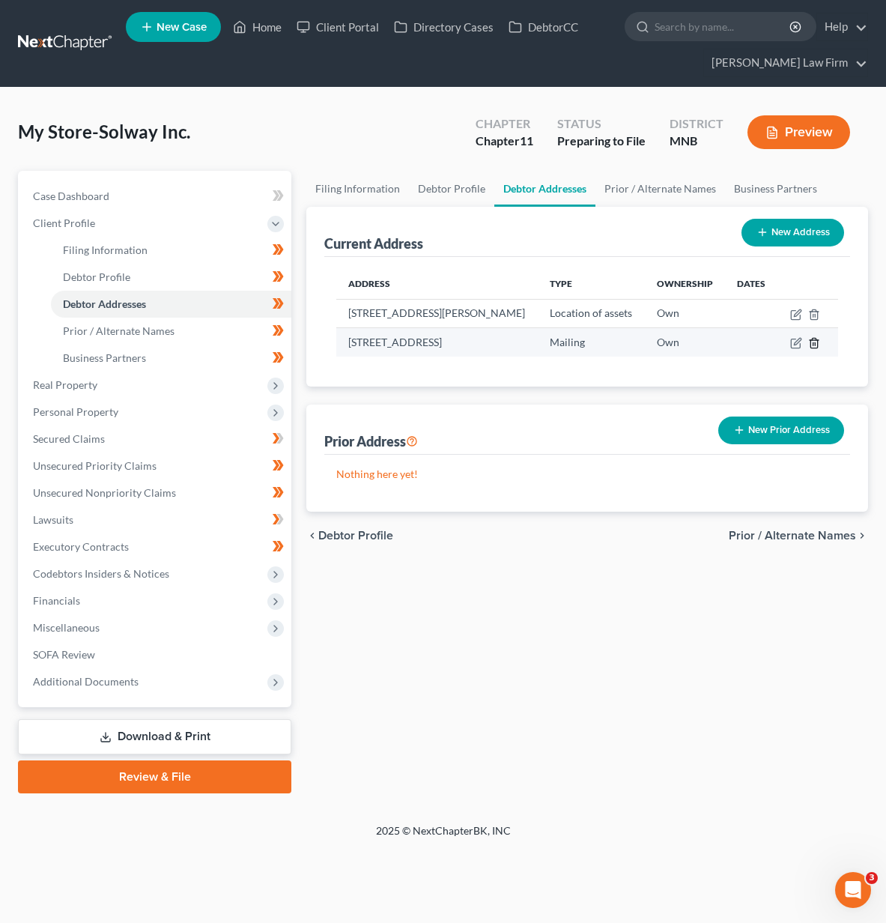
click at [815, 346] on line "button" at bounding box center [815, 344] width 0 height 3
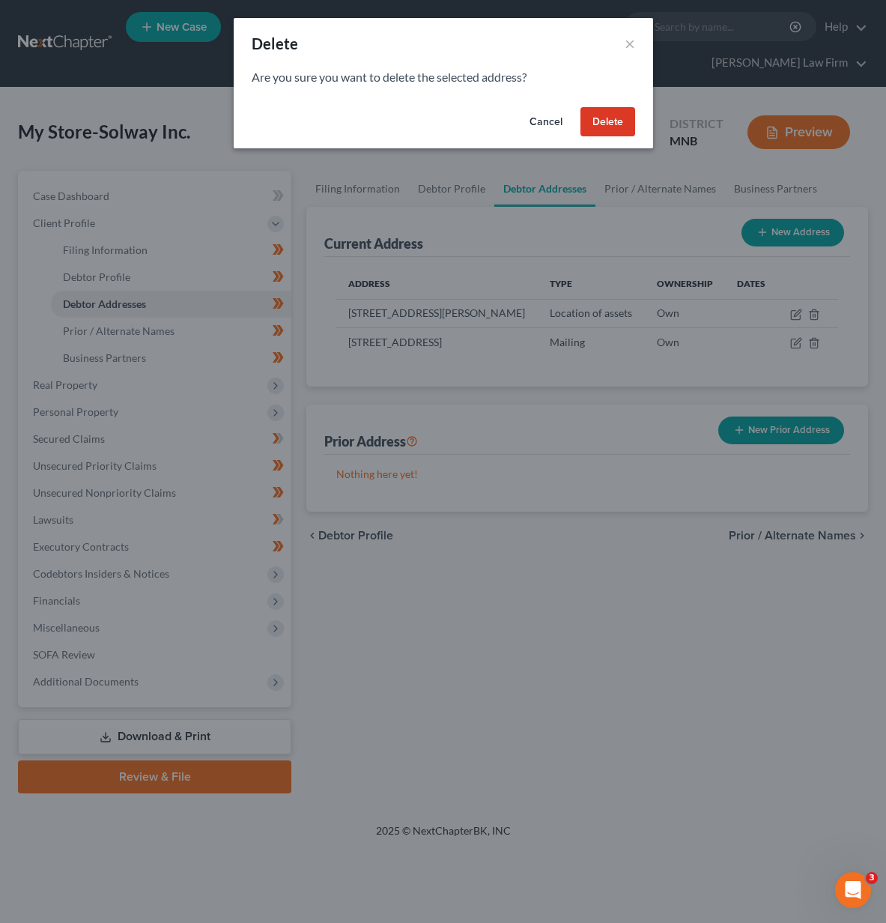
click at [628, 123] on button "Delete" at bounding box center [607, 122] width 55 height 30
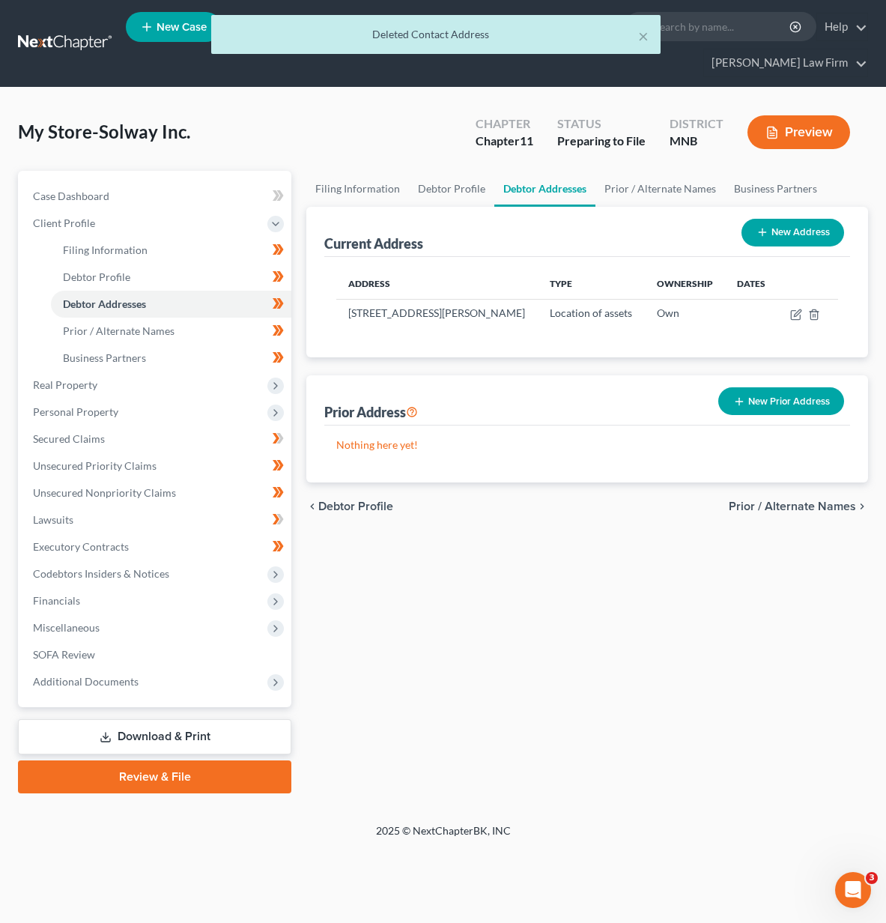
click at [789, 512] on span "Prior / Alternate Names" at bounding box center [792, 506] width 127 height 12
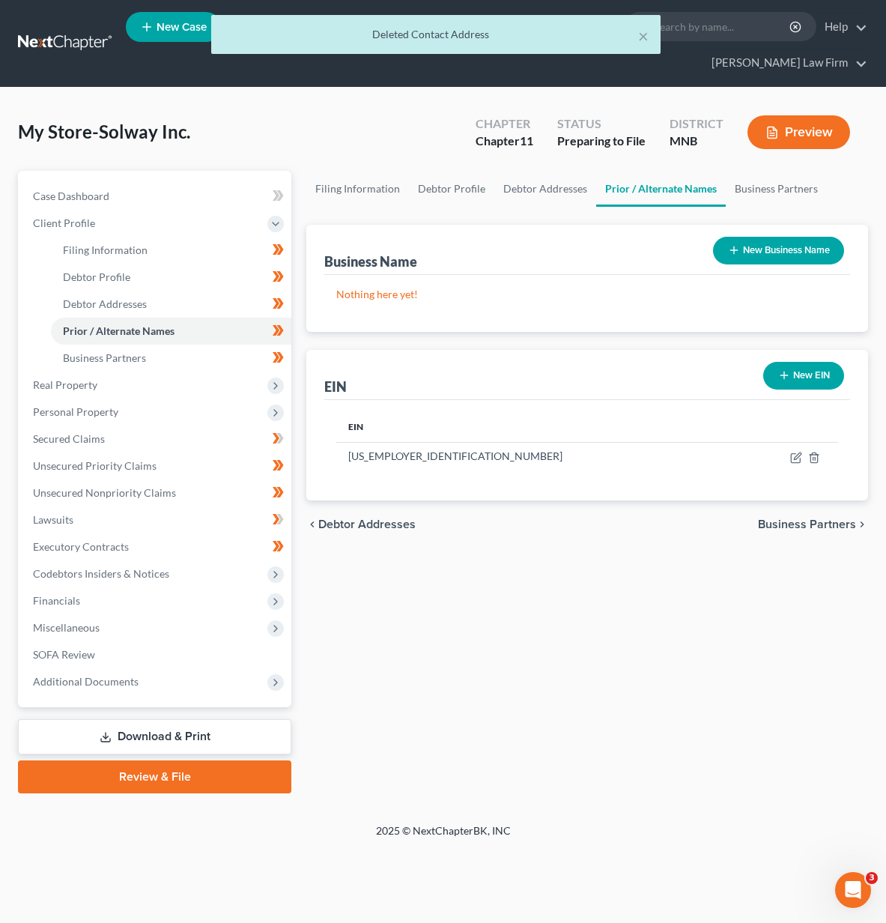
click at [789, 523] on span "Business Partners" at bounding box center [807, 524] width 98 height 12
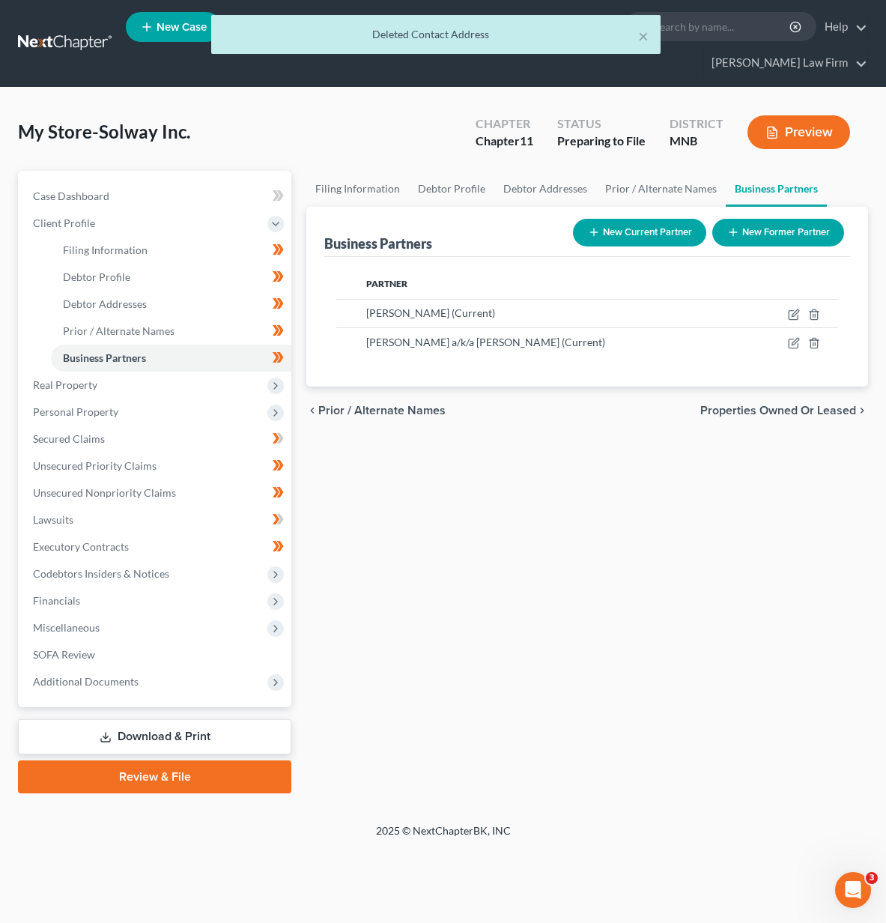
click at [789, 523] on div "Filing Information Debtor Profile Debtor Addresses Prior / Alternate Names Busi…" at bounding box center [587, 482] width 577 height 622
click at [797, 413] on span "Properties Owned or Leased" at bounding box center [778, 410] width 156 height 12
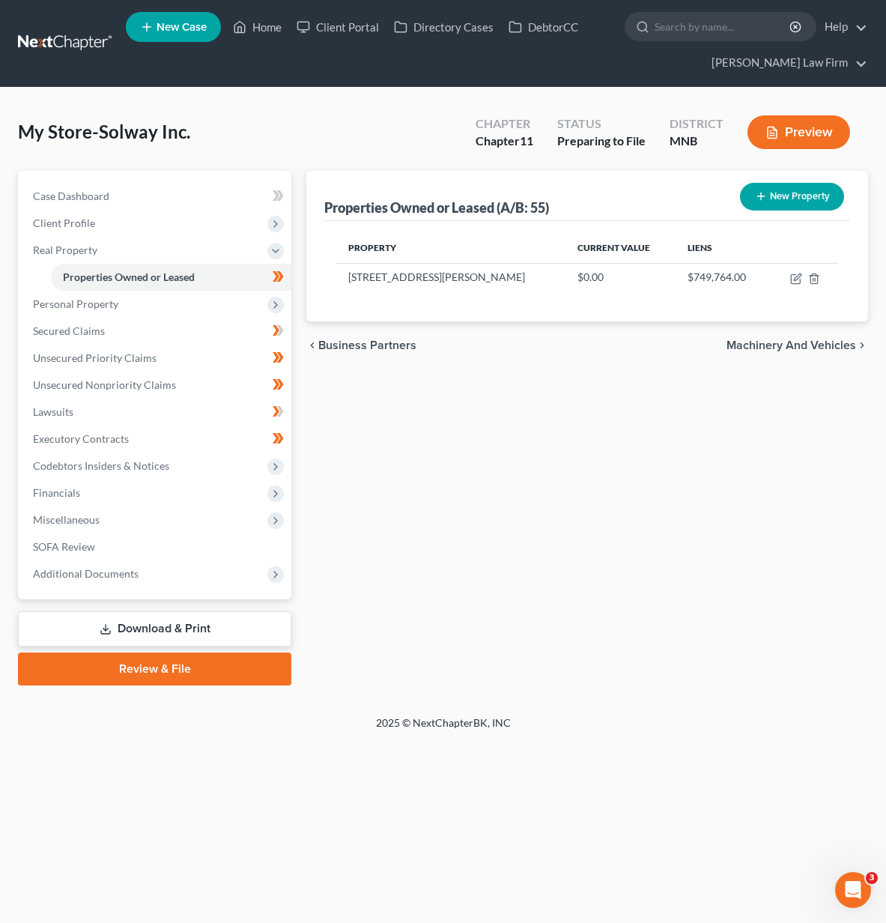
click at [786, 345] on span "Machinery and Vehicles" at bounding box center [791, 345] width 130 height 12
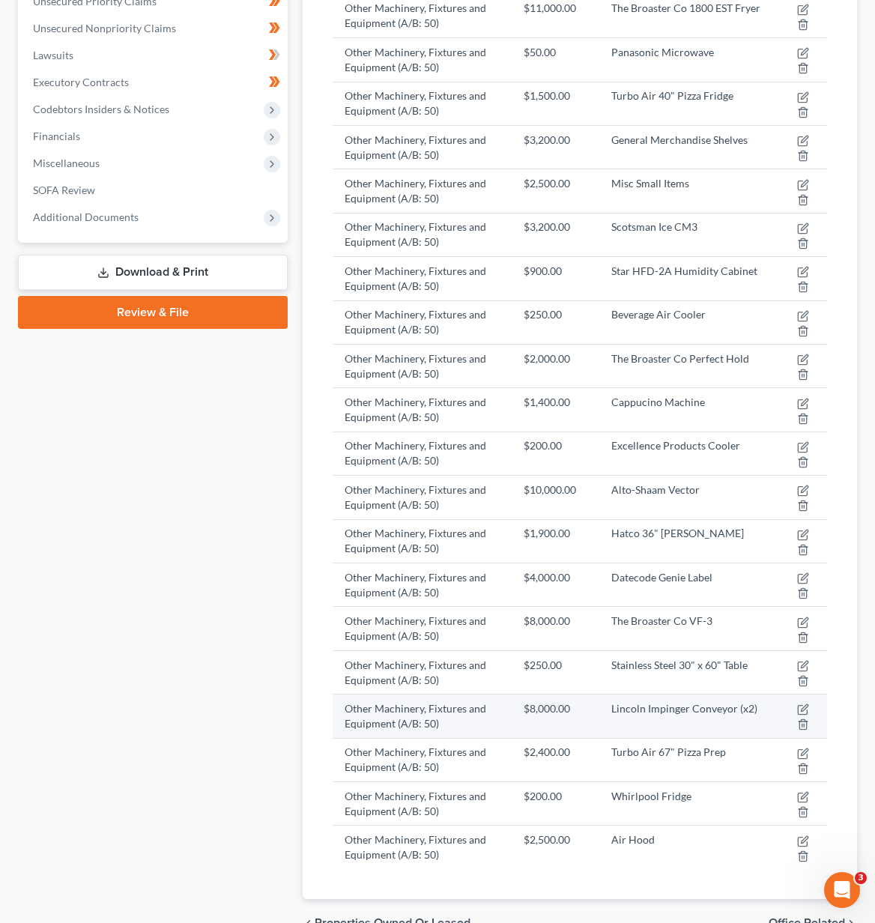
scroll to position [653, 0]
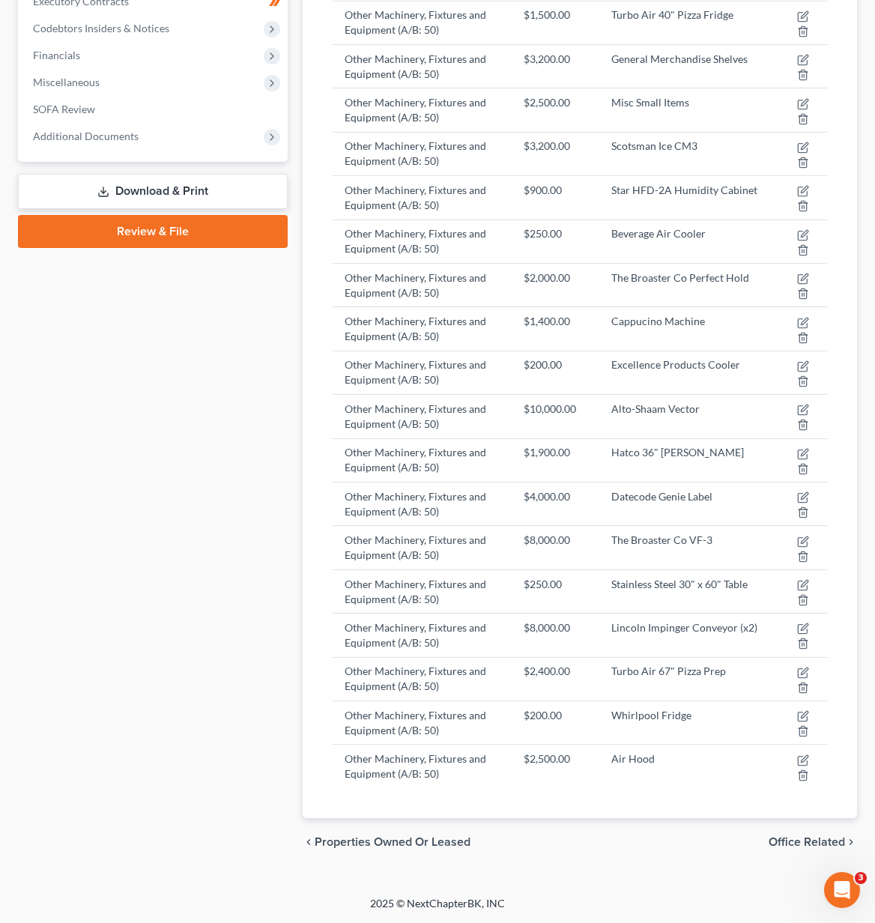
click at [841, 845] on span "Office Related" at bounding box center [806, 842] width 76 height 12
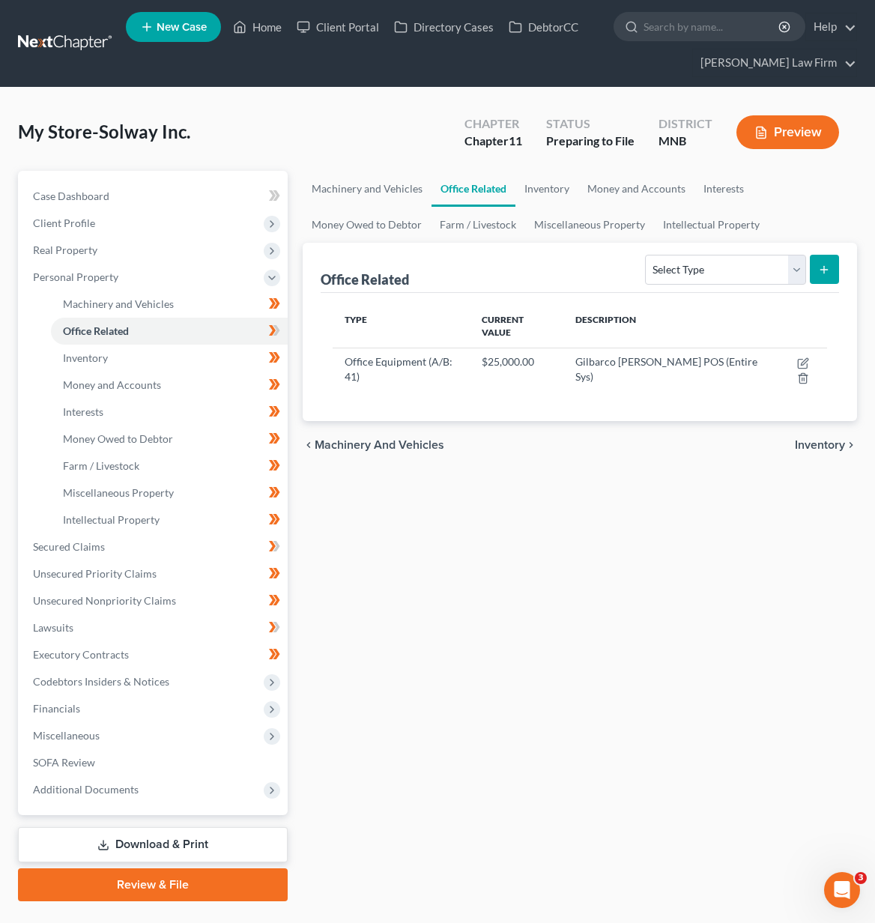
click at [816, 446] on span "Inventory" at bounding box center [820, 445] width 50 height 12
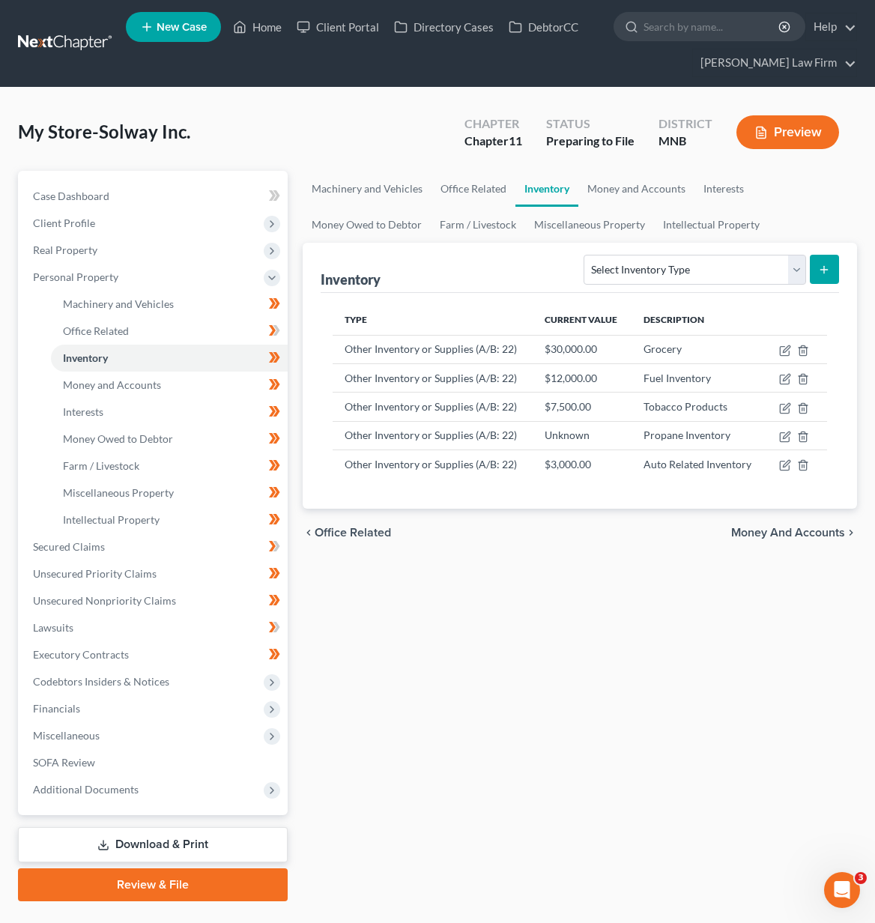
click at [805, 532] on span "Money and Accounts" at bounding box center [788, 532] width 114 height 12
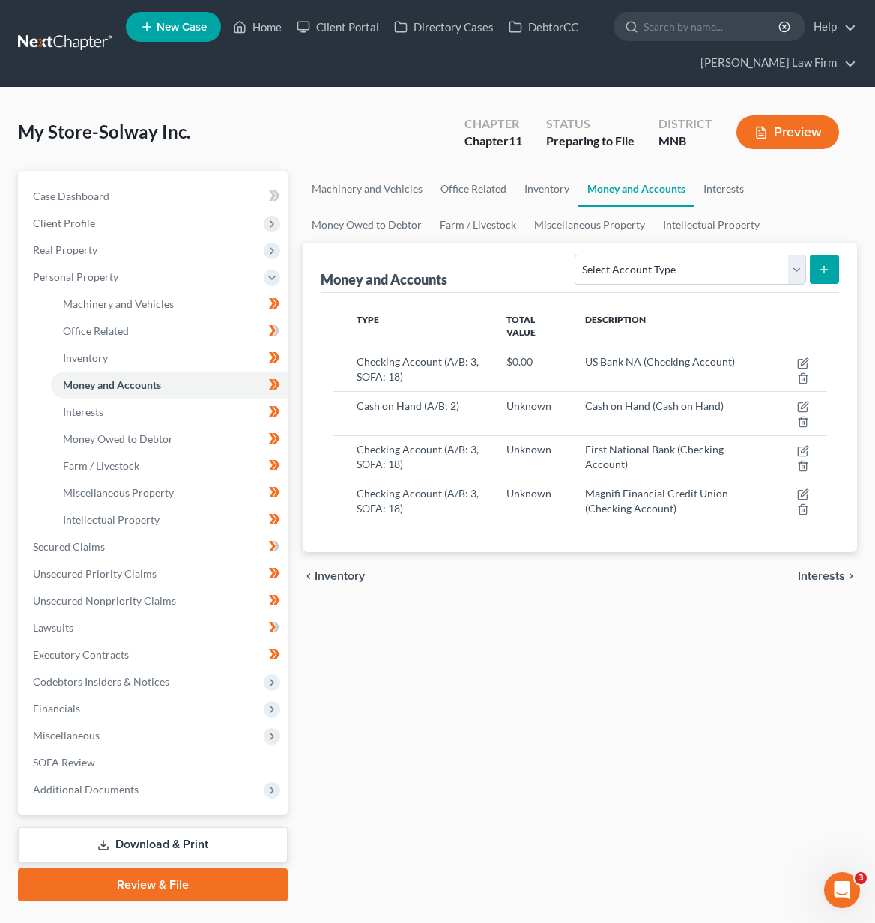
click at [809, 582] on span "Interests" at bounding box center [821, 576] width 47 height 12
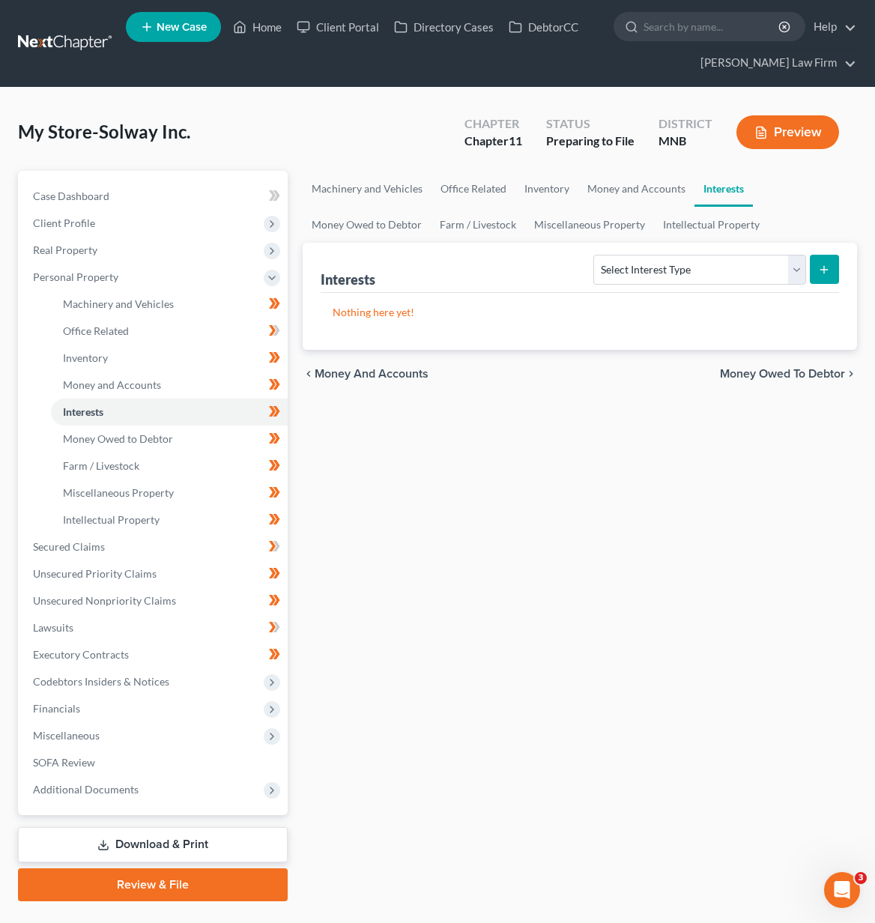
click at [321, 371] on span "Money and Accounts" at bounding box center [372, 374] width 114 height 12
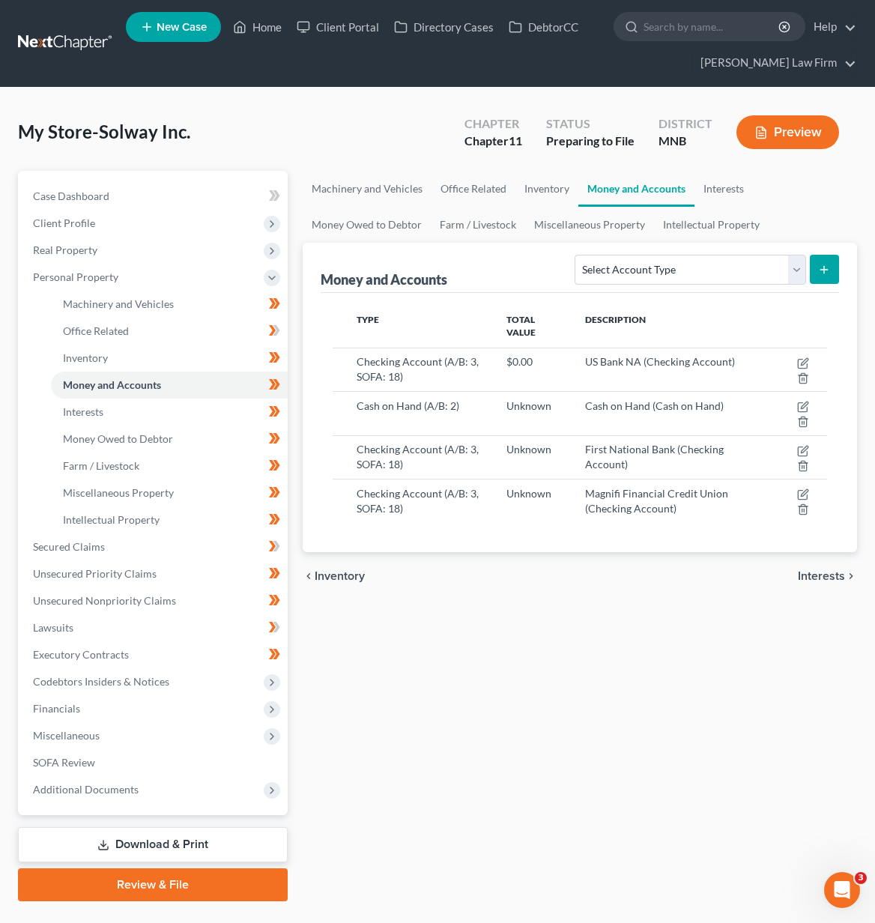
click at [841, 579] on span "Interests" at bounding box center [821, 576] width 47 height 12
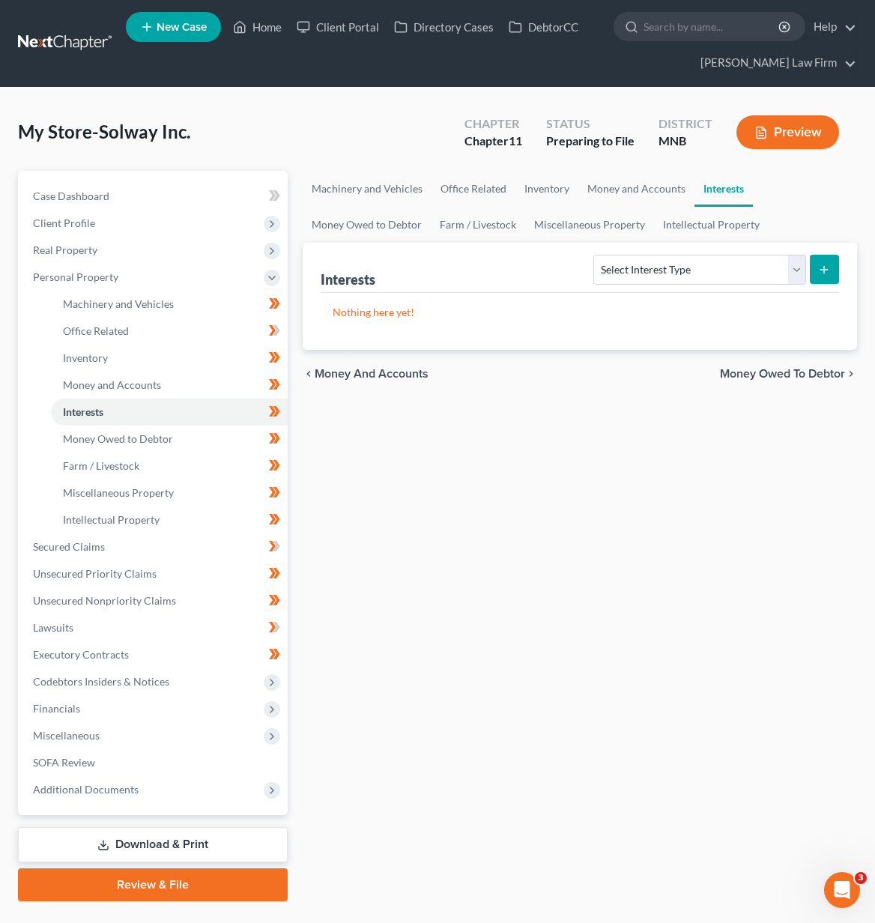
click at [802, 371] on span "Money Owed to Debtor" at bounding box center [782, 374] width 125 height 12
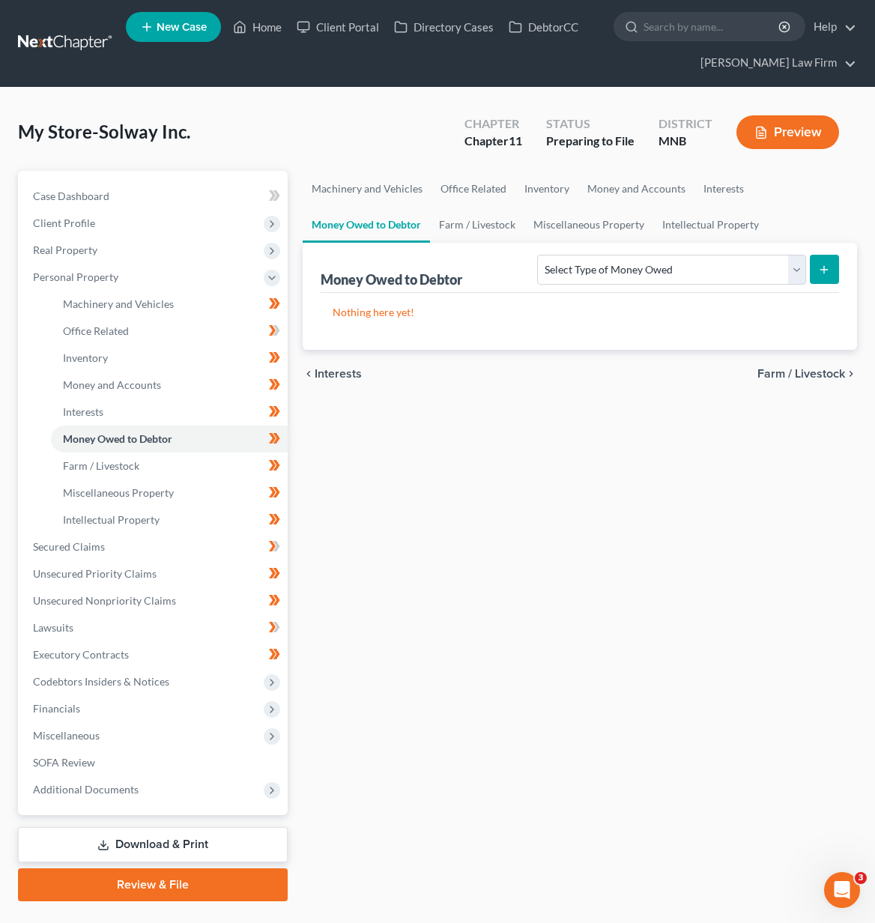
click at [802, 371] on span "Farm / Livestock" at bounding box center [801, 374] width 88 height 12
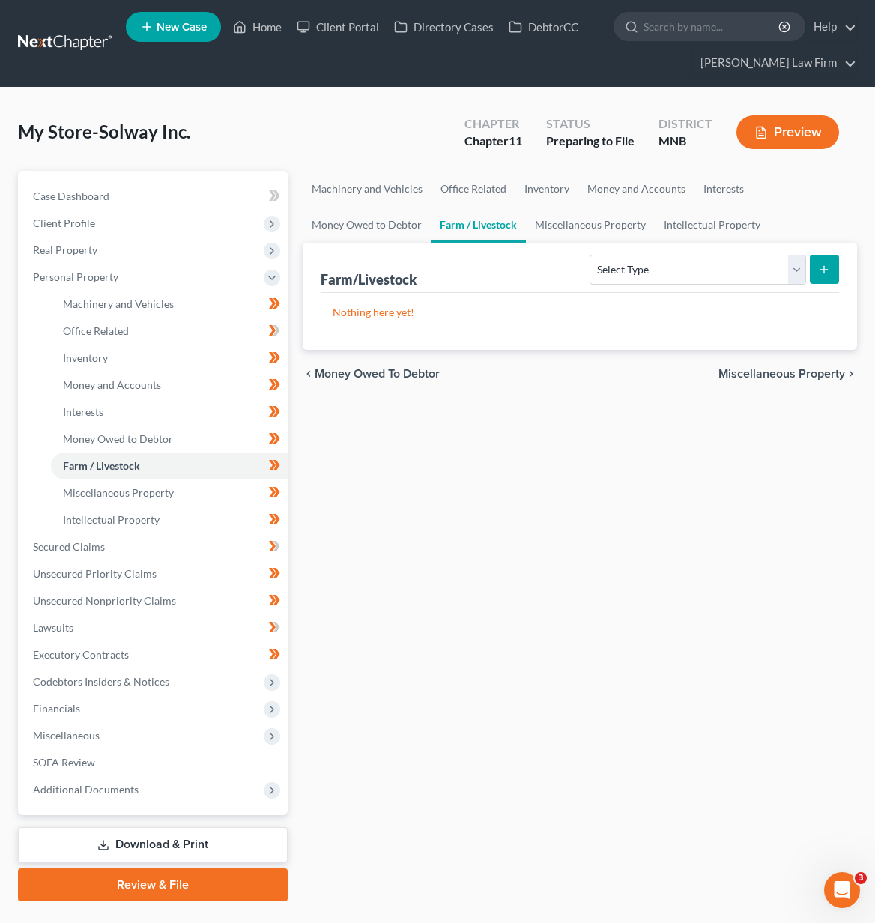
click at [802, 371] on span "Miscellaneous Property" at bounding box center [781, 374] width 127 height 12
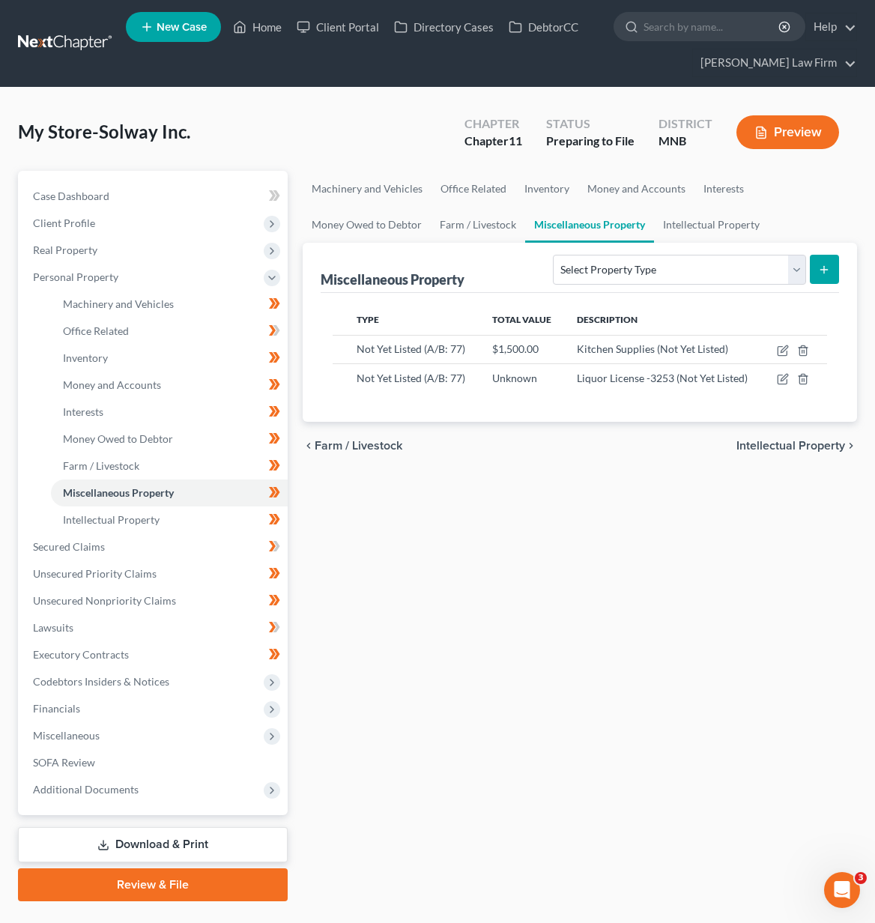
click at [805, 442] on span "Intellectual Property" at bounding box center [790, 446] width 109 height 12
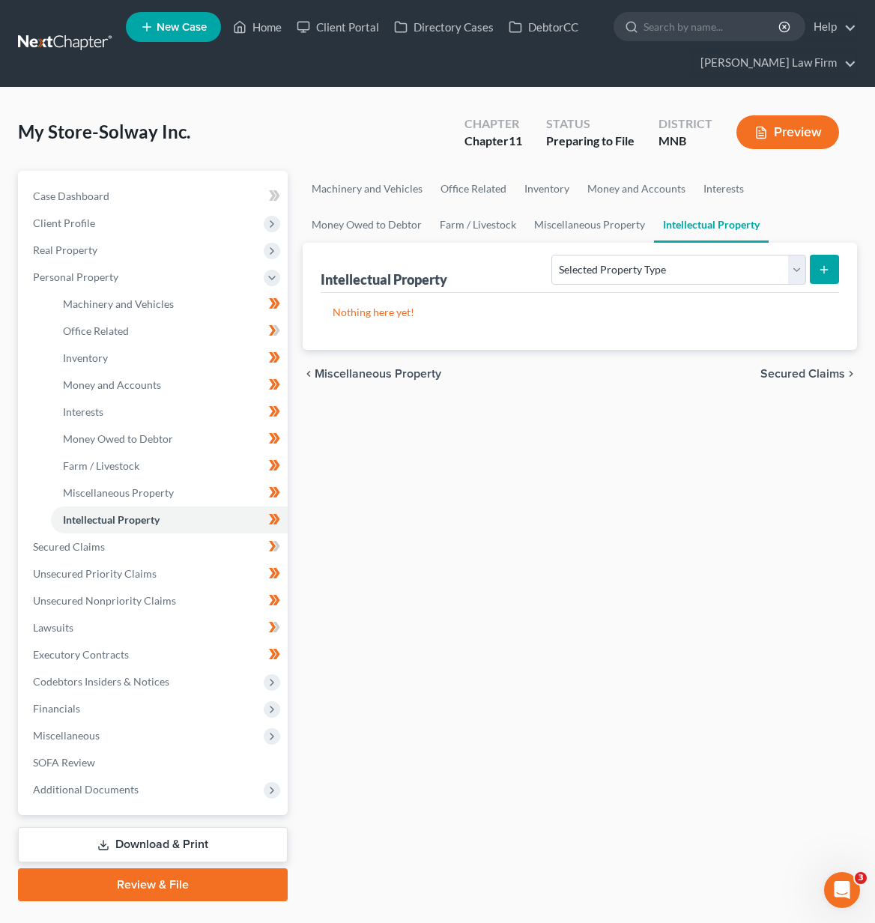
click at [801, 374] on span "Secured Claims" at bounding box center [802, 374] width 85 height 12
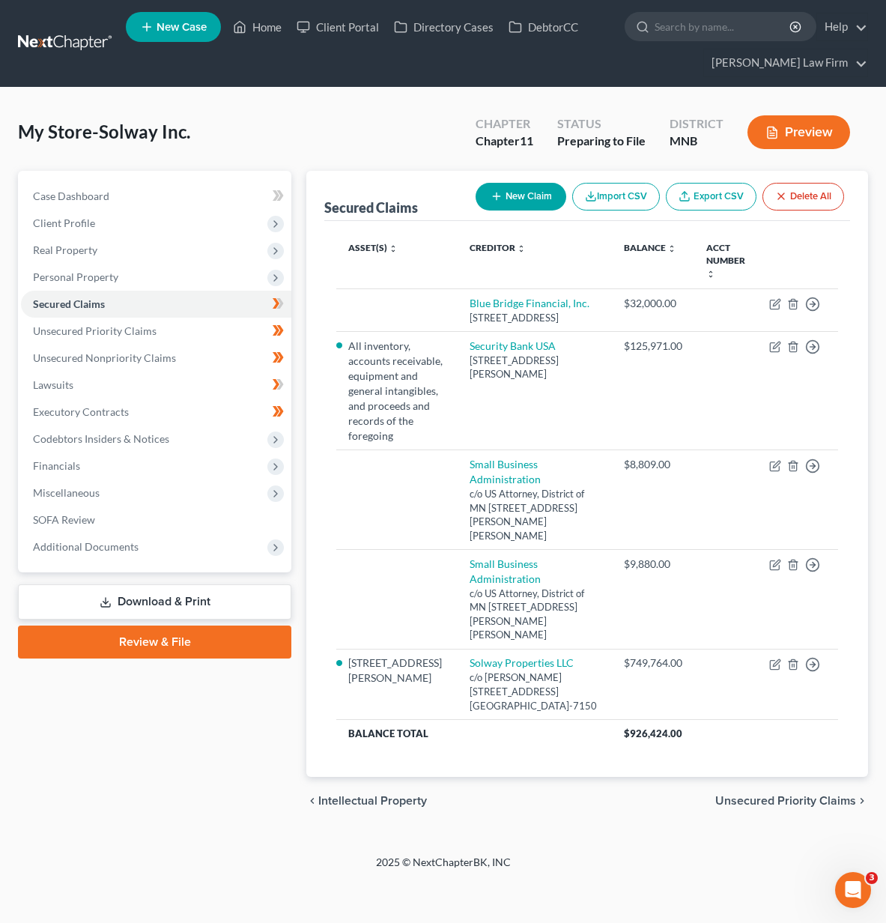
click at [782, 806] on span "Unsecured Priority Claims" at bounding box center [785, 801] width 141 height 12
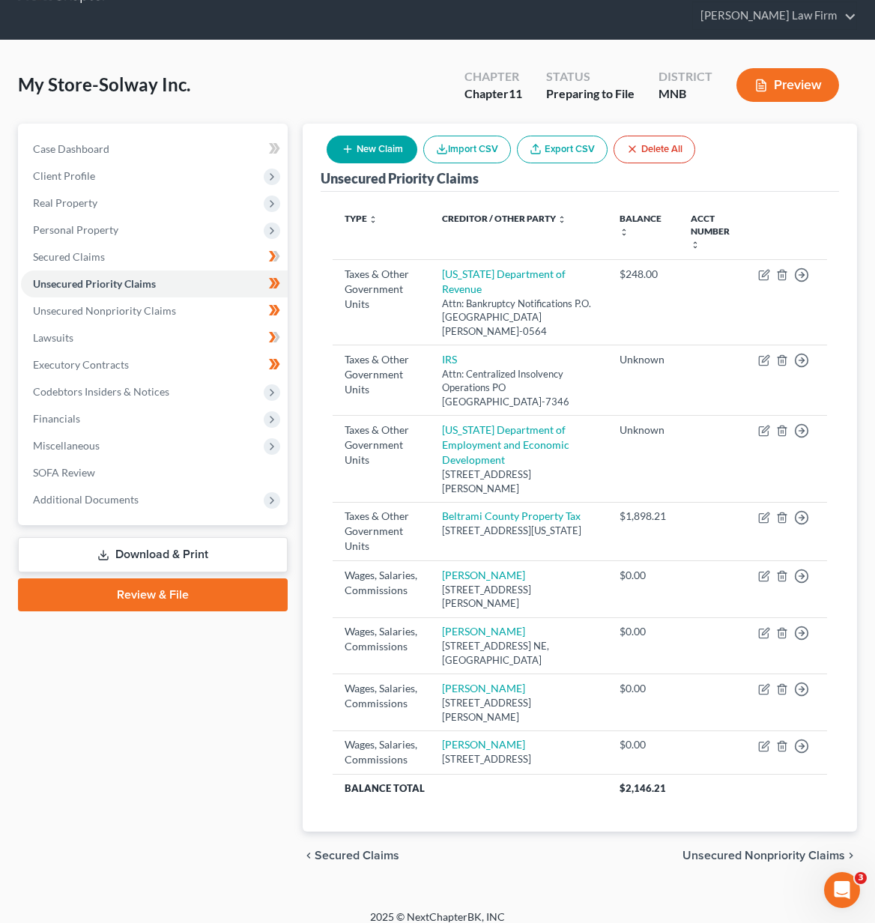
scroll to position [73, 0]
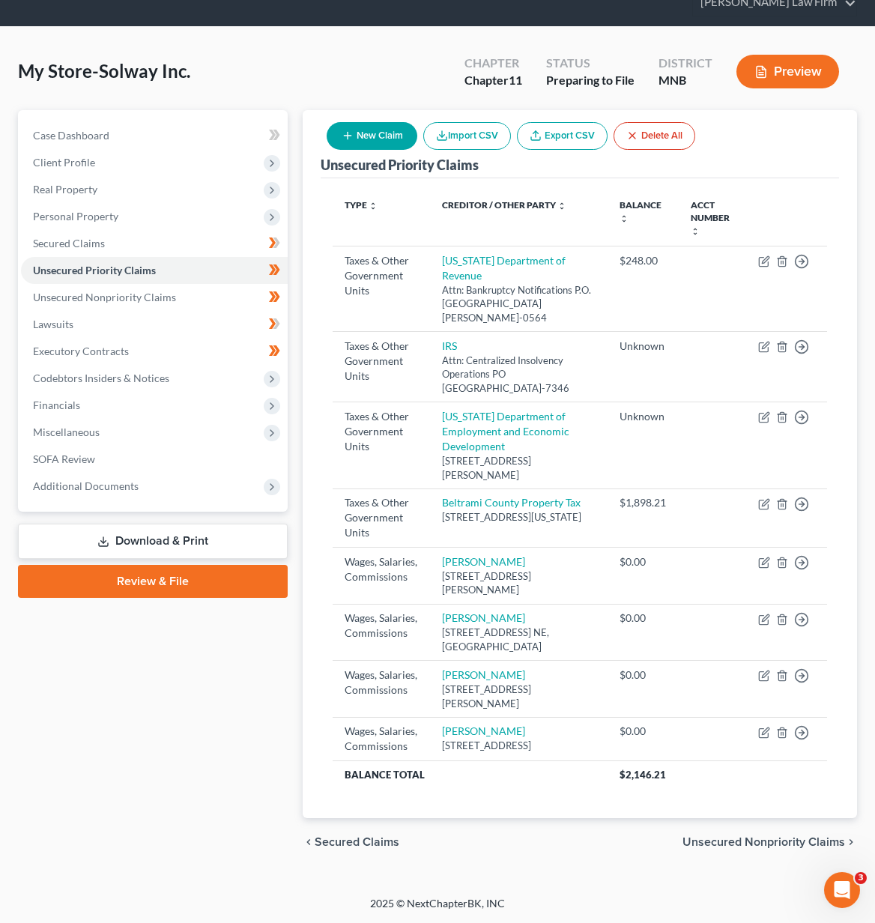
click at [809, 837] on span "Unsecured Nonpriority Claims" at bounding box center [763, 842] width 162 height 12
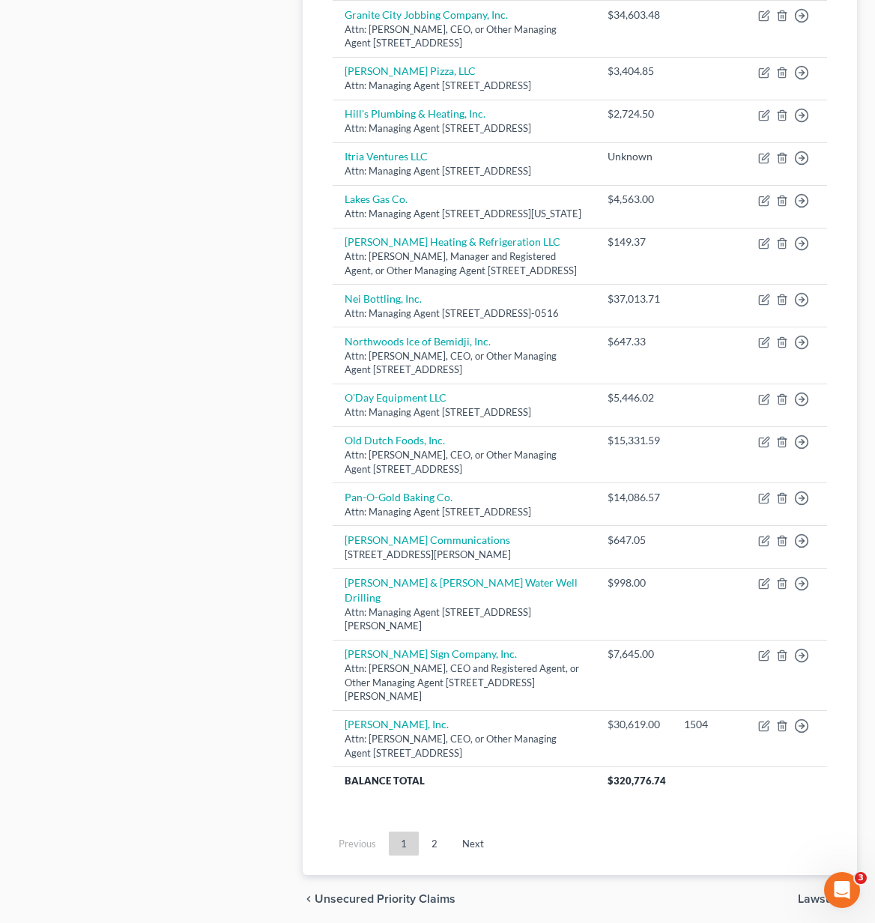
scroll to position [1297, 0]
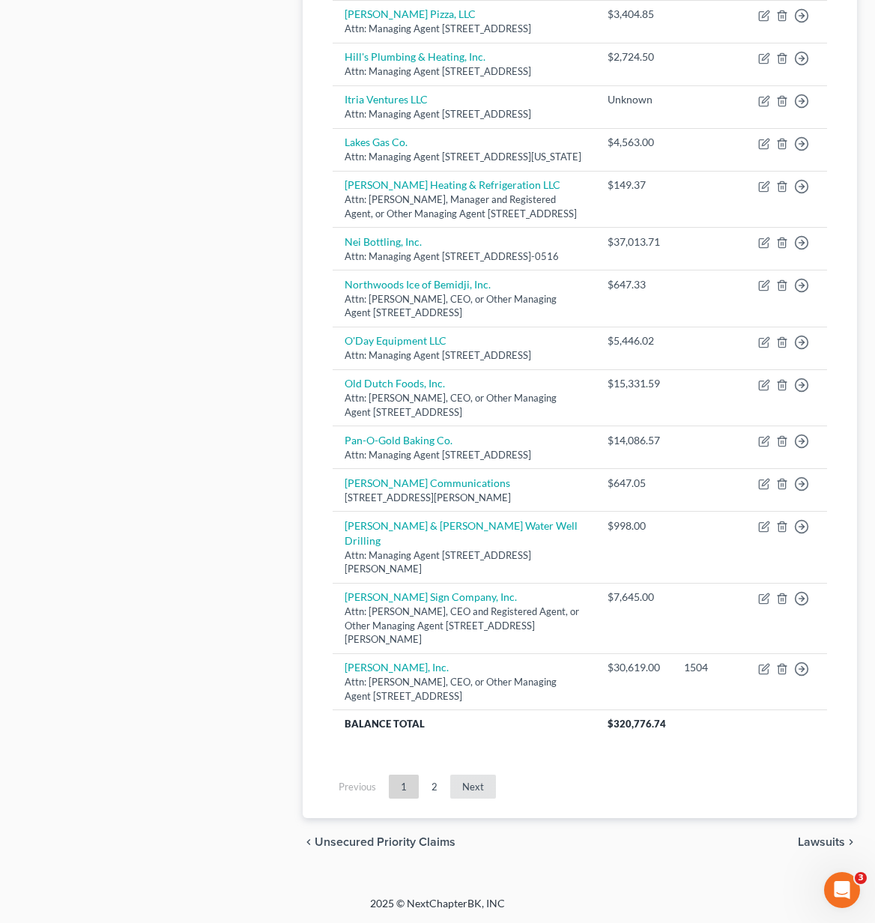
click at [484, 785] on link "Next" at bounding box center [473, 786] width 46 height 24
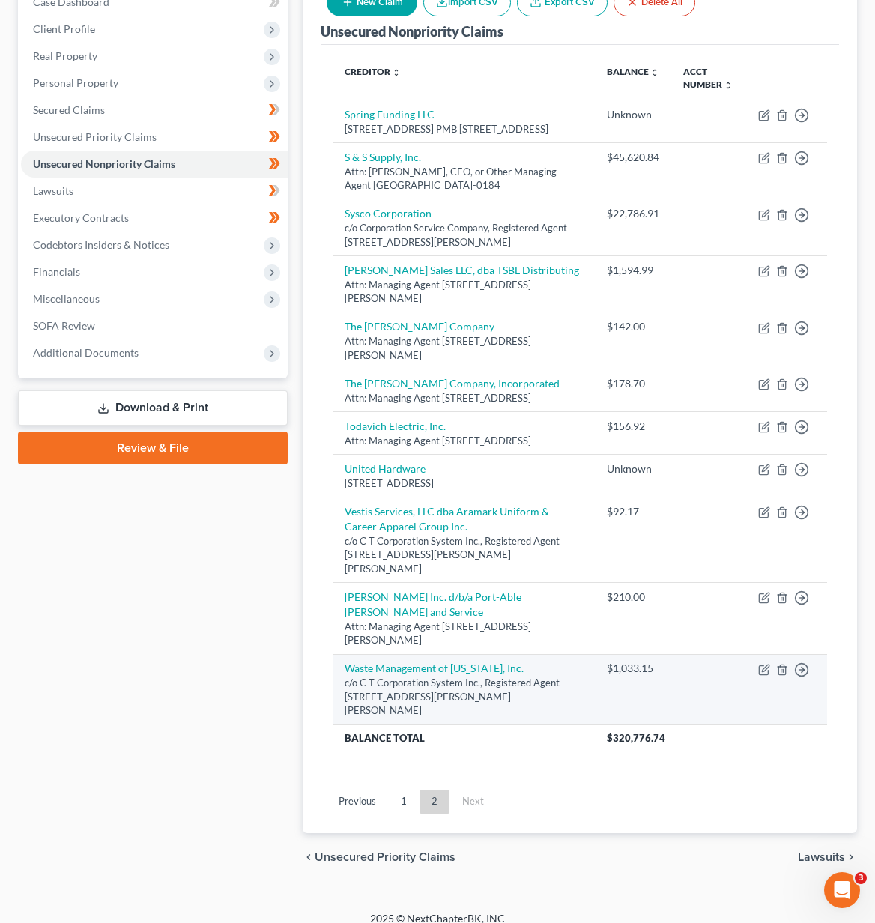
scroll to position [207, 0]
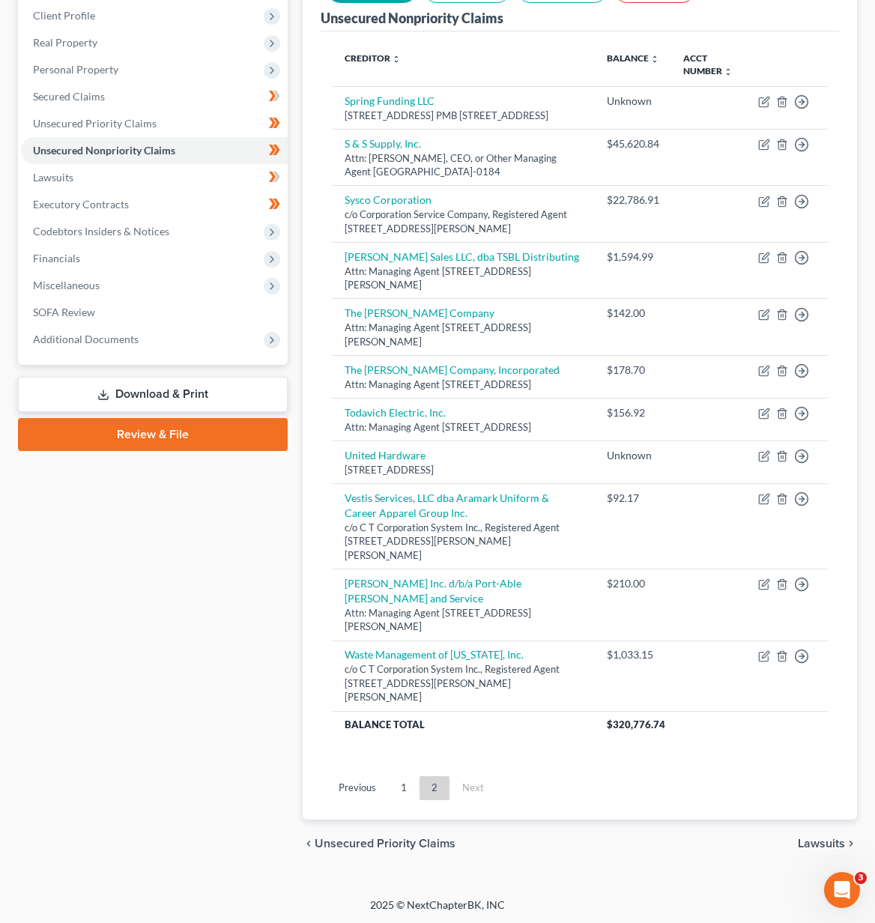
click at [810, 845] on span "Lawsuits" at bounding box center [821, 843] width 47 height 12
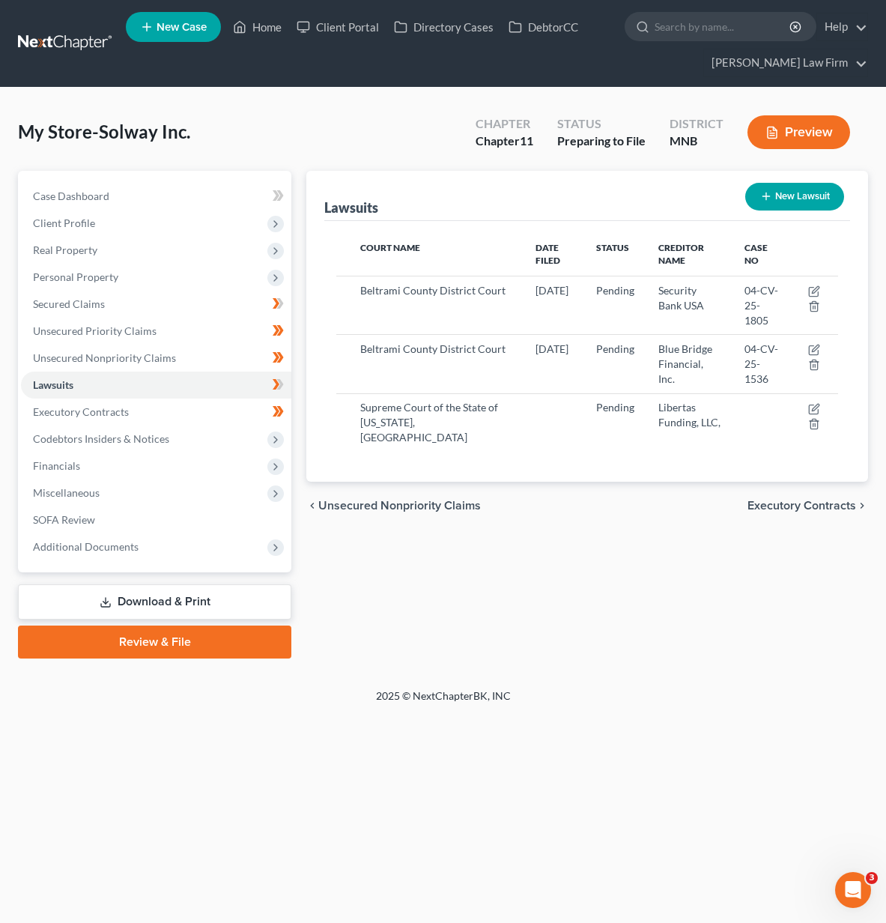
click at [790, 499] on span "Executory Contracts" at bounding box center [801, 505] width 109 height 12
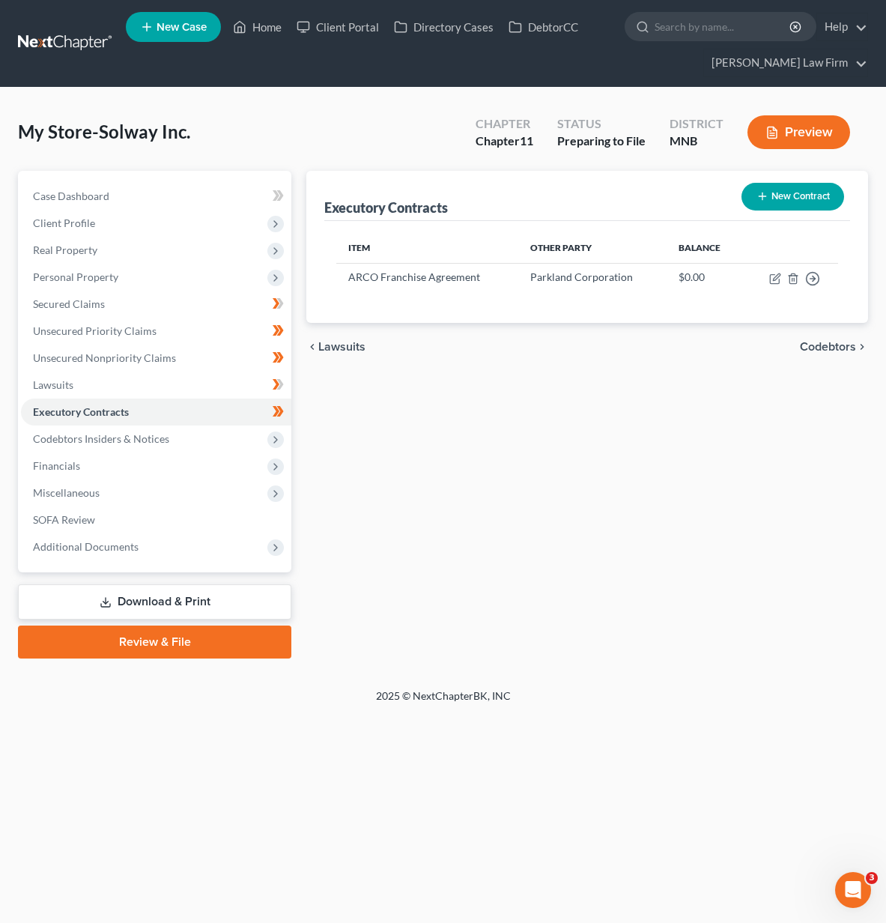
click at [824, 346] on span "Codebtors" at bounding box center [828, 347] width 56 height 12
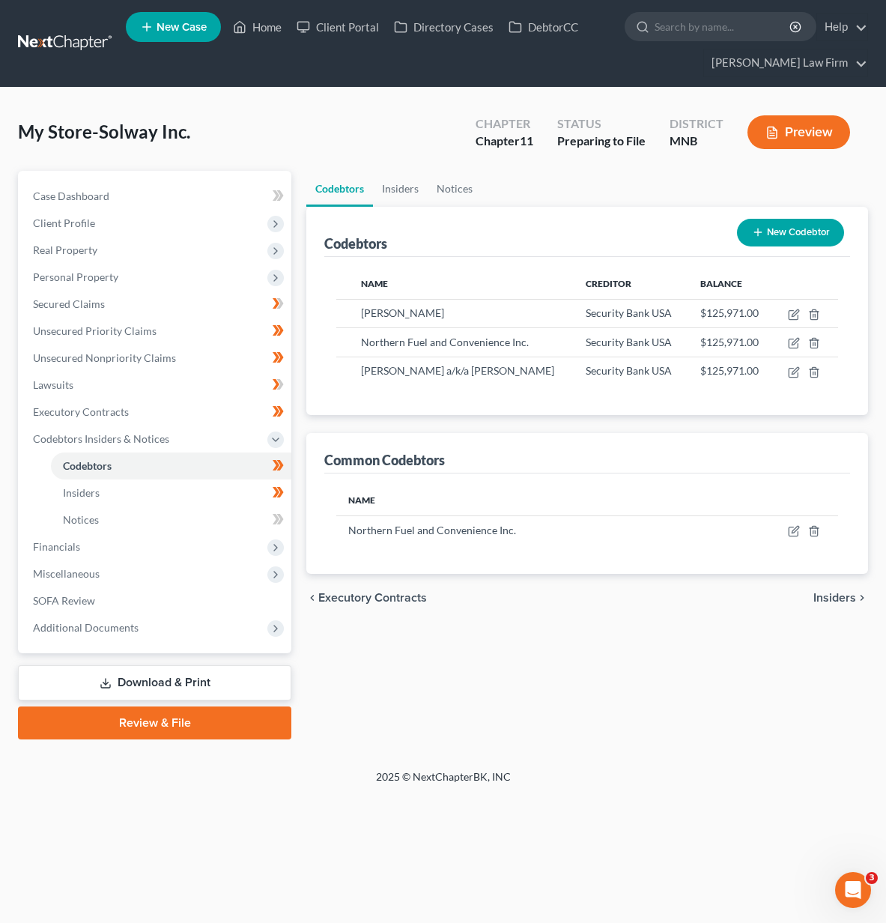
click at [822, 592] on span "Insiders" at bounding box center [834, 598] width 43 height 12
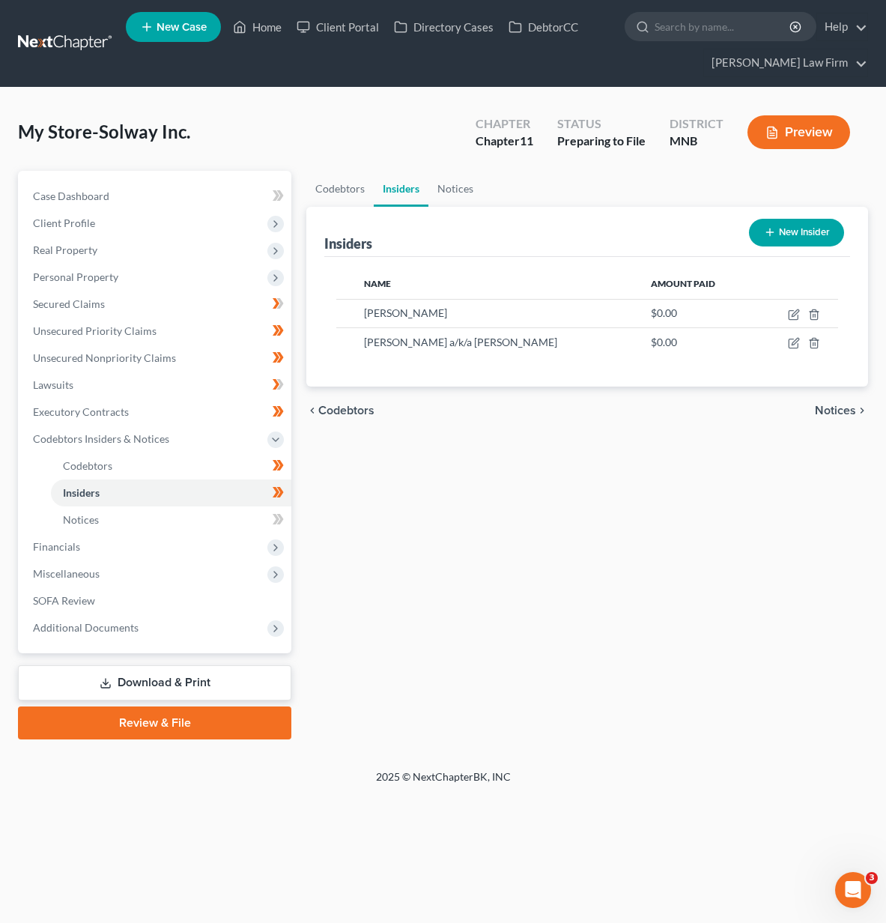
click at [848, 416] on span "Notices" at bounding box center [835, 410] width 41 height 12
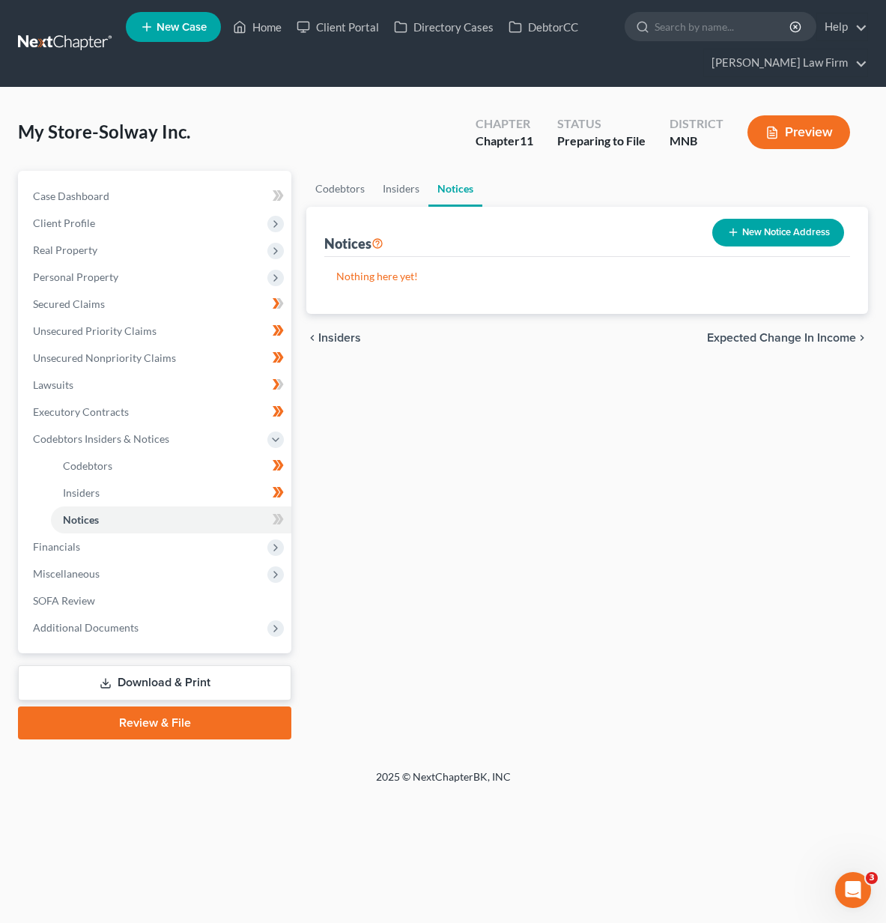
click at [833, 342] on span "Expected Change in Income" at bounding box center [781, 338] width 149 height 12
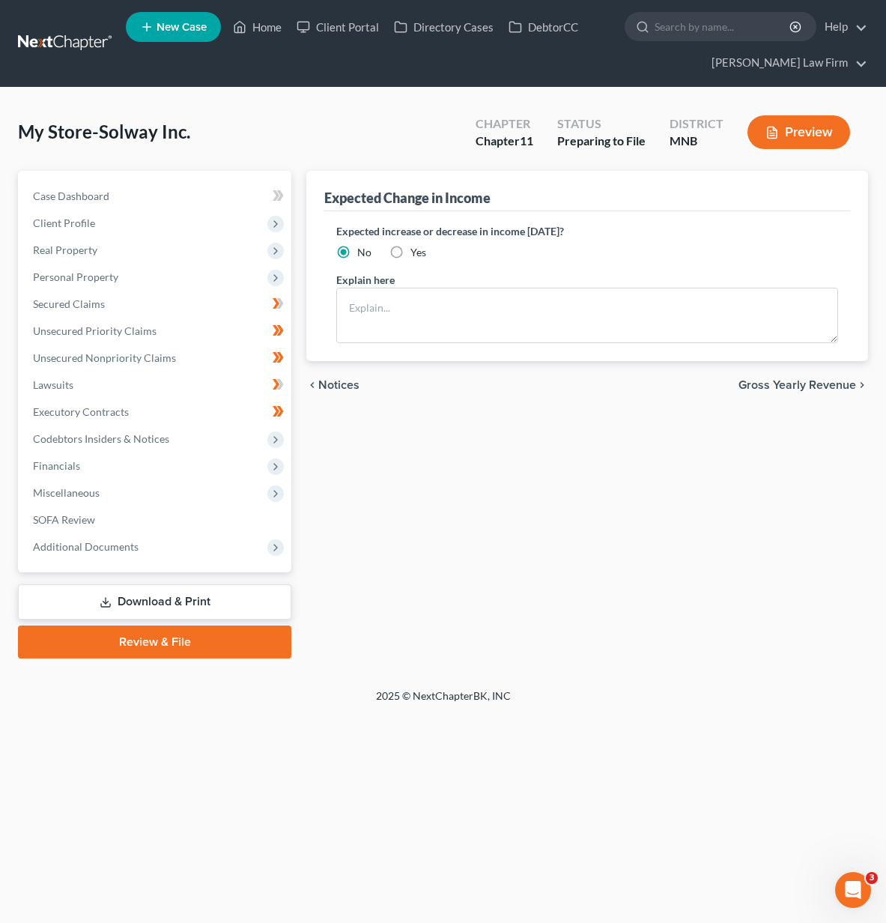
click at [131, 634] on link "Review & File" at bounding box center [154, 641] width 273 height 33
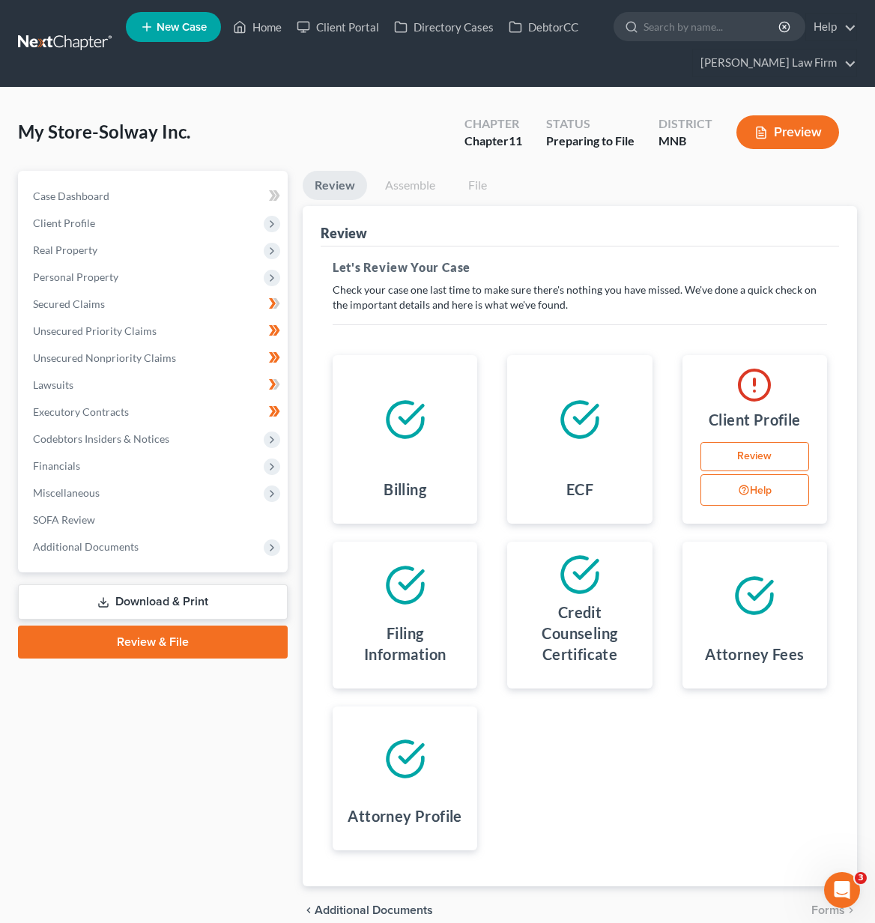
click at [723, 479] on button "Help" at bounding box center [754, 489] width 109 height 31
click at [668, 493] on li "Business Address" at bounding box center [621, 492] width 112 height 20
click at [743, 457] on link "Review" at bounding box center [754, 457] width 109 height 30
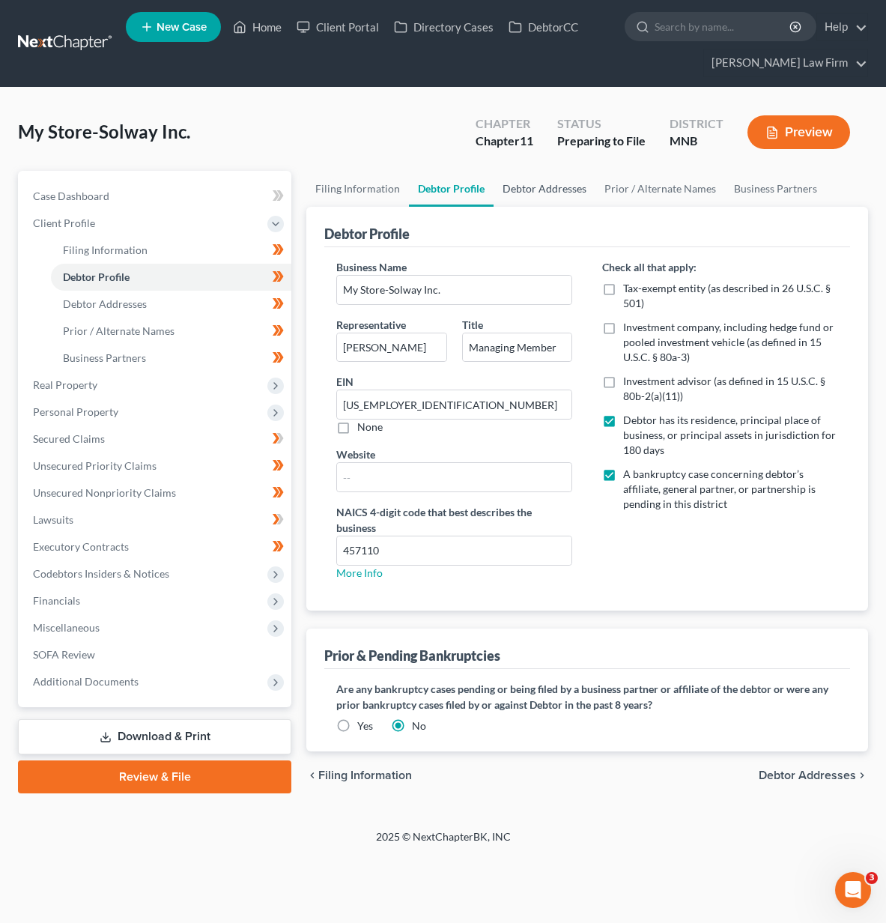
click at [517, 187] on link "Debtor Addresses" at bounding box center [544, 189] width 102 height 36
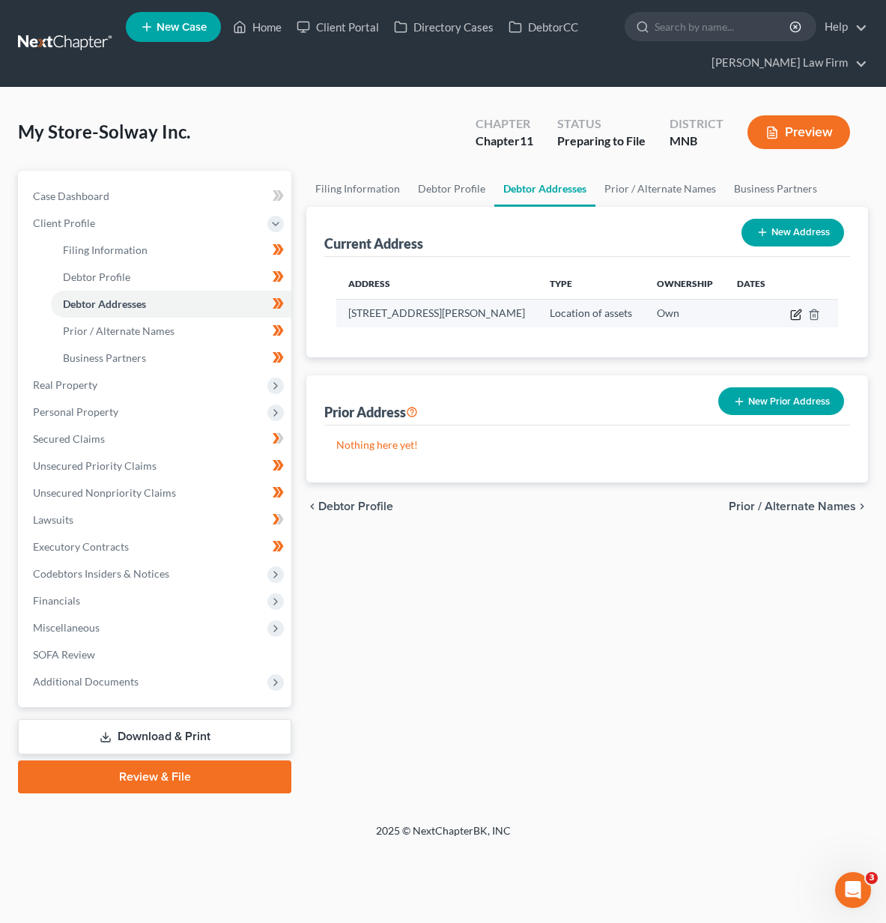
click at [802, 313] on icon "button" at bounding box center [796, 315] width 12 height 12
select select "24"
select select "3"
select select "2"
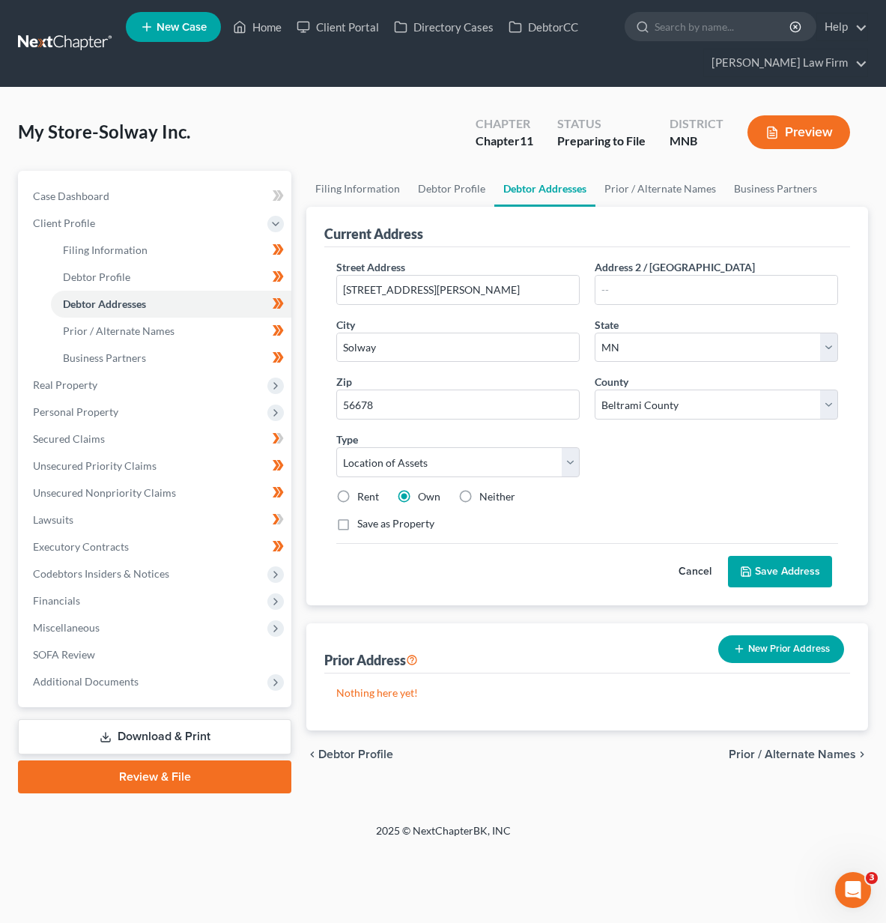
click at [780, 648] on button "New Prior Address" at bounding box center [781, 649] width 126 height 28
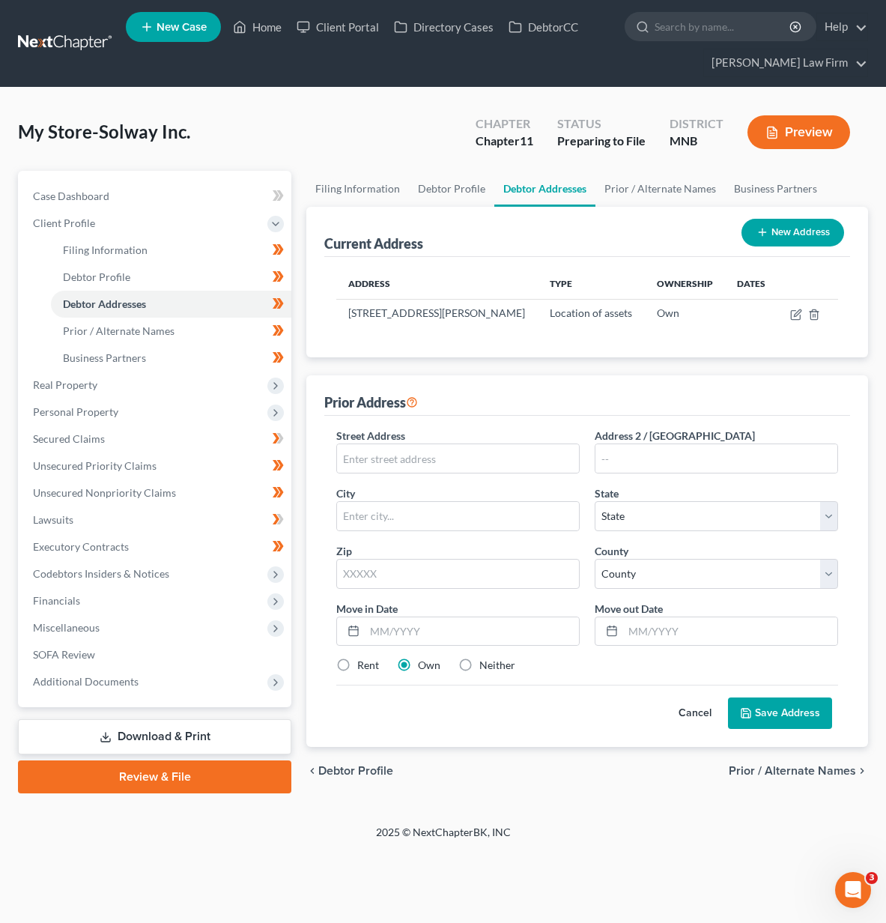
click at [681, 727] on button "Cancel" at bounding box center [695, 713] width 66 height 30
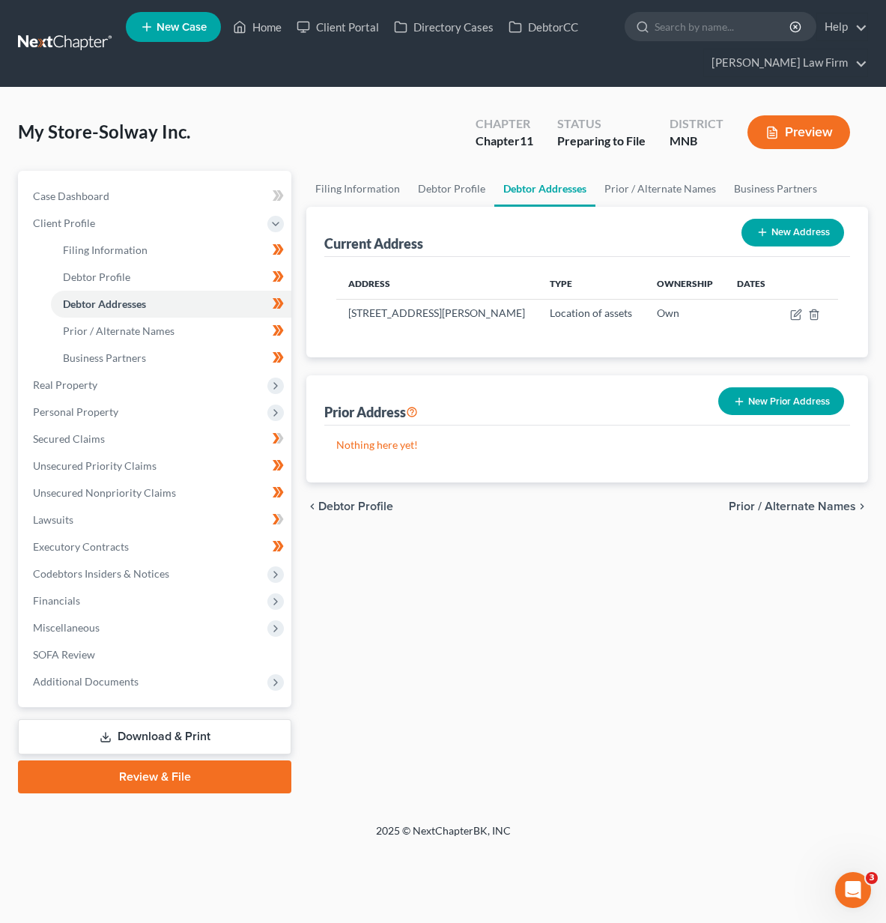
click at [187, 735] on link "Download & Print" at bounding box center [154, 736] width 273 height 35
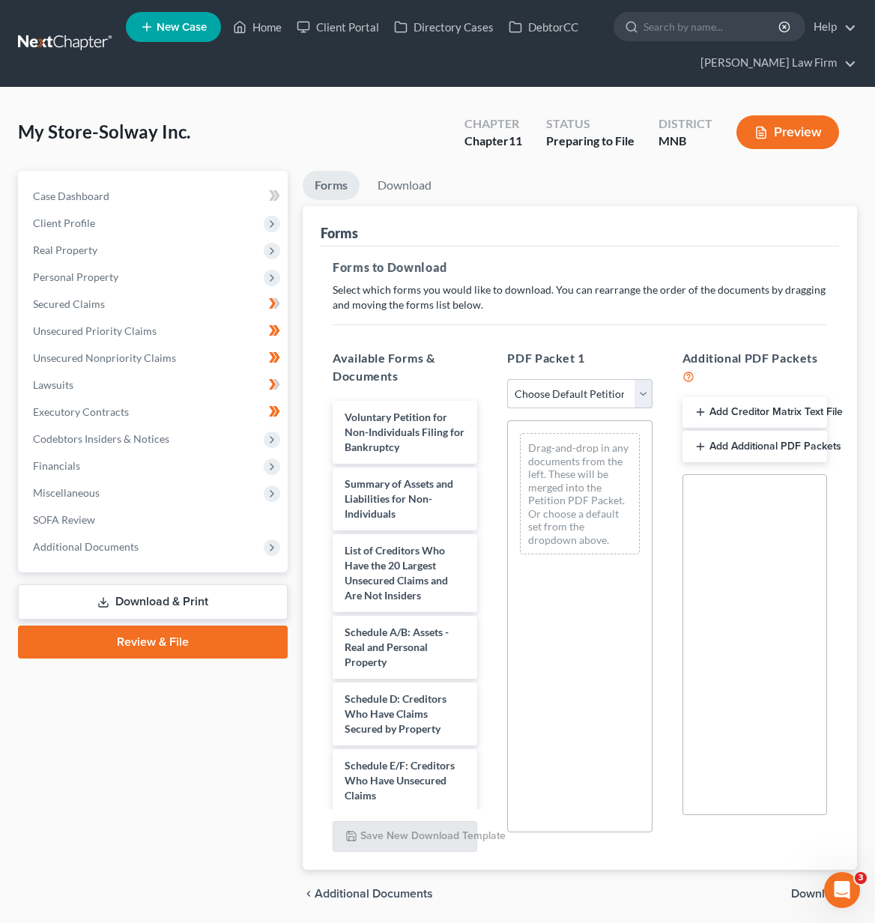
click at [563, 394] on select "Choose Default Petition PDF Packet Complete Bankruptcy Petition (all forms and …" at bounding box center [579, 394] width 145 height 30
select select "0"
click at [507, 379] on select "Choose Default Petition PDF Packet Complete Bankruptcy Petition (all forms and …" at bounding box center [579, 394] width 145 height 30
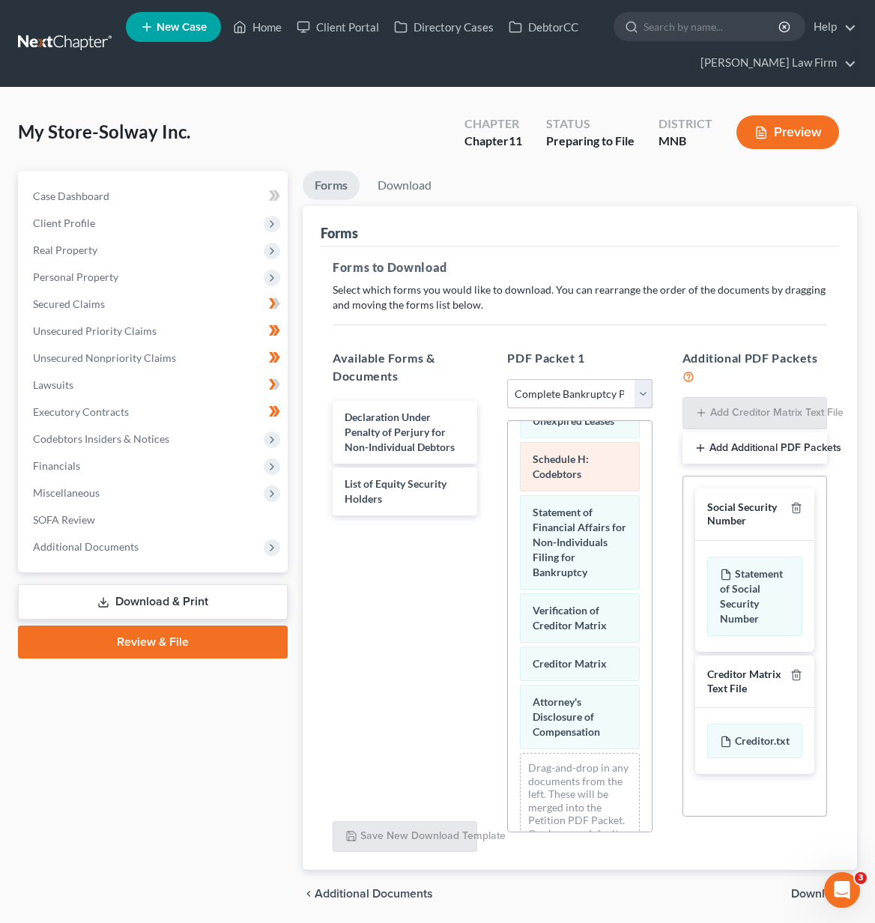
scroll to position [672, 0]
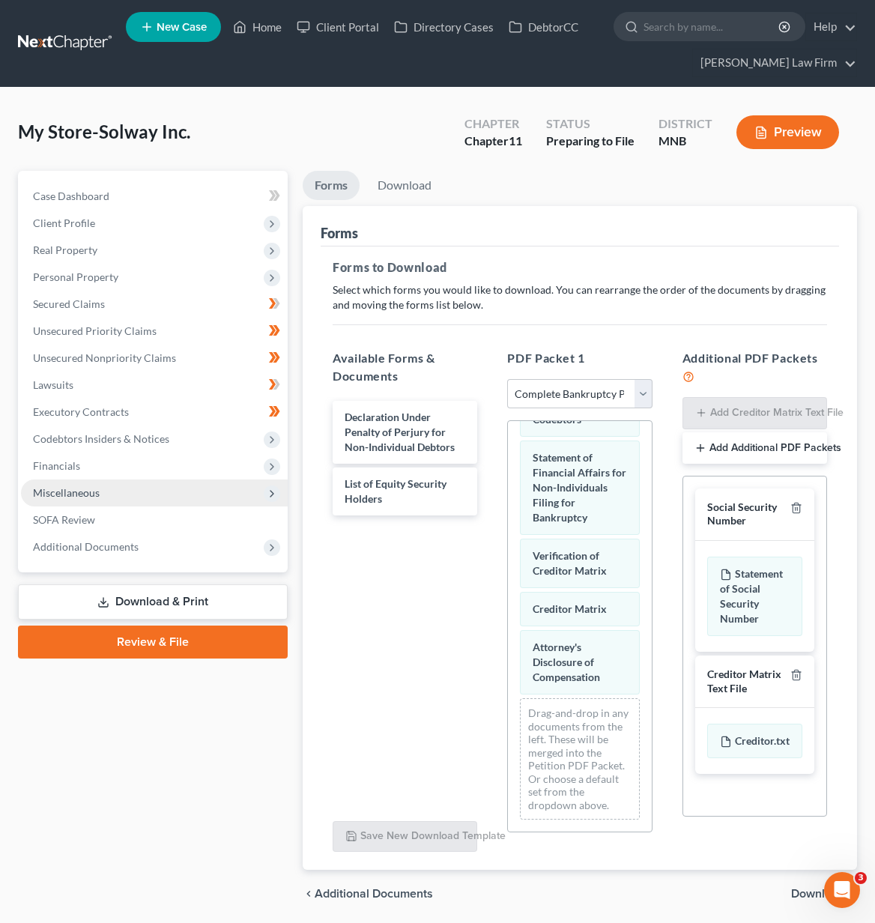
click at [198, 499] on span "Miscellaneous" at bounding box center [154, 492] width 267 height 27
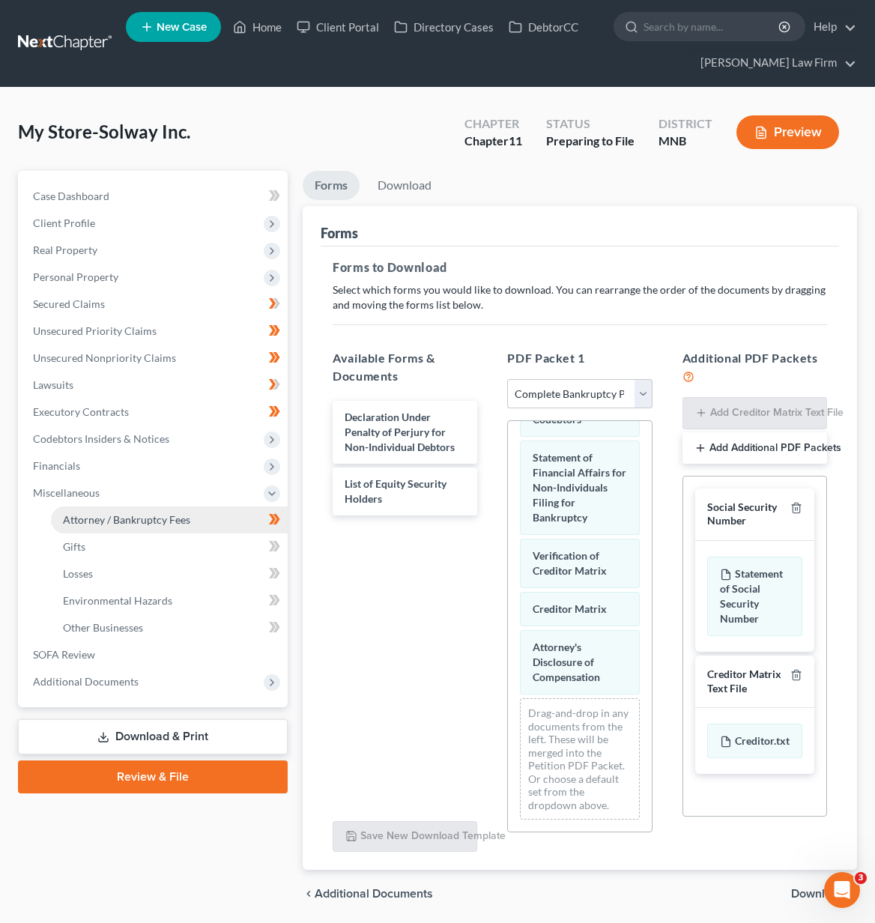
click at [199, 517] on link "Attorney / Bankruptcy Fees" at bounding box center [169, 519] width 237 height 27
select select "0"
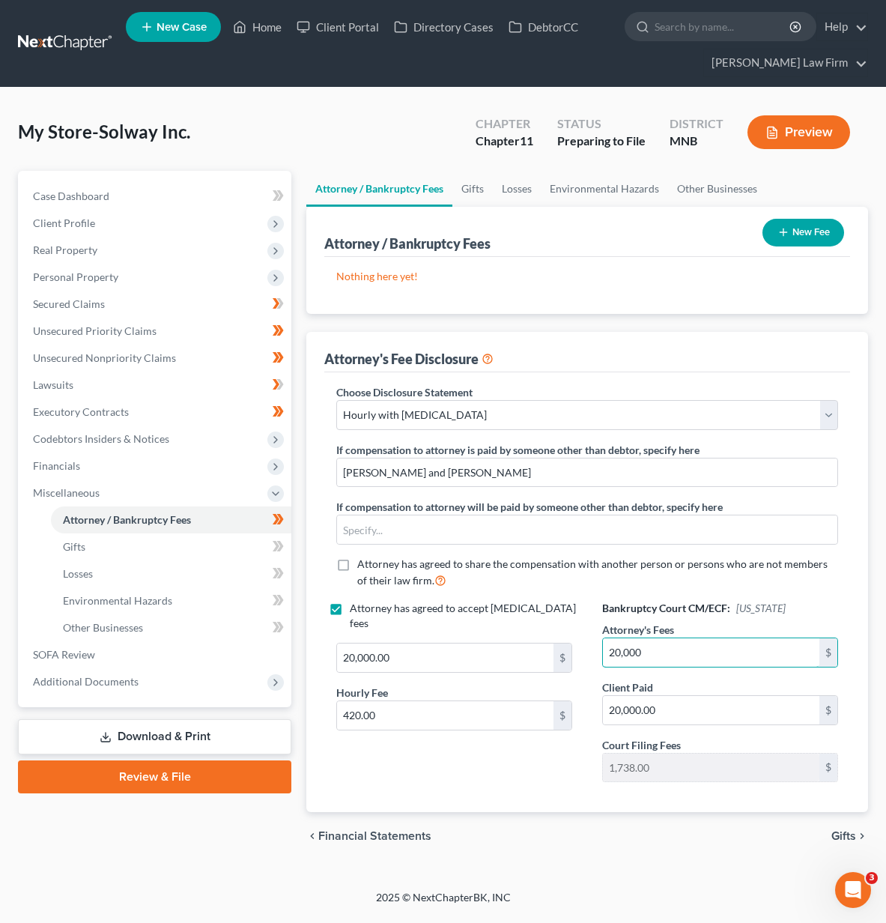
type input "20,000"
click at [846, 836] on span "Gifts" at bounding box center [843, 836] width 25 height 12
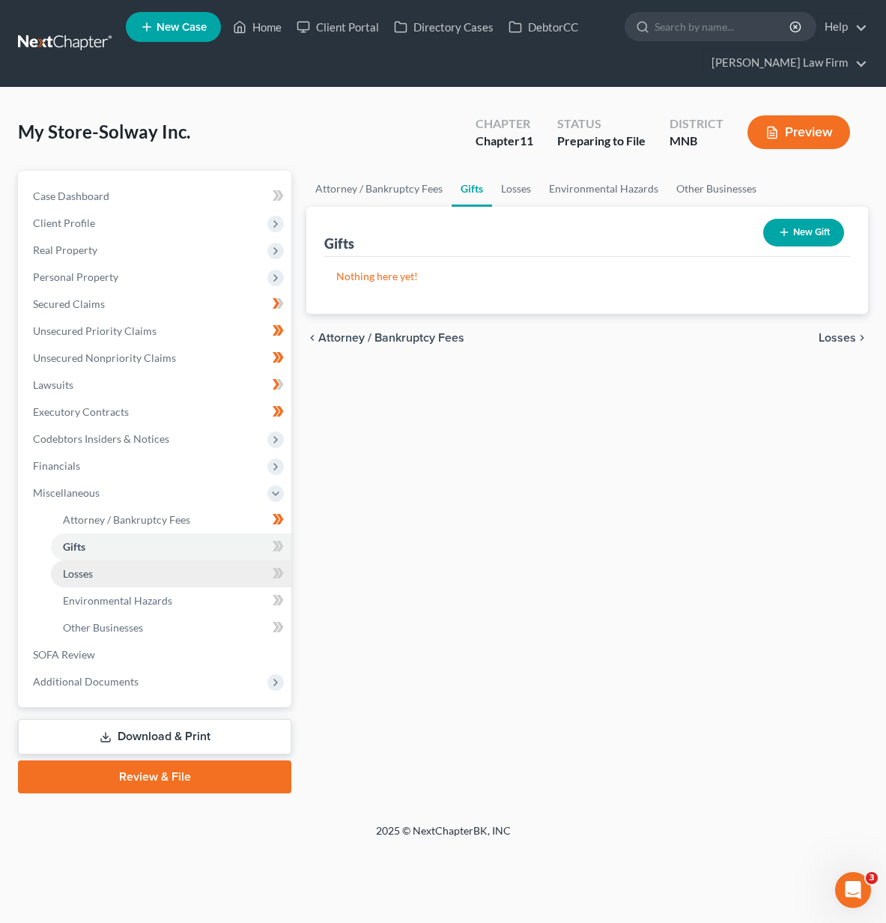
click at [123, 575] on link "Losses" at bounding box center [171, 573] width 240 height 27
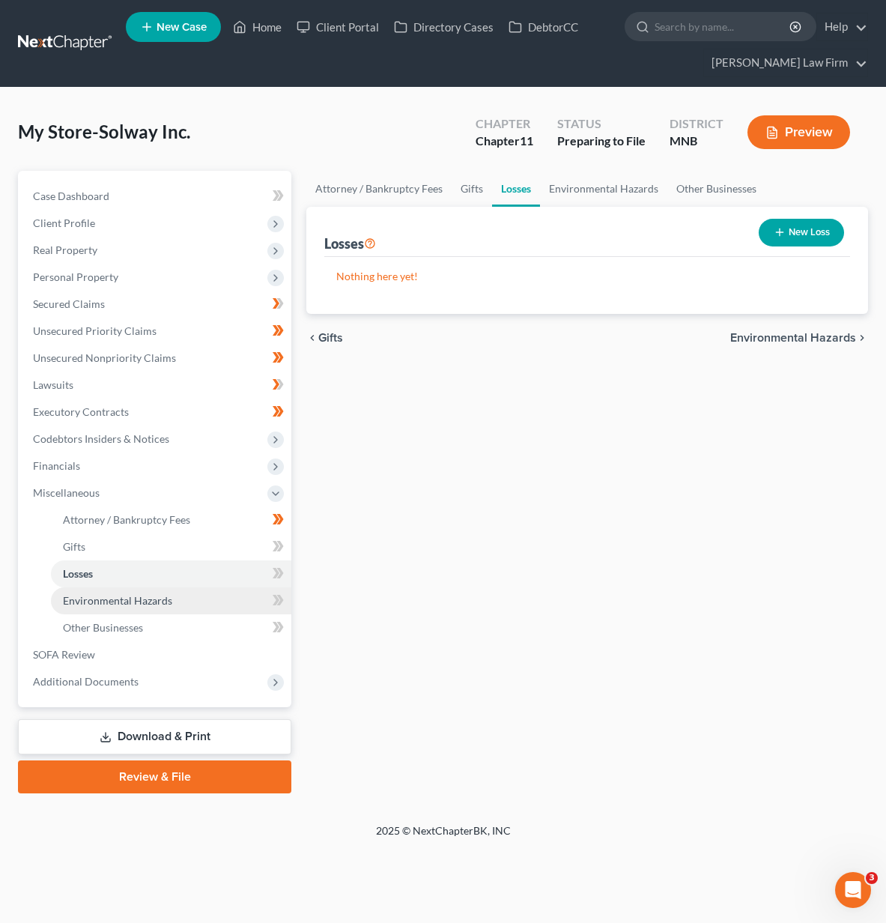
click at [121, 595] on span "Environmental Hazards" at bounding box center [117, 600] width 109 height 13
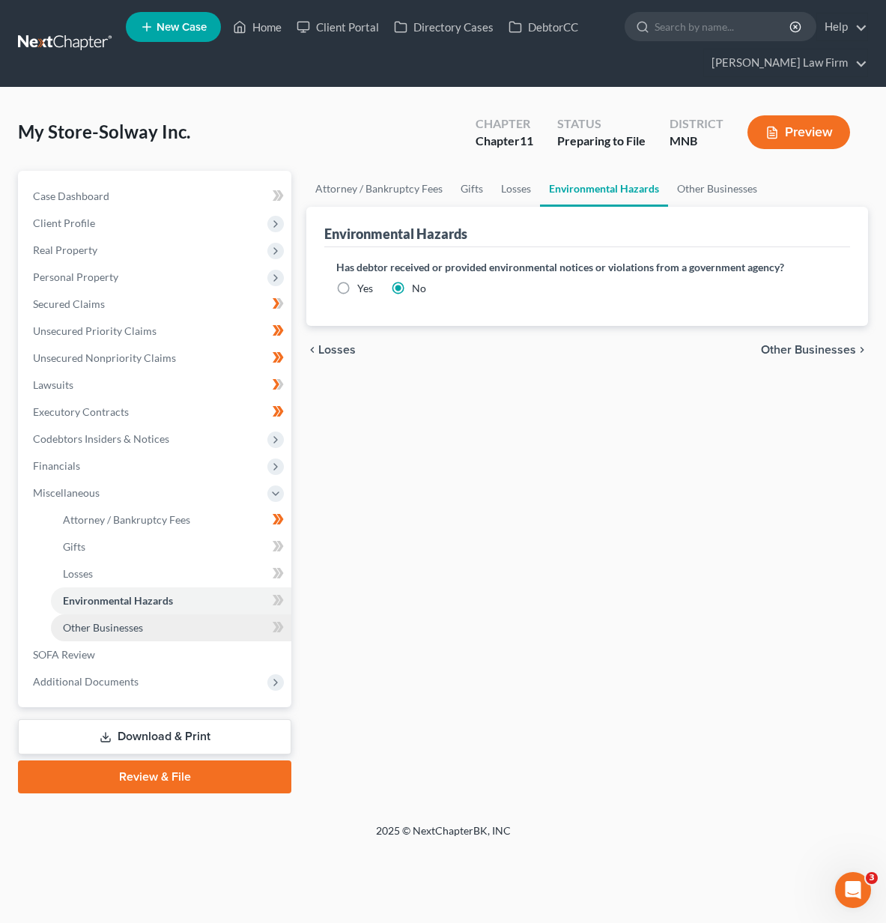
click at [122, 621] on span "Other Businesses" at bounding box center [103, 627] width 80 height 13
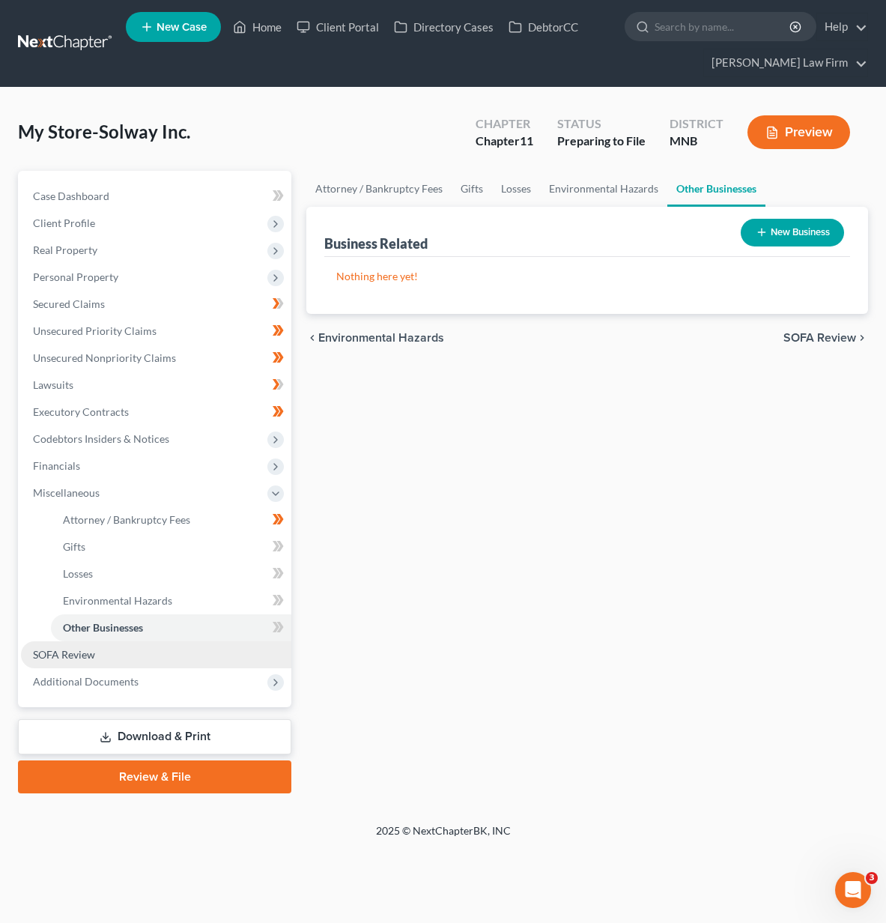
click at [109, 654] on link "SOFA Review" at bounding box center [156, 654] width 270 height 27
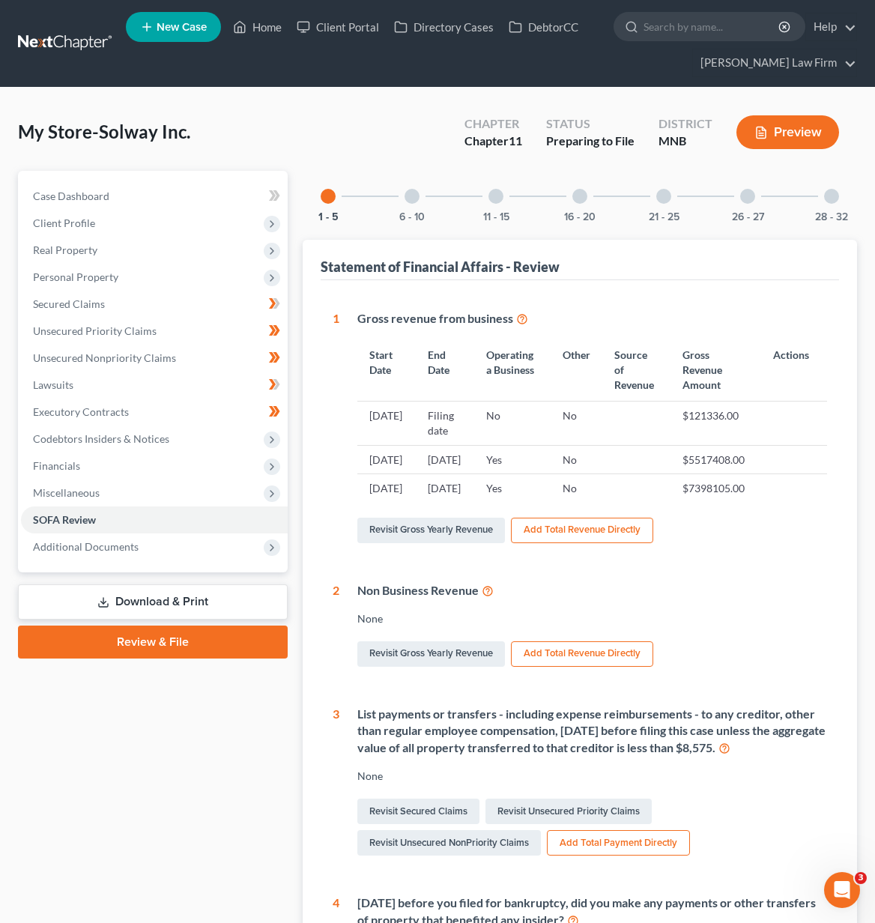
click at [127, 629] on link "Review & File" at bounding box center [153, 641] width 270 height 33
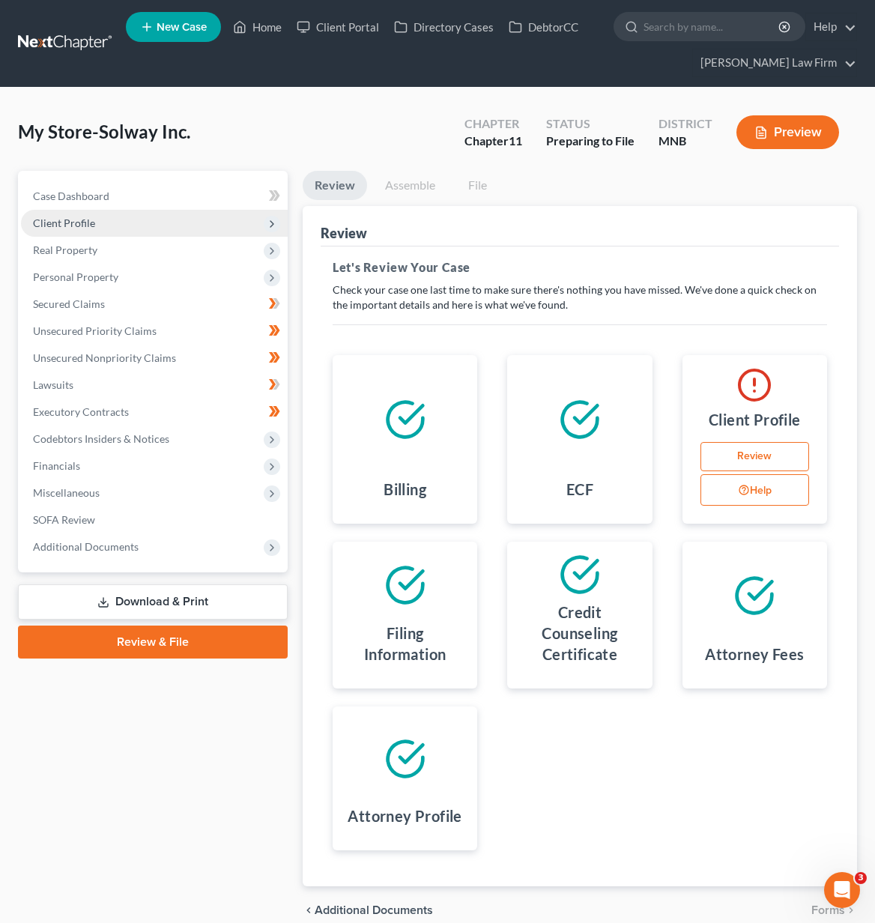
click at [114, 227] on span "Client Profile" at bounding box center [154, 223] width 267 height 27
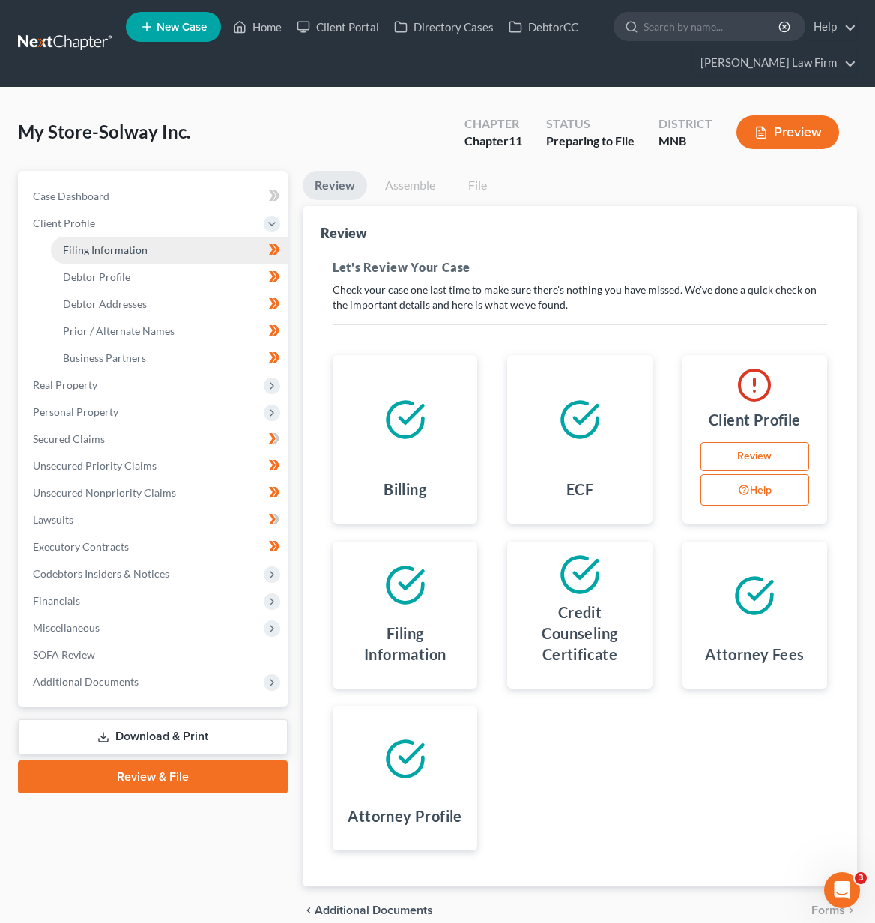
click at [114, 252] on span "Filing Information" at bounding box center [105, 249] width 85 height 13
select select "3"
select select "1"
select select "42"
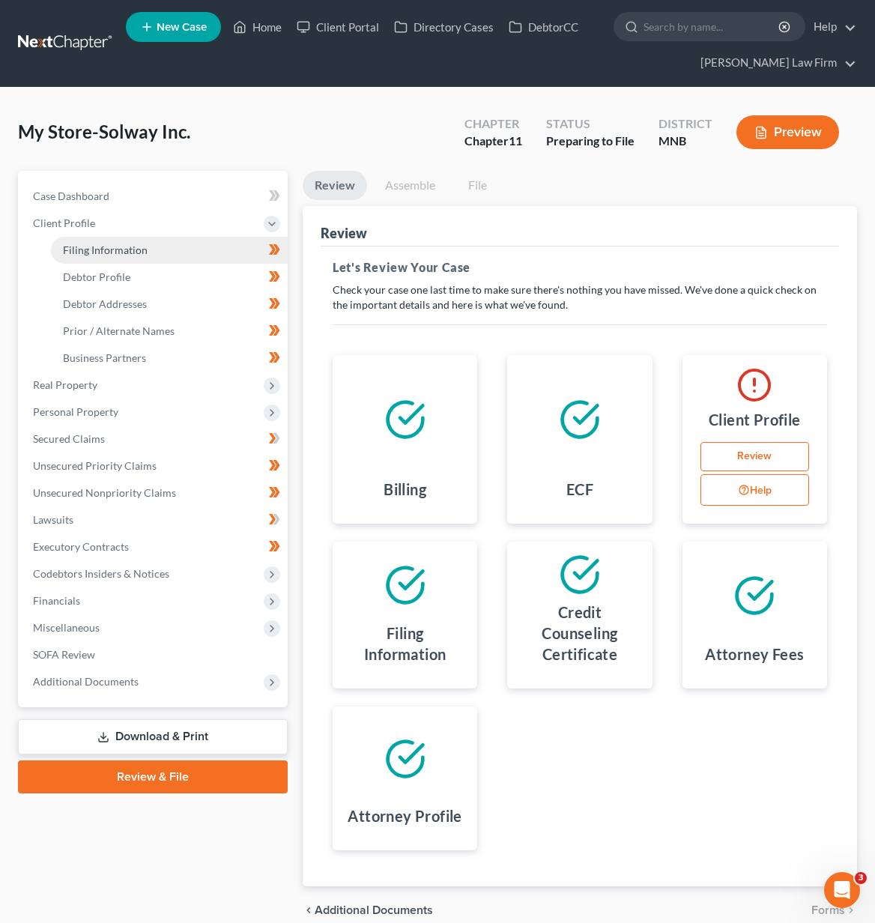
select select "1"
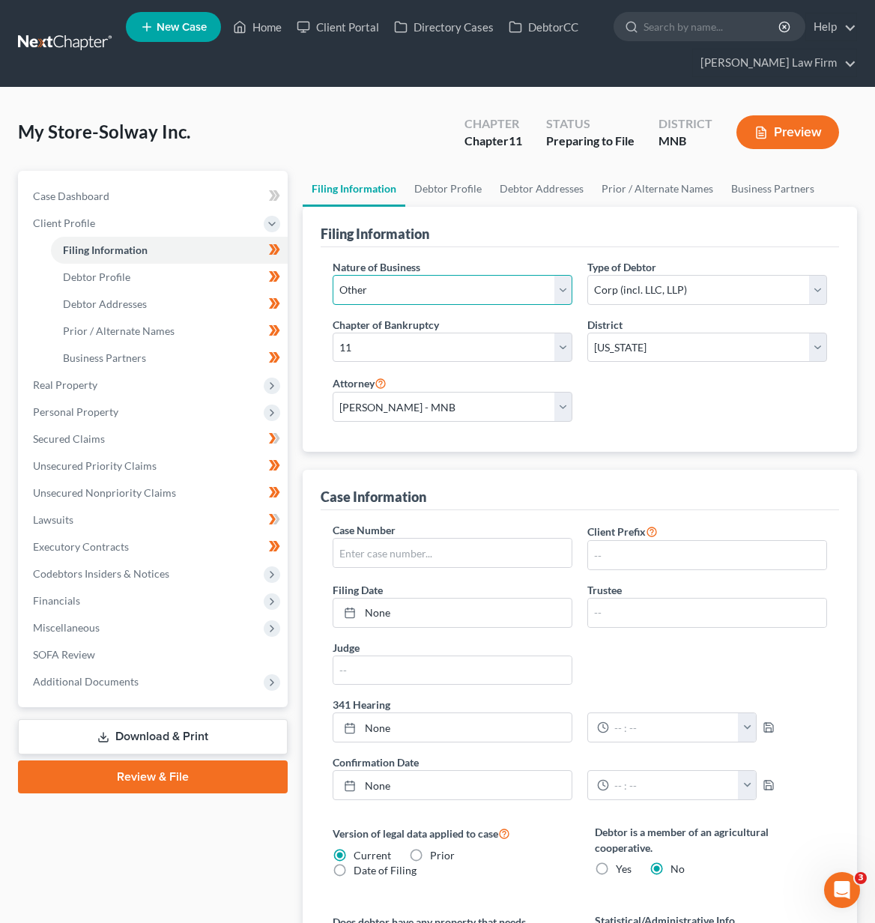
click at [387, 291] on select "Select Clearing Bank Commodity Broker Health Care Business Other Railroad Singl…" at bounding box center [452, 290] width 240 height 30
click at [387, 292] on select "Select Clearing Bank Commodity Broker Health Care Business Other Railroad Singl…" at bounding box center [452, 290] width 240 height 30
click at [154, 280] on link "Debtor Profile" at bounding box center [169, 277] width 237 height 27
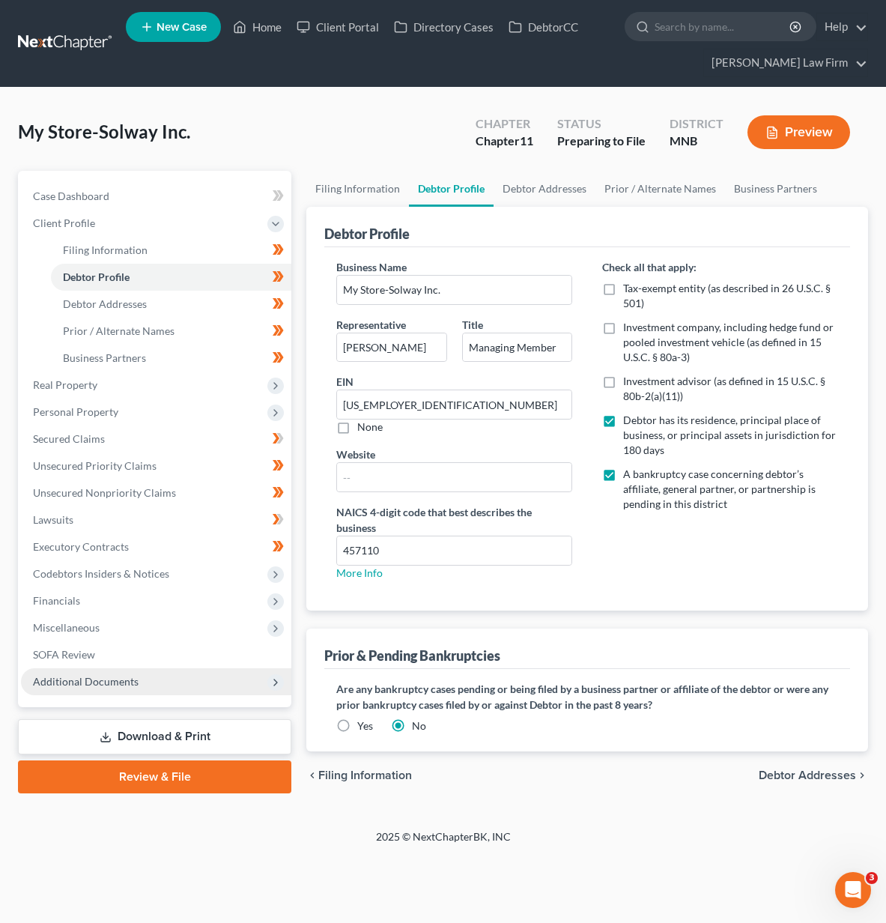
click at [76, 672] on span "Additional Documents" at bounding box center [156, 681] width 270 height 27
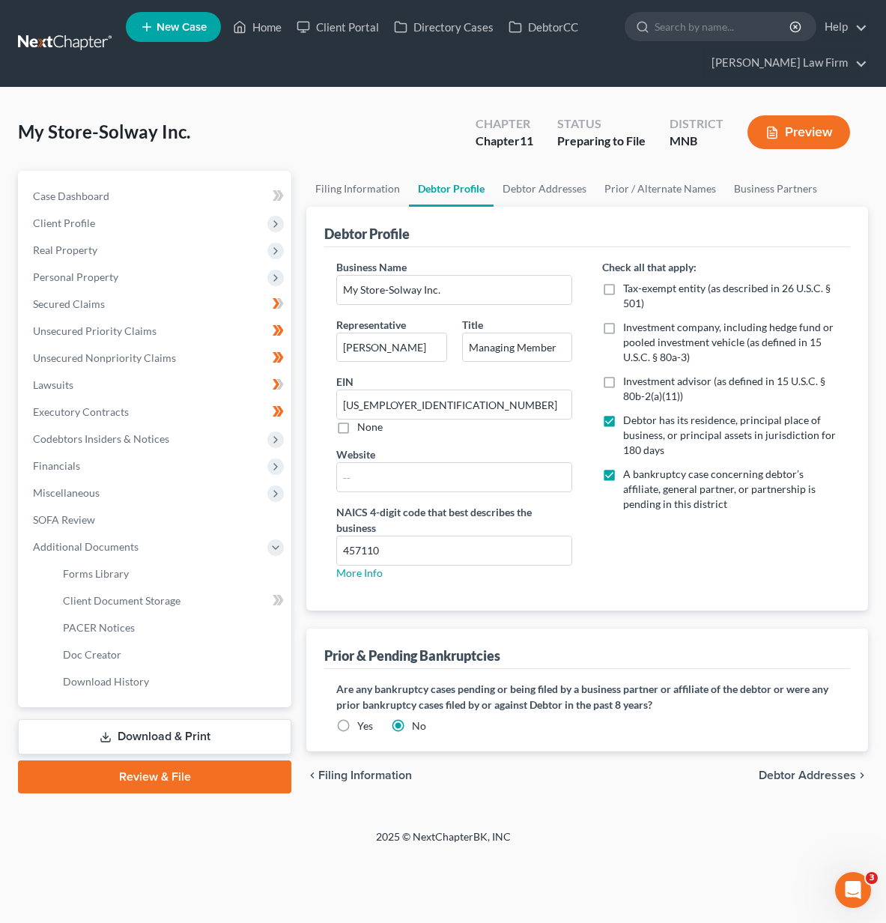
click at [91, 738] on link "Download & Print" at bounding box center [154, 736] width 273 height 35
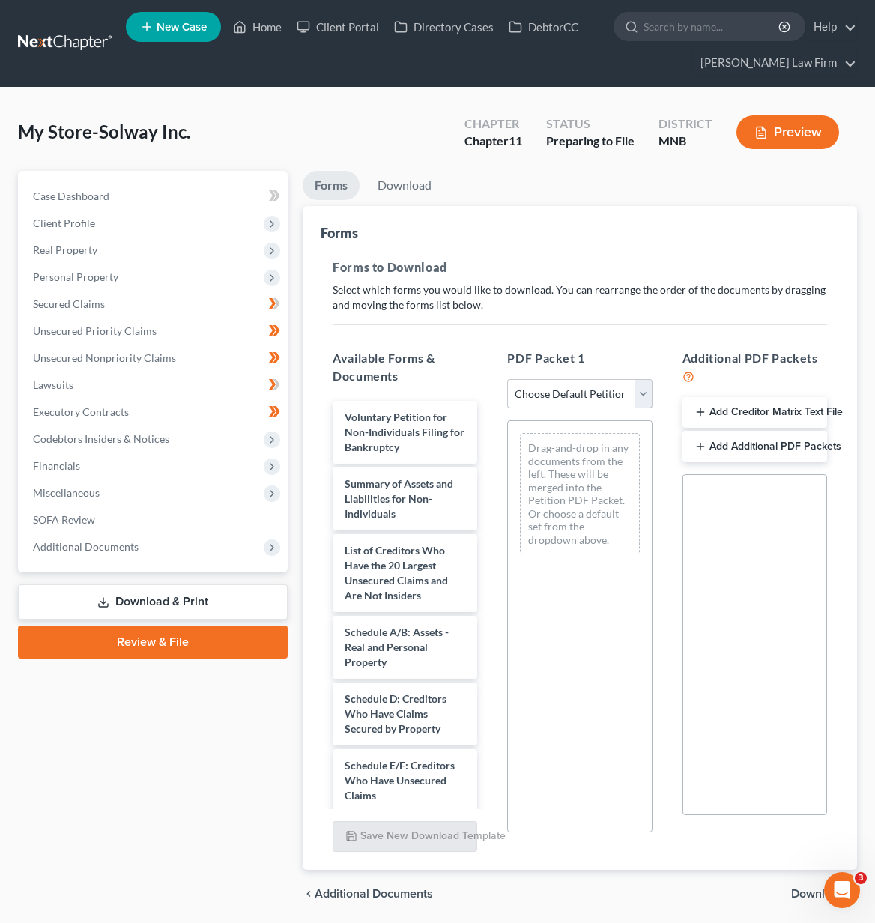
drag, startPoint x: 611, startPoint y: 398, endPoint x: 608, endPoint y: 407, distance: 9.5
click at [611, 398] on select "Choose Default Petition PDF Packet Complete Bankruptcy Petition (all forms and …" at bounding box center [579, 394] width 145 height 30
select select "0"
click at [507, 379] on select "Choose Default Petition PDF Packet Complete Bankruptcy Petition (all forms and …" at bounding box center [579, 394] width 145 height 30
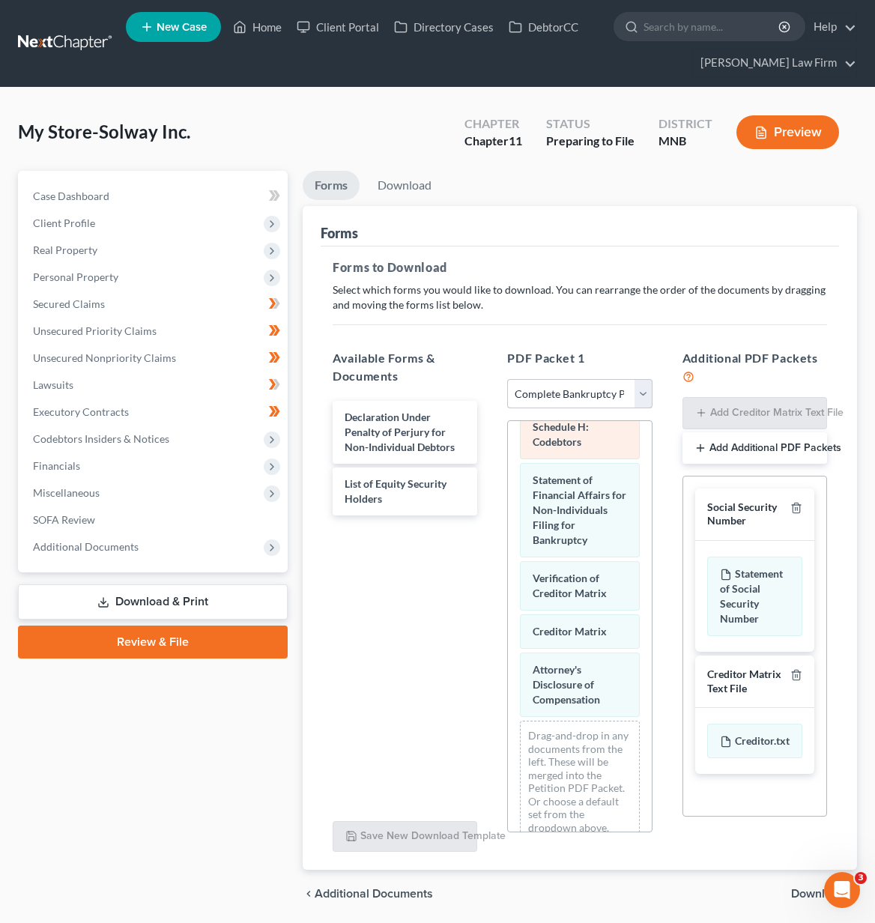
scroll to position [672, 0]
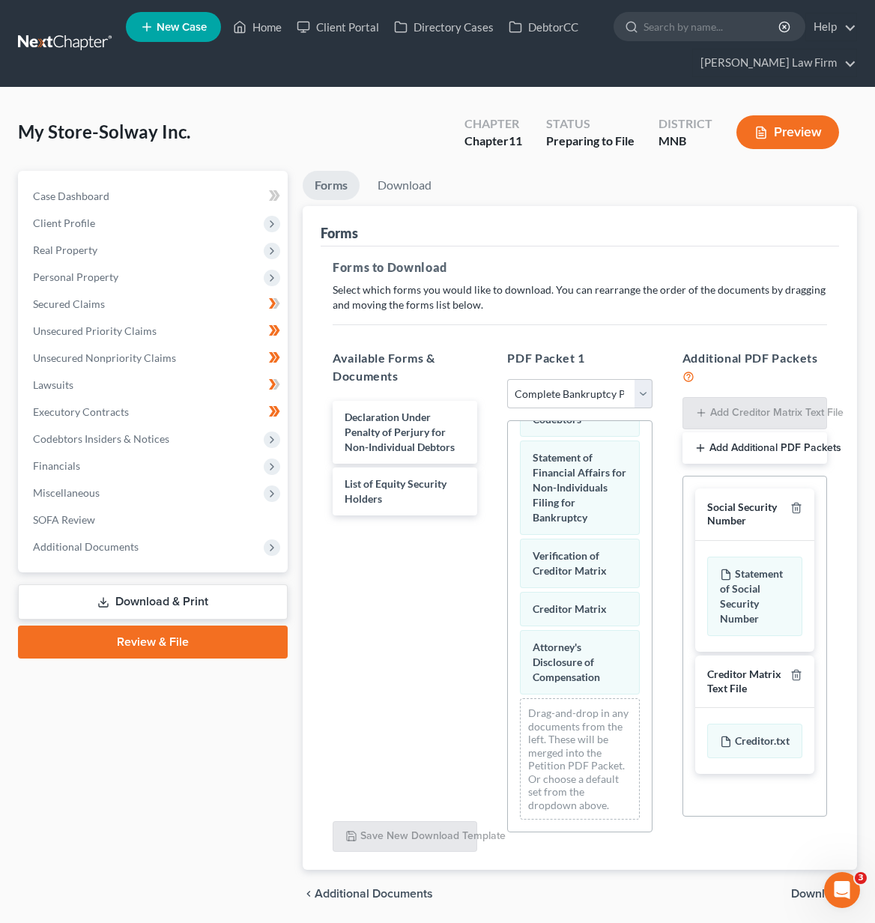
click at [813, 887] on span "Download" at bounding box center [818, 893] width 54 height 12
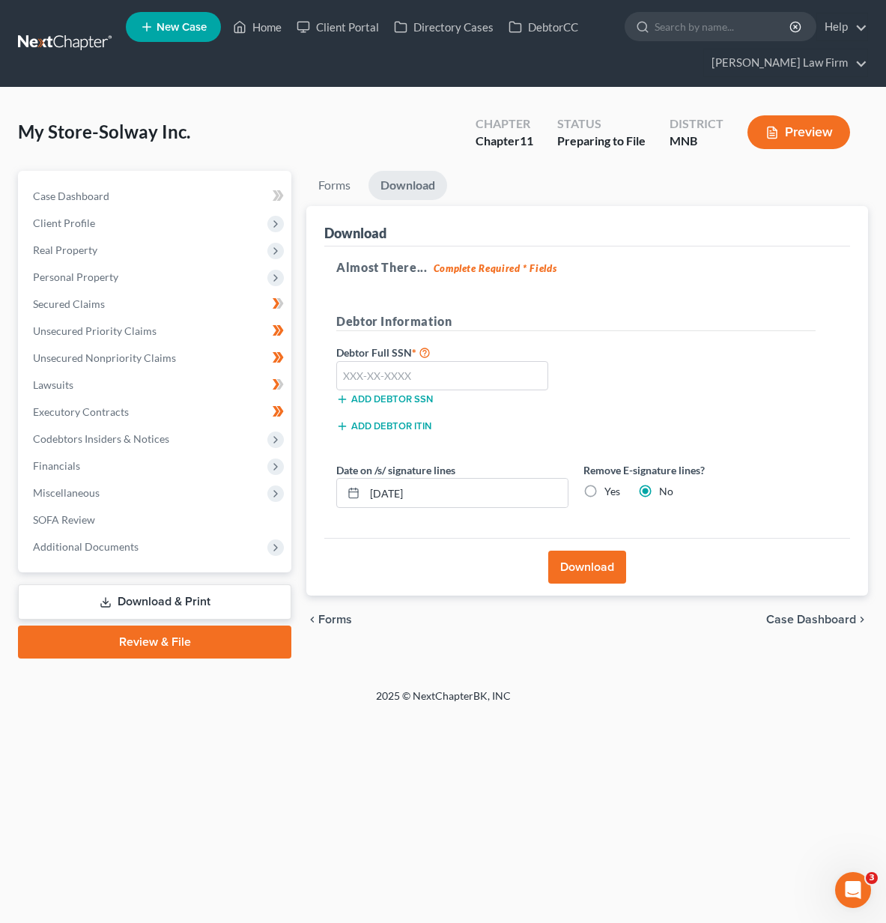
click at [574, 570] on button "Download" at bounding box center [587, 566] width 78 height 33
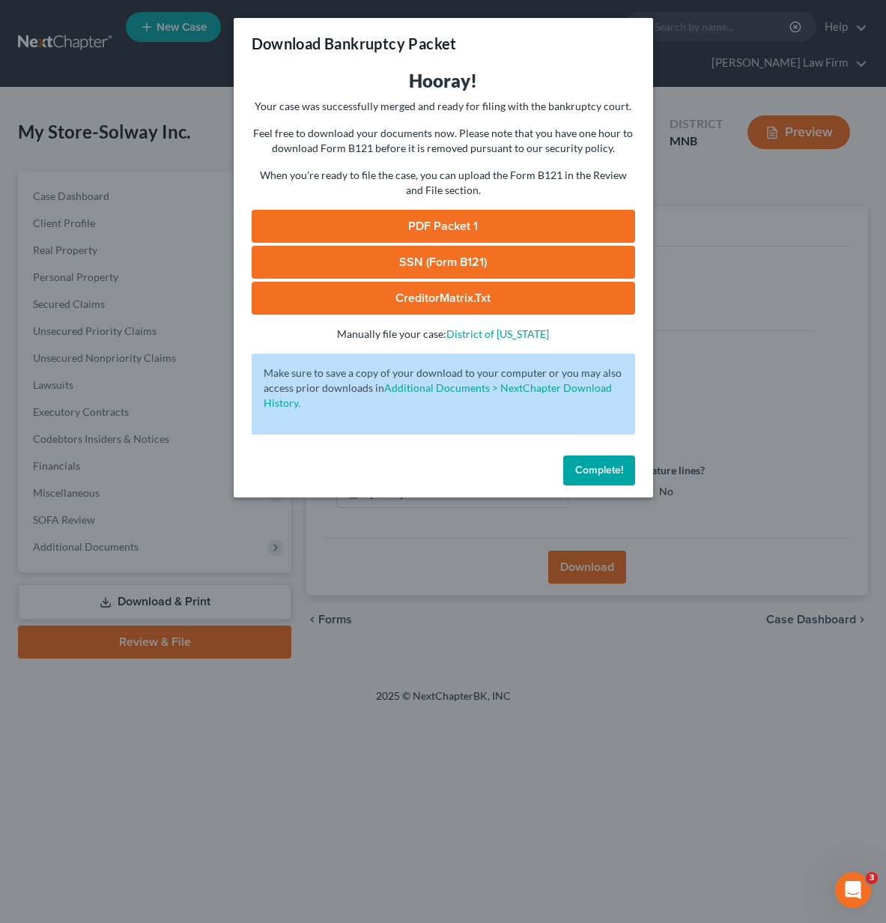
click at [455, 218] on link "PDF Packet 1" at bounding box center [443, 226] width 383 height 33
click at [616, 474] on span "Complete!" at bounding box center [599, 470] width 48 height 13
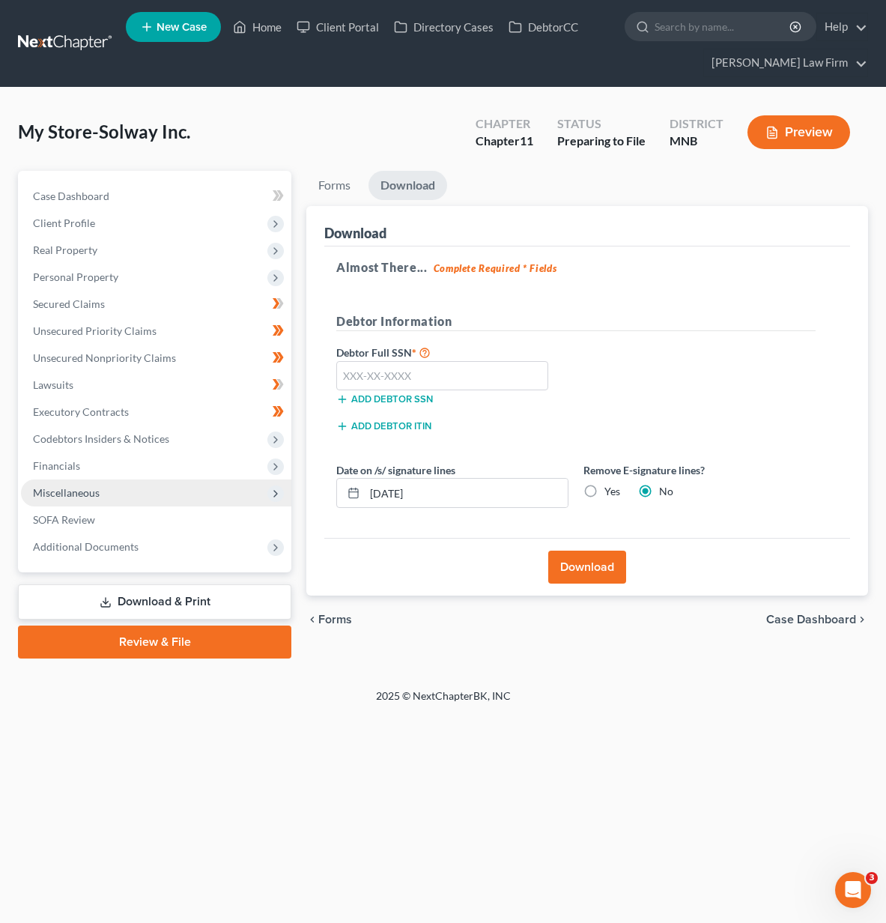
click at [124, 482] on span "Miscellaneous" at bounding box center [156, 492] width 270 height 27
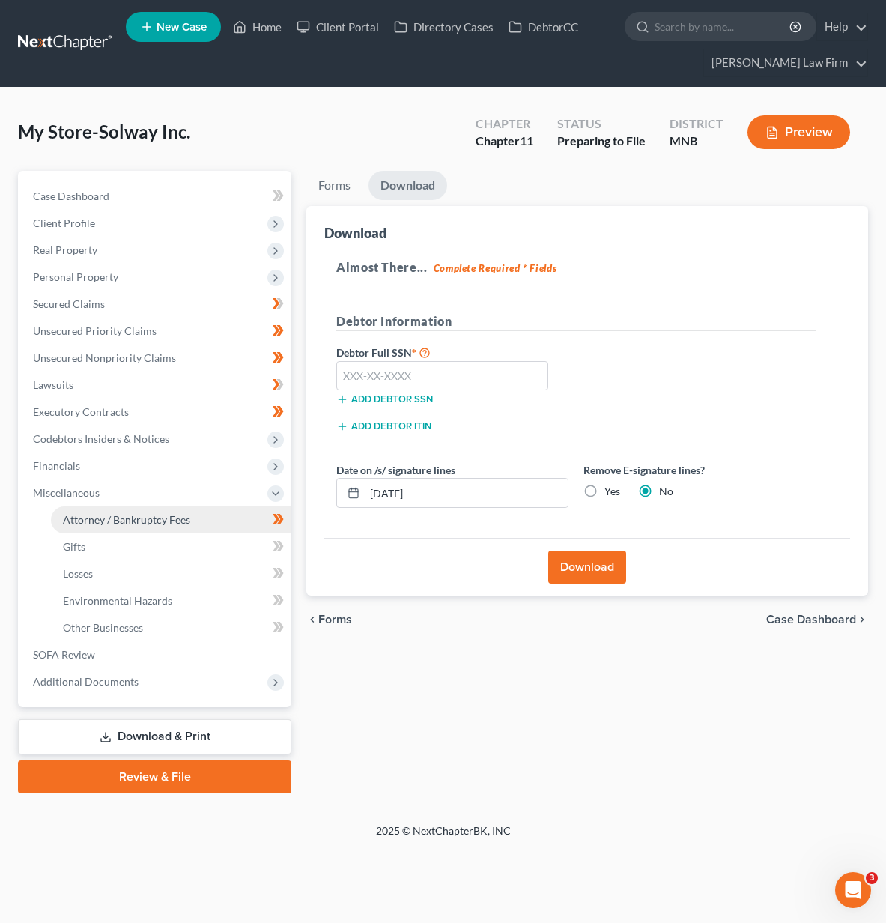
click at [115, 523] on span "Attorney / Bankruptcy Fees" at bounding box center [126, 519] width 127 height 13
select select "0"
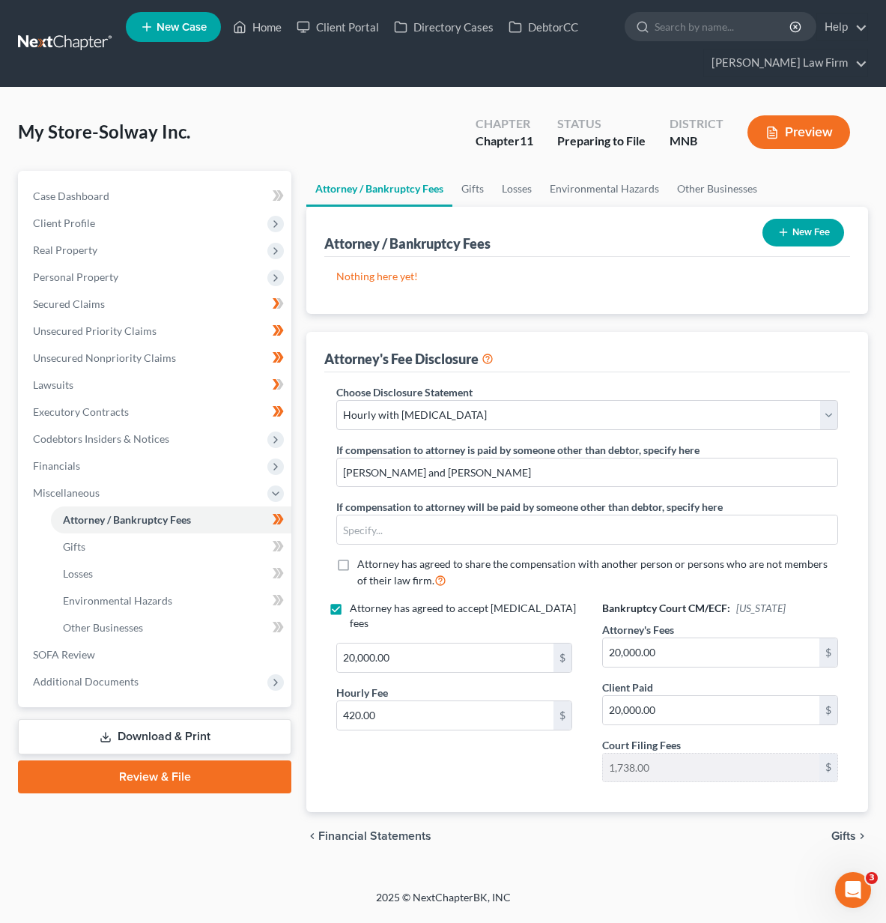
click at [350, 609] on label "Attorney has agreed to accept [MEDICAL_DATA] fees" at bounding box center [465, 616] width 230 height 30
click at [356, 609] on input "Attorney has agreed to accept [MEDICAL_DATA] fees" at bounding box center [361, 606] width 10 height 10
checkbox input "false"
click at [845, 838] on span "Gifts" at bounding box center [843, 836] width 25 height 12
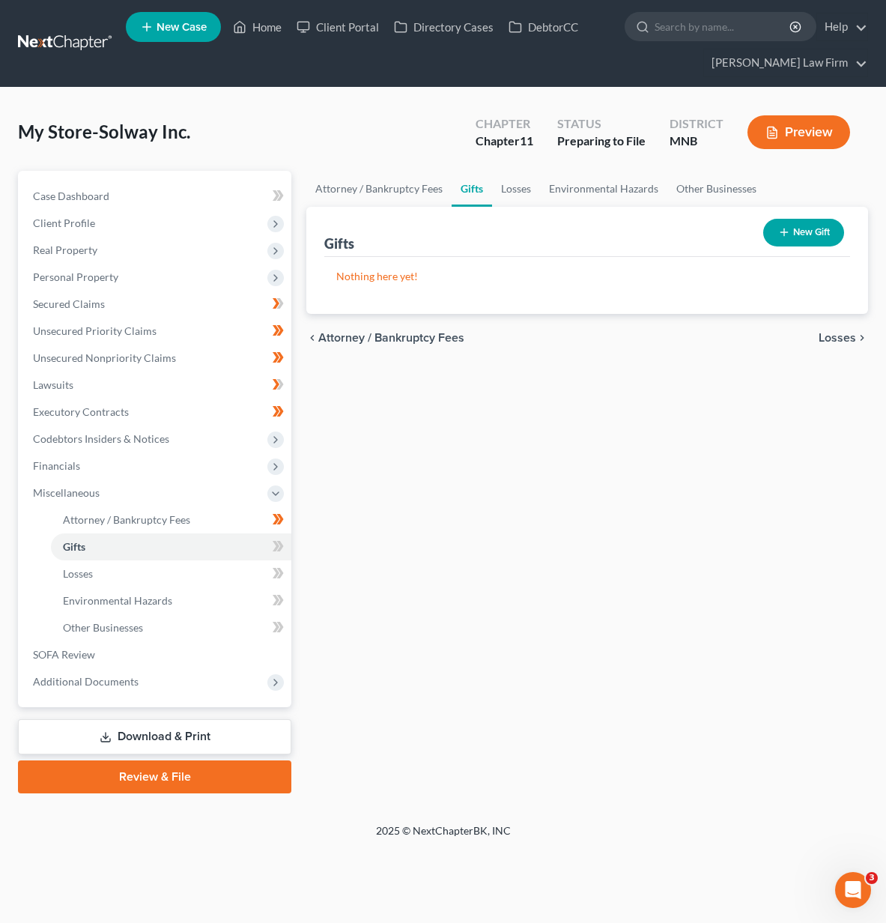
click at [175, 768] on link "Review & File" at bounding box center [154, 776] width 273 height 33
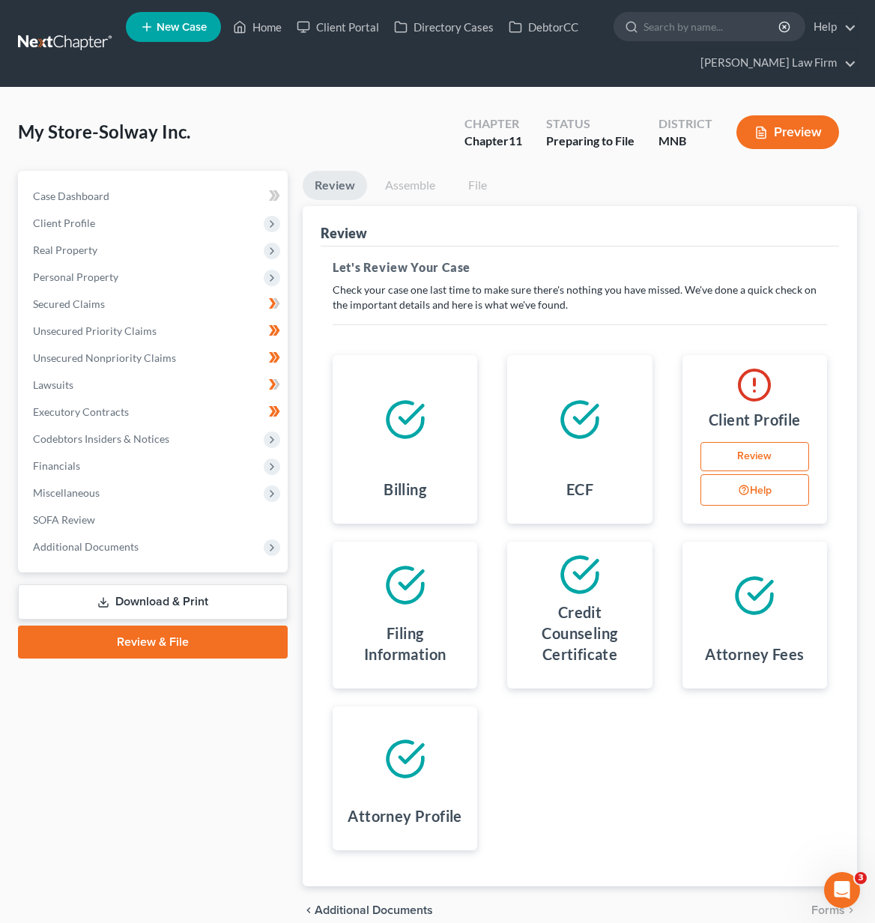
click at [709, 628] on div at bounding box center [754, 595] width 121 height 84
click at [106, 600] on icon at bounding box center [103, 602] width 12 height 12
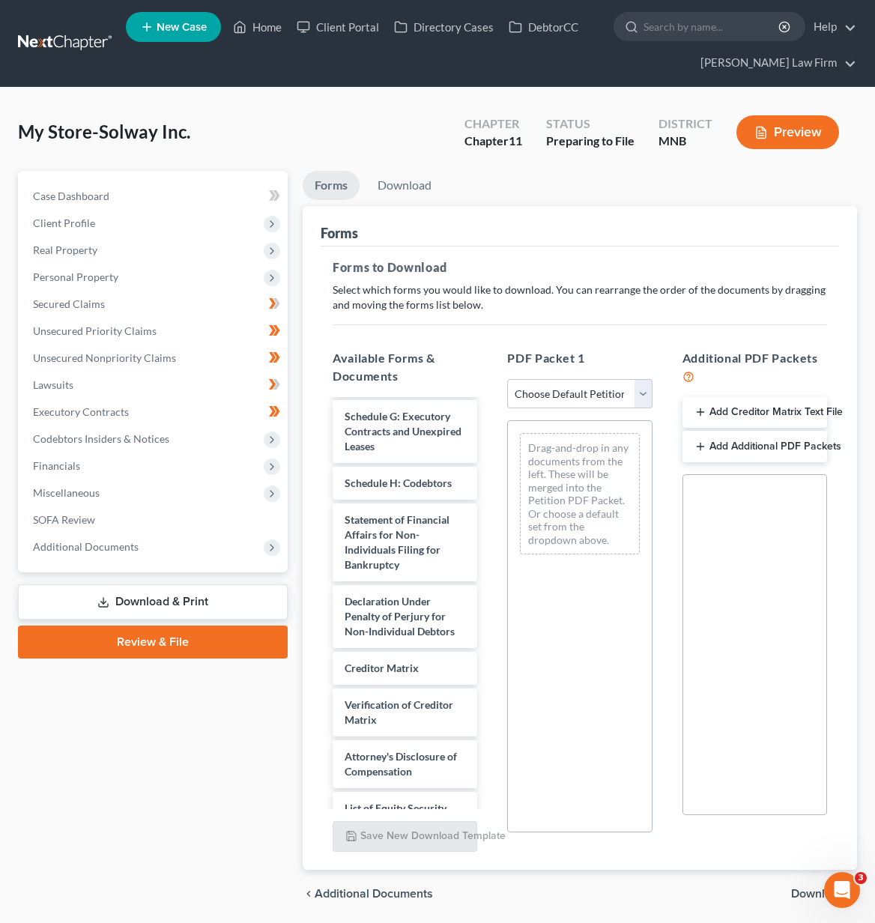
scroll to position [465, 0]
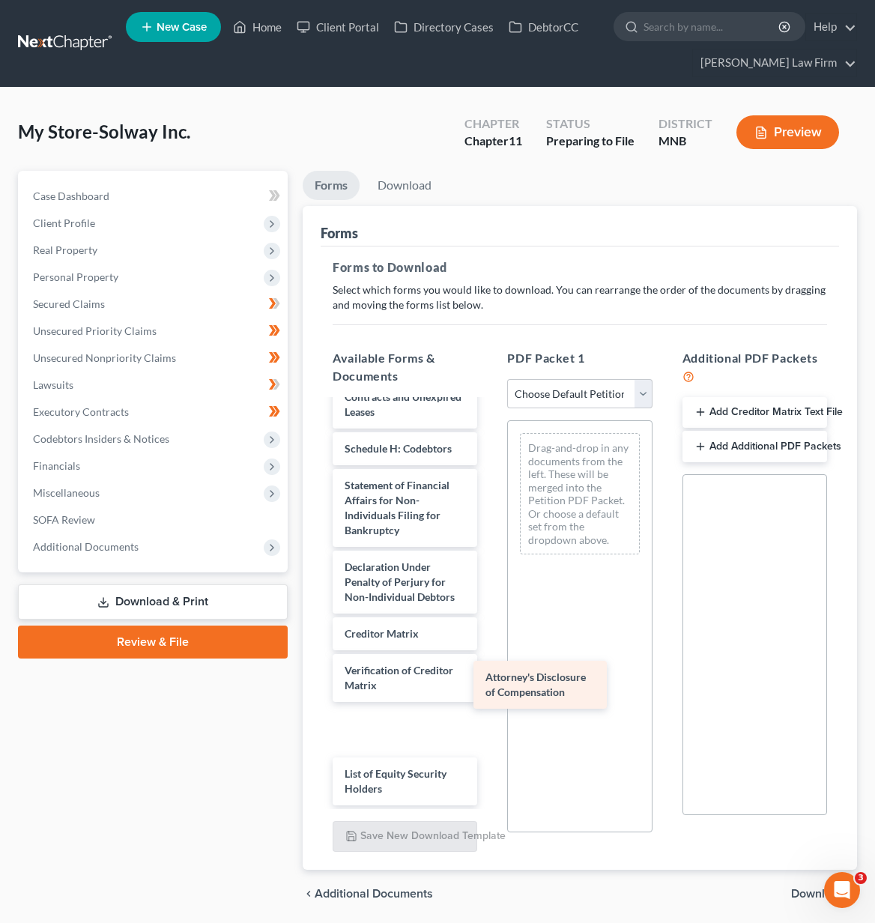
drag, startPoint x: 407, startPoint y: 739, endPoint x: 547, endPoint y: 694, distance: 147.8
click at [489, 694] on div "Attorney's Disclosure of Compensation Voluntary Petition for Non-Individuals Fi…" at bounding box center [405, 378] width 168 height 854
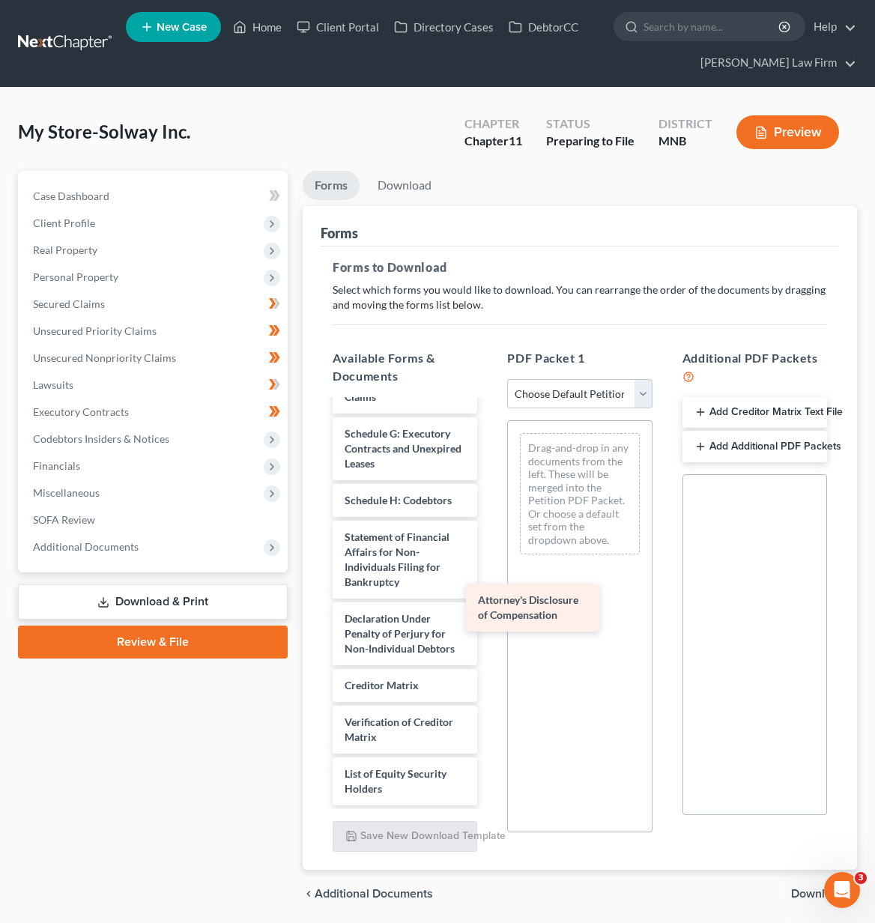
scroll to position [413, 0]
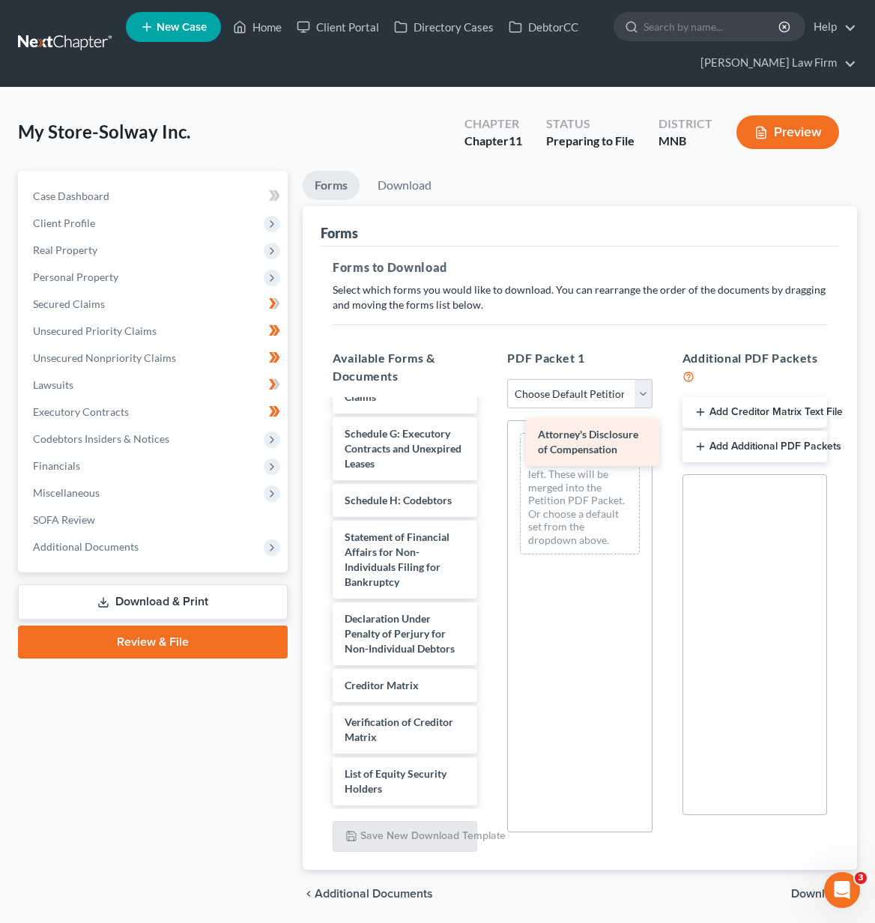
drag, startPoint x: 410, startPoint y: 724, endPoint x: 604, endPoint y: 437, distance: 346.4
click at [489, 437] on div "Attorney's Disclosure of Compensation Voluntary Petition for Non-Individuals Fi…" at bounding box center [405, 403] width 168 height 803
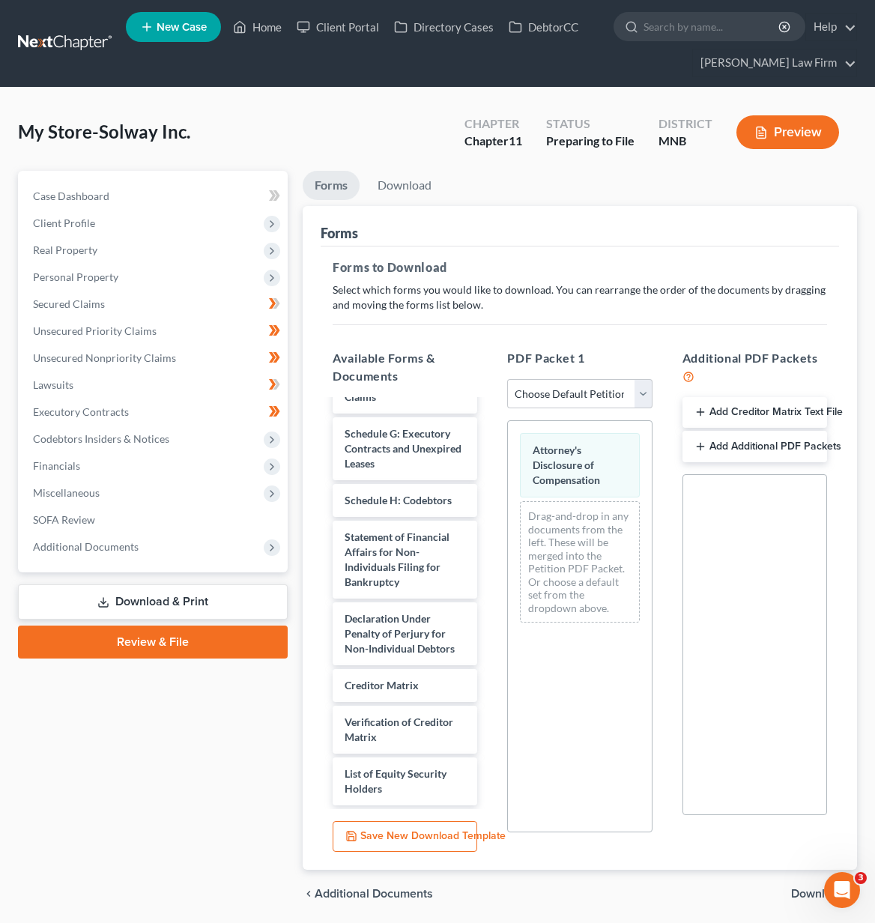
click at [807, 894] on span "Download" at bounding box center [818, 893] width 54 height 12
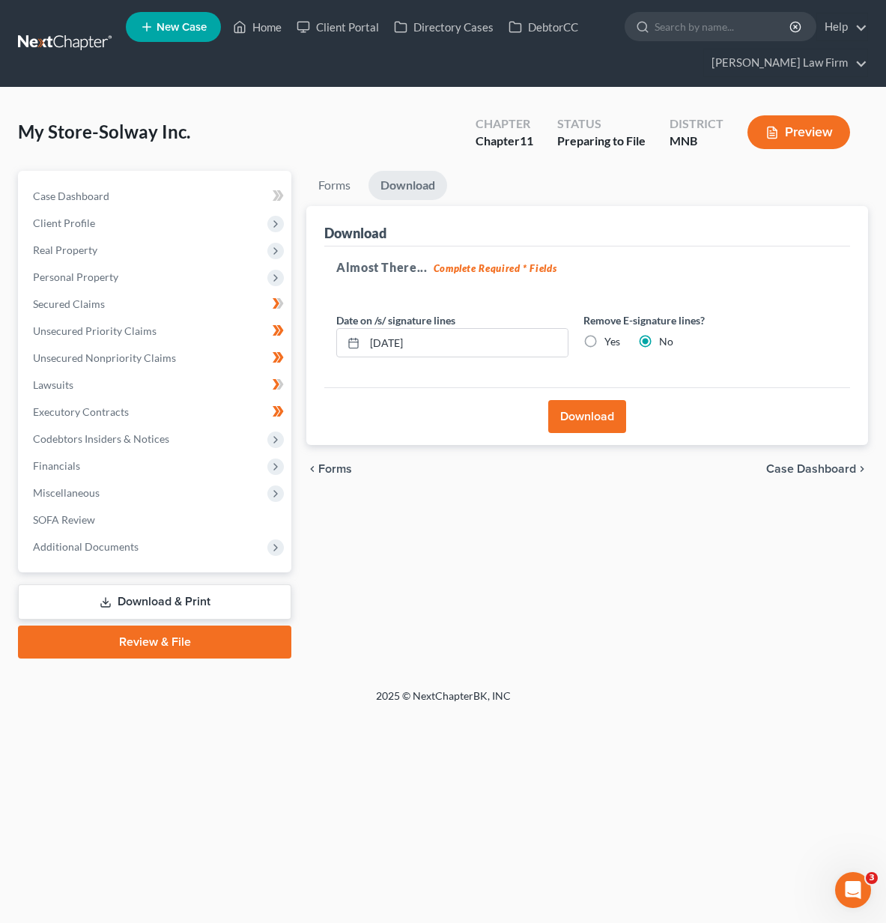
click at [571, 425] on button "Download" at bounding box center [587, 416] width 78 height 33
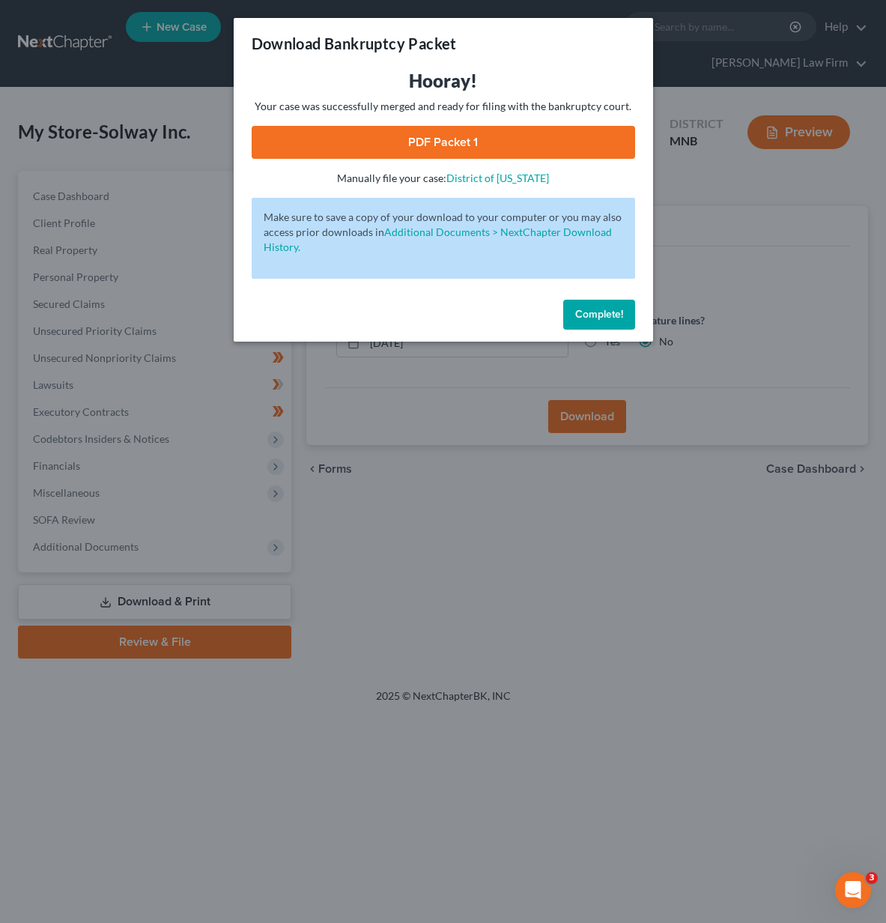
click at [538, 131] on link "PDF Packet 1" at bounding box center [443, 142] width 383 height 33
click at [610, 319] on span "Complete!" at bounding box center [599, 314] width 48 height 13
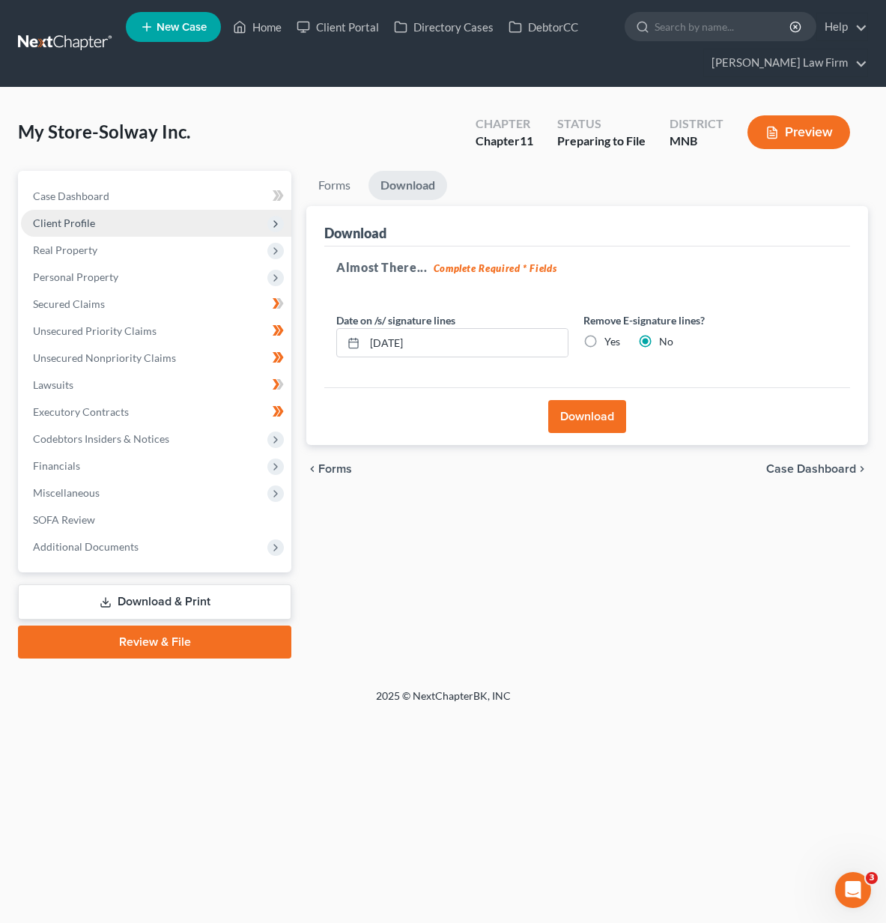
click at [79, 230] on span "Client Profile" at bounding box center [156, 223] width 270 height 27
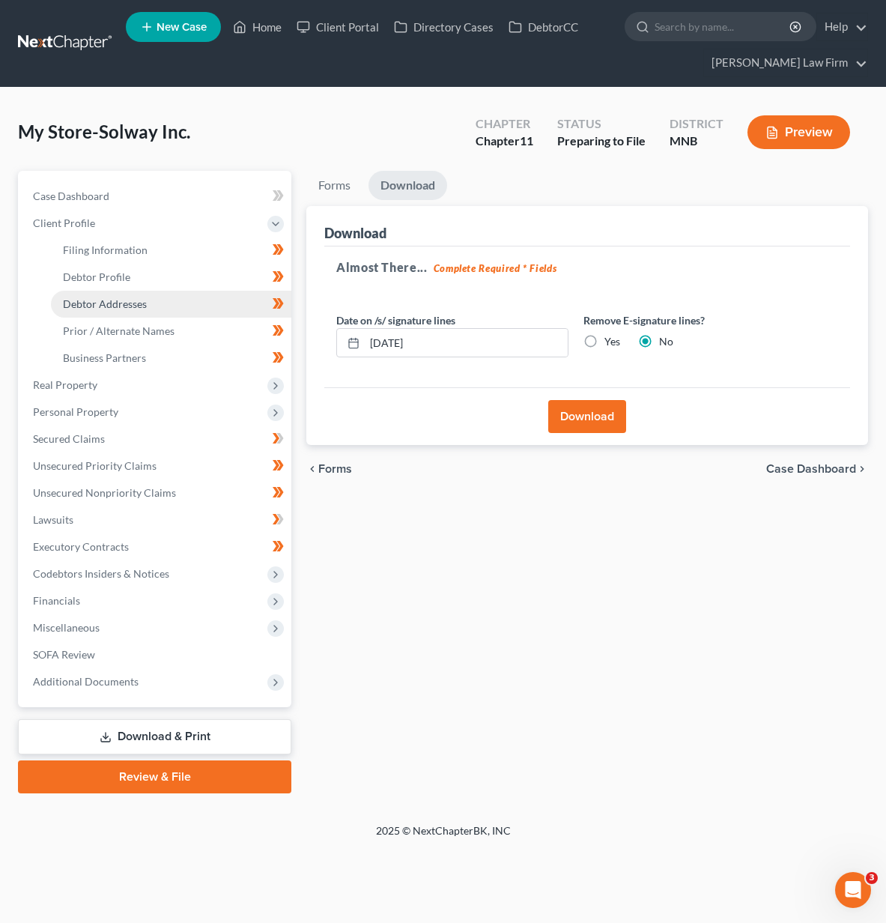
click at [82, 310] on link "Debtor Addresses" at bounding box center [171, 304] width 240 height 27
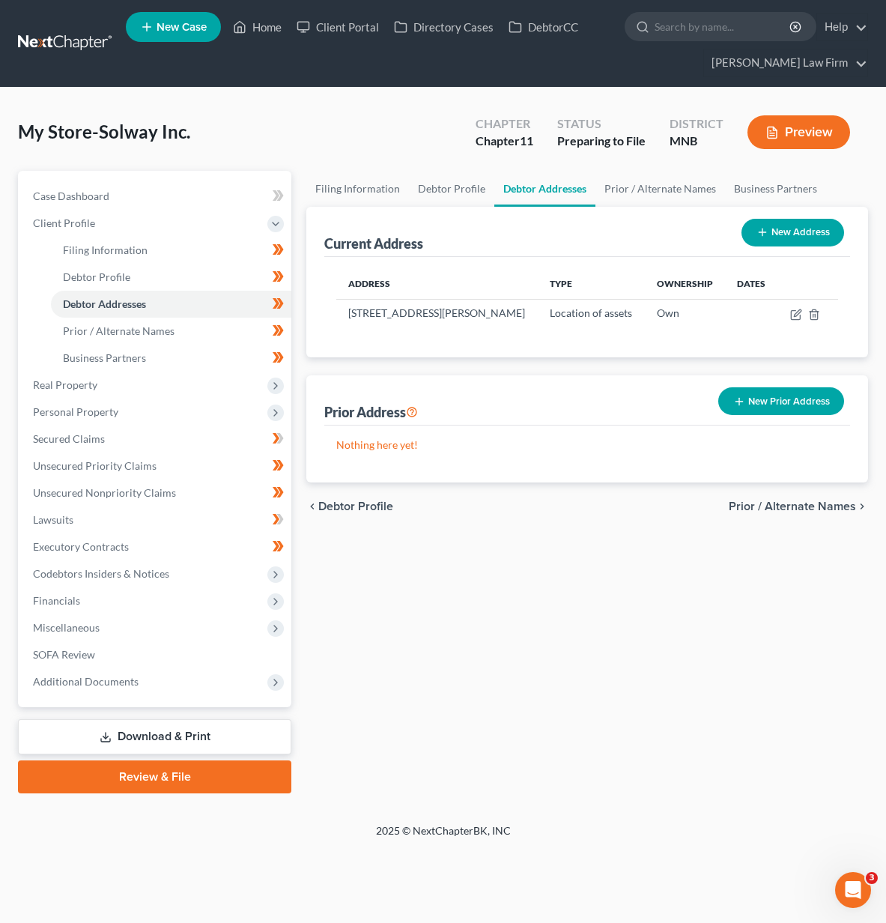
click at [792, 239] on button "New Address" at bounding box center [792, 233] width 103 height 28
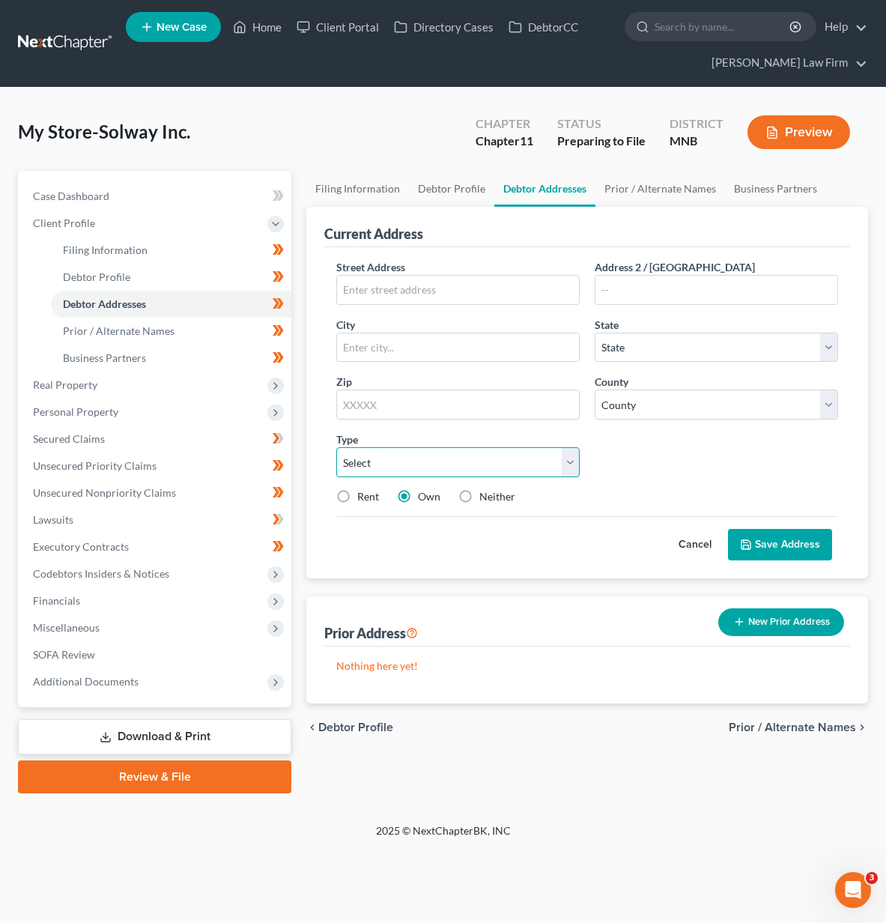
click at [387, 458] on select "Select Business Mailing Location of Assets" at bounding box center [457, 462] width 243 height 30
click at [336, 447] on select "Select Business Mailing Location of Assets" at bounding box center [457, 462] width 243 height 30
click at [383, 514] on div "Street Address * Address 2 / [GEOGRAPHIC_DATA] * State * State [US_STATE] AK AR…" at bounding box center [587, 387] width 517 height 257
click at [379, 470] on select "Select Business Mailing Location of Assets" at bounding box center [457, 462] width 243 height 30
select select "1"
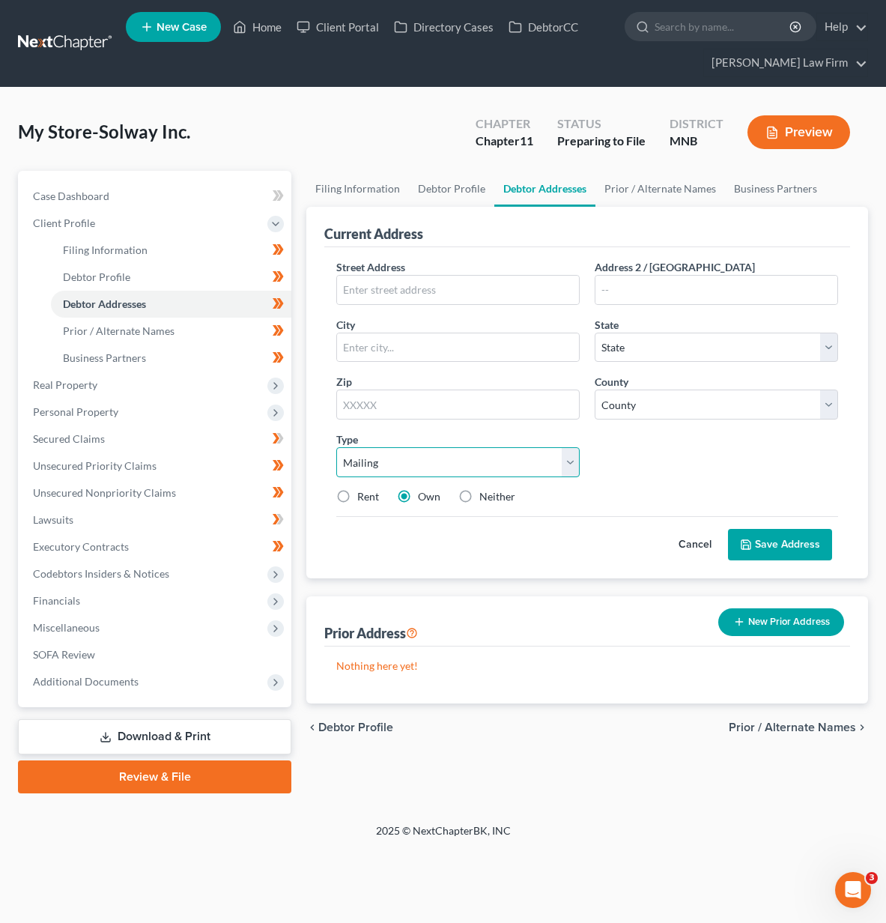
click at [336, 447] on select "Select Business Mailing Location of Assets" at bounding box center [457, 462] width 243 height 30
click at [370, 288] on input "text" at bounding box center [458, 290] width 242 height 28
type input "[STREET_ADDRESS]"
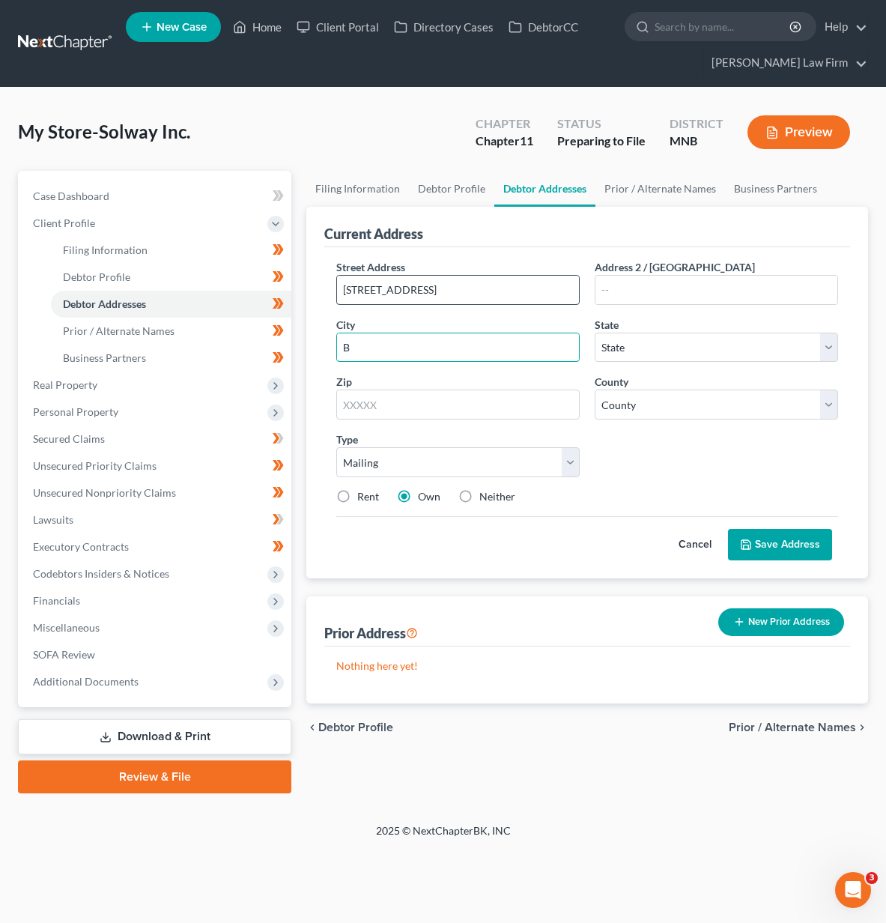
type input "Bemidji"
select select "24"
type input "56601"
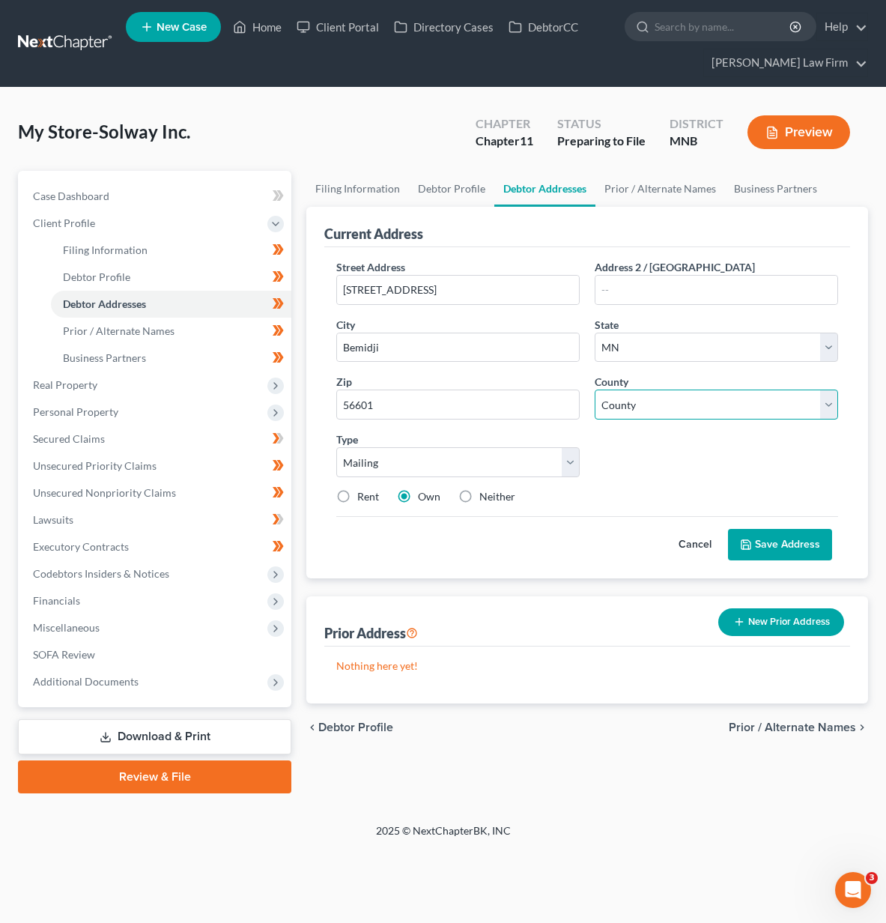
click at [632, 398] on select "County [GEOGRAPHIC_DATA] [GEOGRAPHIC_DATA] [GEOGRAPHIC_DATA] [GEOGRAPHIC_DATA] …" at bounding box center [716, 404] width 243 height 30
select select "3"
click at [595, 389] on select "County [GEOGRAPHIC_DATA] [GEOGRAPHIC_DATA] [GEOGRAPHIC_DATA] [GEOGRAPHIC_DATA] …" at bounding box center [716, 404] width 243 height 30
click at [479, 499] on label "Neither" at bounding box center [497, 496] width 36 height 15
click at [485, 499] on input "Neither" at bounding box center [490, 494] width 10 height 10
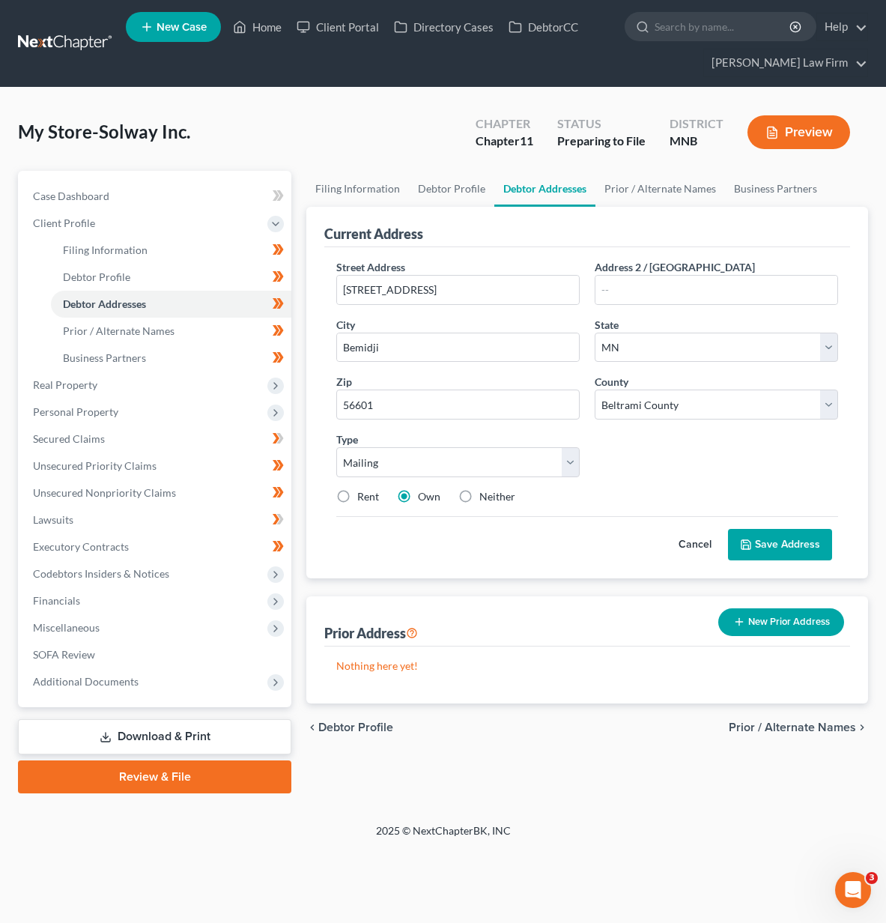
radio input "true"
click at [784, 550] on button "Save Address" at bounding box center [780, 544] width 104 height 31
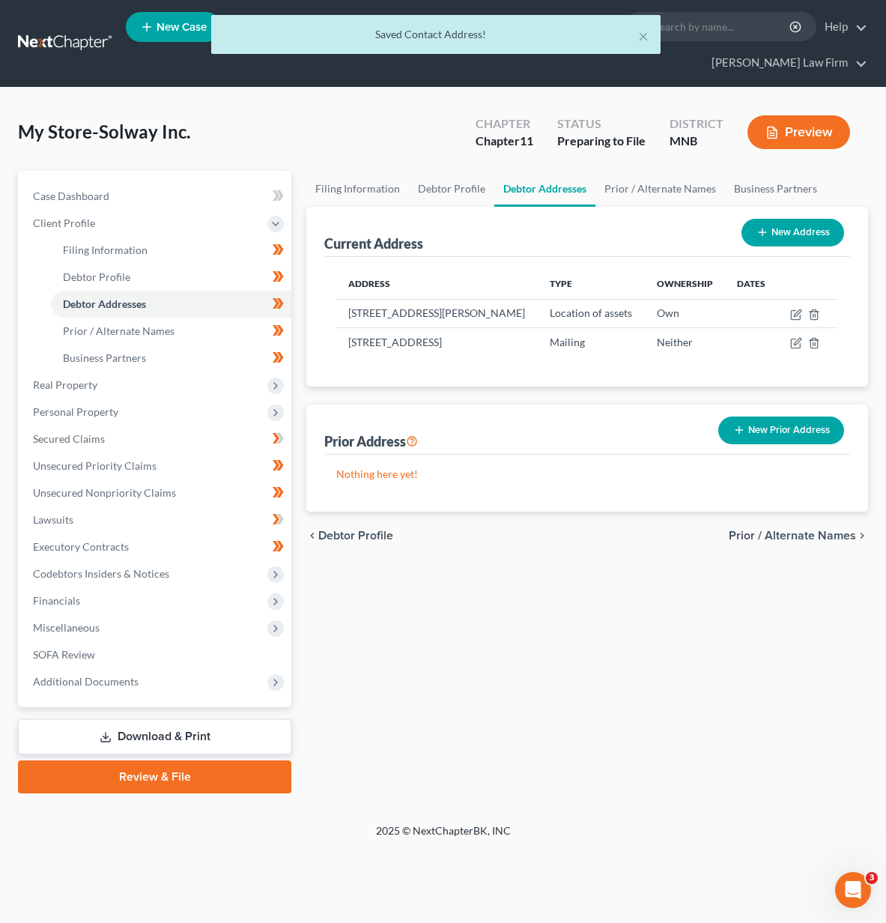
click at [164, 740] on link "Download & Print" at bounding box center [154, 736] width 273 height 35
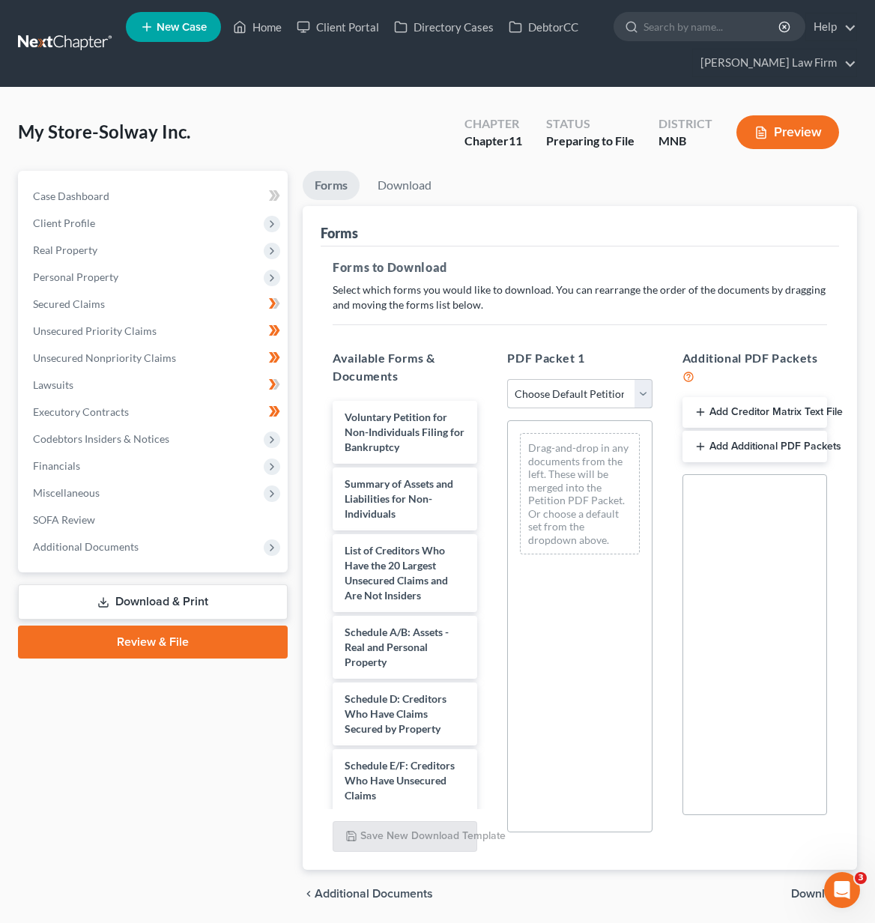
drag, startPoint x: 588, startPoint y: 395, endPoint x: 589, endPoint y: 406, distance: 10.6
click at [588, 395] on select "Choose Default Petition PDF Packet Complete Bankruptcy Petition (all forms and …" at bounding box center [579, 394] width 145 height 30
select select "0"
click at [507, 379] on select "Choose Default Petition PDF Packet Complete Bankruptcy Petition (all forms and …" at bounding box center [579, 394] width 145 height 30
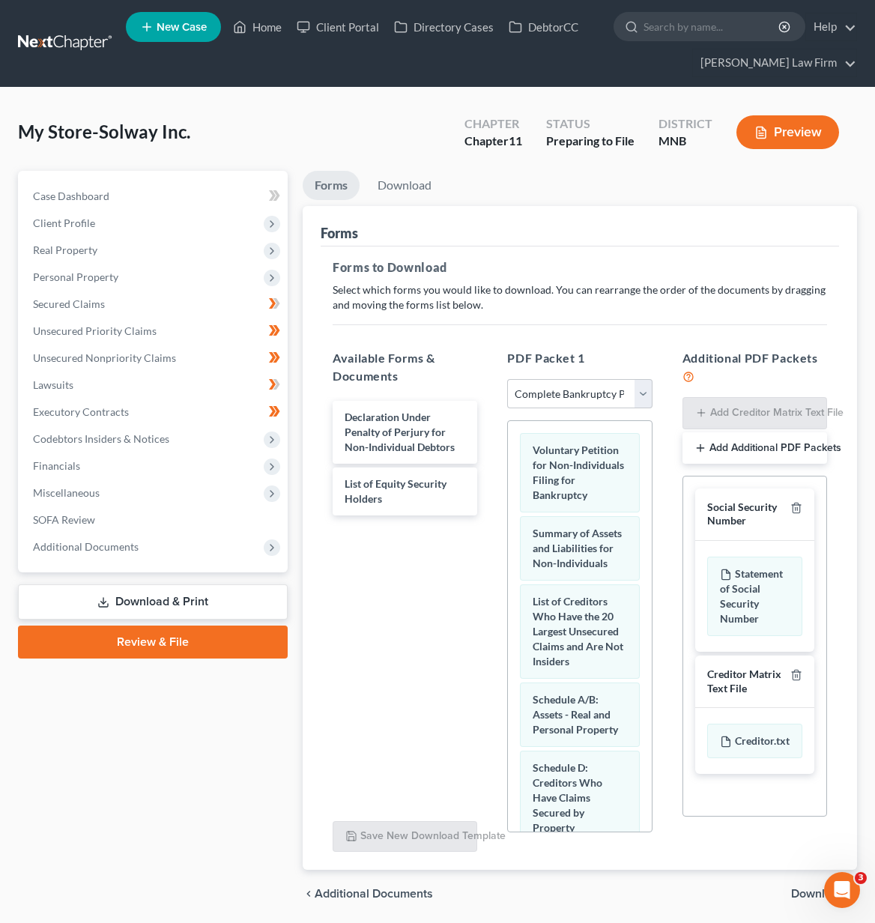
click at [791, 898] on span "Download" at bounding box center [818, 893] width 54 height 12
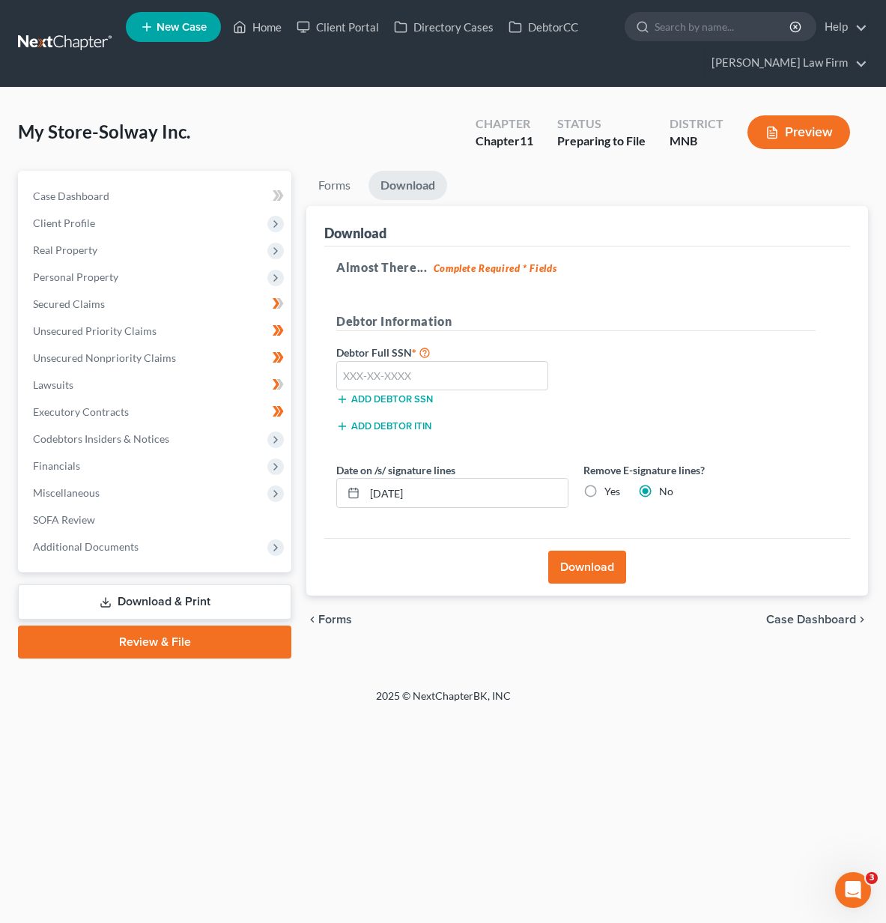
click at [795, 616] on span "Case Dashboard" at bounding box center [811, 619] width 90 height 12
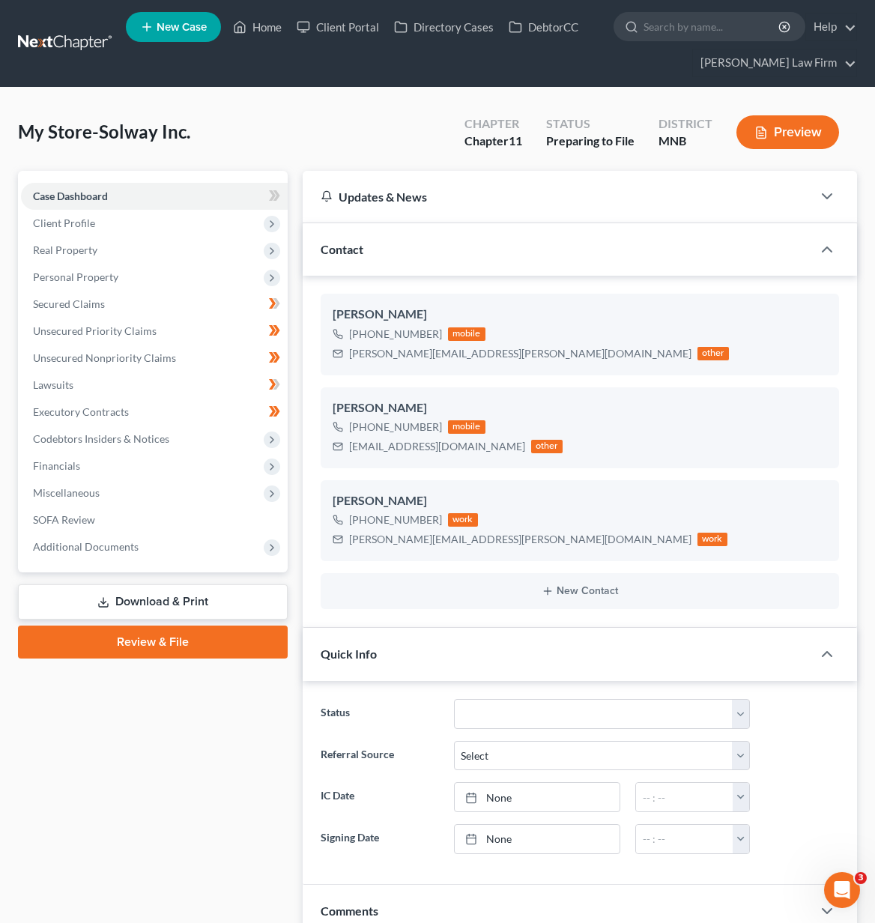
click at [138, 591] on link "Download & Print" at bounding box center [153, 601] width 270 height 35
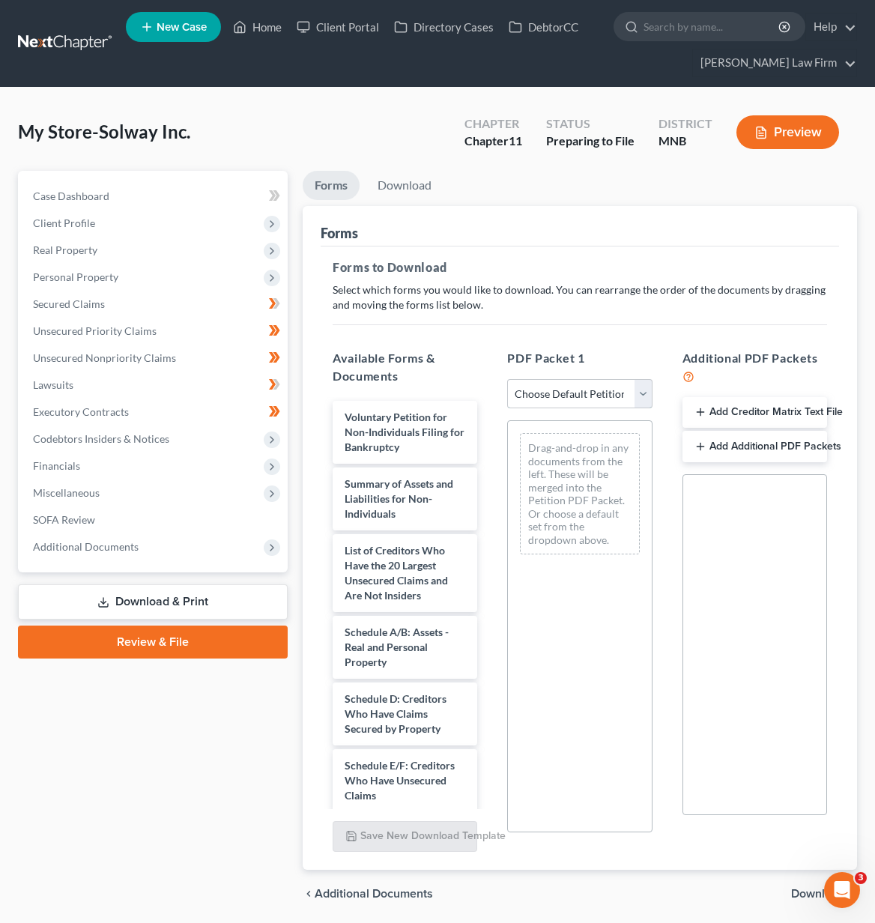
click at [622, 388] on select "Choose Default Petition PDF Packet Complete Bankruptcy Petition (all forms and …" at bounding box center [579, 394] width 145 height 30
select select "0"
click at [507, 379] on select "Choose Default Petition PDF Packet Complete Bankruptcy Petition (all forms and …" at bounding box center [579, 394] width 145 height 30
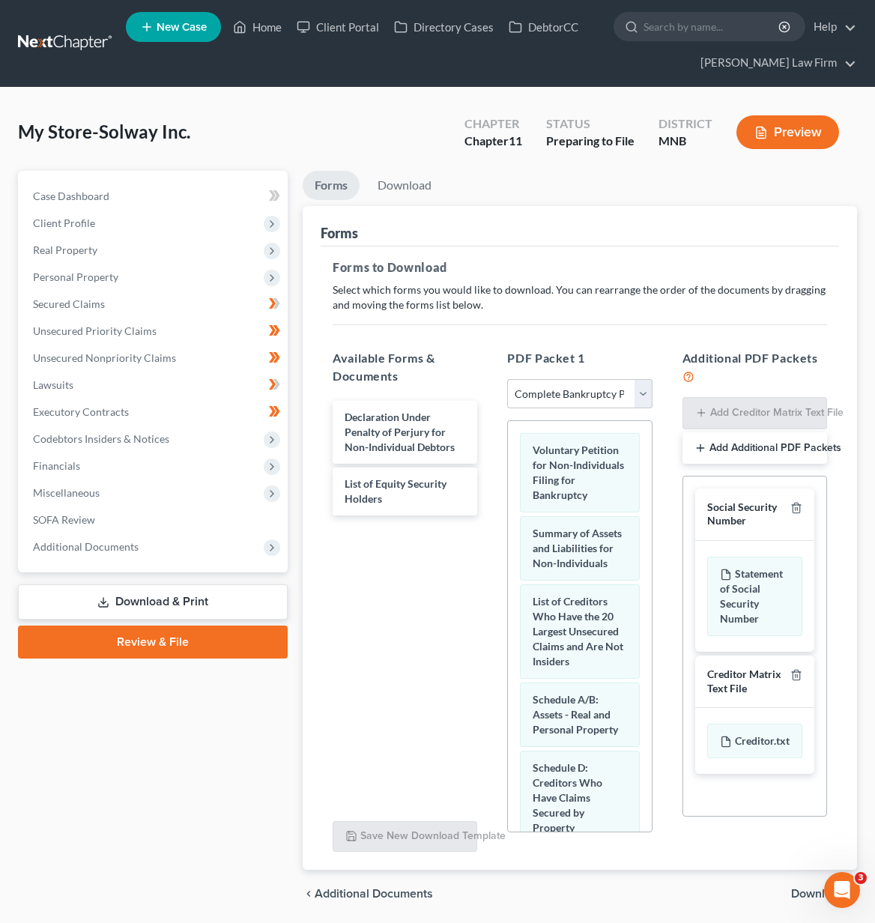
click at [797, 891] on span "Download" at bounding box center [818, 893] width 54 height 12
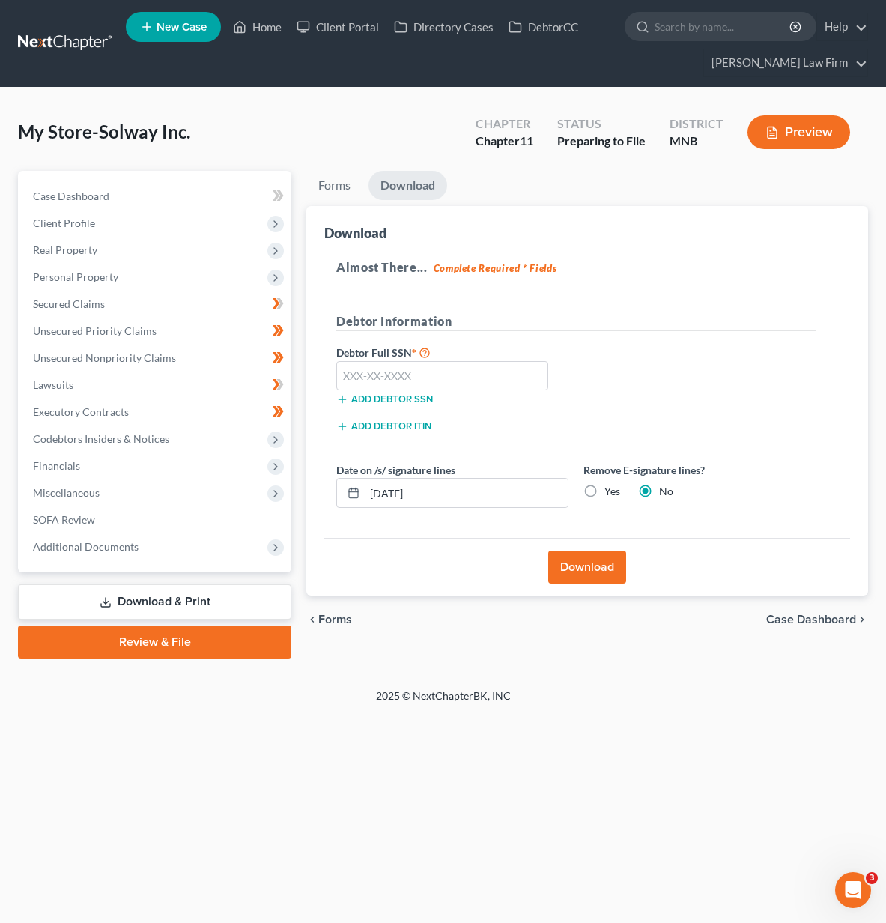
click at [593, 582] on button "Download" at bounding box center [587, 566] width 78 height 33
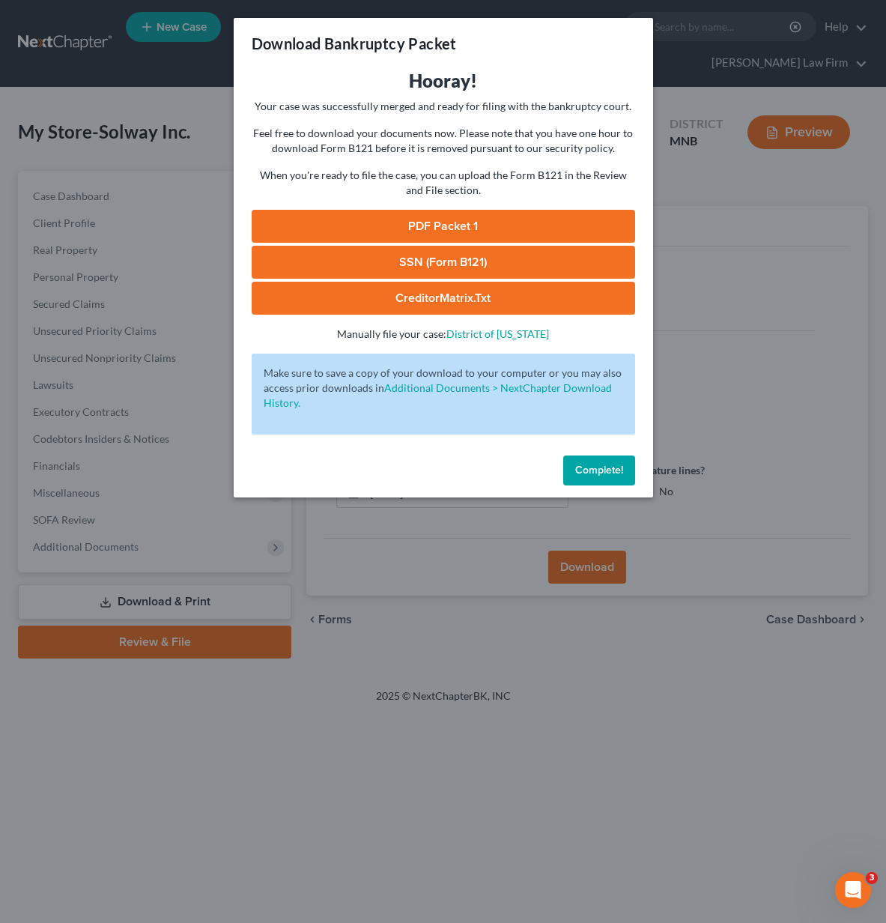
click at [502, 224] on link "PDF Packet 1" at bounding box center [443, 226] width 383 height 33
click at [583, 476] on span "Complete!" at bounding box center [599, 470] width 48 height 13
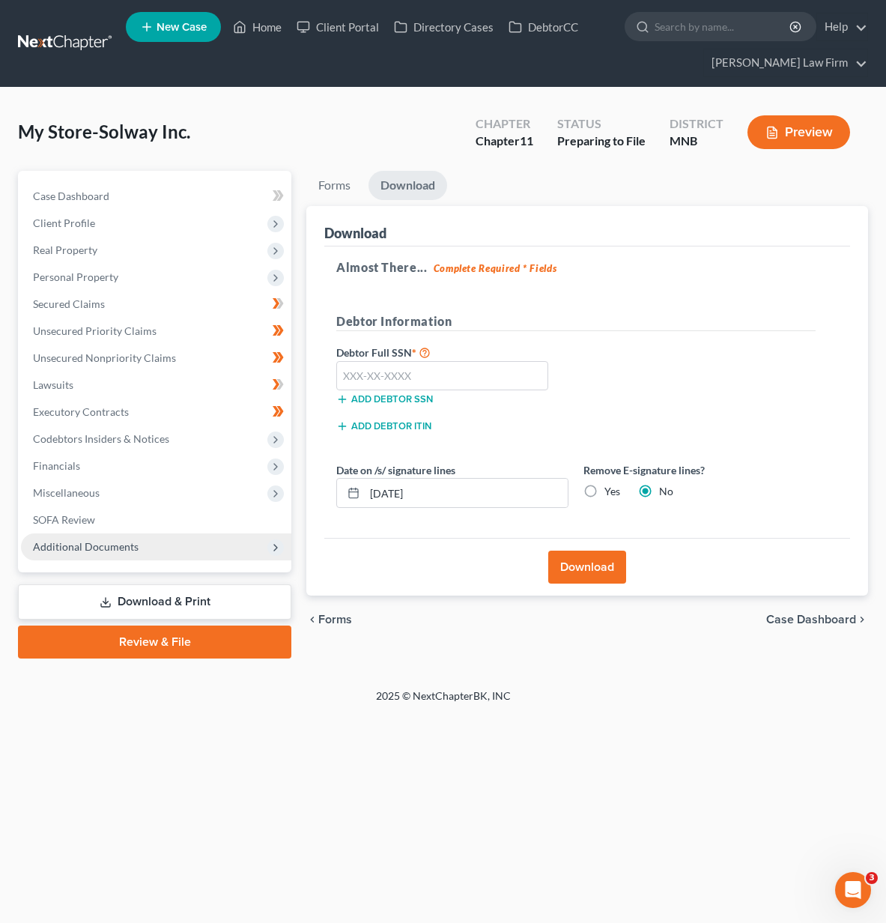
click at [128, 541] on span "Additional Documents" at bounding box center [86, 546] width 106 height 13
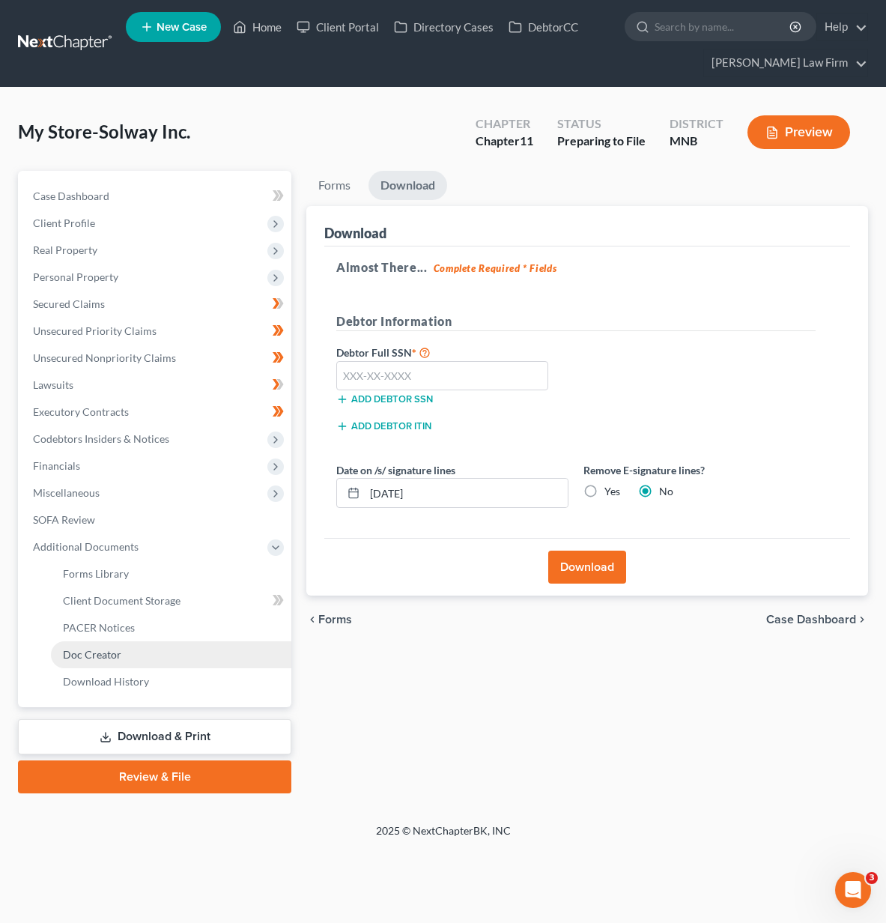
click at [132, 648] on link "Doc Creator" at bounding box center [171, 654] width 240 height 27
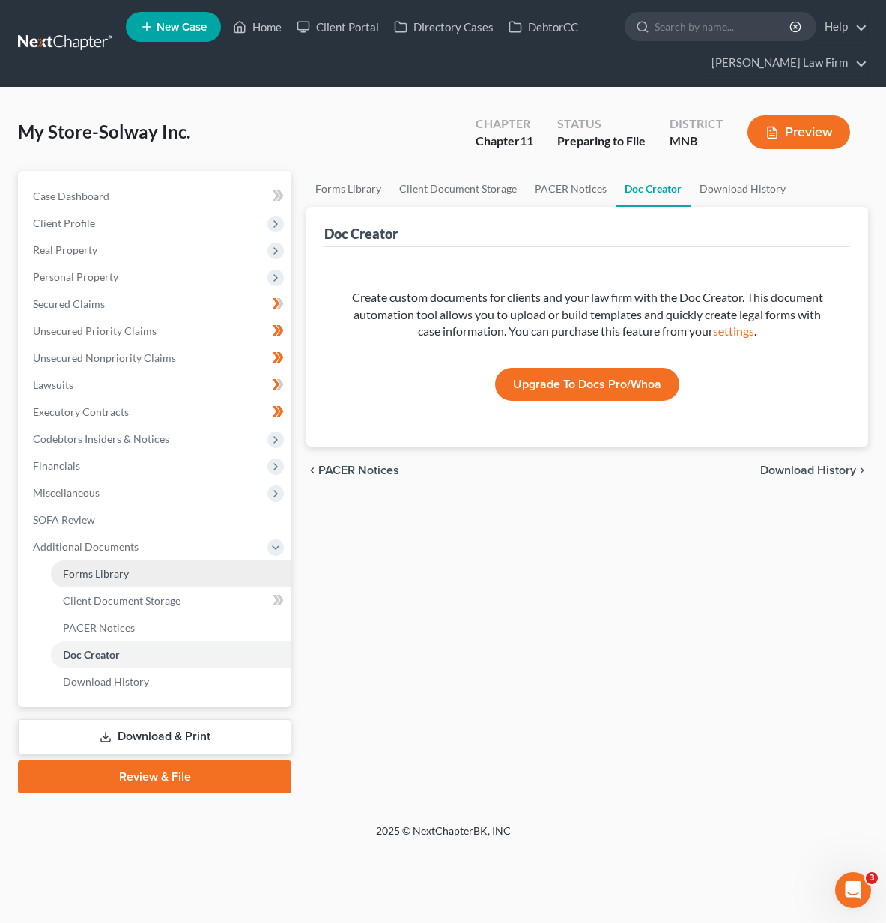
click at [115, 577] on span "Forms Library" at bounding box center [96, 573] width 66 height 13
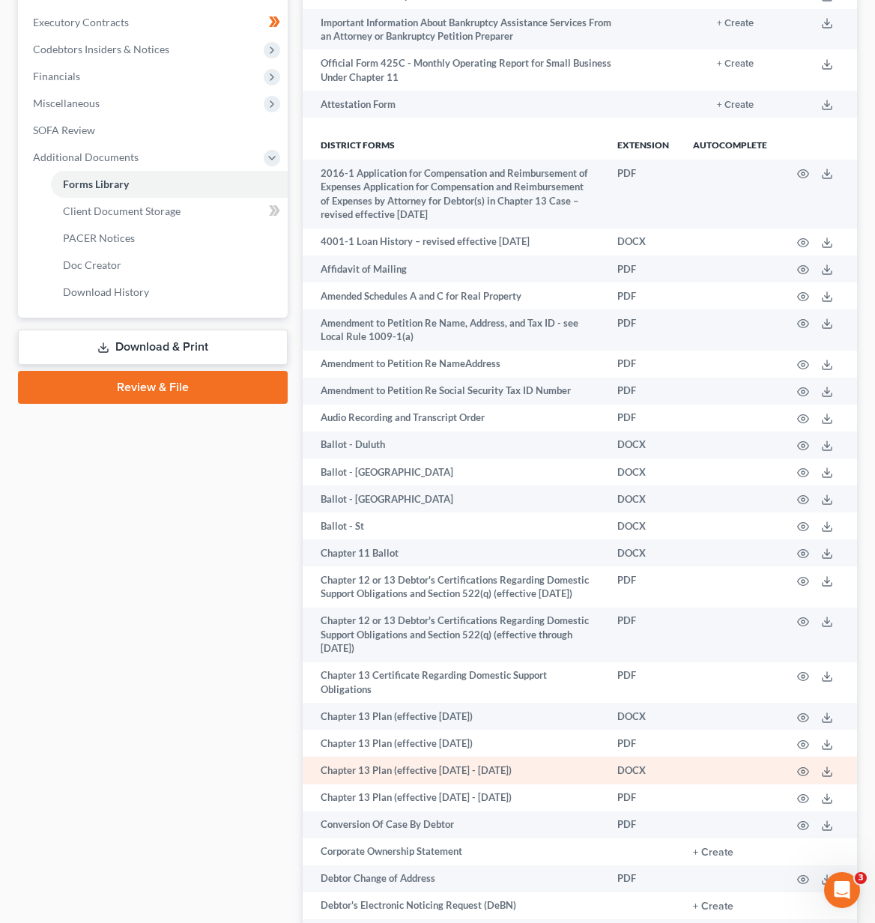
scroll to position [449, 0]
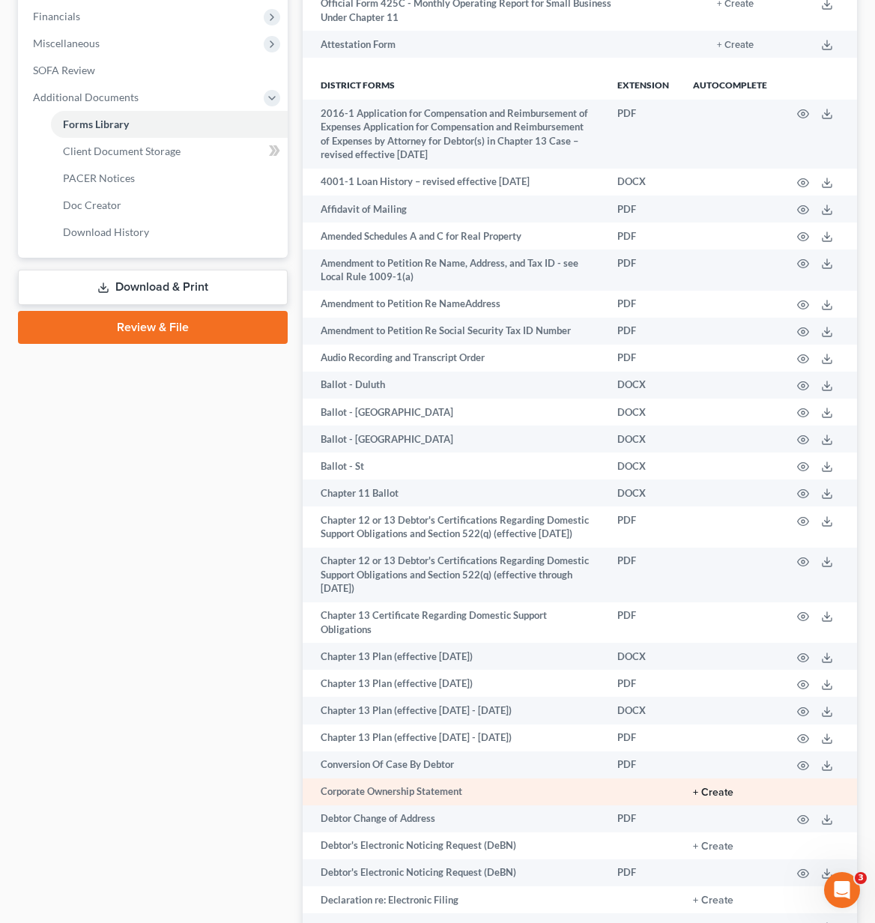
click at [722, 790] on button "+ Create" at bounding box center [713, 792] width 40 height 10
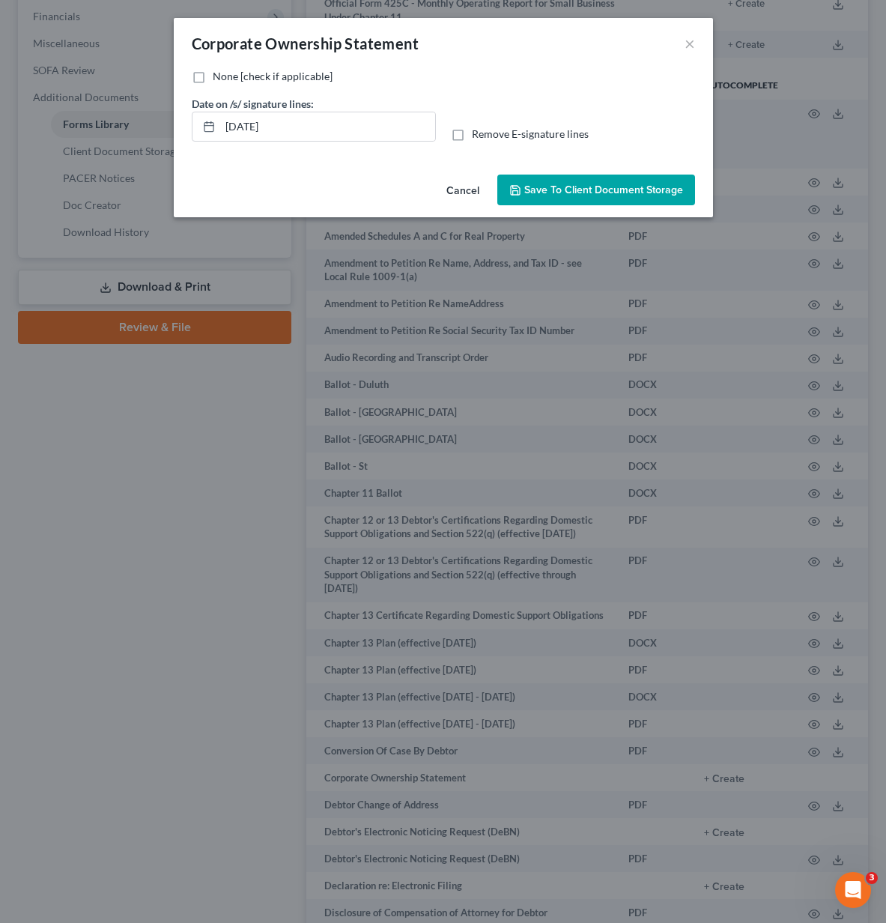
click at [213, 74] on label "None [check if applicable]" at bounding box center [273, 76] width 120 height 15
click at [219, 74] on input "None [check if applicable]" at bounding box center [224, 74] width 10 height 10
checkbox input "true"
click at [604, 194] on span "Save to Client Document Storage" at bounding box center [603, 189] width 159 height 13
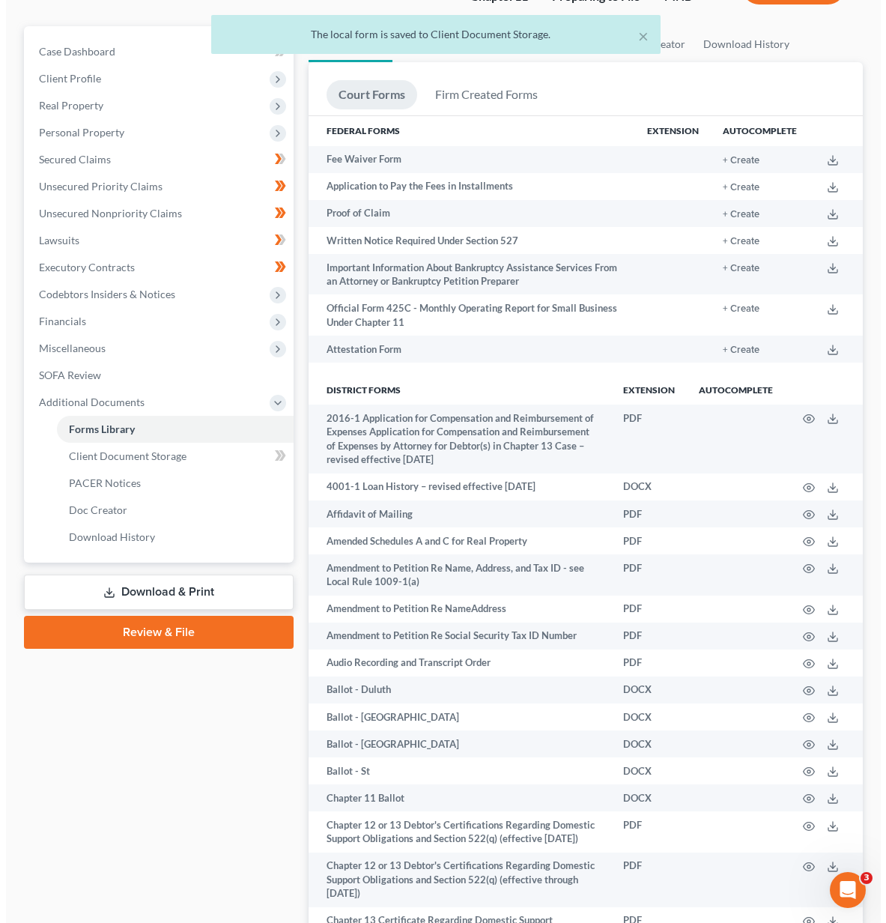
scroll to position [0, 0]
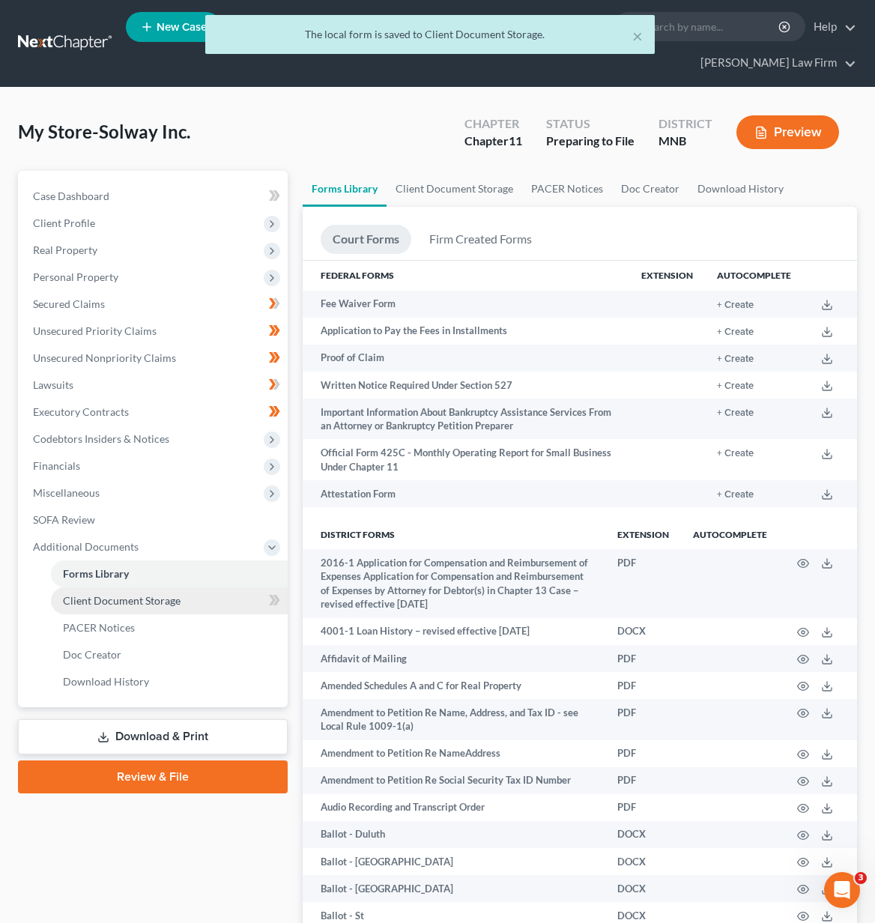
click at [142, 602] on span "Client Document Storage" at bounding box center [122, 600] width 118 height 13
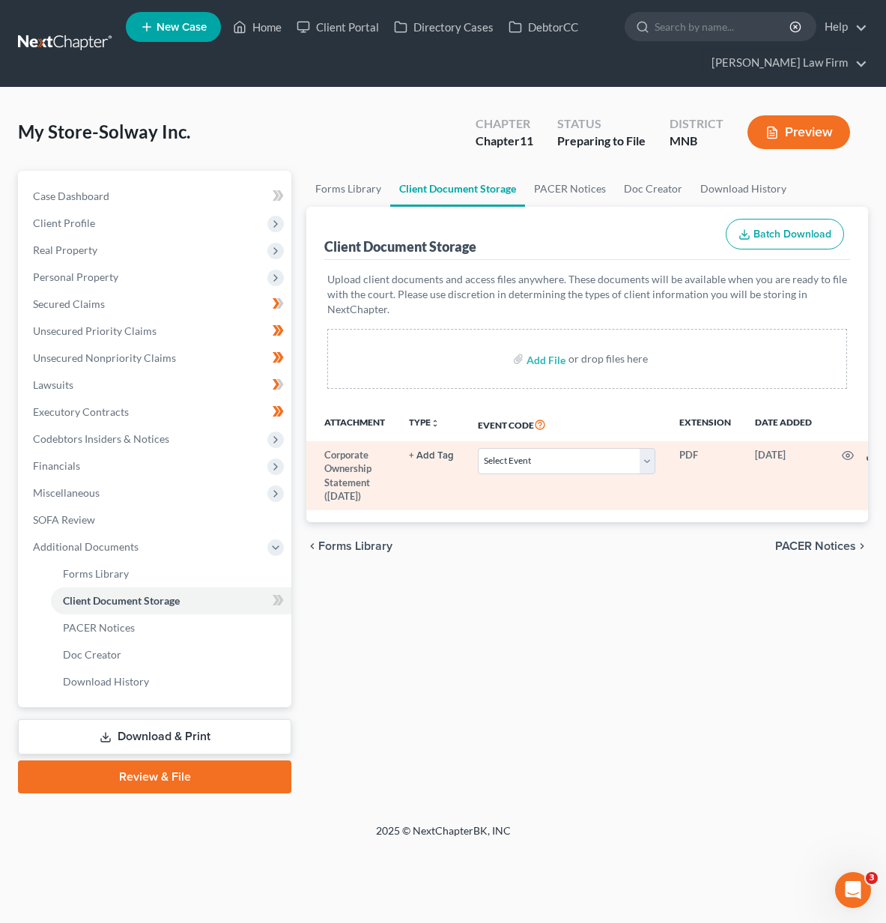
click at [867, 457] on icon at bounding box center [871, 458] width 9 height 3
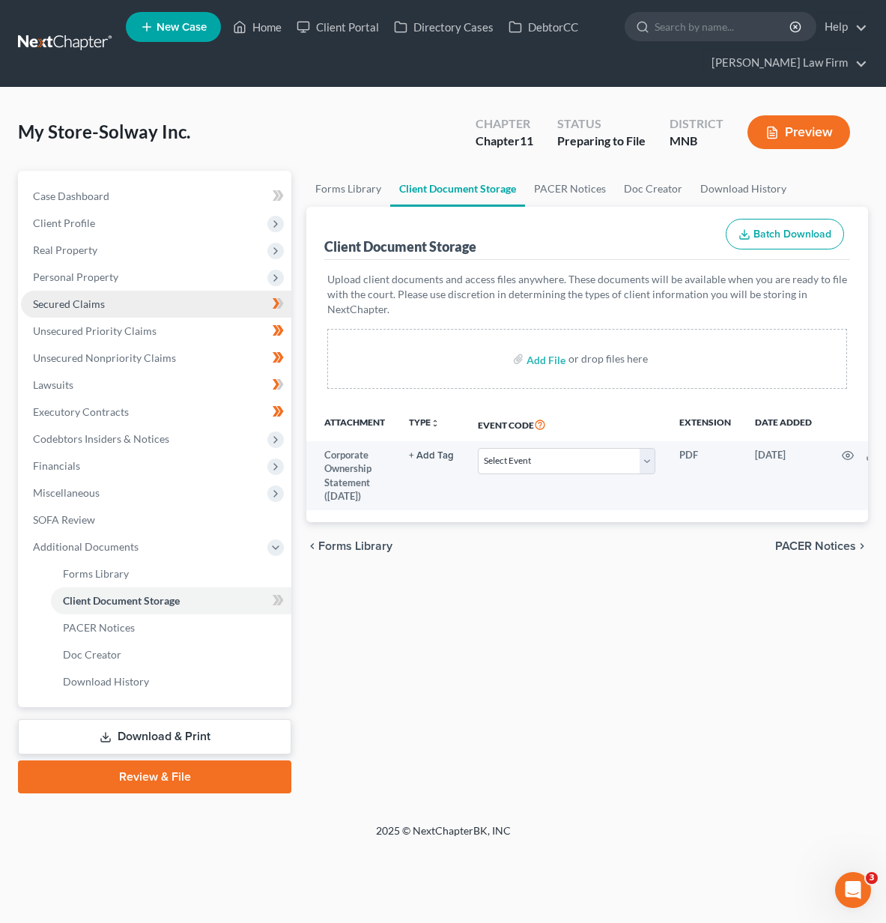
click at [80, 302] on span "Secured Claims" at bounding box center [69, 303] width 72 height 13
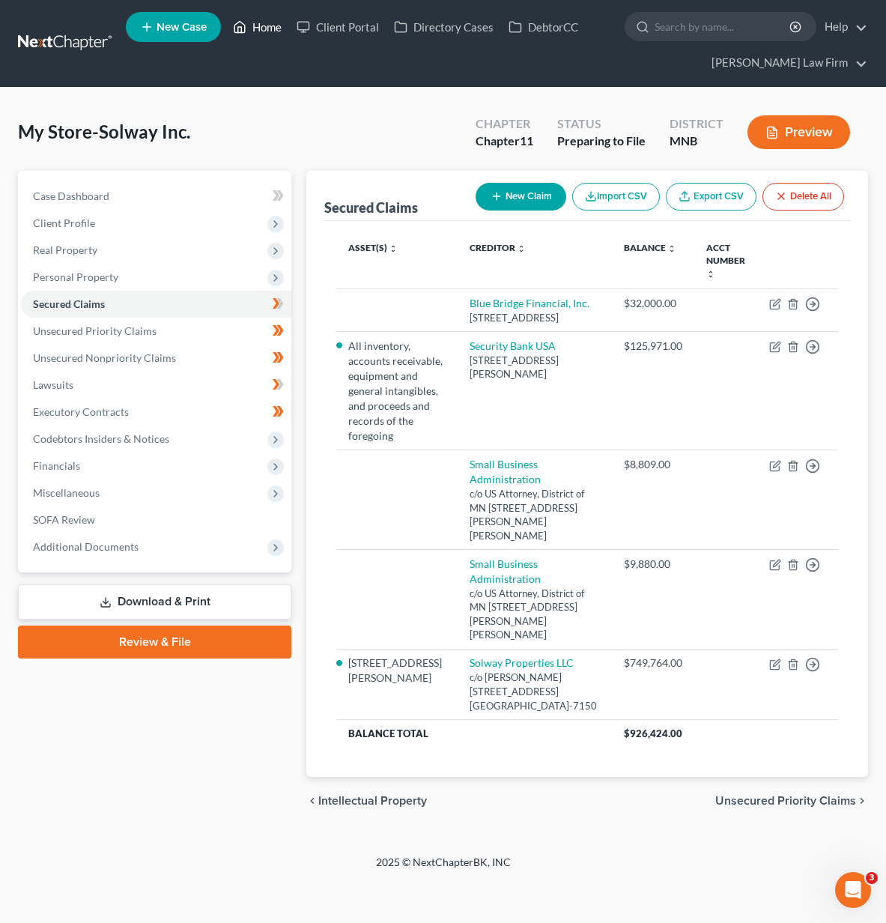
click at [276, 22] on link "Home" at bounding box center [257, 26] width 64 height 27
